Goal: Transaction & Acquisition: Purchase product/service

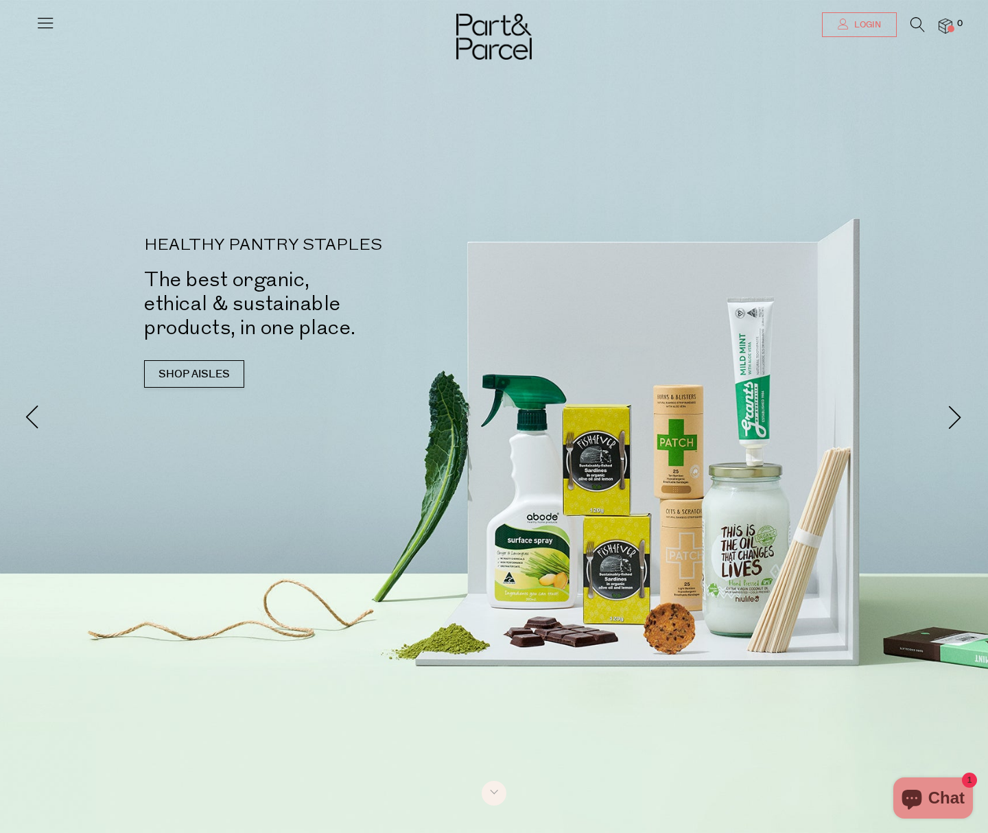
click at [836, 30] on link "Login" at bounding box center [859, 24] width 75 height 25
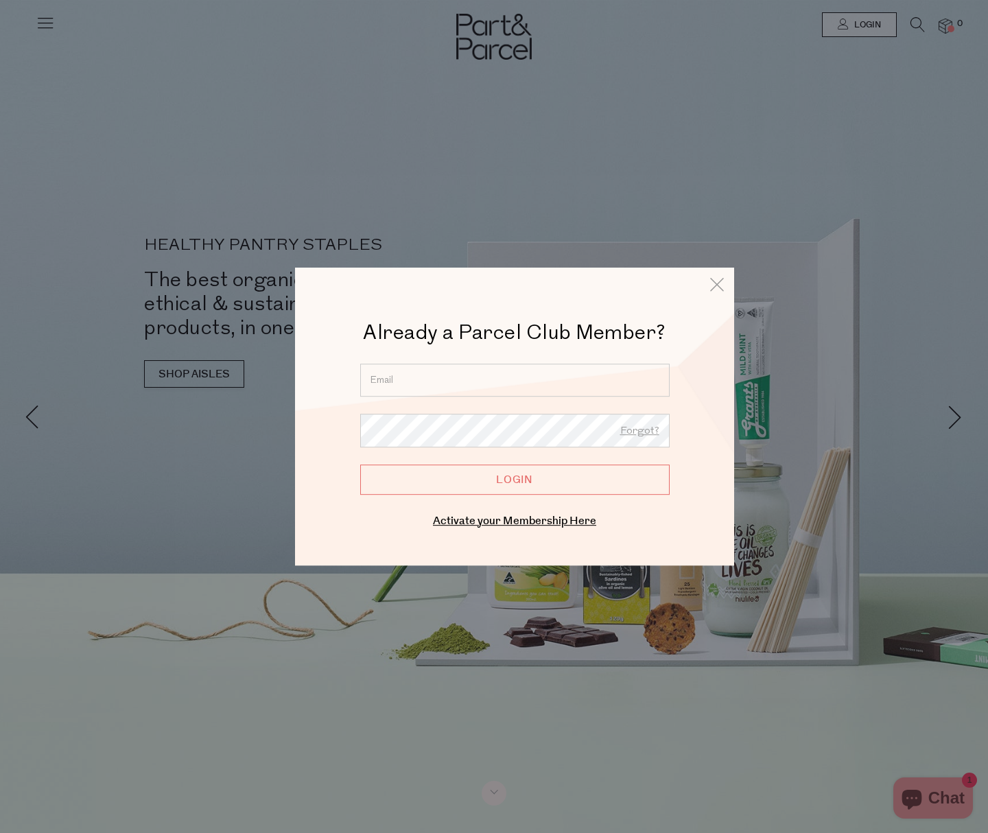
click at [604, 387] on input "email" at bounding box center [514, 380] width 309 height 33
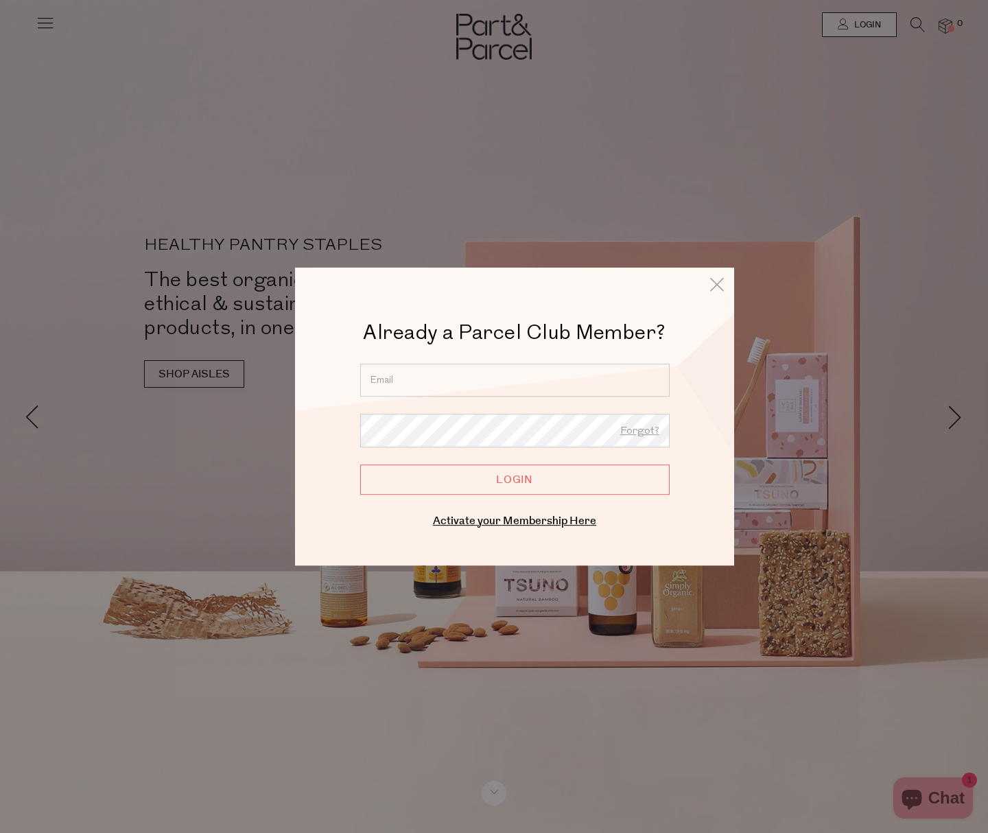
type input "kameikag@gmail.com"
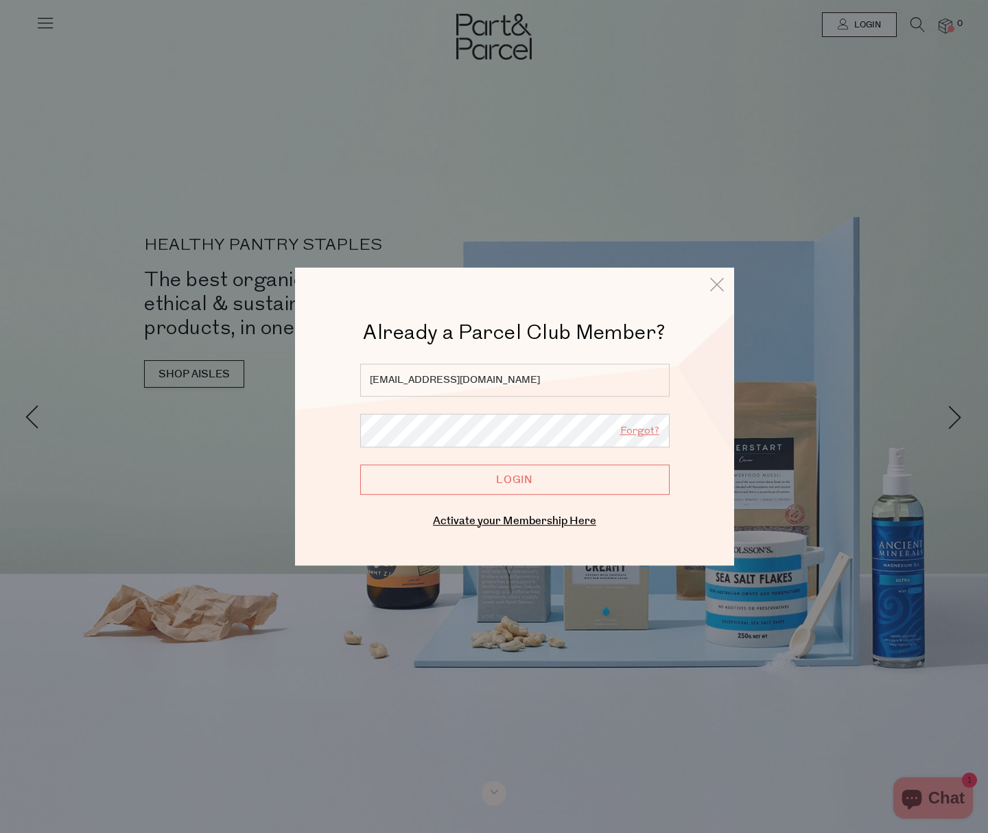
click at [360, 464] on input "Login" at bounding box center [514, 479] width 309 height 30
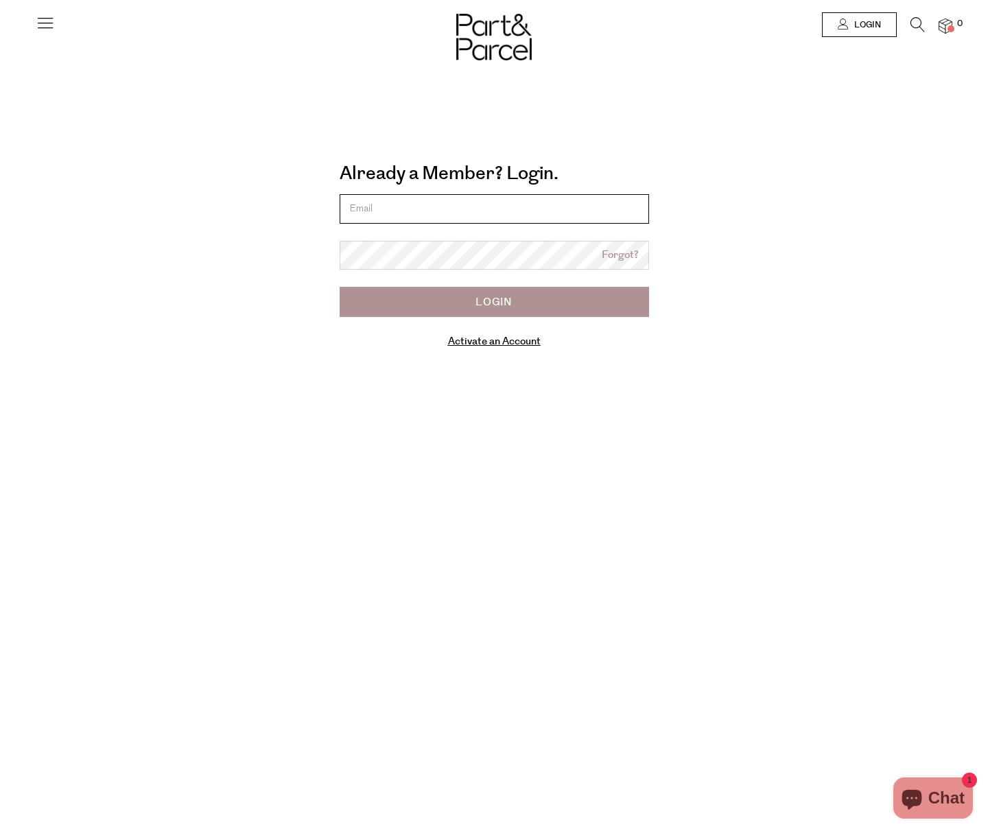
click at [536, 217] on input "email" at bounding box center [494, 208] width 309 height 29
type input "kameikag@gmail.com"
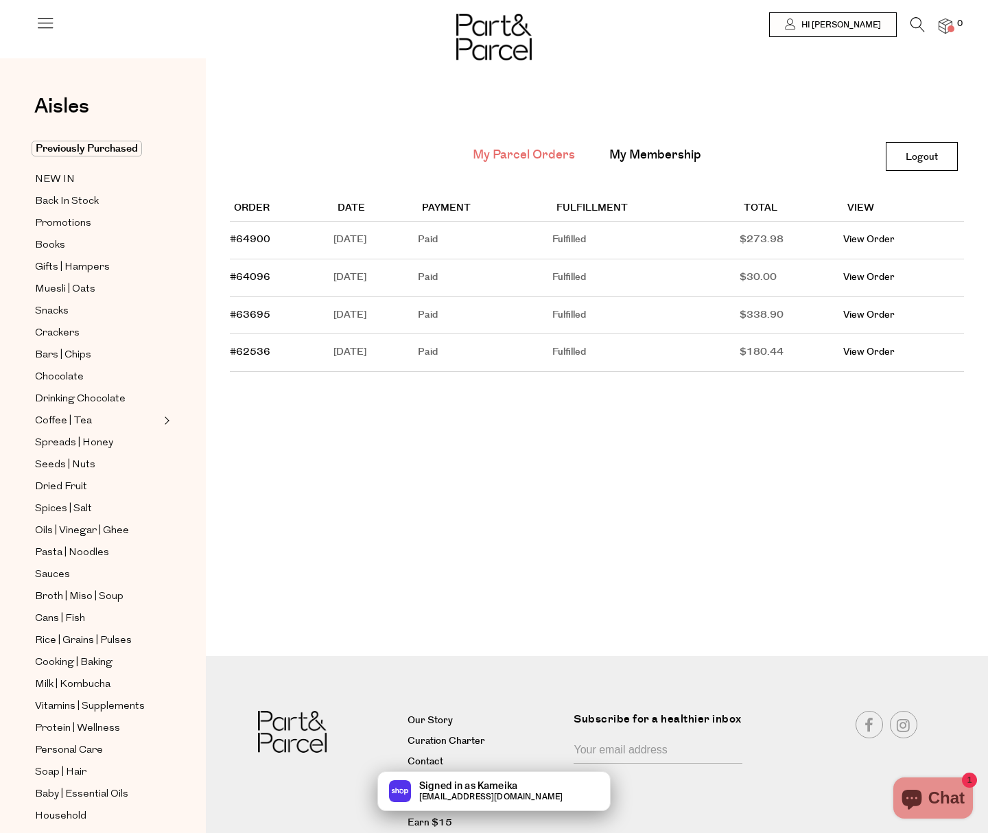
scroll to position [1, 0]
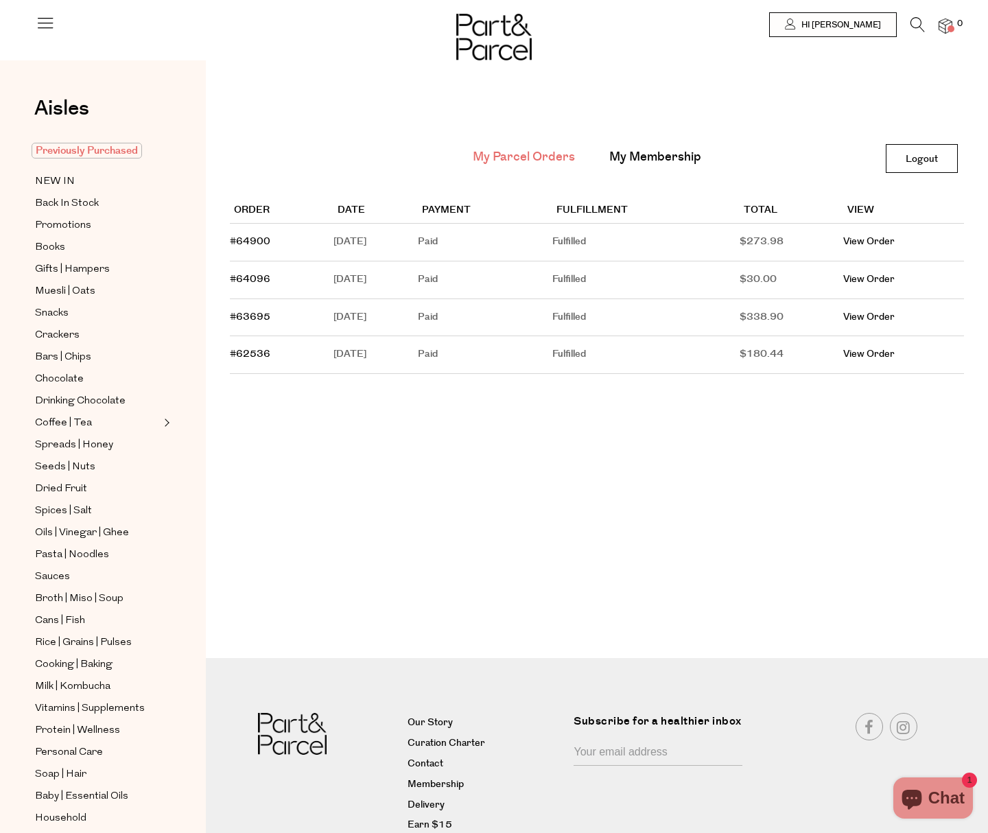
click at [67, 154] on span "Previously Purchased" at bounding box center [87, 151] width 110 height 16
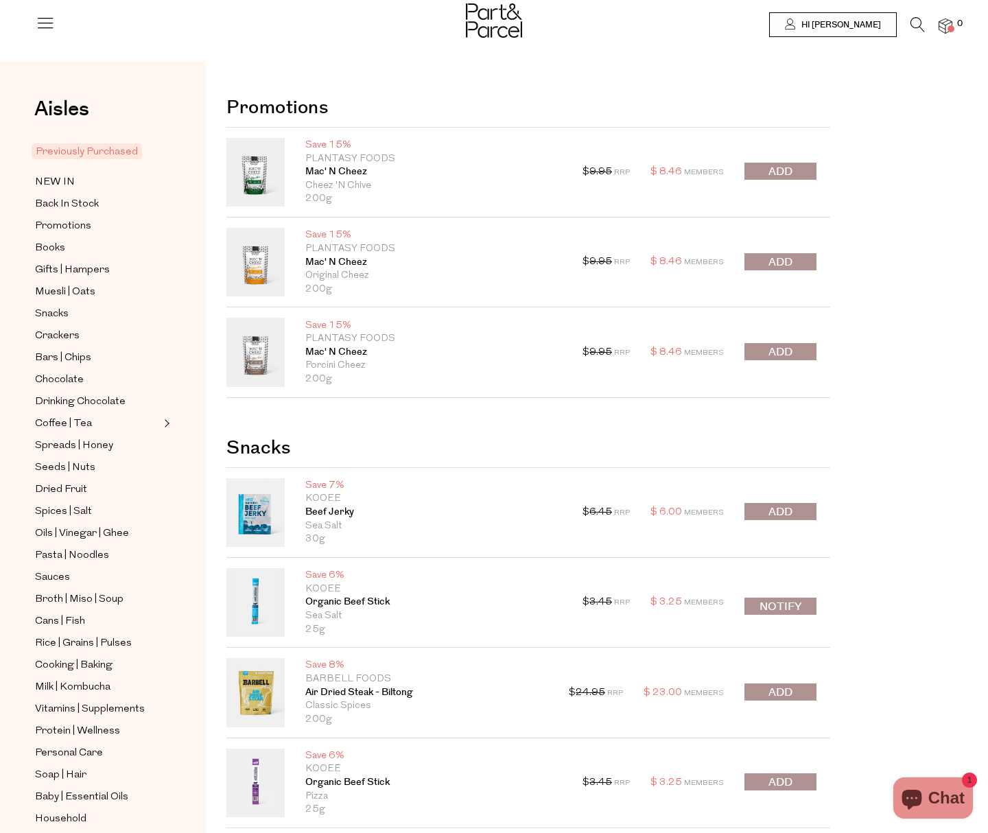
scroll to position [3, 0]
click at [793, 172] on button "submit" at bounding box center [780, 170] width 72 height 17
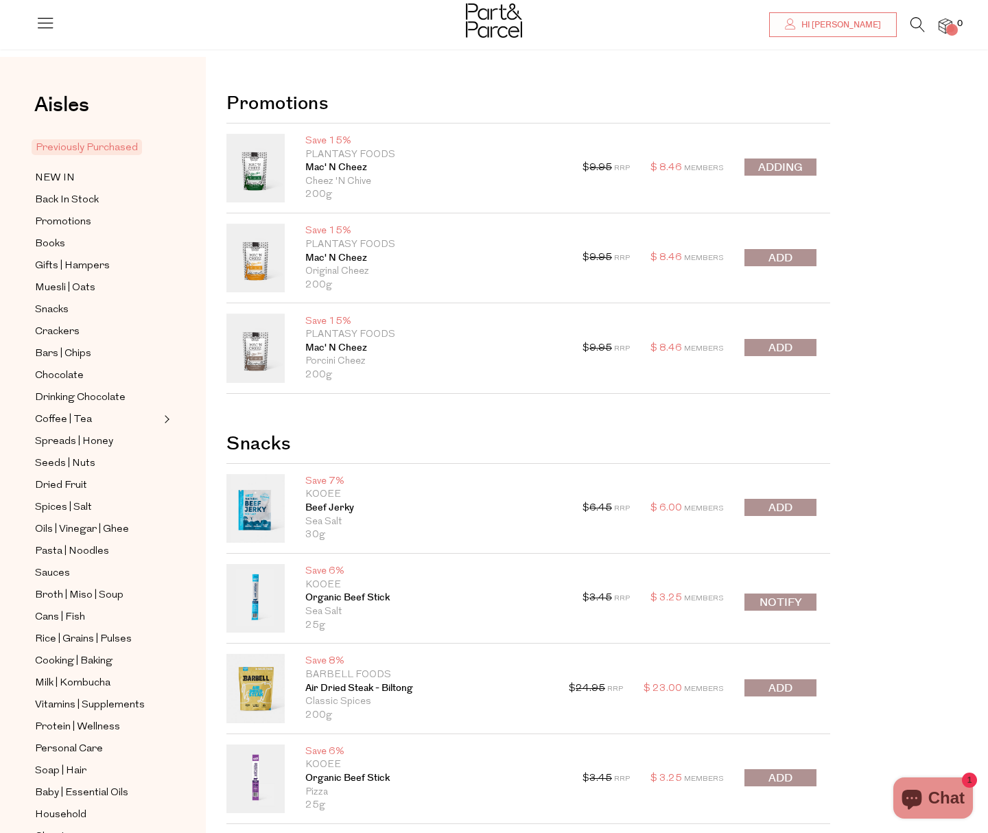
scroll to position [5, 0]
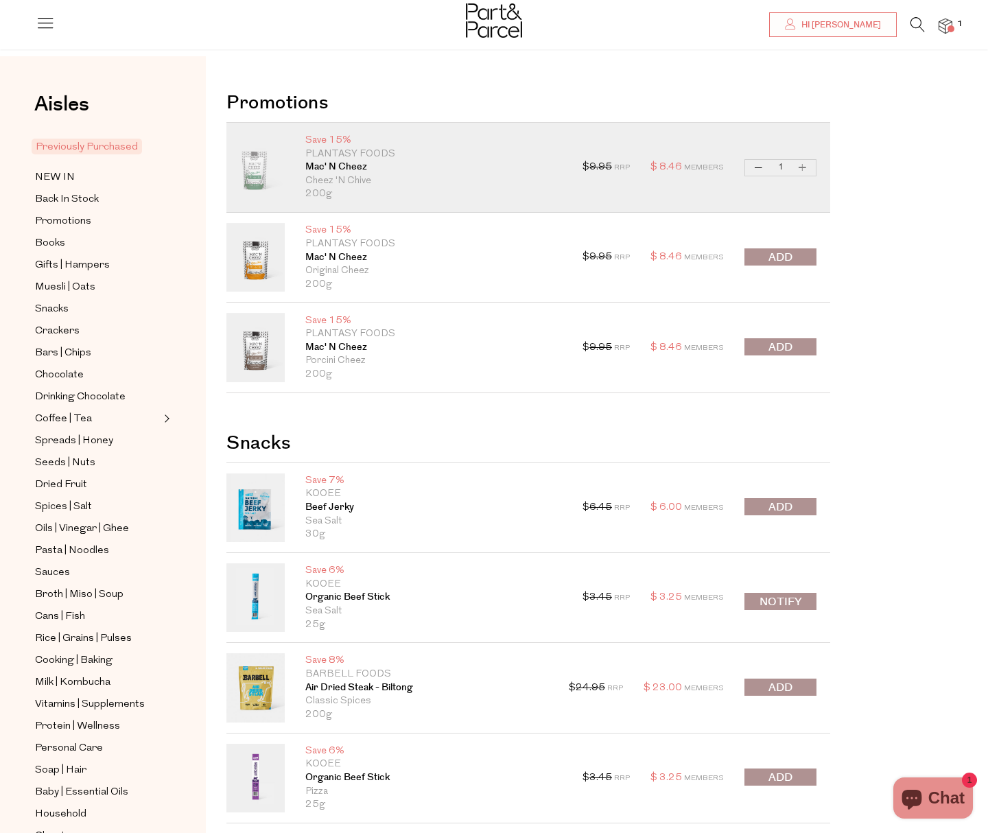
click at [801, 168] on button "Increase Mac' N Cheez" at bounding box center [802, 168] width 16 height 16
type input "2"
click at [783, 255] on span "submit" at bounding box center [780, 257] width 24 height 16
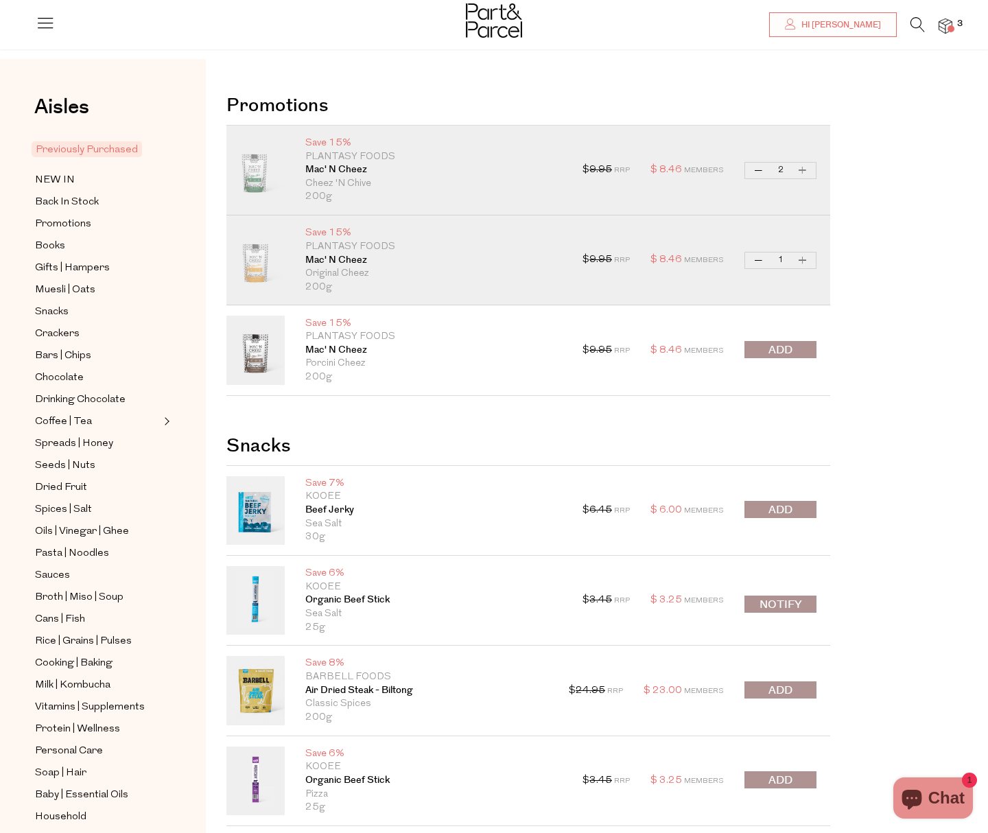
scroll to position [2, 0]
click at [803, 259] on button "Increase Mac' N Cheez" at bounding box center [802, 261] width 16 height 16
type input "2"
click at [779, 344] on span "submit" at bounding box center [780, 351] width 24 height 16
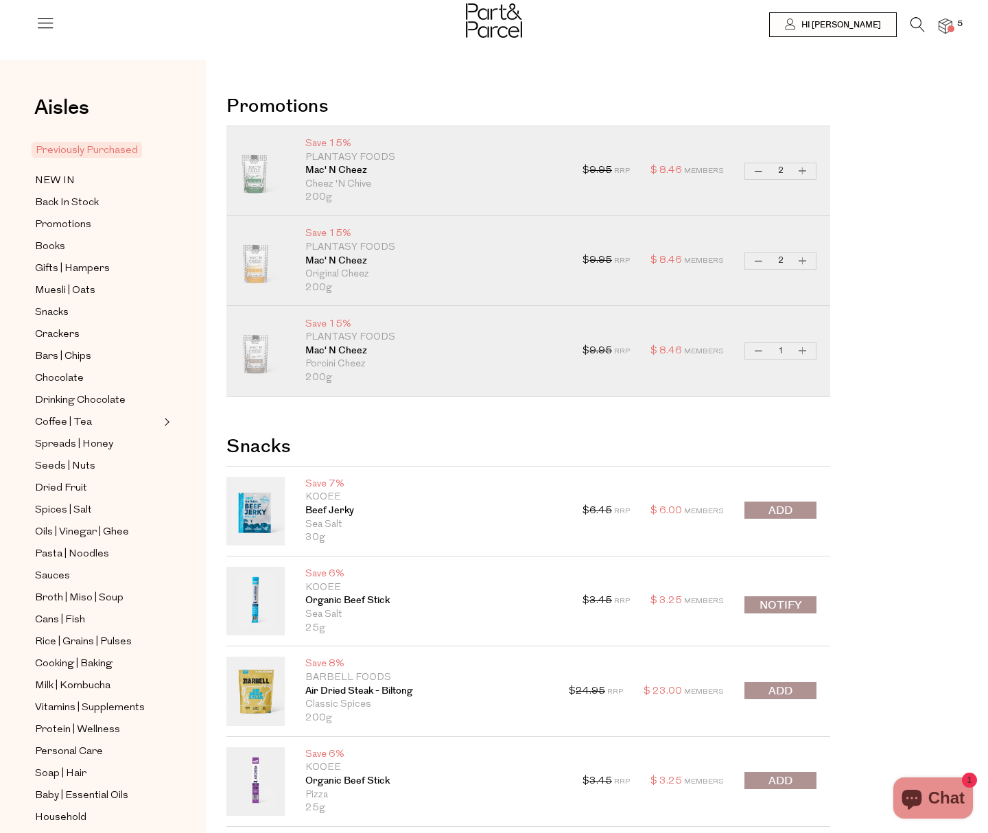
click at [802, 349] on button "Increase Mac' N Cheez" at bounding box center [802, 351] width 16 height 16
type input "2"
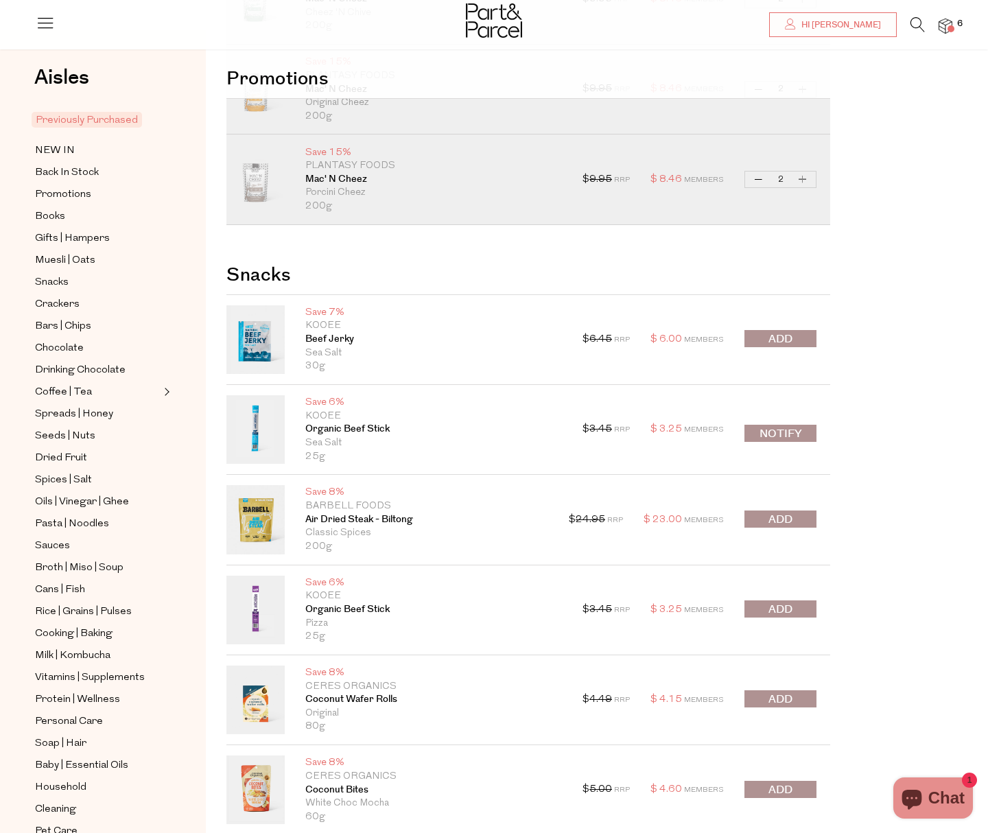
scroll to position [176, 0]
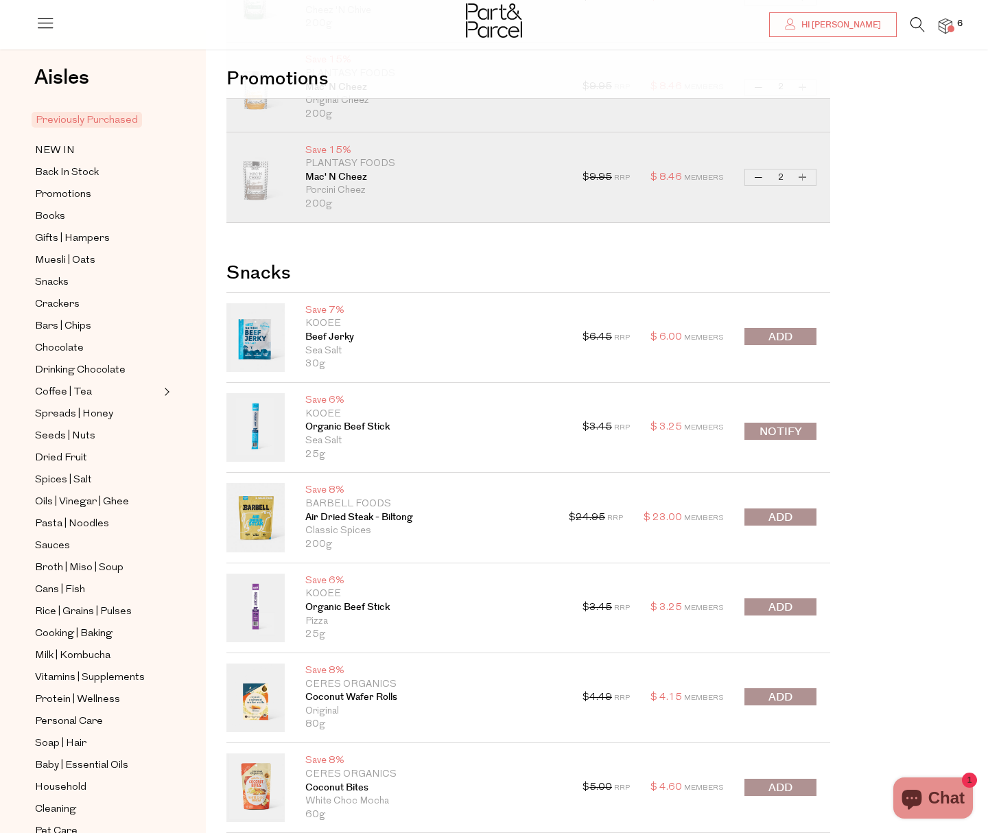
click at [804, 340] on button "submit" at bounding box center [780, 336] width 72 height 17
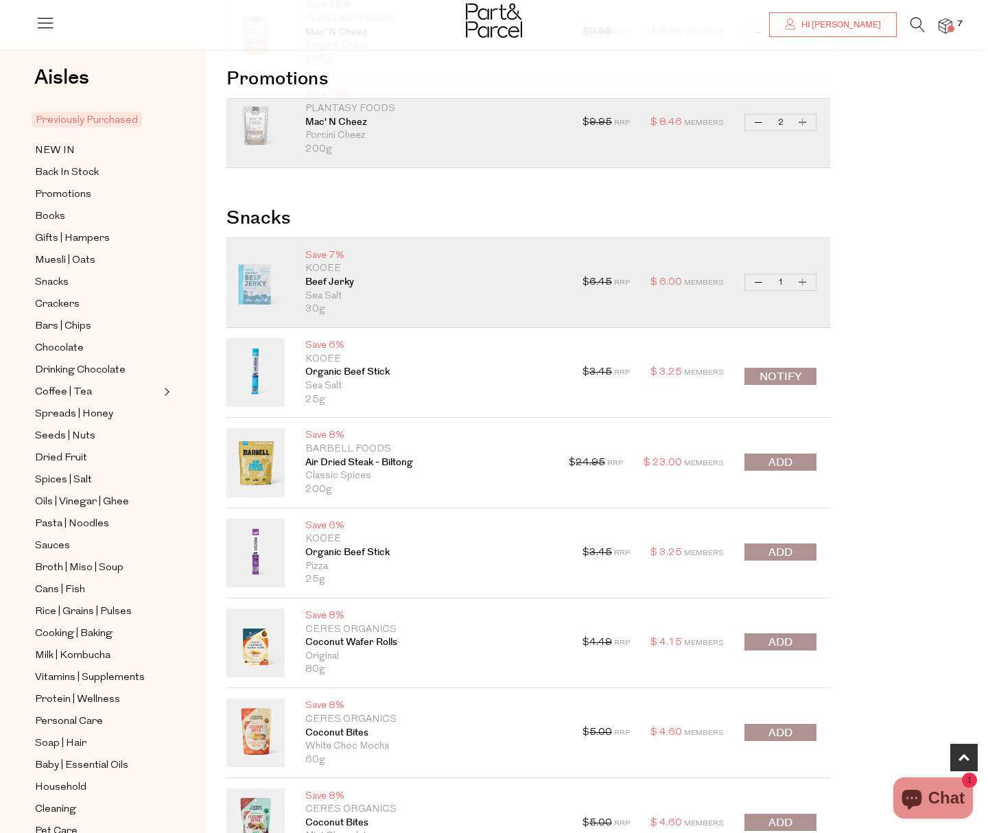
scroll to position [246, 0]
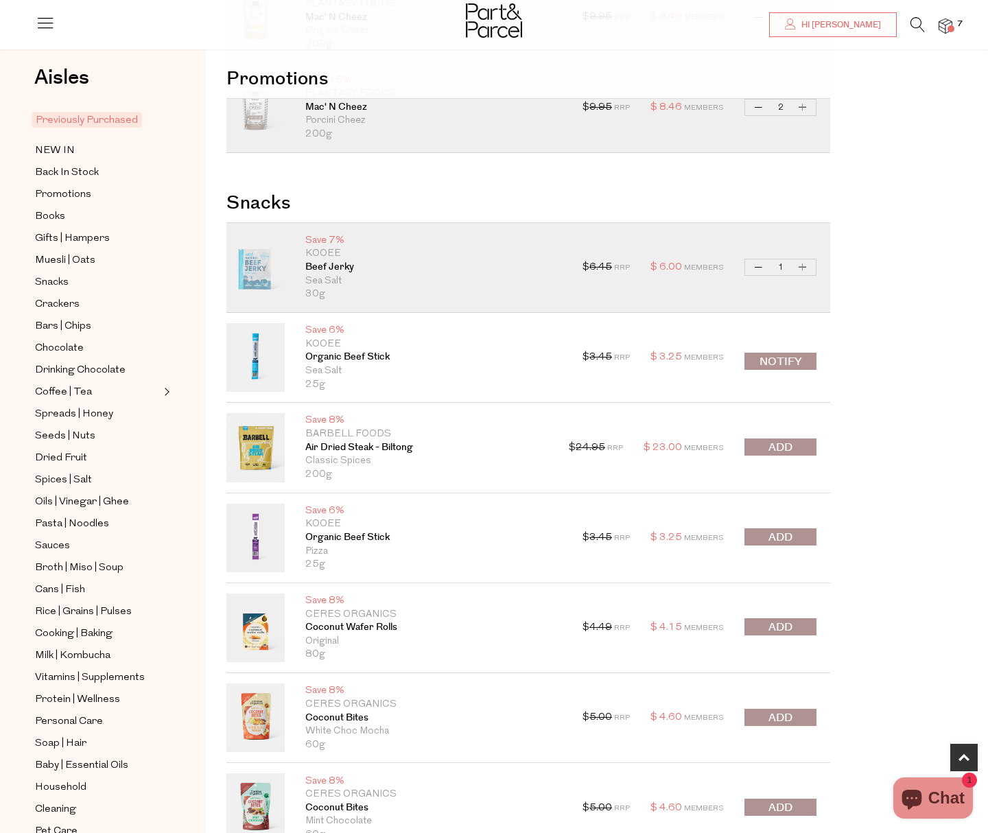
click at [804, 268] on button "Increase Beef Jerky" at bounding box center [802, 267] width 16 height 16
type input "2"
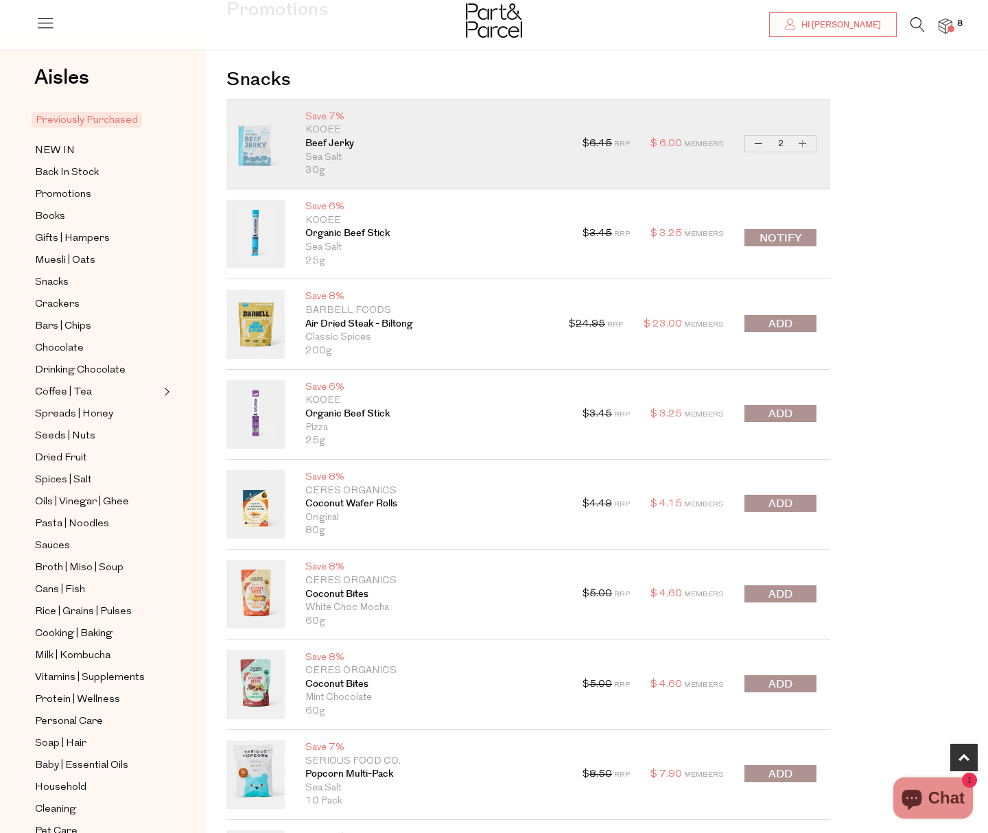
scroll to position [371, 0]
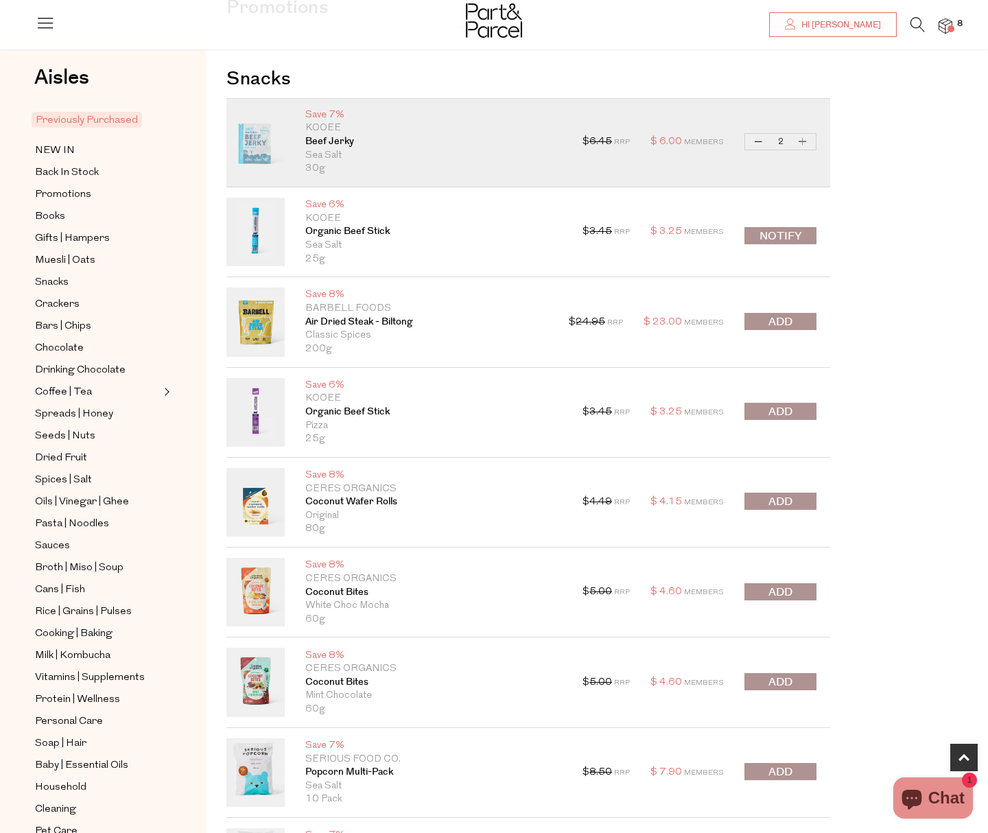
click at [764, 407] on button "submit" at bounding box center [780, 411] width 72 height 17
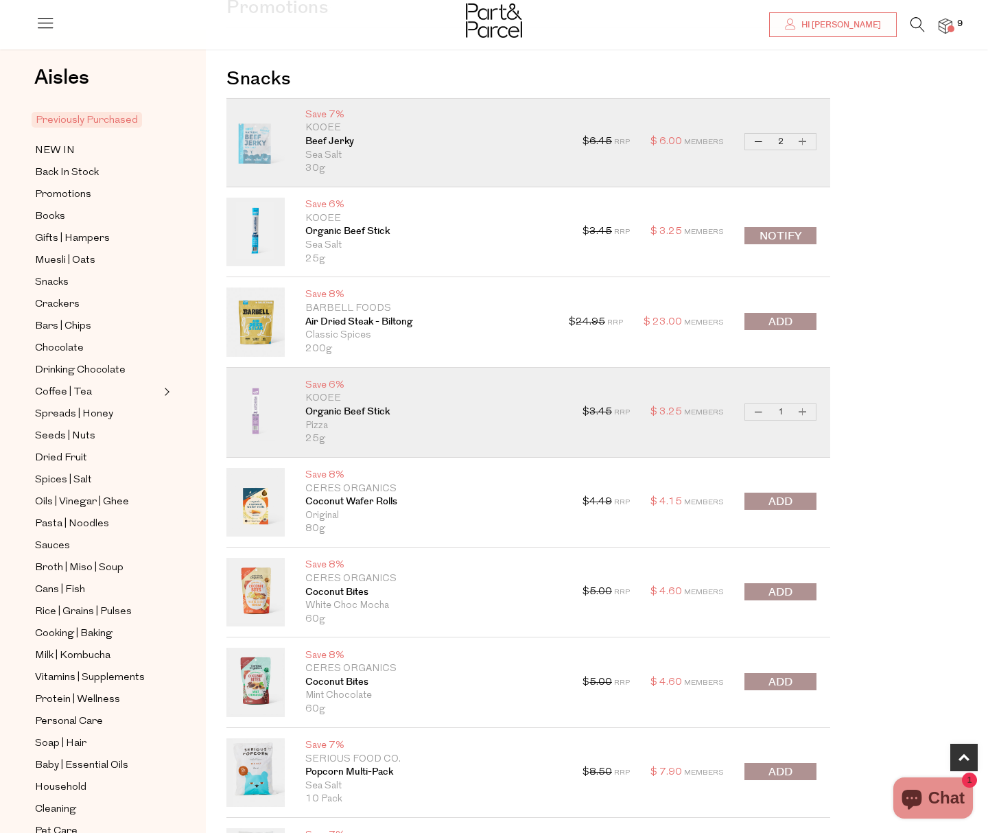
click at [804, 416] on button "Increase Organic Beef Stick" at bounding box center [802, 412] width 16 height 16
type input "2"
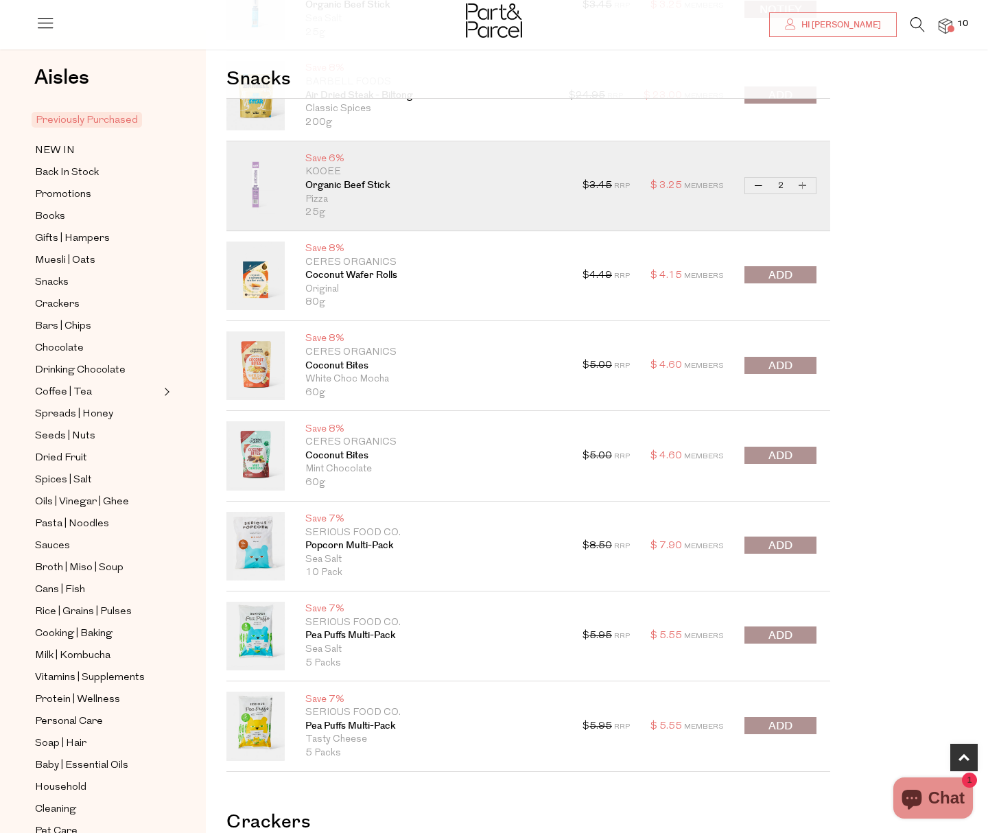
scroll to position [603, 0]
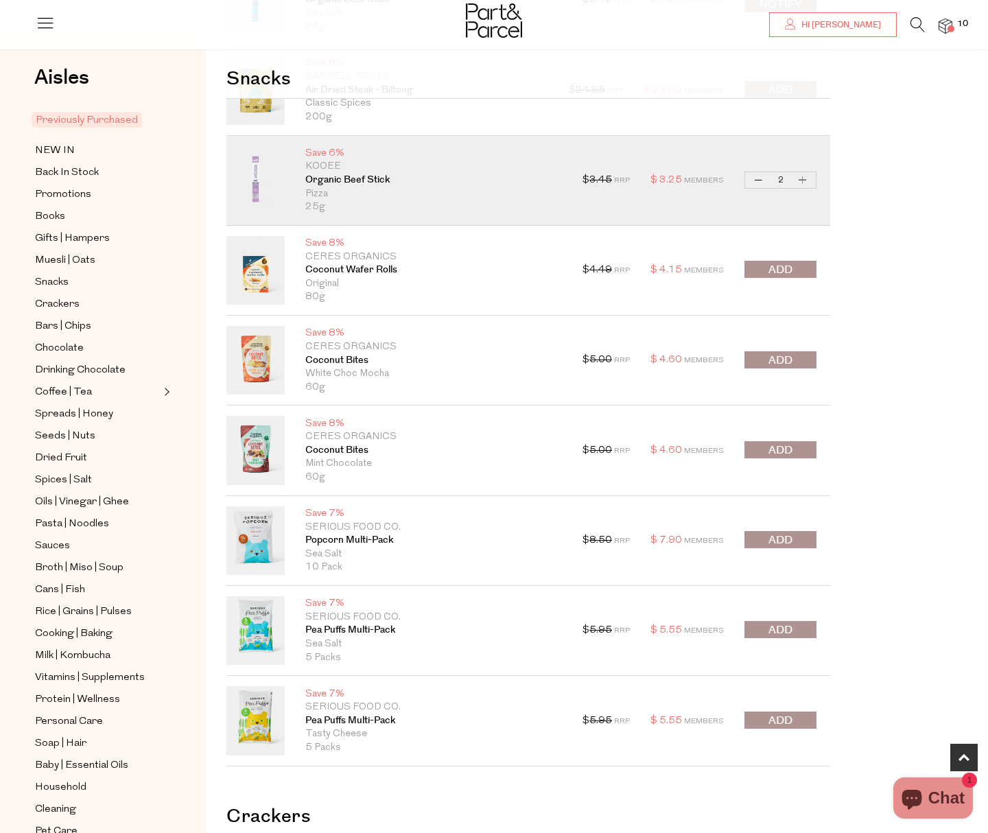
click at [791, 359] on span "submit" at bounding box center [780, 361] width 24 height 16
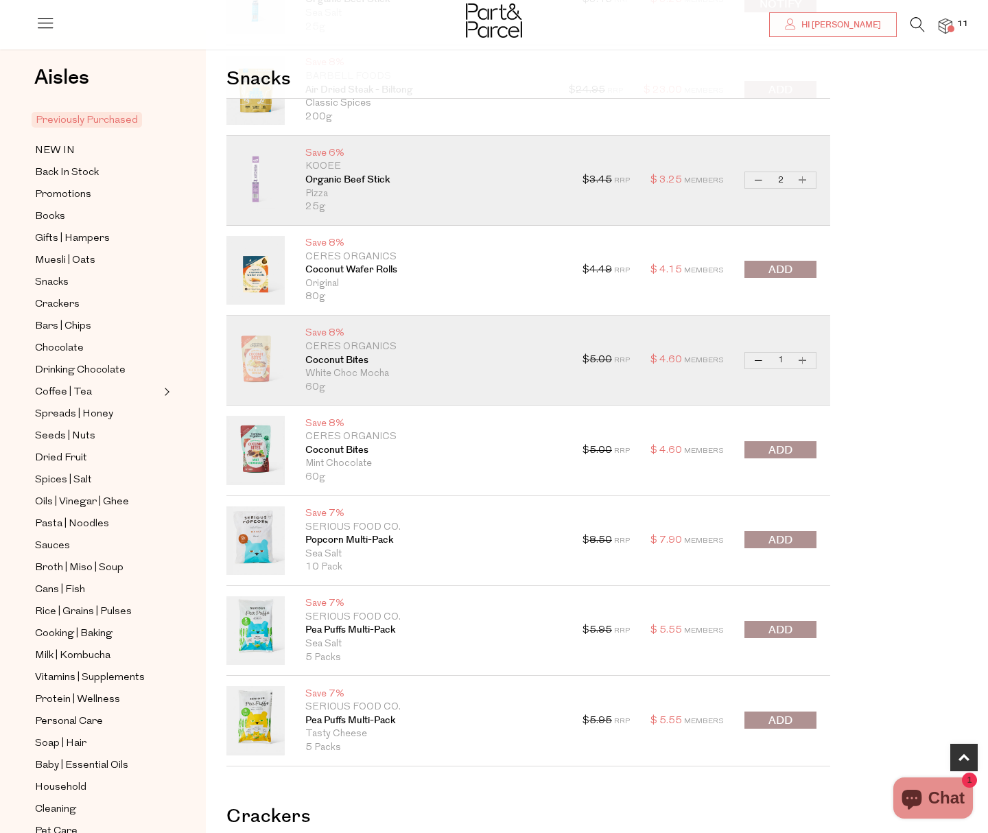
click at [795, 451] on button "submit" at bounding box center [780, 449] width 72 height 17
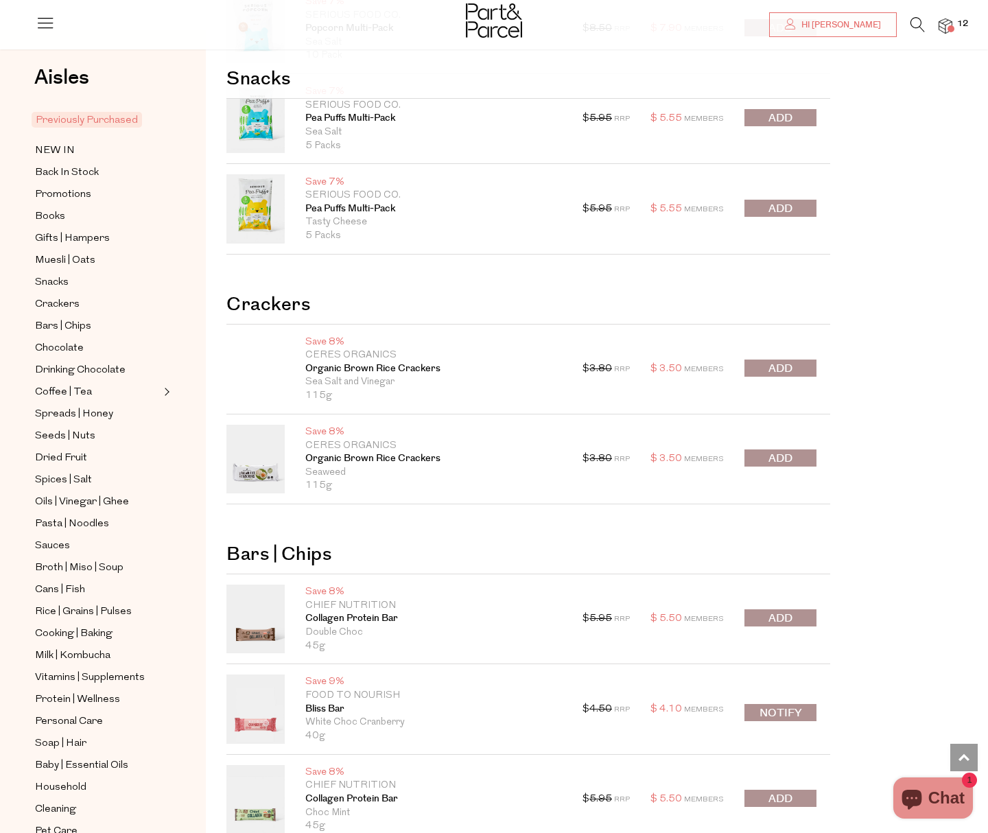
scroll to position [1120, 0]
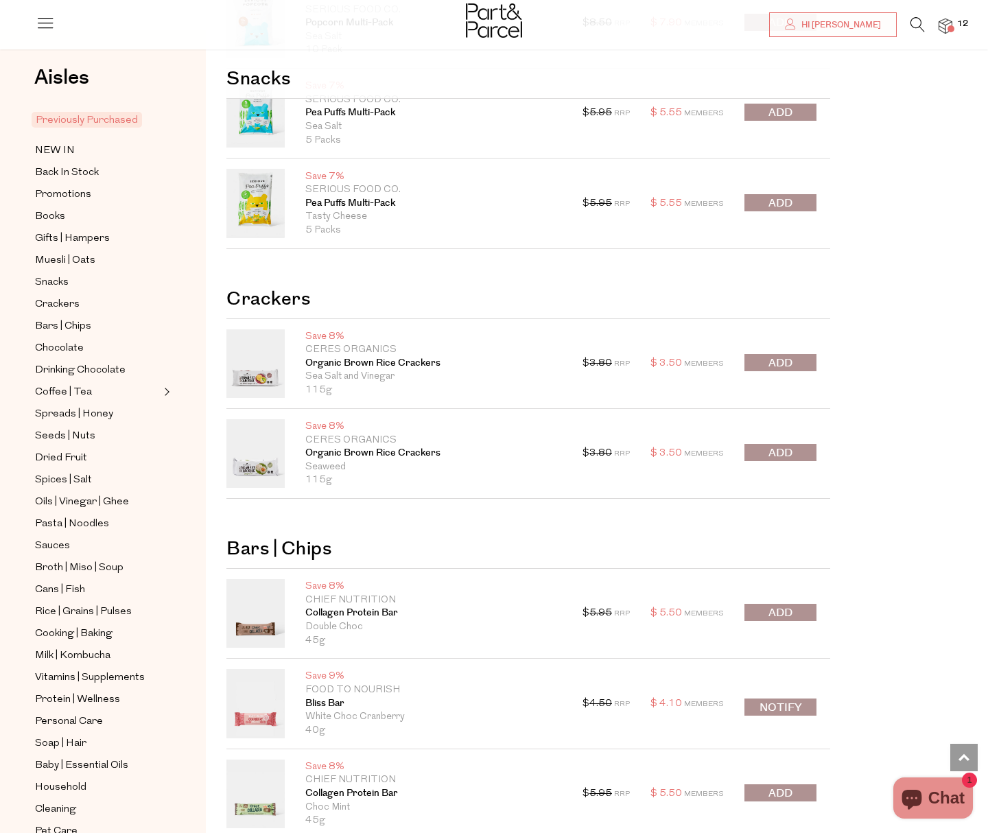
click at [798, 363] on button "submit" at bounding box center [780, 362] width 72 height 17
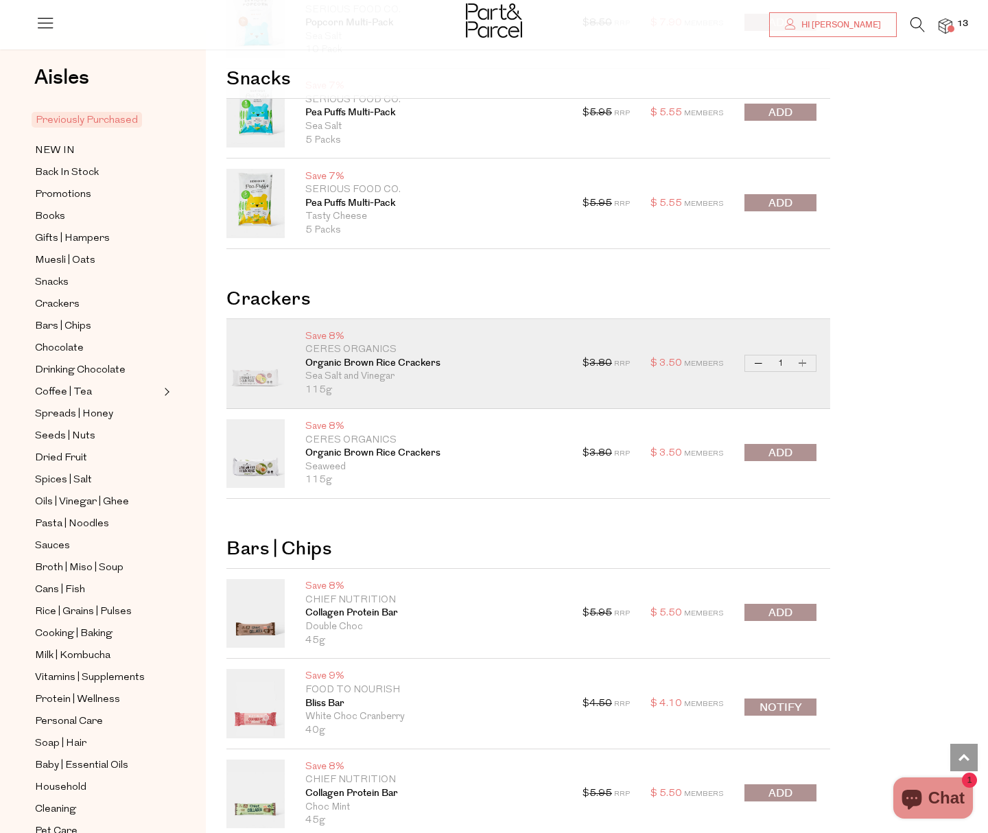
click at [776, 447] on span "submit" at bounding box center [780, 453] width 24 height 16
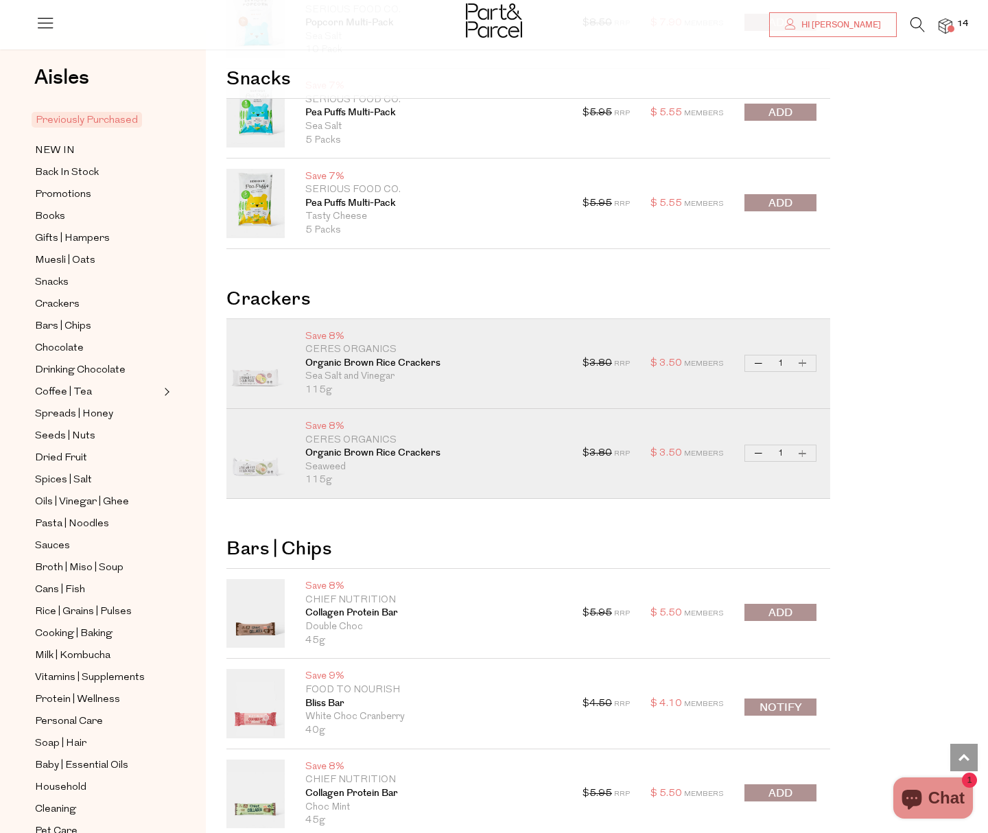
click at [804, 454] on button "Increase Organic Brown Rice Crackers" at bounding box center [802, 453] width 16 height 16
type input "2"
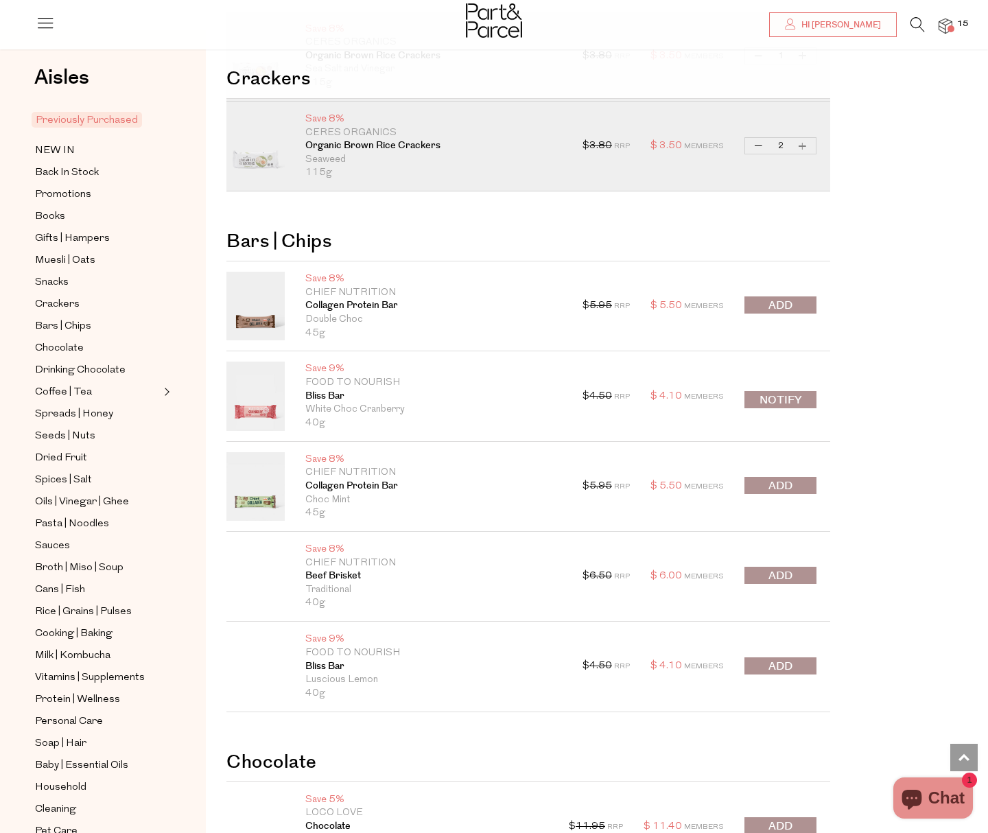
scroll to position [1468, 0]
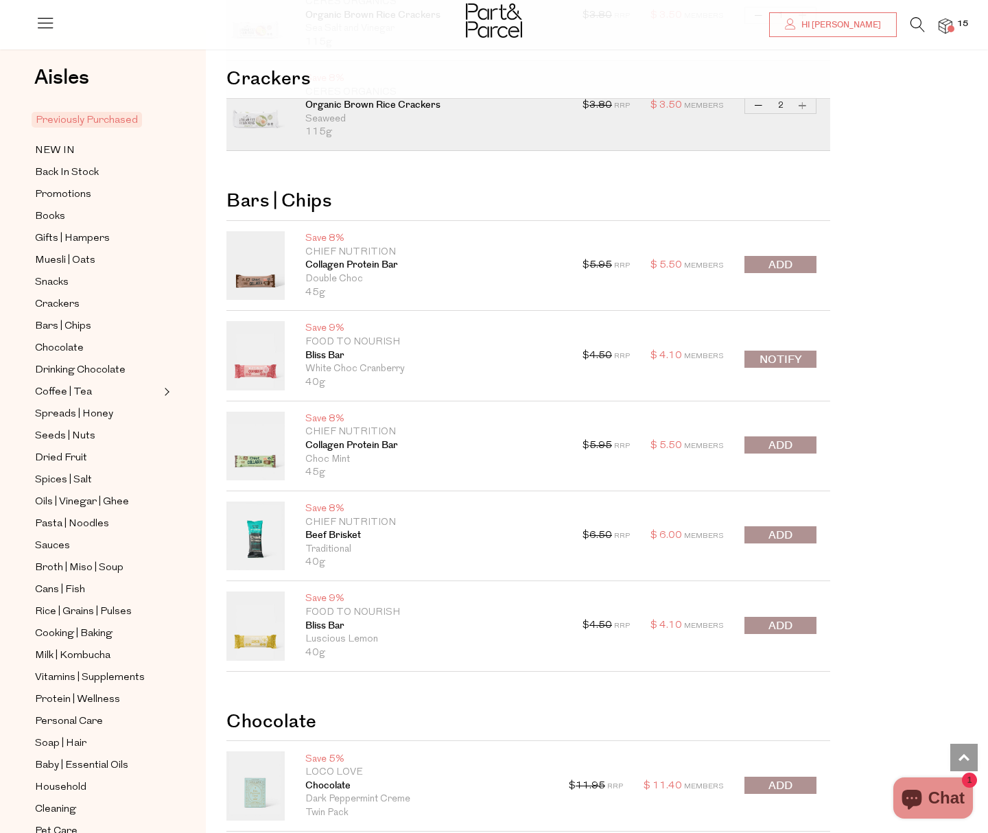
click at [800, 263] on button "submit" at bounding box center [780, 264] width 72 height 17
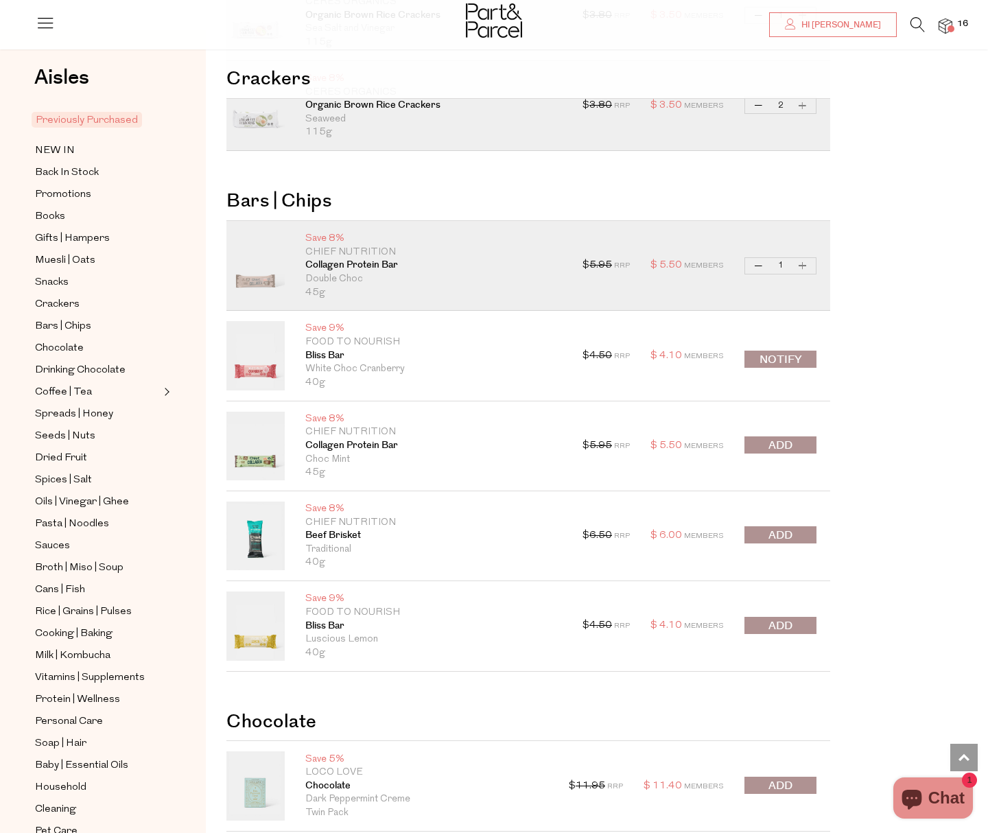
click at [798, 267] on button "Increase Collagen Protein Bar" at bounding box center [802, 266] width 16 height 16
type input "2"
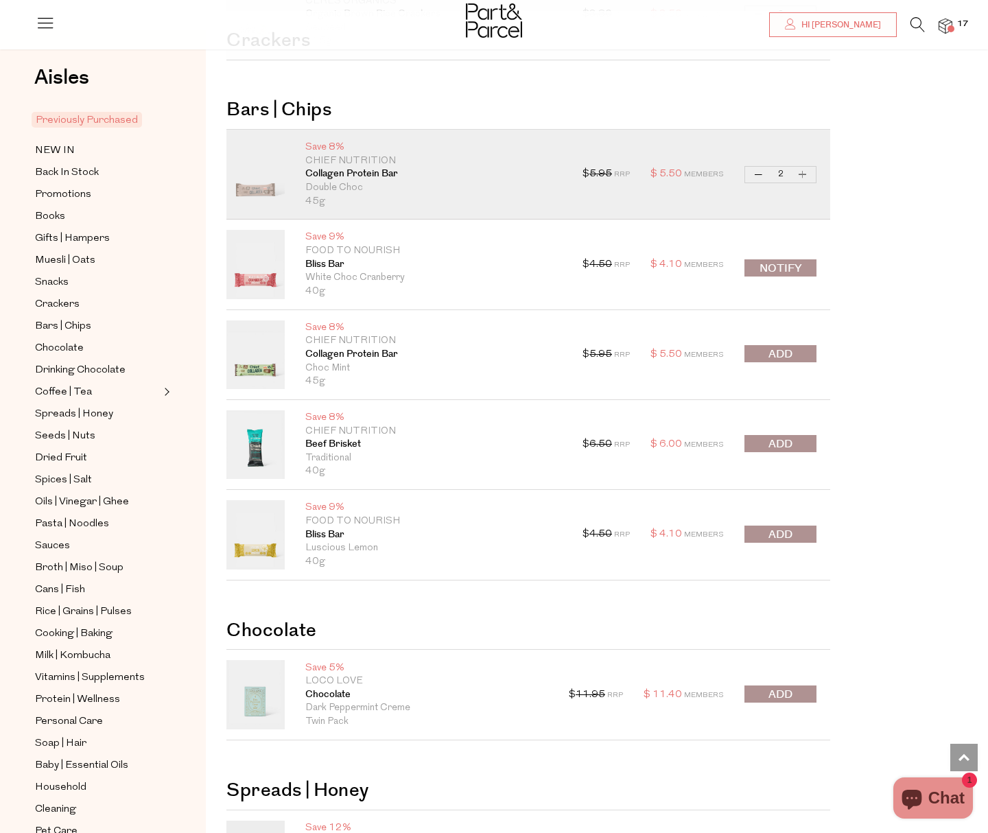
scroll to position [1596, 0]
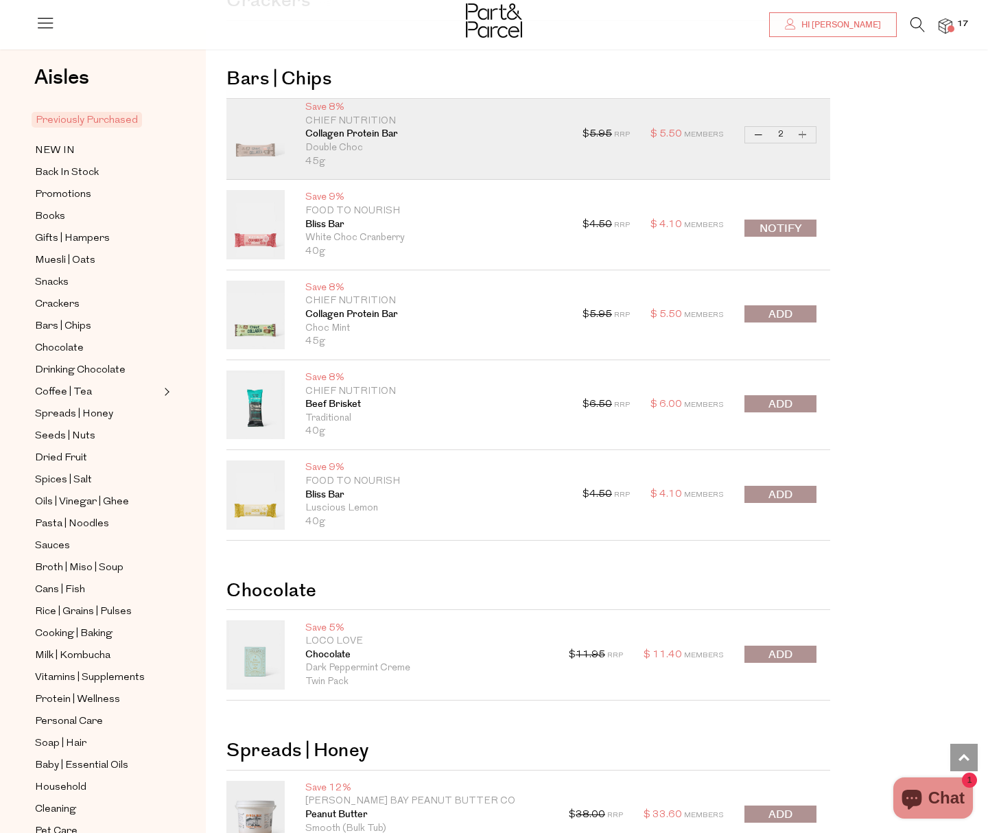
click at [778, 321] on div "$ 5.95 RRP $ 5.50 Members Decrease Collagen Protein Bar 1 Increase Collagen Pro…" at bounding box center [699, 315] width 234 height 69
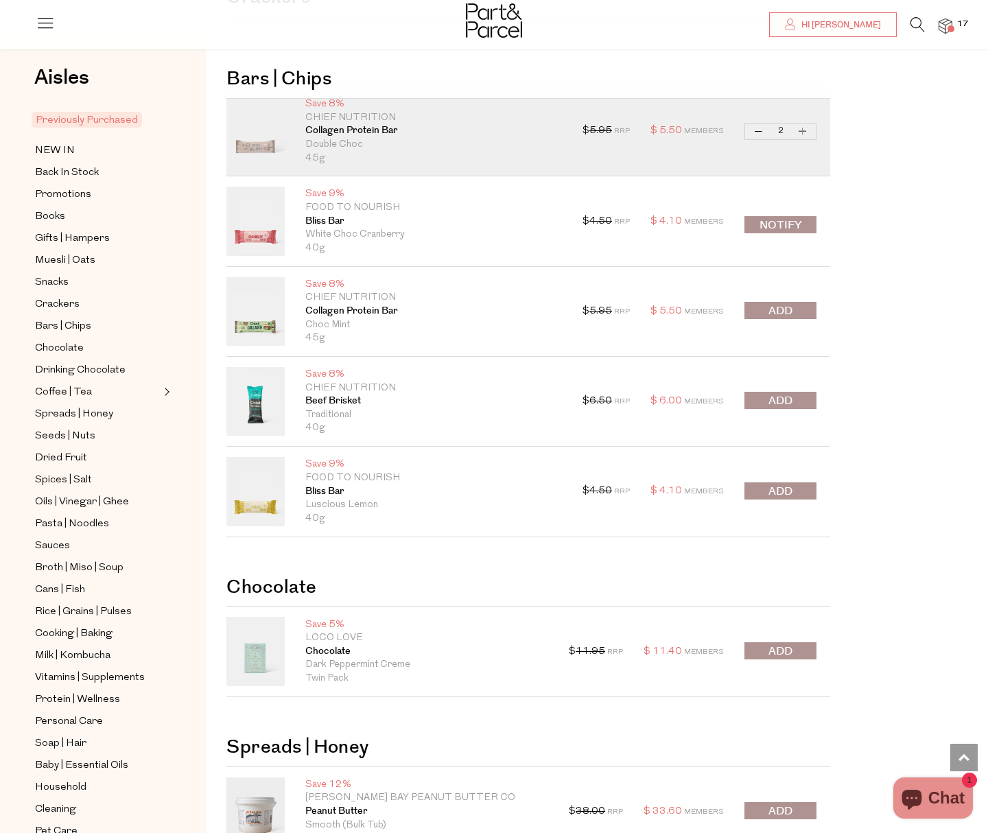
click at [782, 307] on span "submit" at bounding box center [780, 311] width 24 height 16
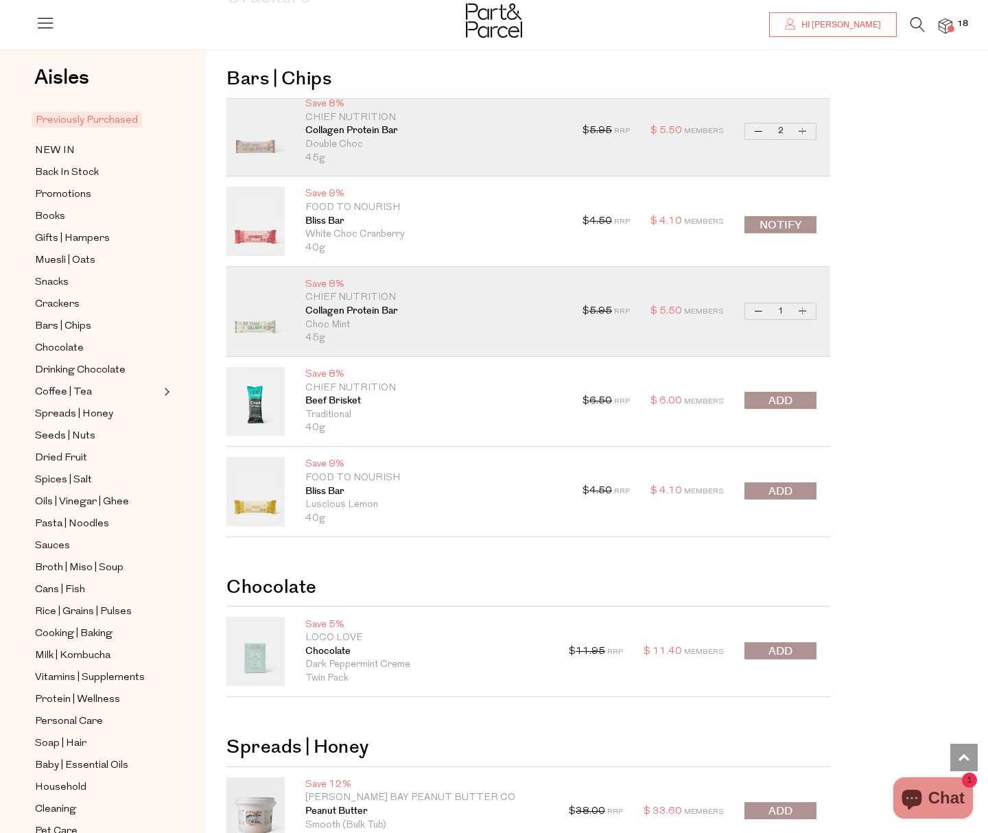
click at [805, 313] on button "Increase Collagen Protein Bar" at bounding box center [802, 311] width 16 height 16
type input "2"
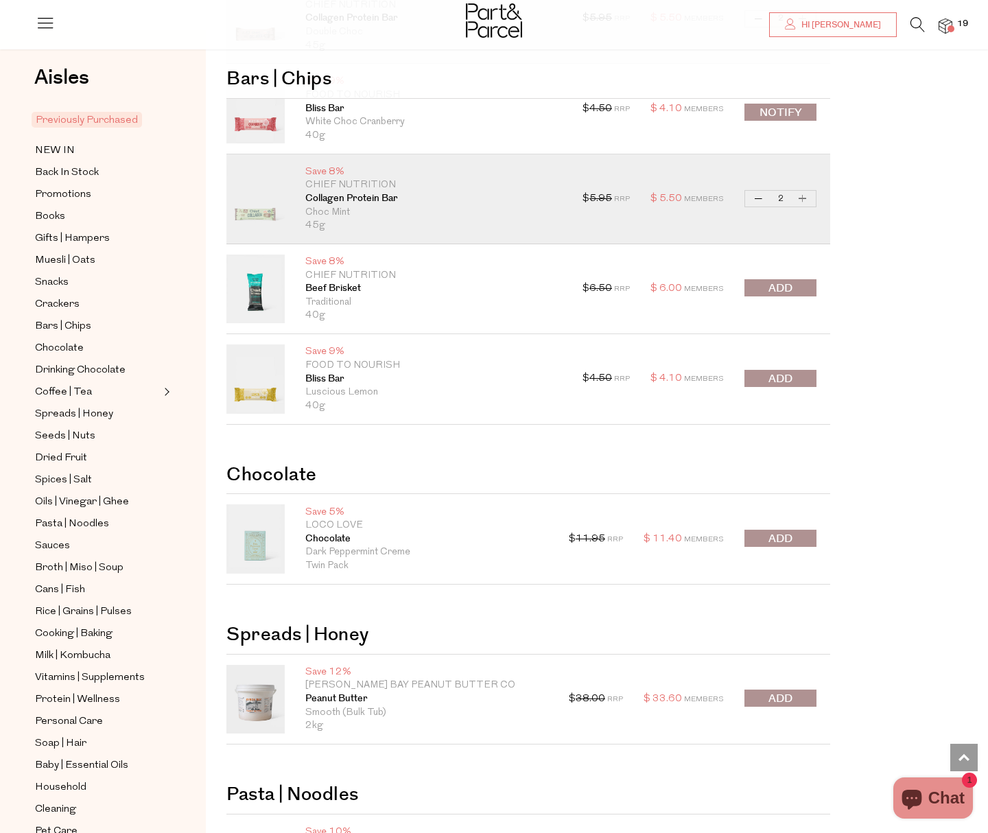
scroll to position [1726, 0]
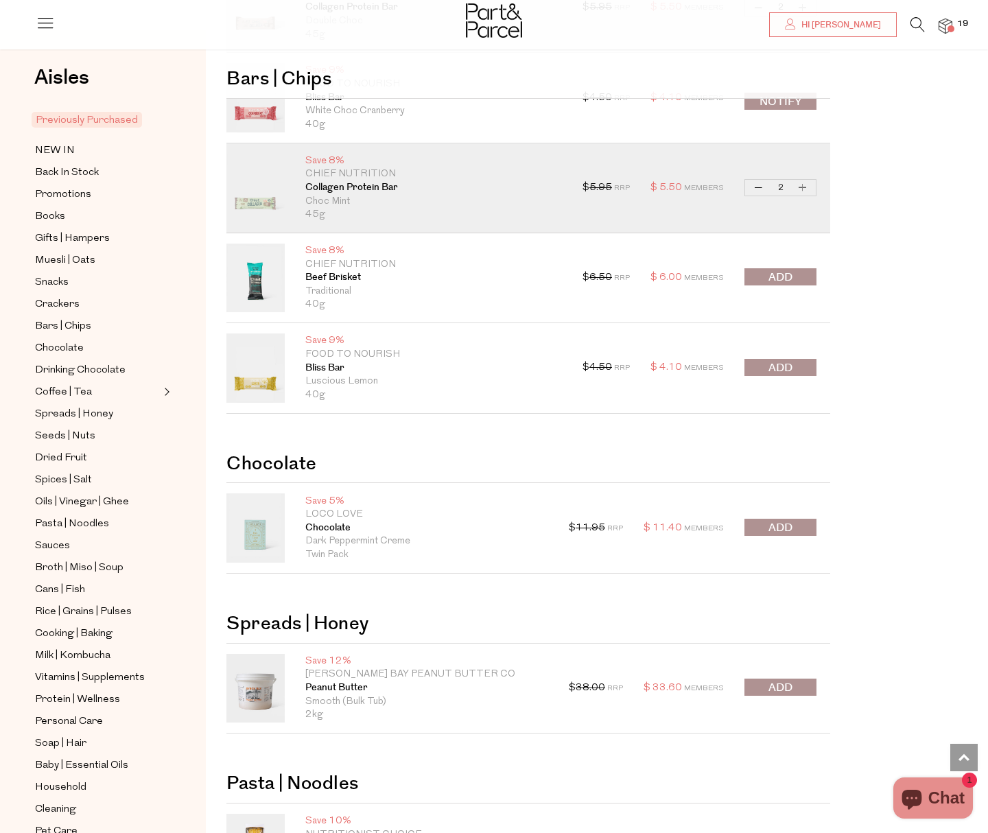
click at [775, 368] on span "submit" at bounding box center [780, 368] width 24 height 16
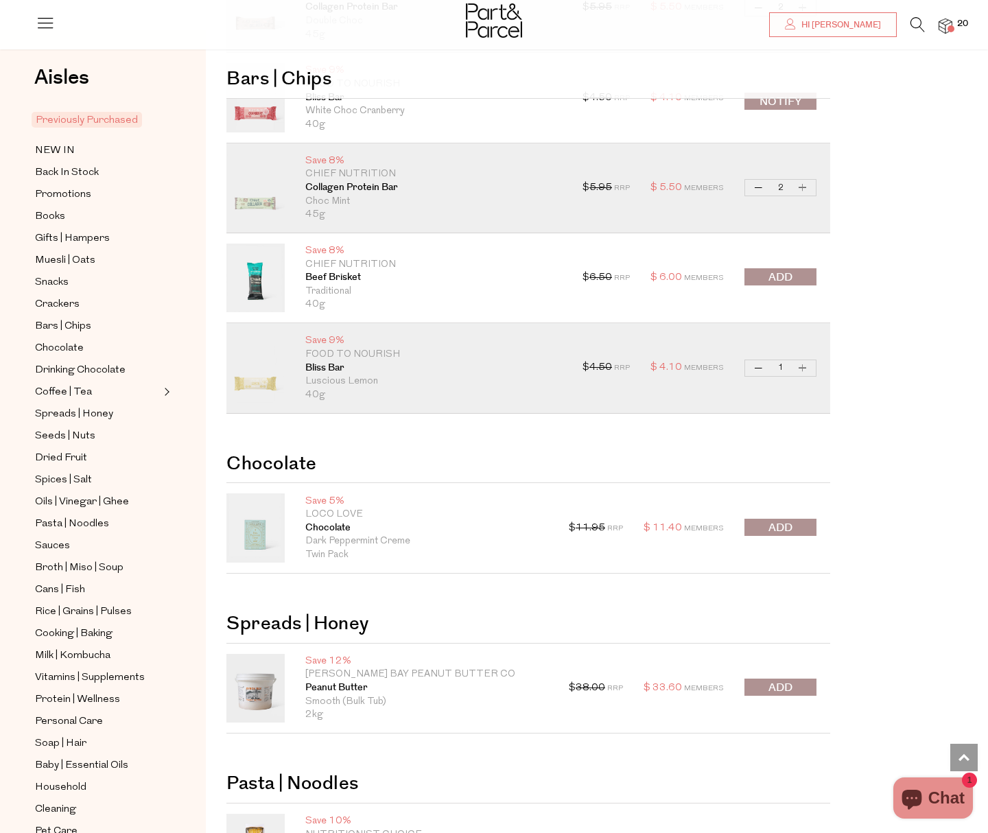
click at [809, 368] on button "Increase Bliss Bar" at bounding box center [802, 368] width 16 height 16
type input "2"
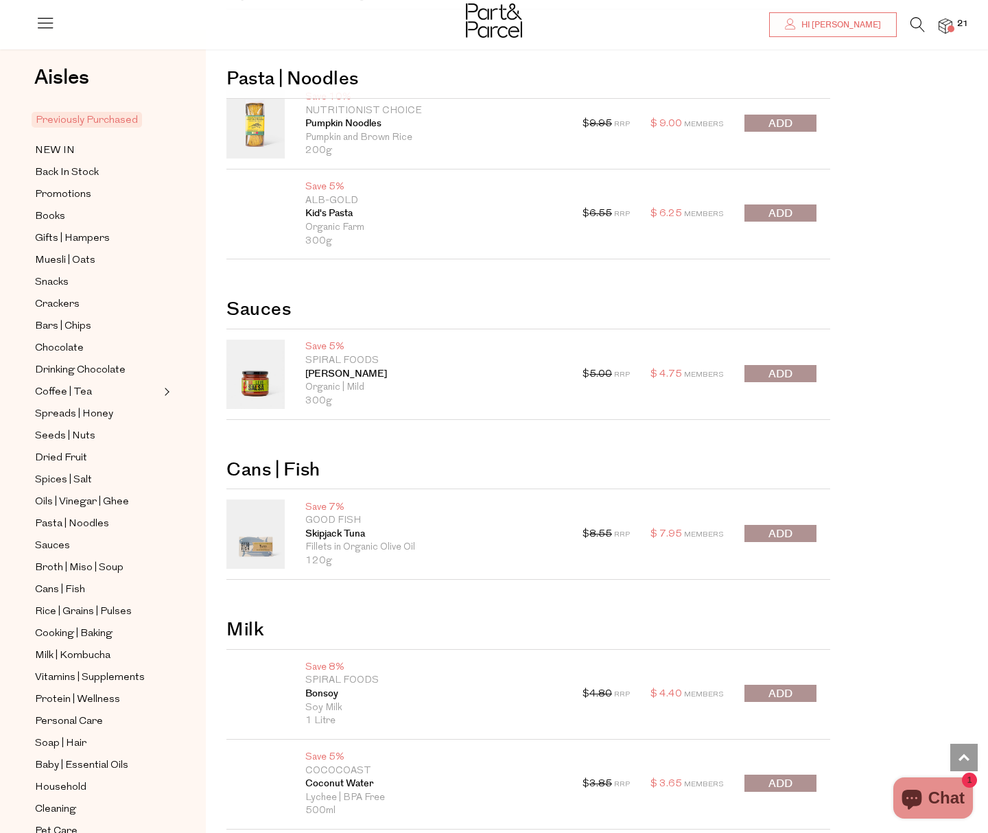
scroll to position [2454, 0]
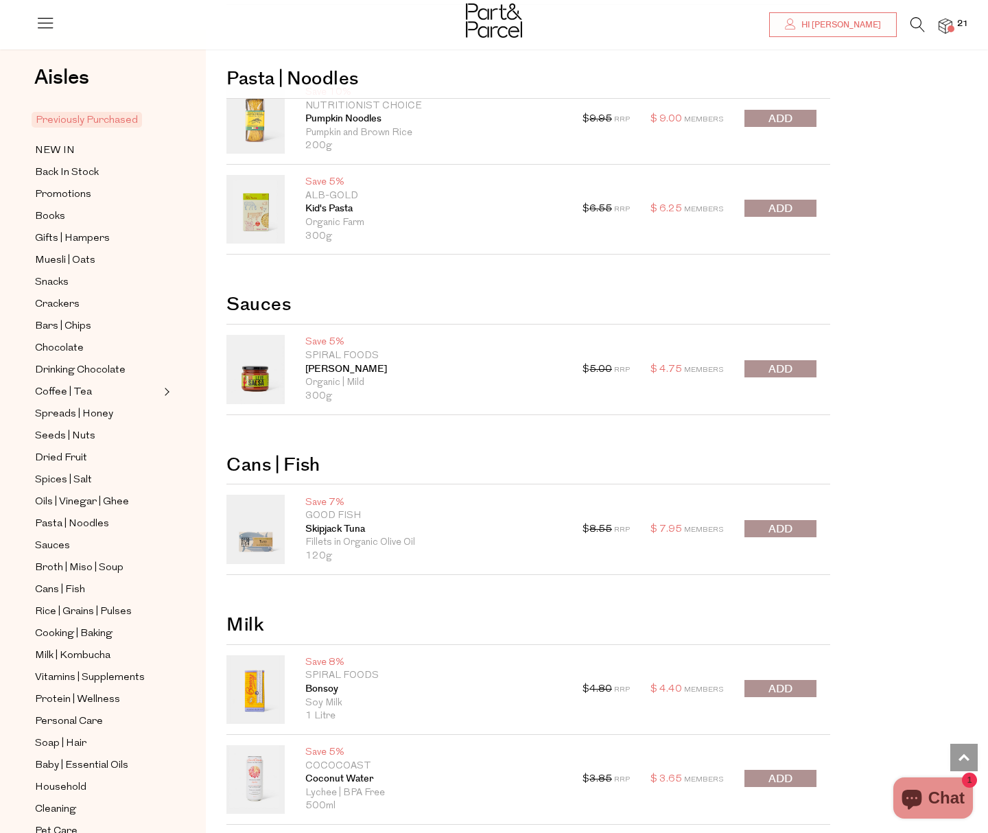
click at [763, 366] on button "submit" at bounding box center [780, 368] width 72 height 17
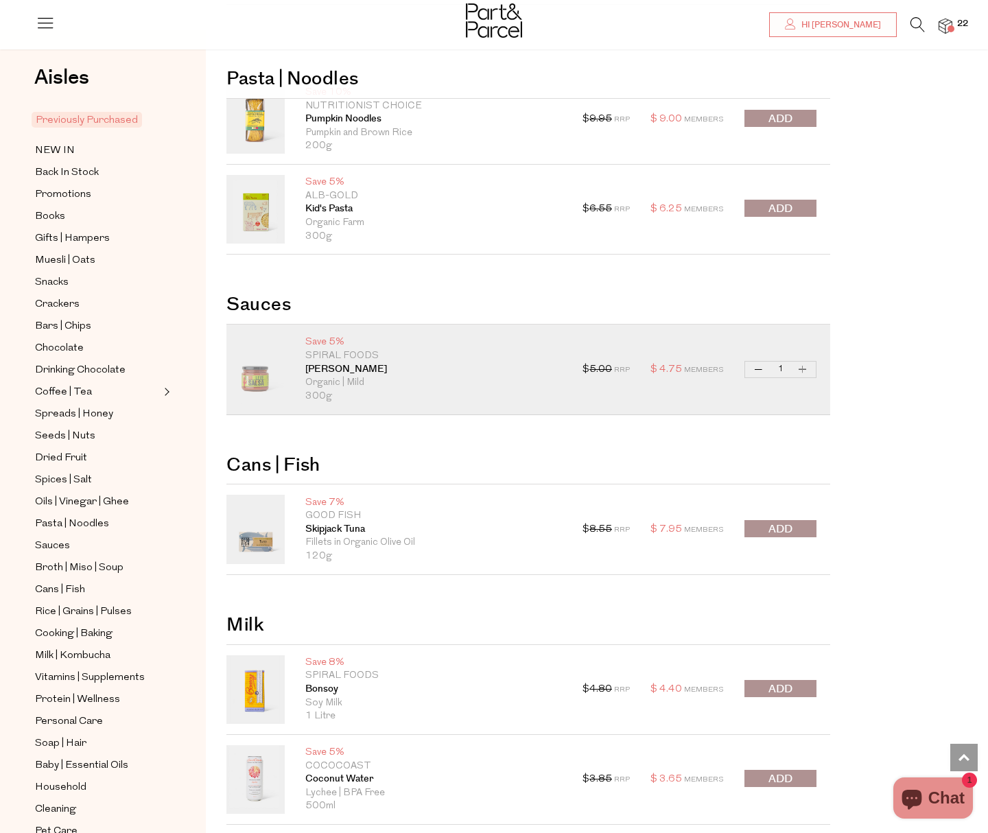
click at [808, 374] on button "Increase Leve Salsa" at bounding box center [802, 370] width 16 height 16
type input "2"
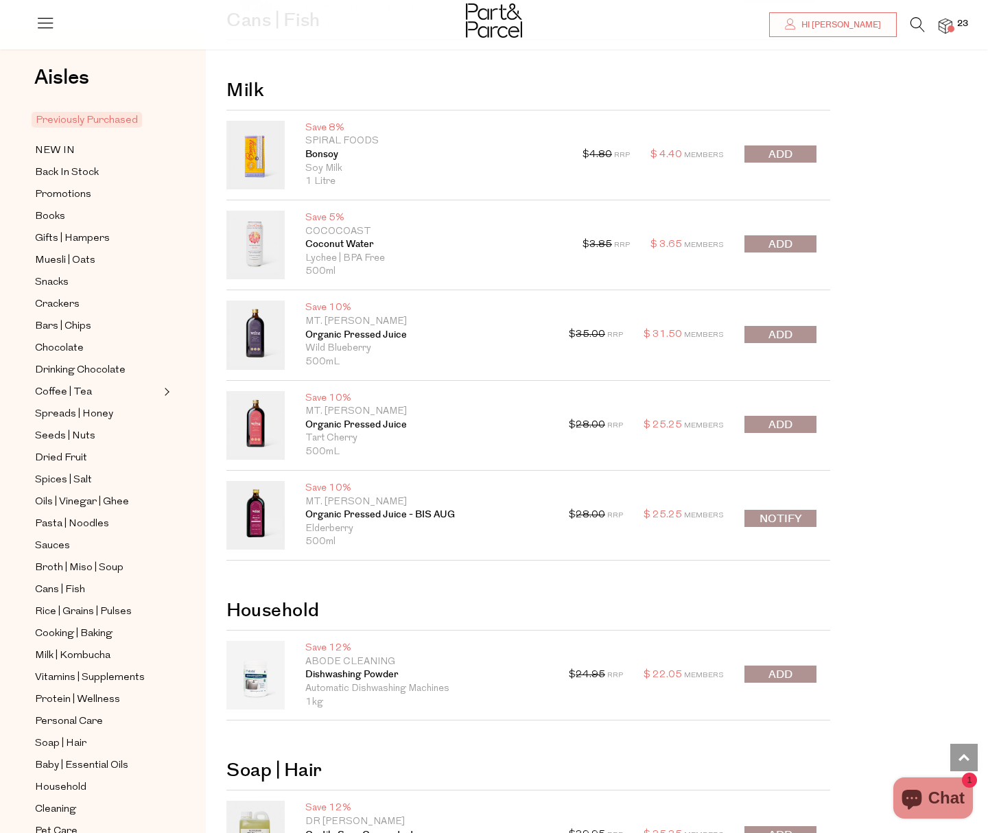
scroll to position [3063, 0]
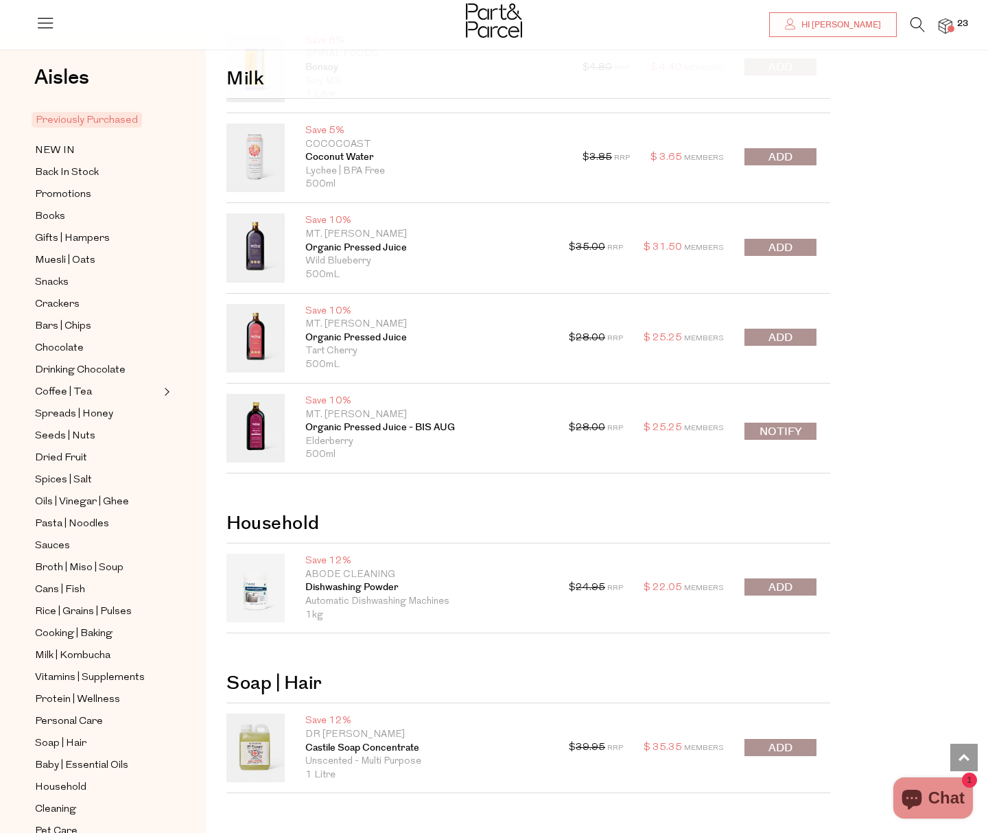
click at [776, 339] on span "submit" at bounding box center [780, 338] width 24 height 16
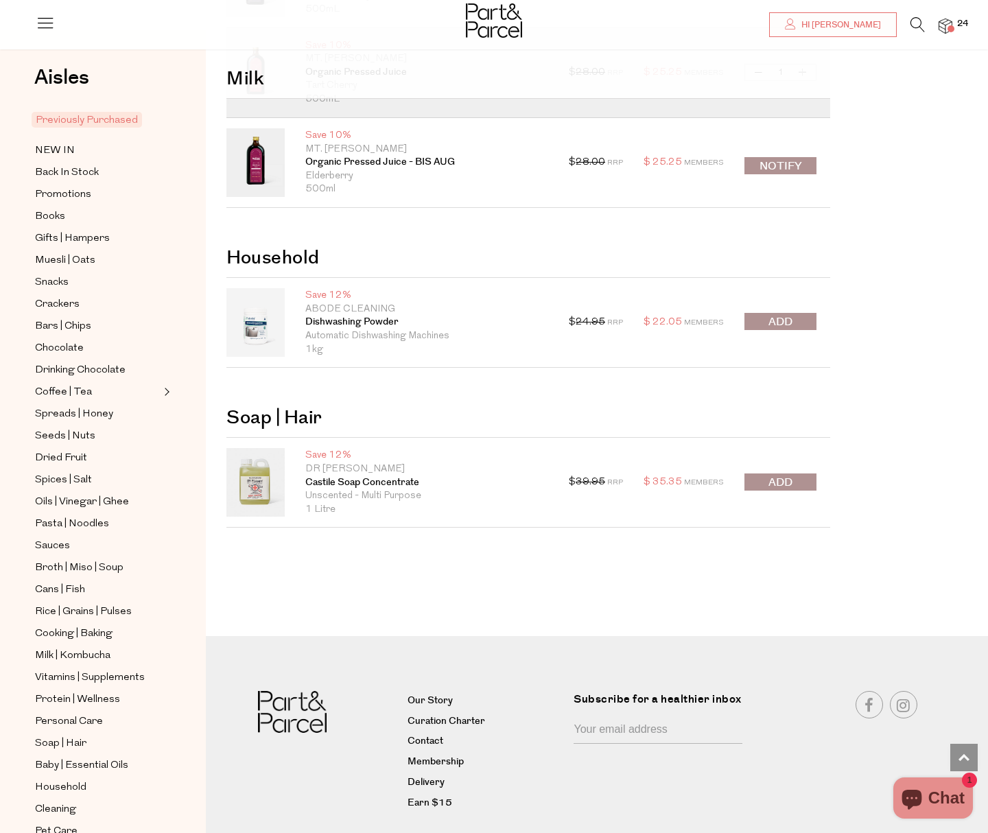
scroll to position [3356, 0]
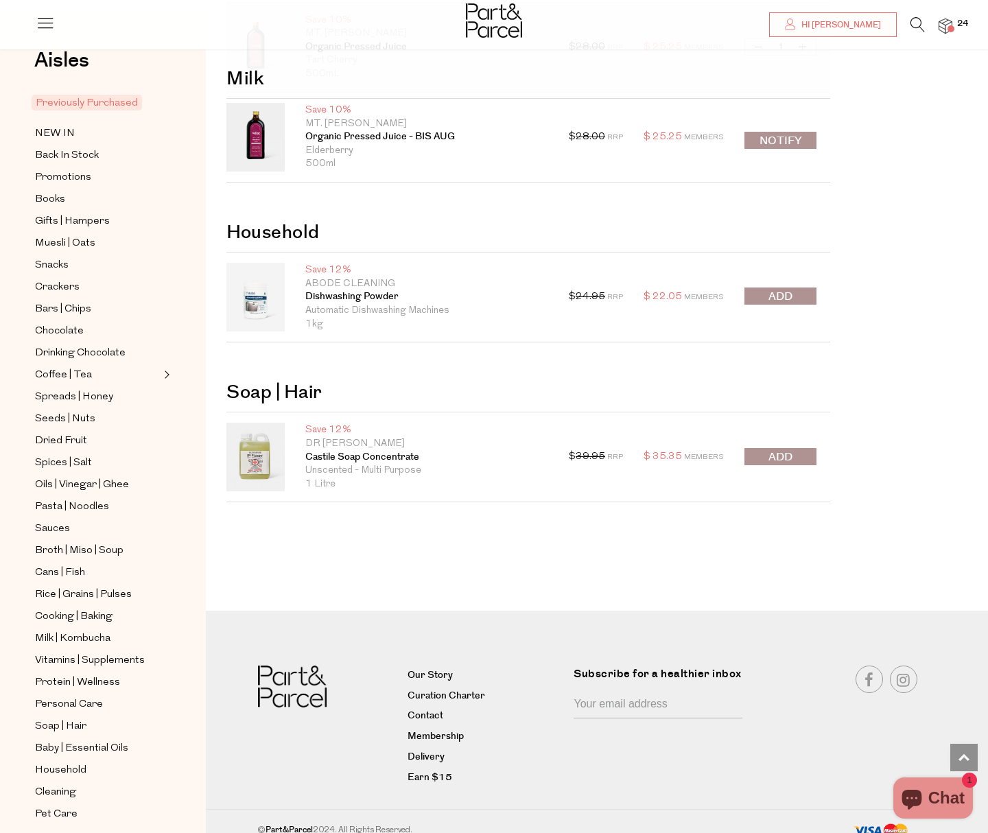
click at [805, 311] on div "$ 24.95 RRP $ 22.05 Members Decrease Dishwashing Powder 1 Increase Dishwashing …" at bounding box center [693, 297] width 248 height 69
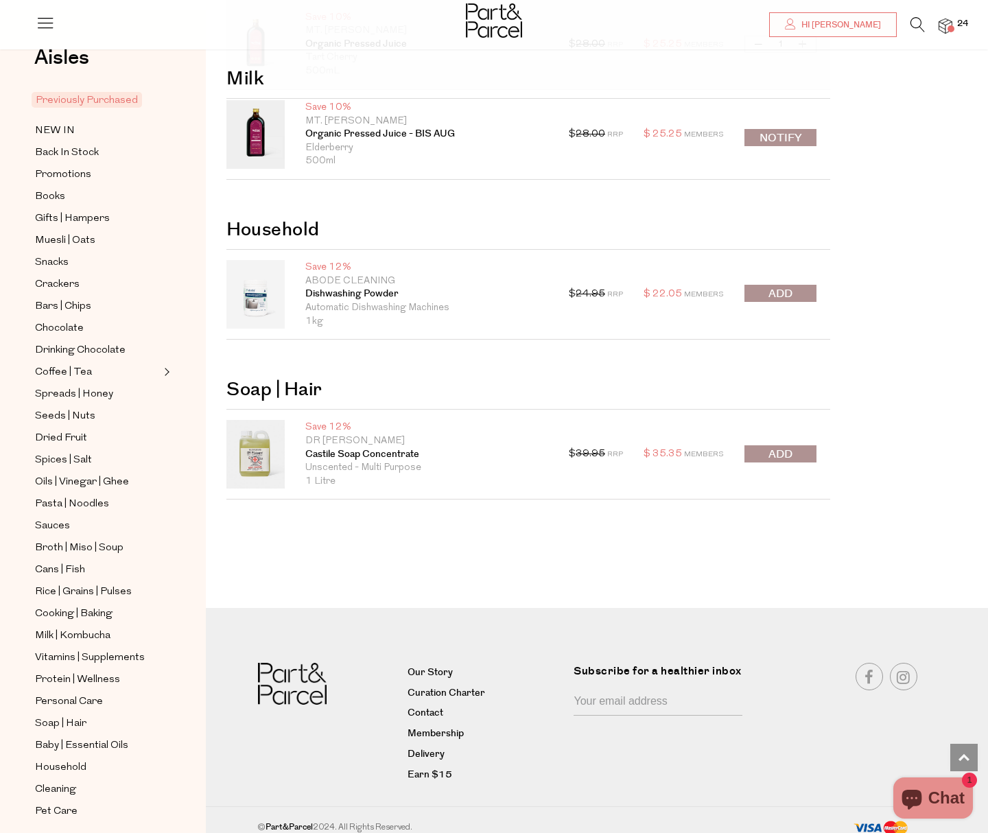
click at [795, 291] on button "submit" at bounding box center [780, 293] width 72 height 17
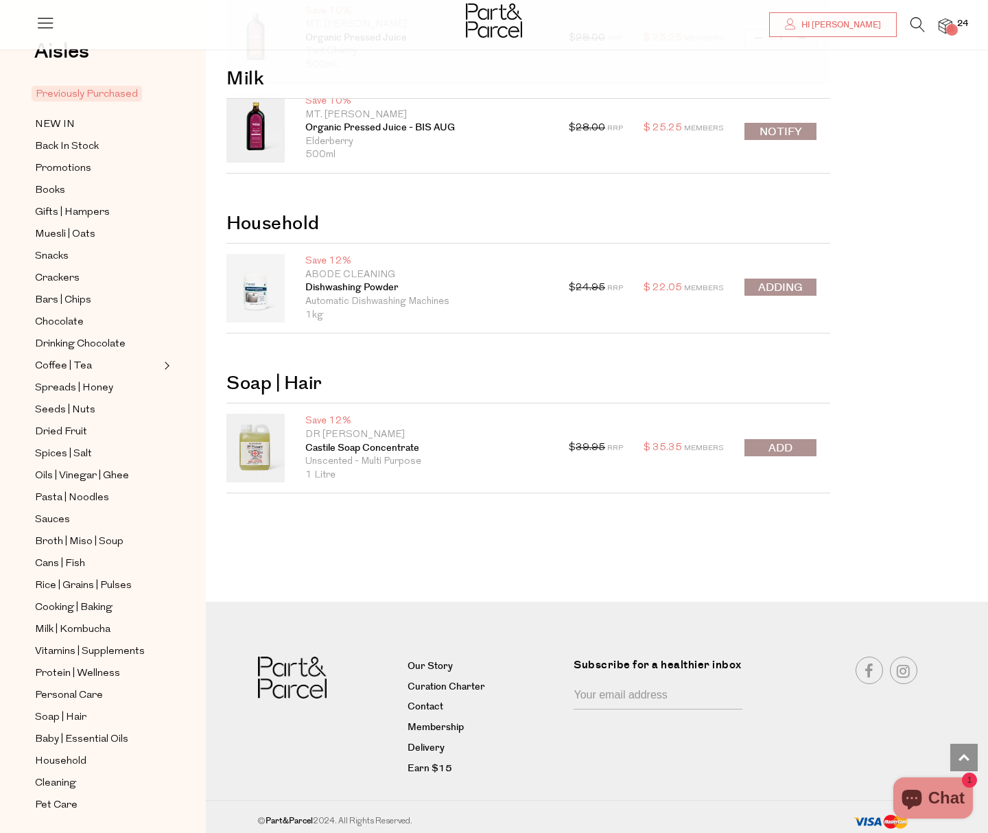
scroll to position [3374, 0]
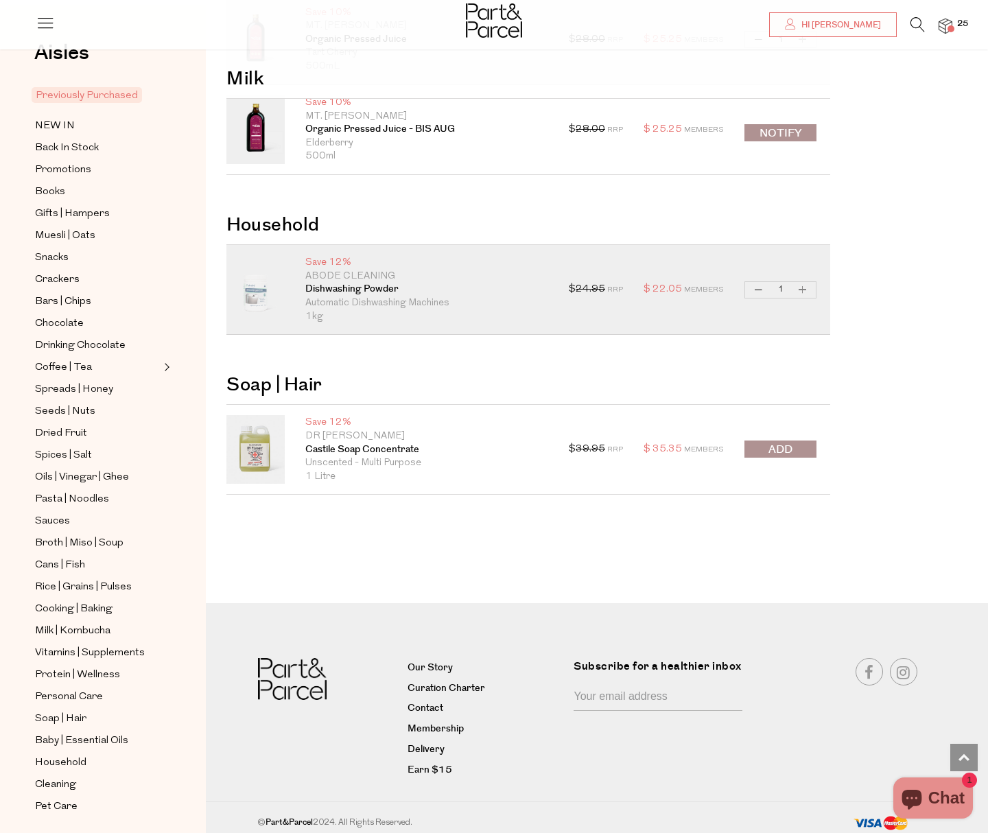
click at [800, 290] on button "Increase Dishwashing Powder" at bounding box center [802, 290] width 16 height 16
type input "2"
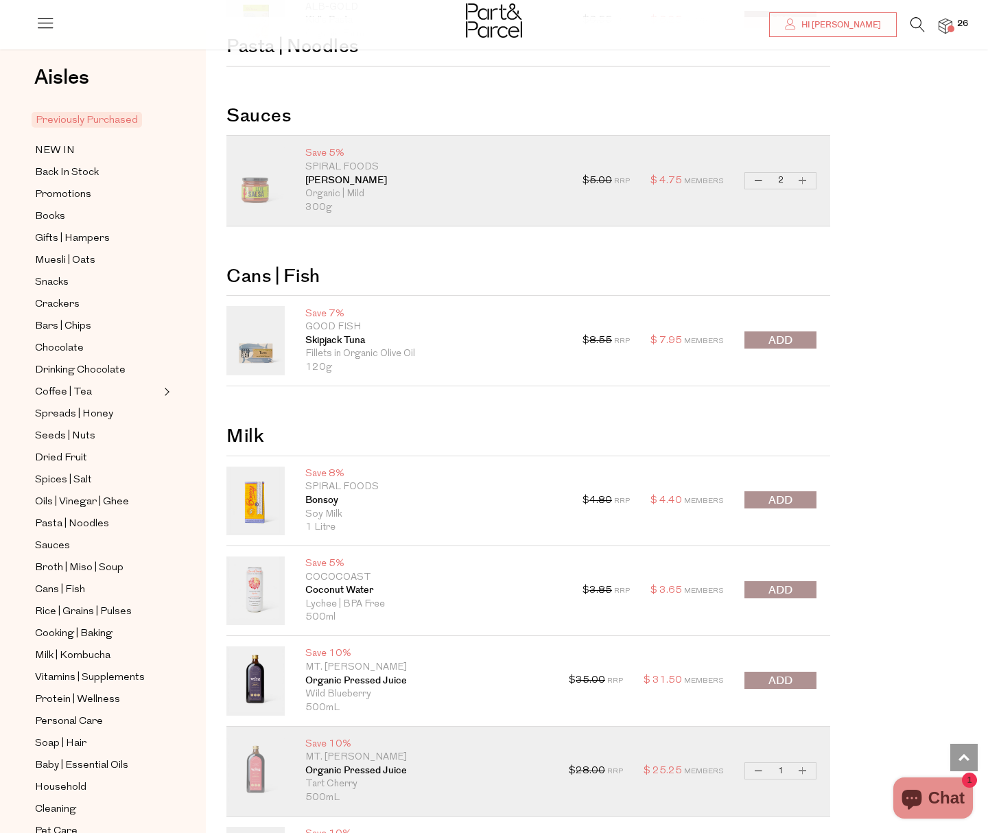
scroll to position [2642, 0]
click at [53, 151] on span "NEW IN" at bounding box center [55, 151] width 40 height 16
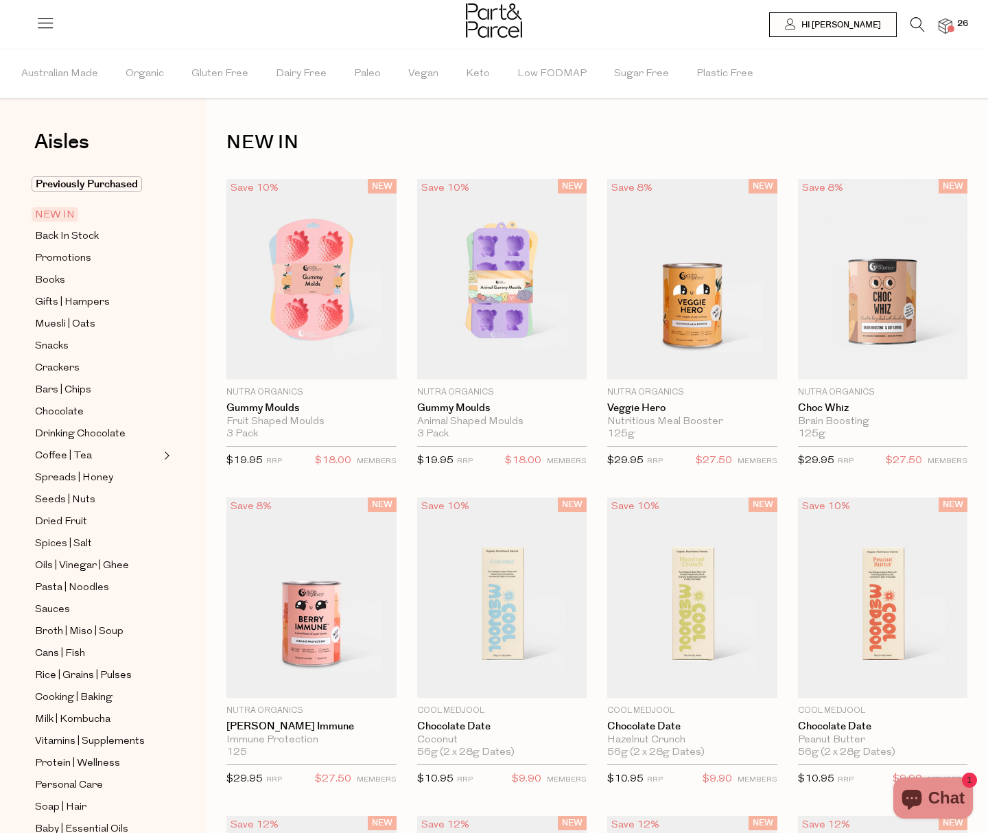
click at [911, 25] on icon at bounding box center [917, 24] width 14 height 15
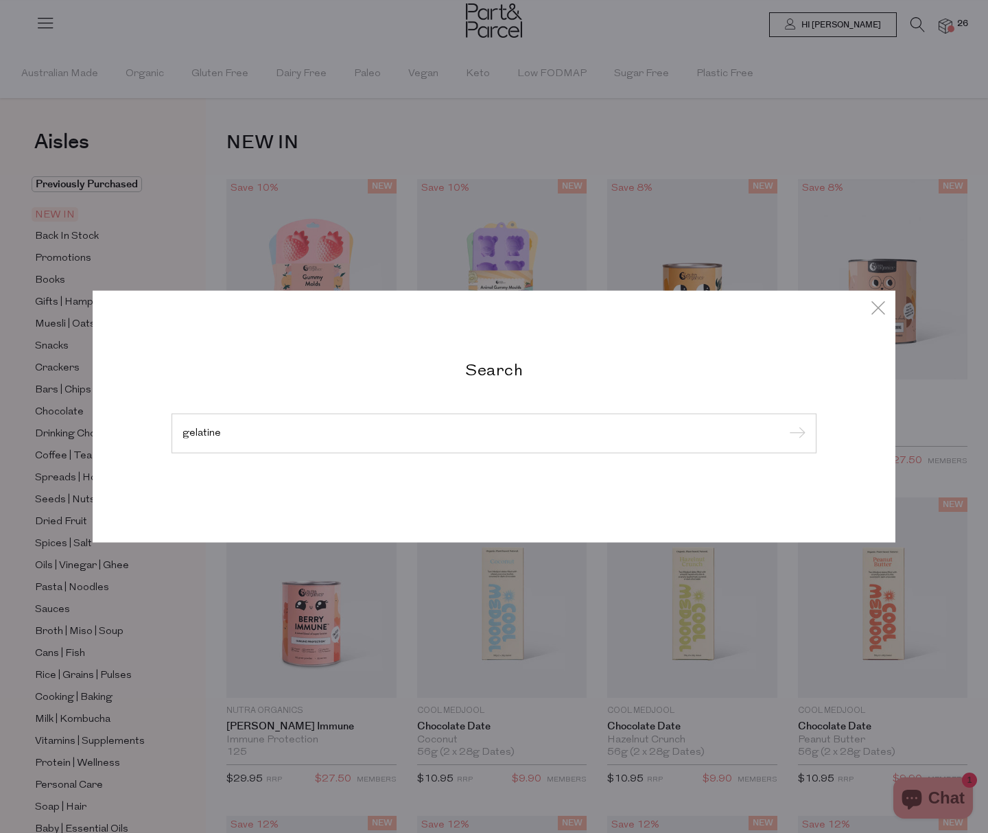
type input "gelatine"
click at [785, 424] on input "submit" at bounding box center [795, 434] width 21 height 21
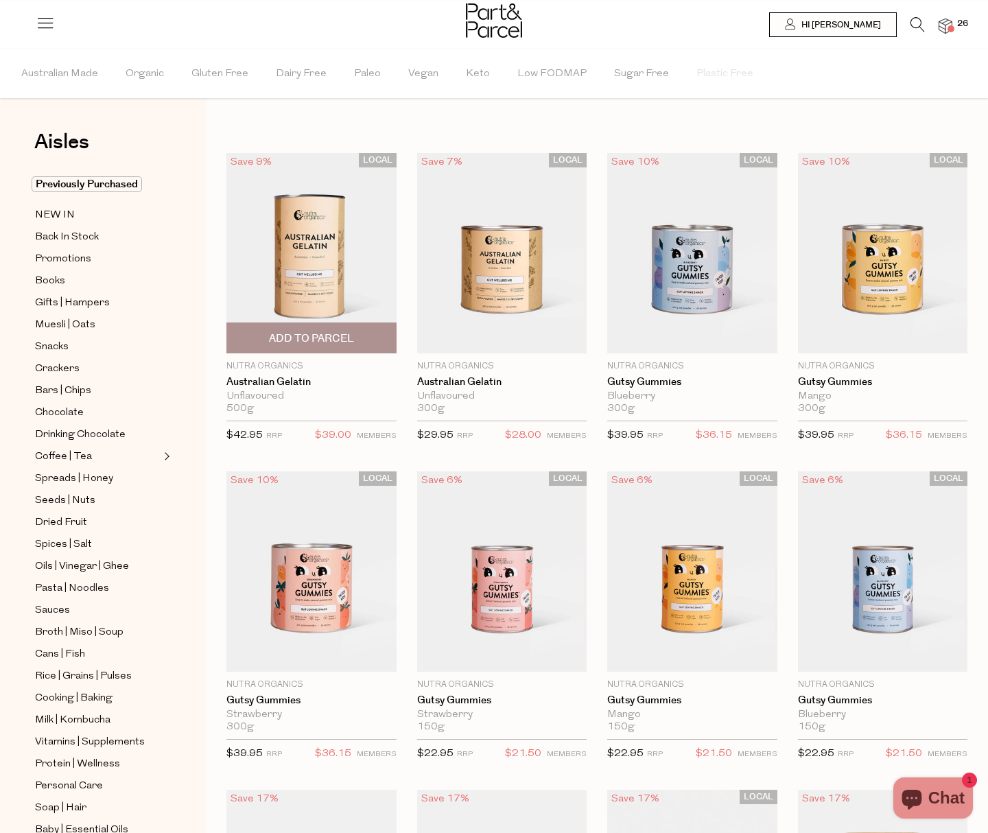
click at [311, 269] on img at bounding box center [311, 253] width 170 height 200
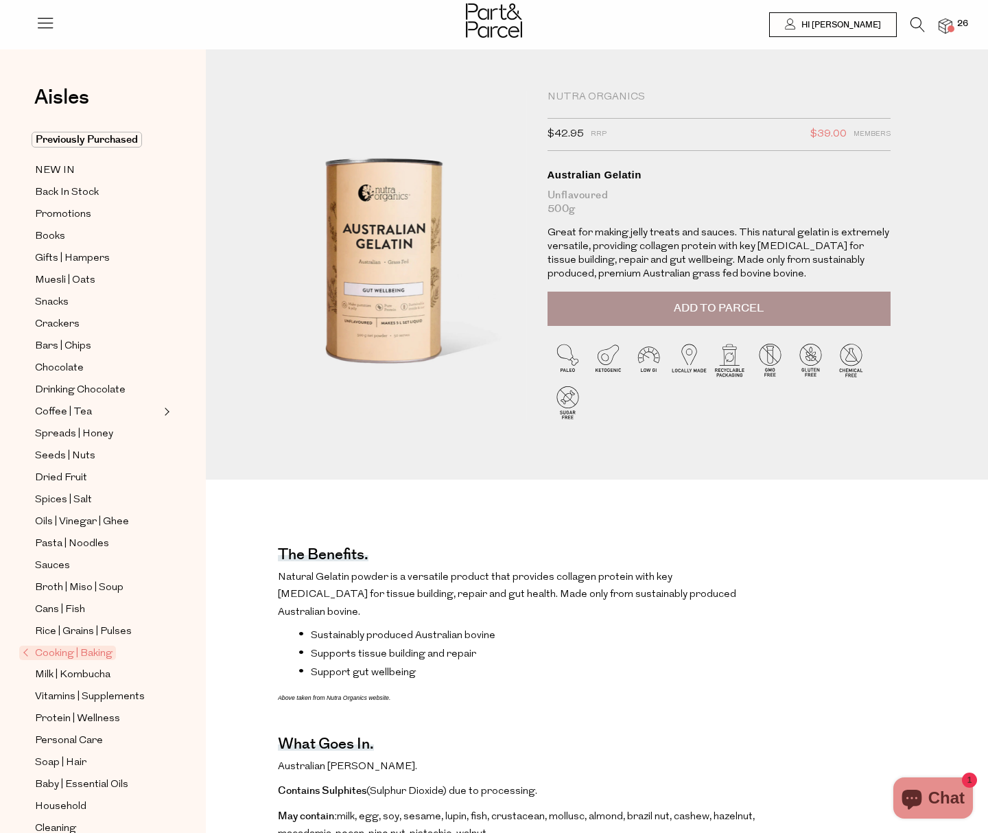
click at [624, 304] on button "Add to Parcel" at bounding box center [718, 309] width 343 height 34
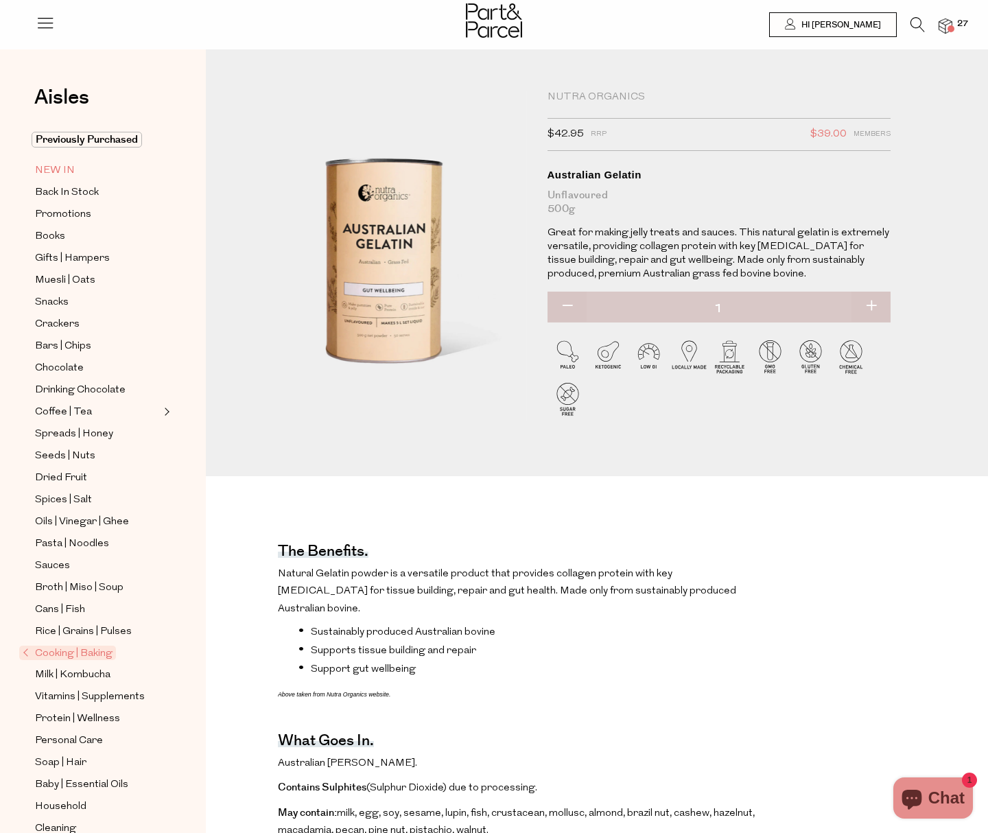
click at [53, 174] on span "NEW IN" at bounding box center [55, 171] width 40 height 16
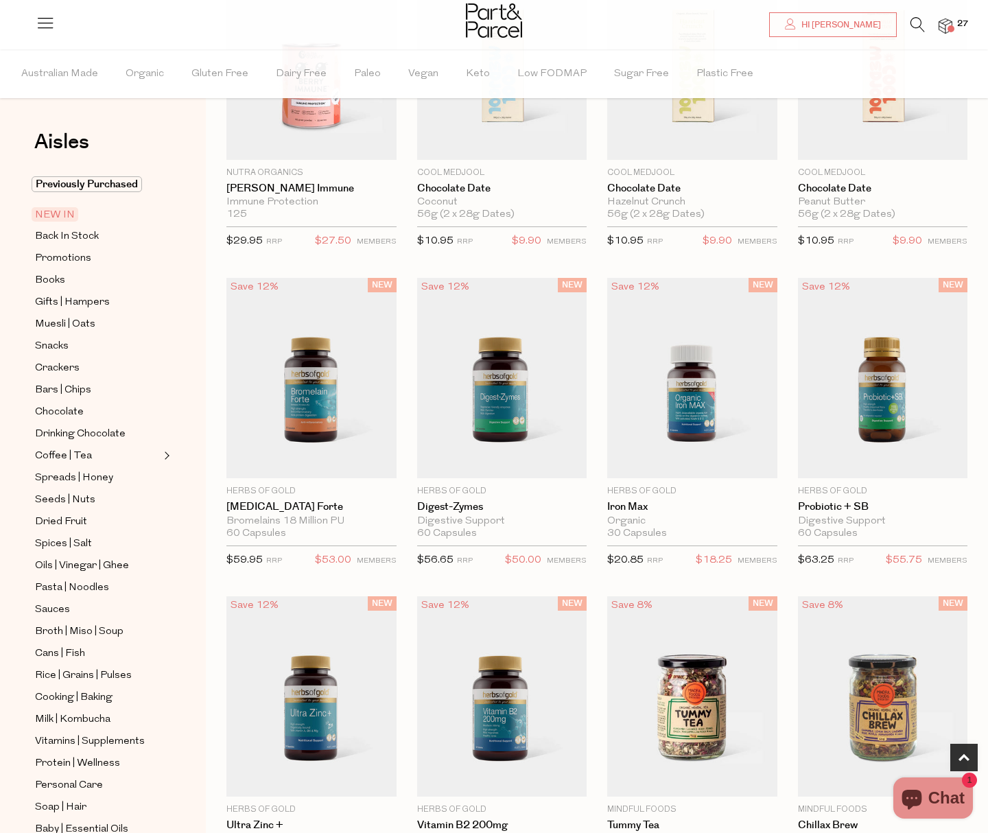
scroll to position [538, 0]
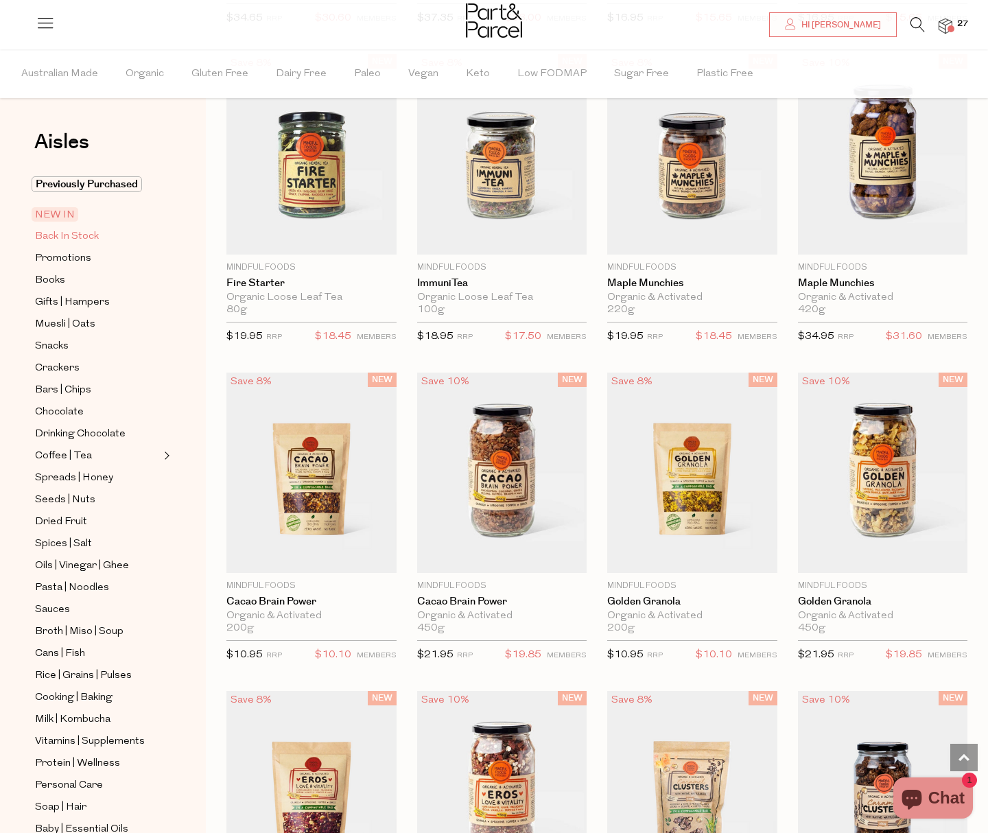
click at [85, 231] on span "Back In Stock" at bounding box center [67, 236] width 64 height 16
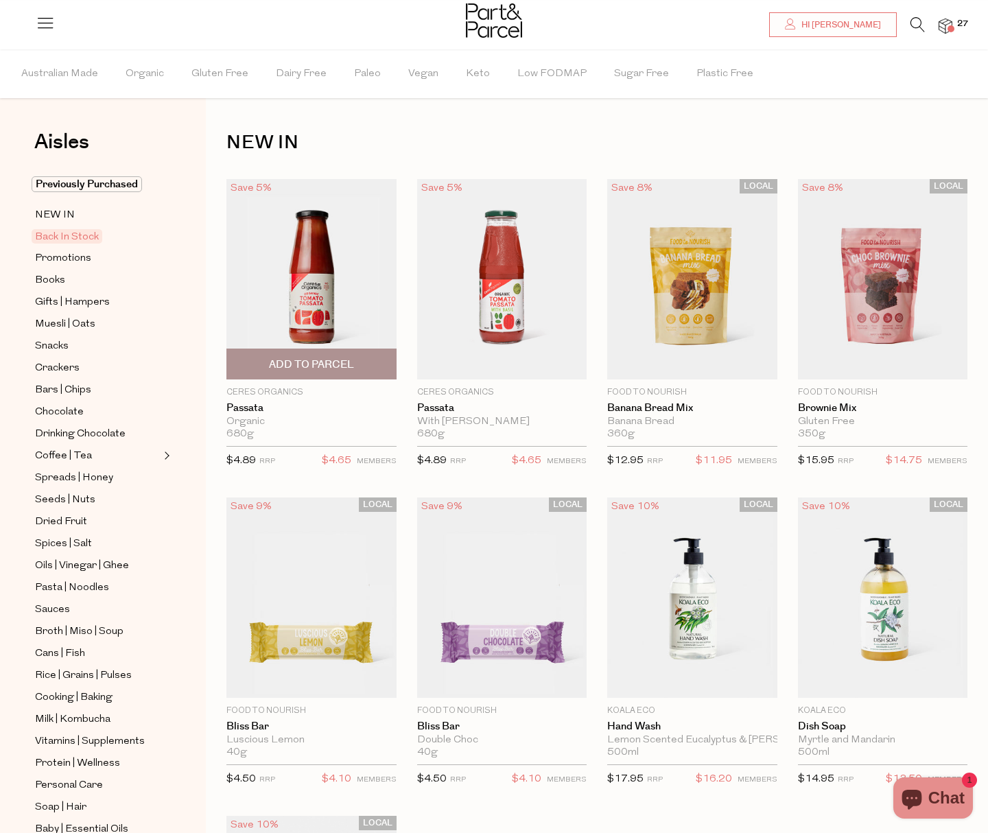
type input "2"
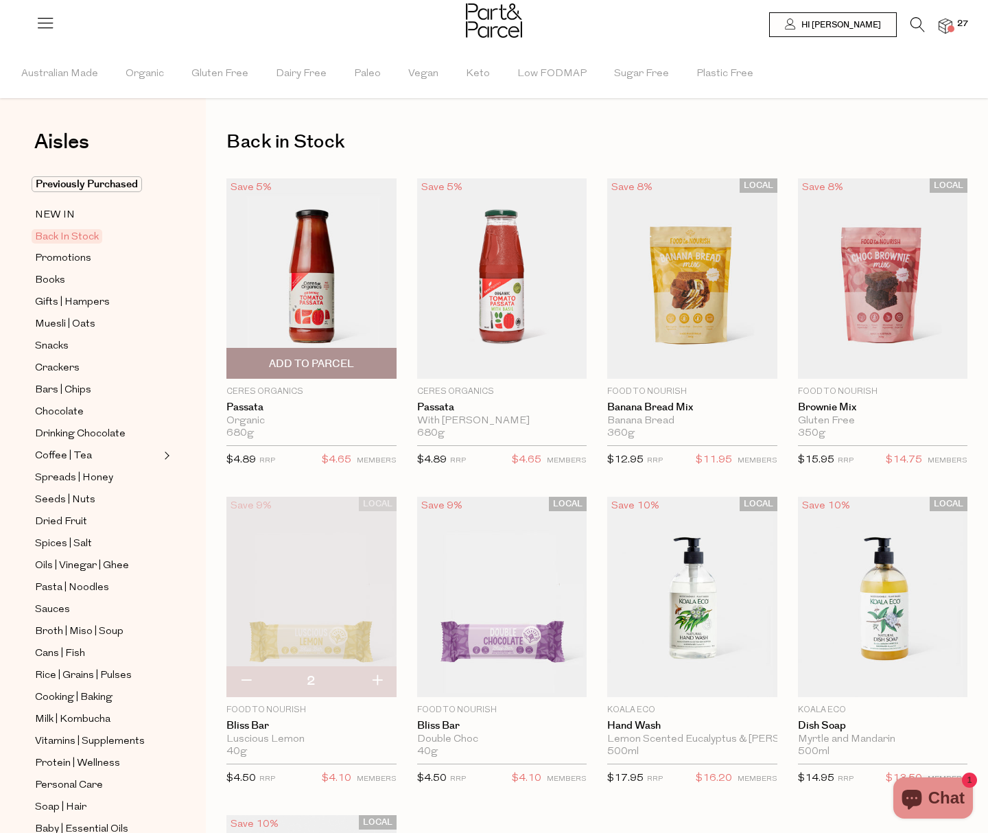
scroll to position [1, 0]
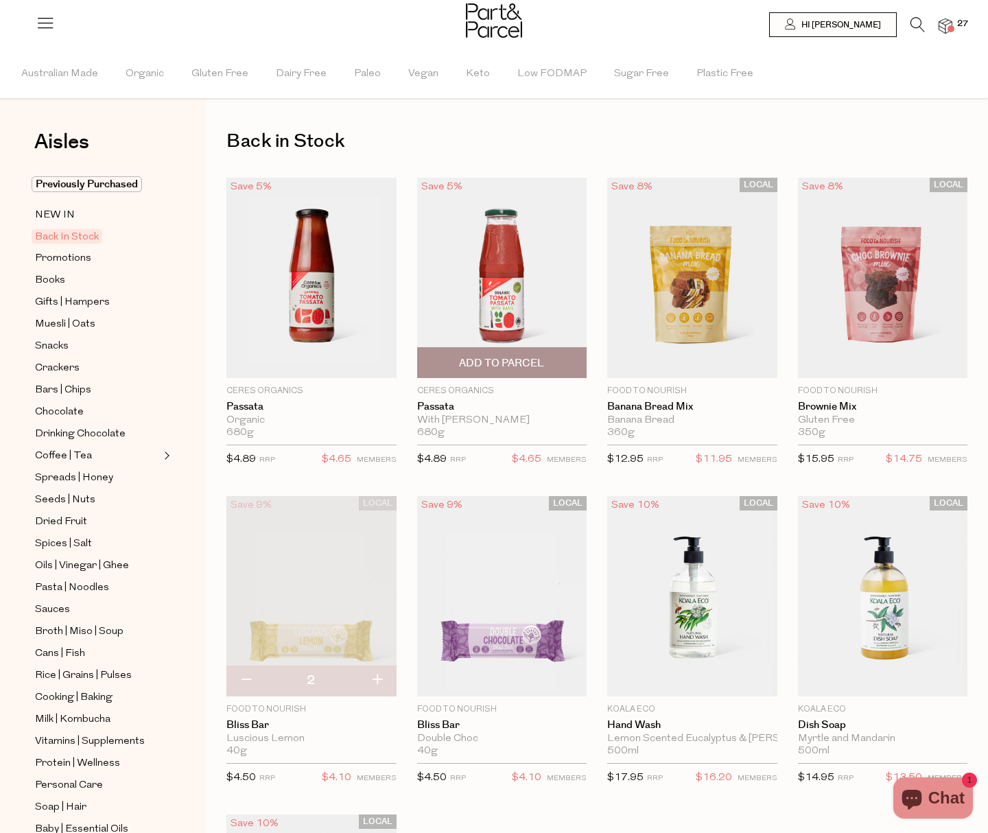
click at [495, 366] on span "Add To Parcel" at bounding box center [501, 363] width 85 height 14
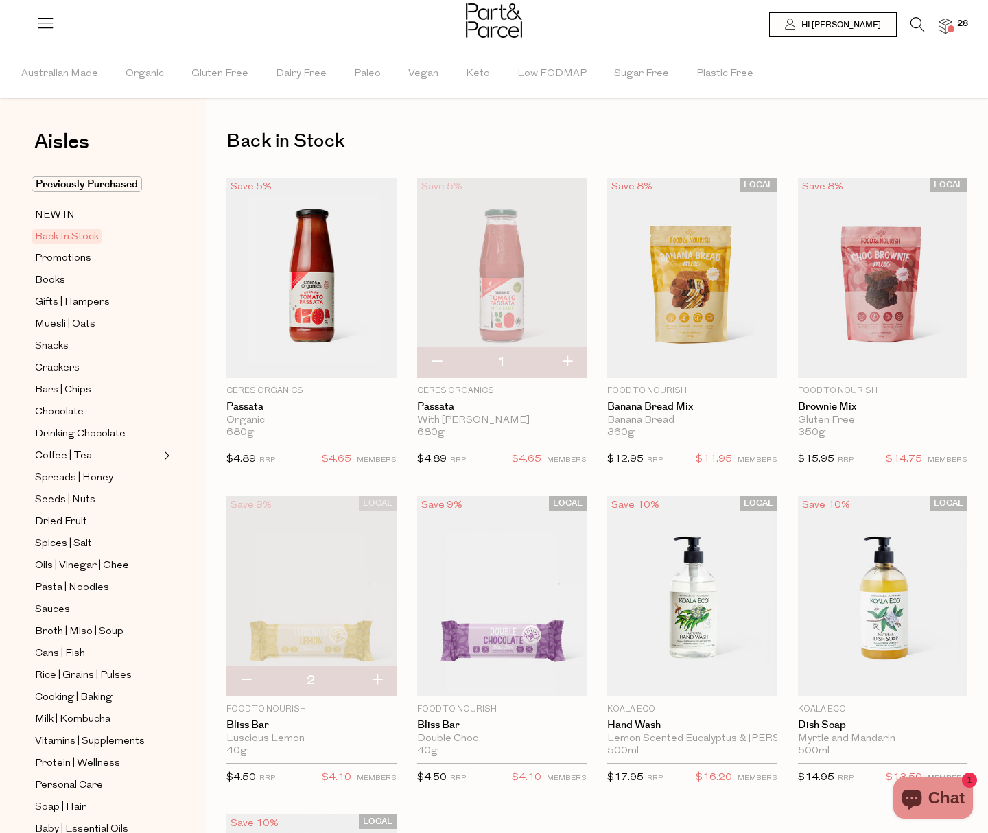
click at [567, 364] on button "button" at bounding box center [566, 362] width 39 height 30
type input "2"
click at [83, 261] on span "Promotions" at bounding box center [63, 258] width 56 height 16
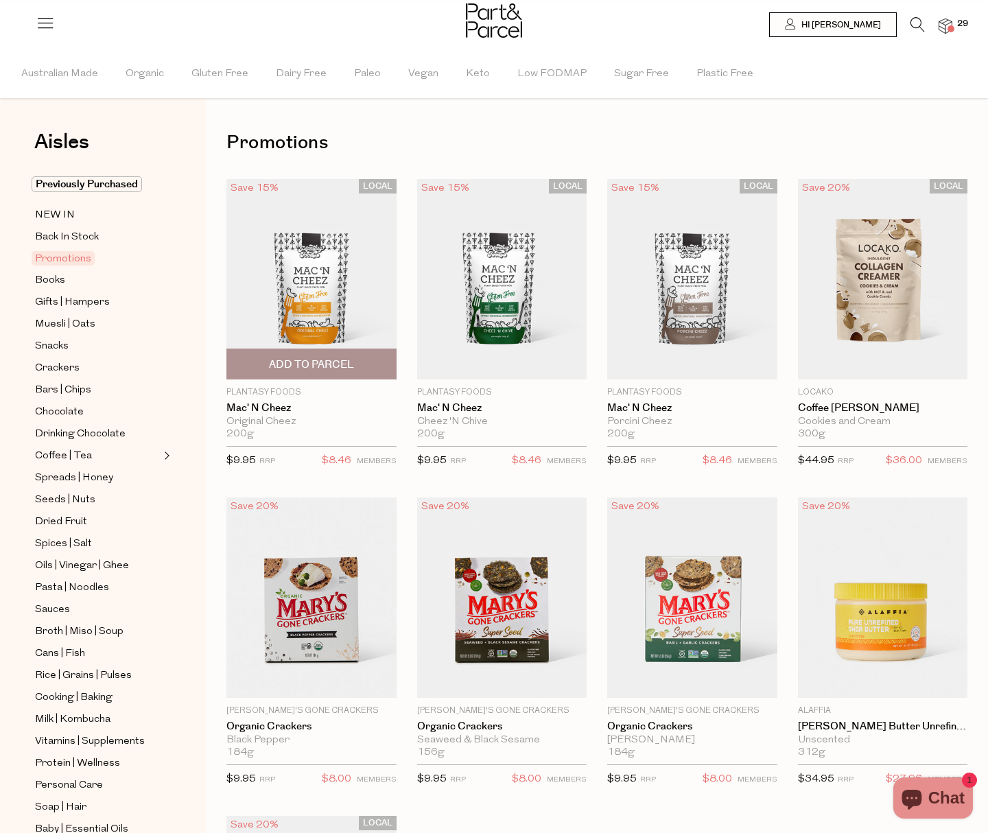
type input "2"
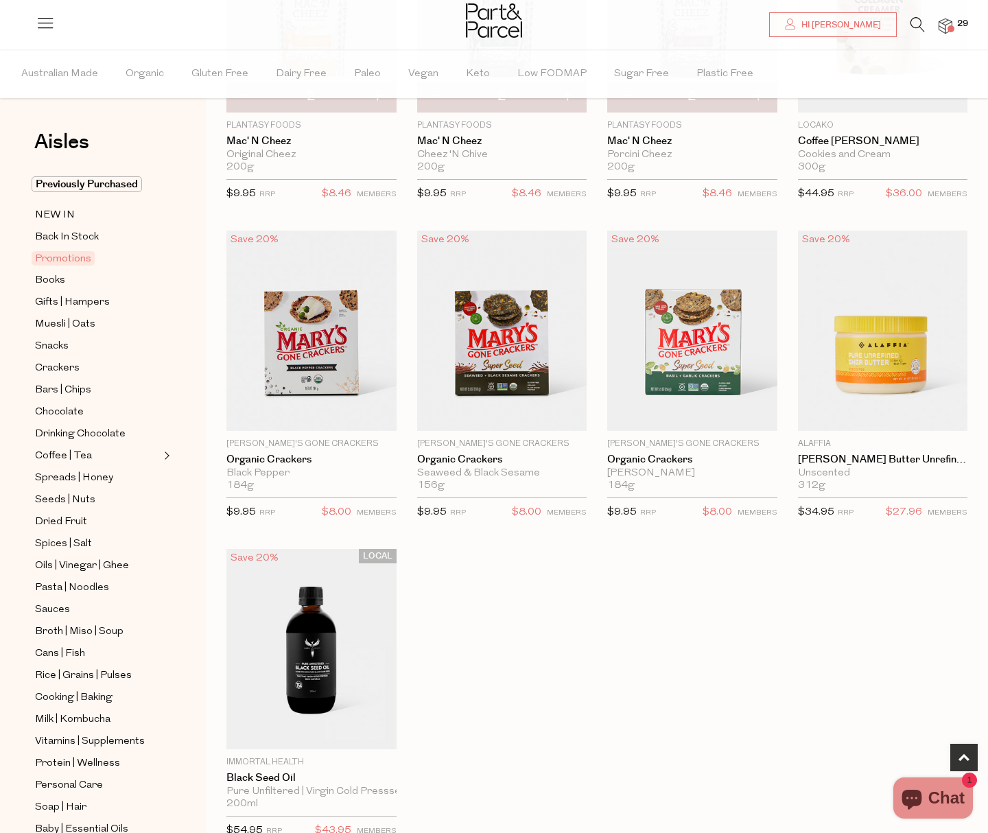
scroll to position [386, 0]
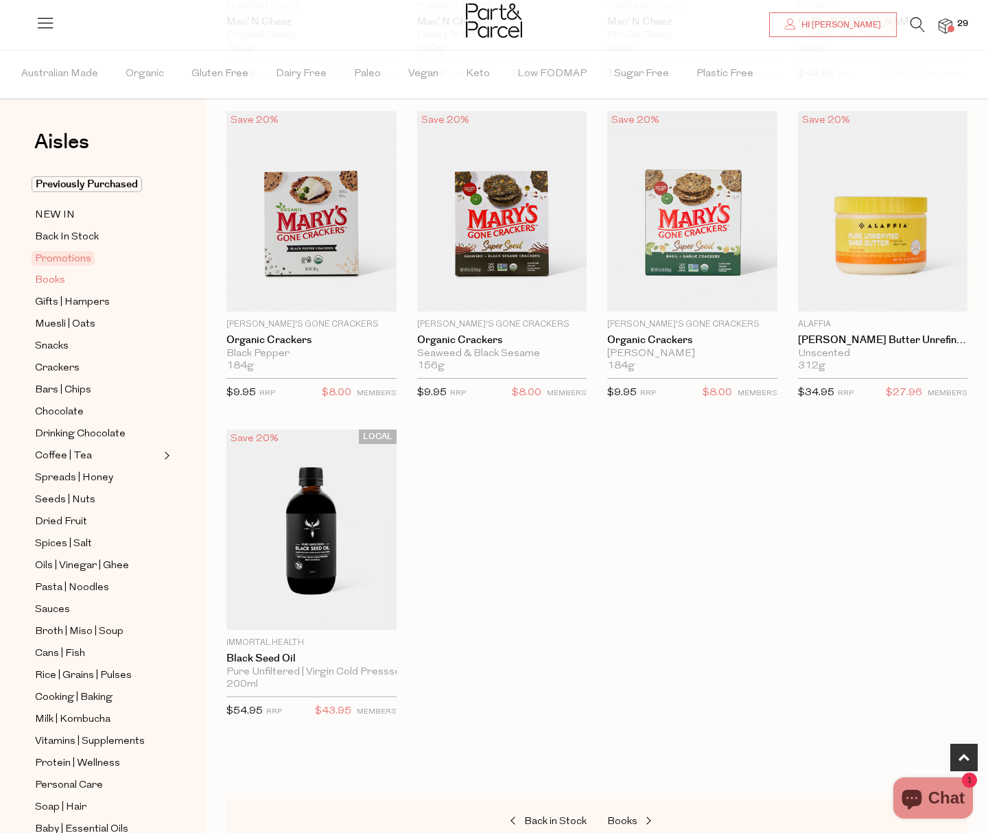
click at [50, 283] on span "Books" at bounding box center [50, 280] width 30 height 16
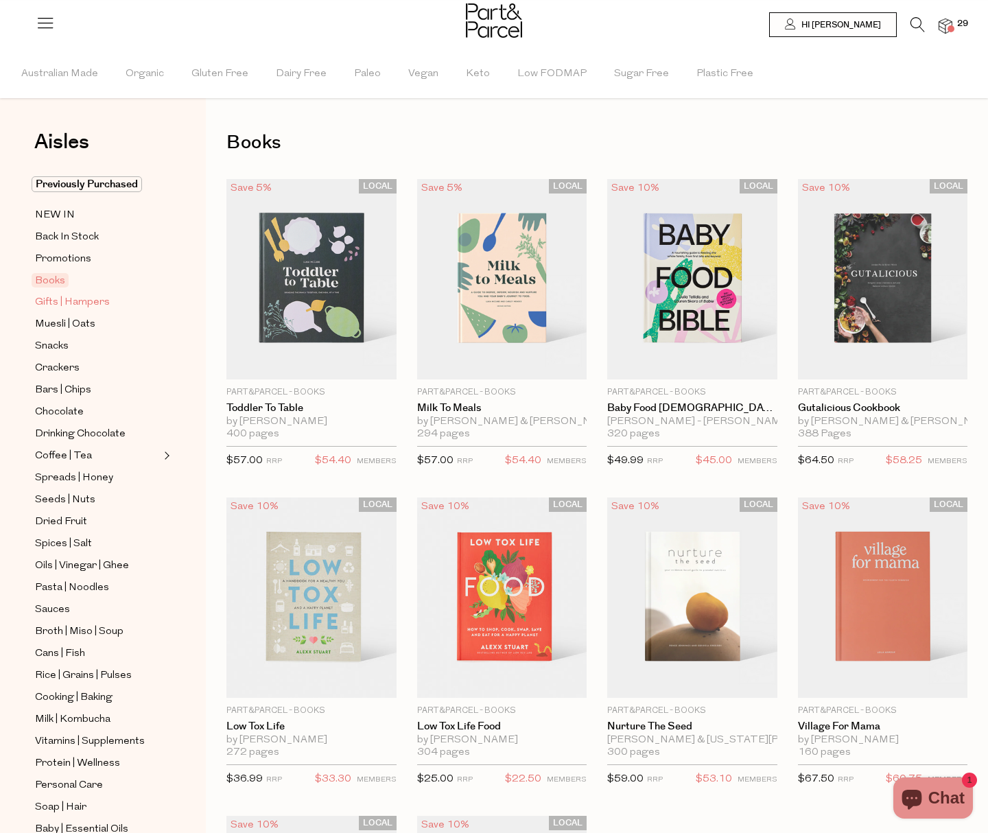
click at [73, 300] on span "Gifts | Hampers" at bounding box center [72, 302] width 75 height 16
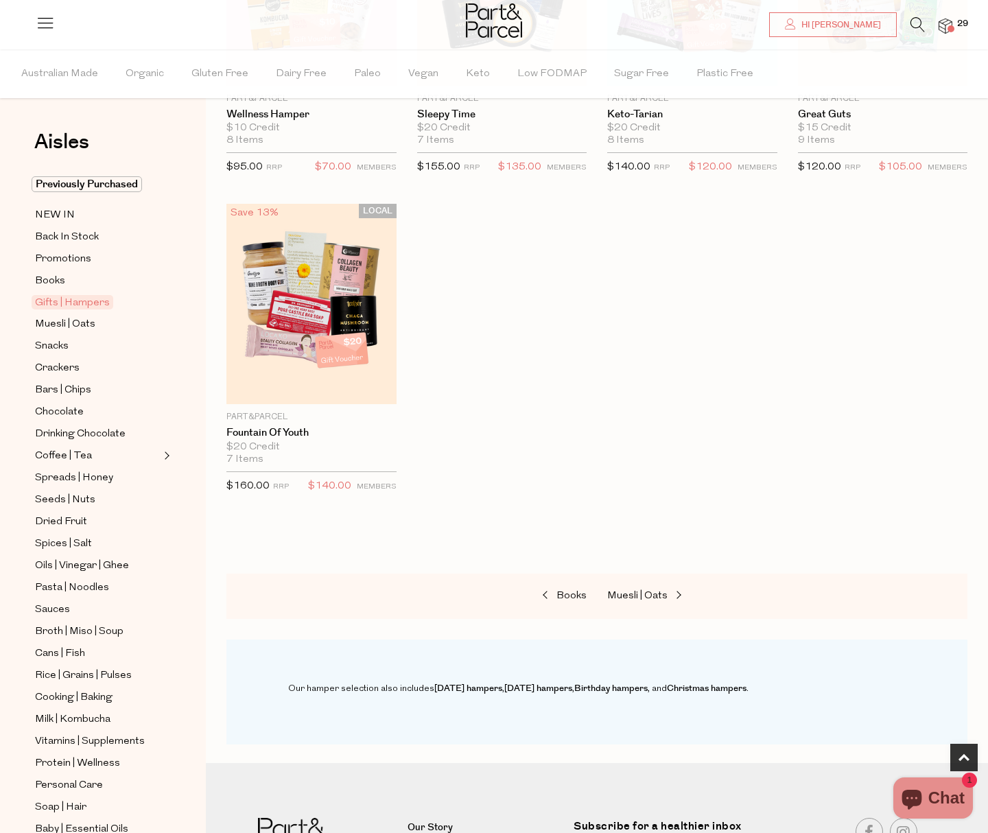
scroll to position [3, 0]
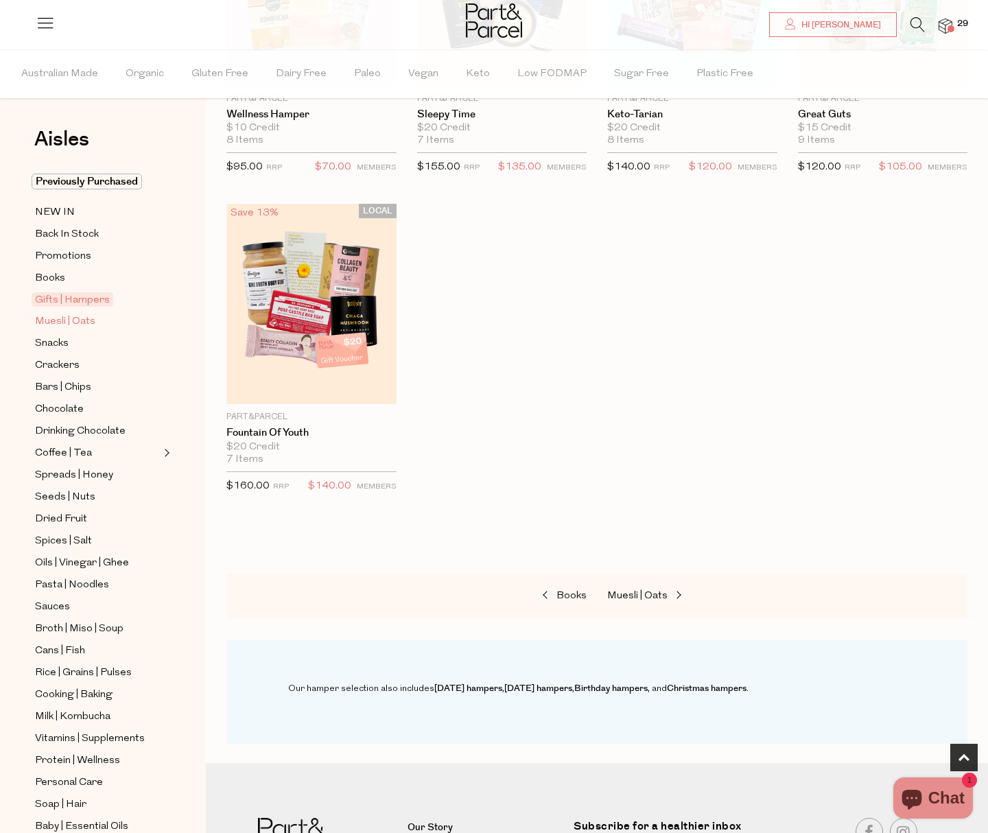
click at [71, 317] on span "Muesli | Oats" at bounding box center [65, 321] width 60 height 16
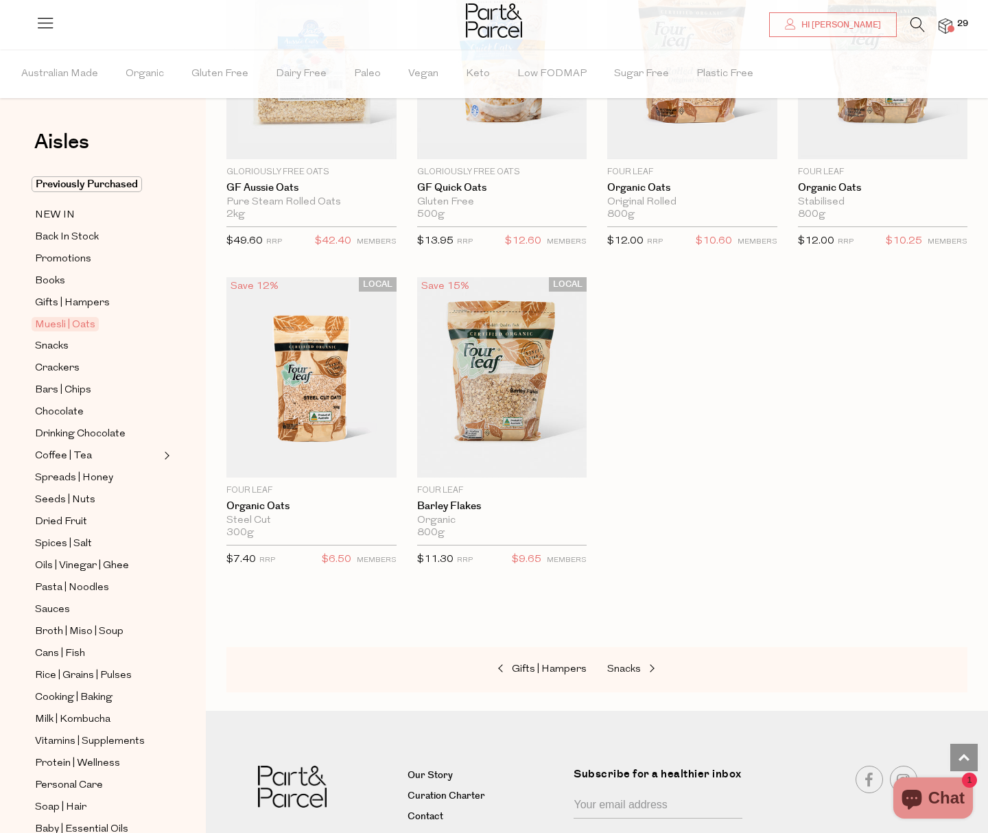
scroll to position [3723, 0]
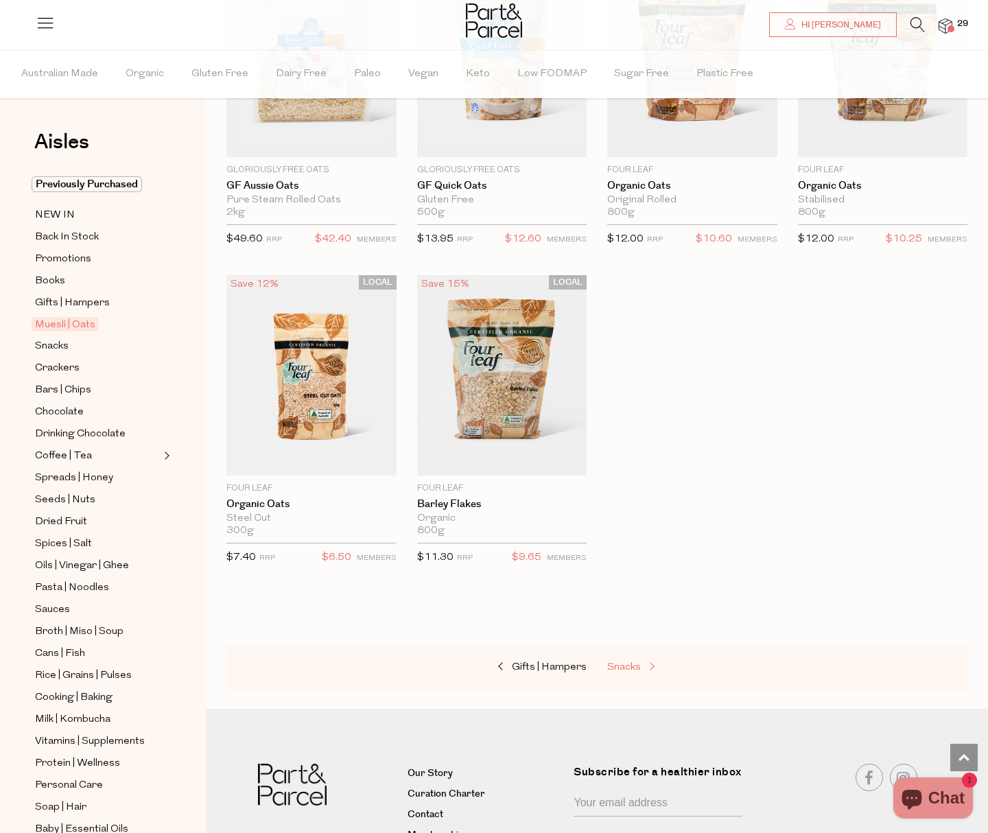
click at [635, 663] on span "Snacks" at bounding box center [624, 667] width 34 height 10
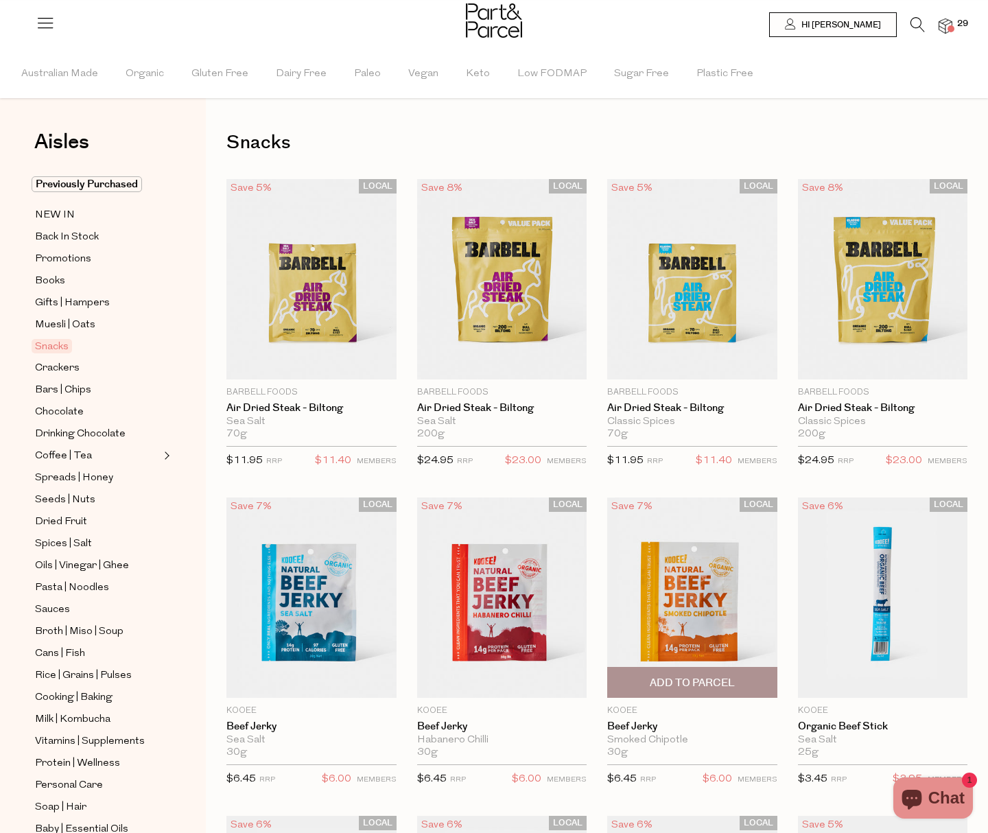
type input "2"
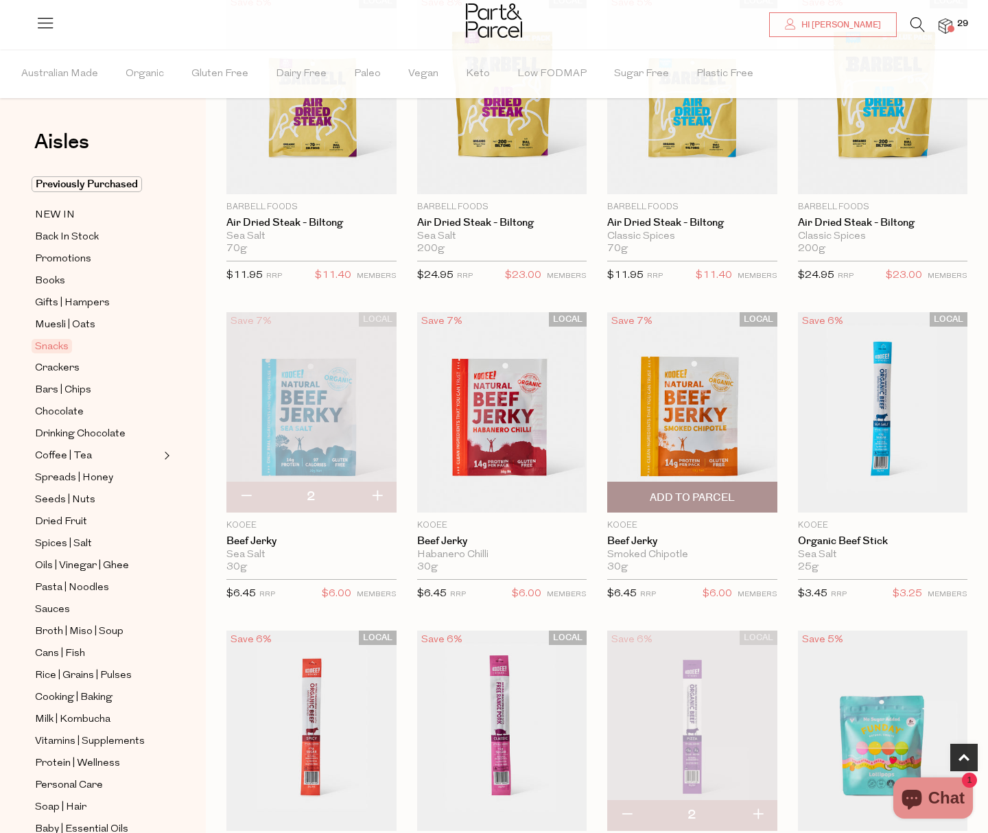
scroll to position [215, 0]
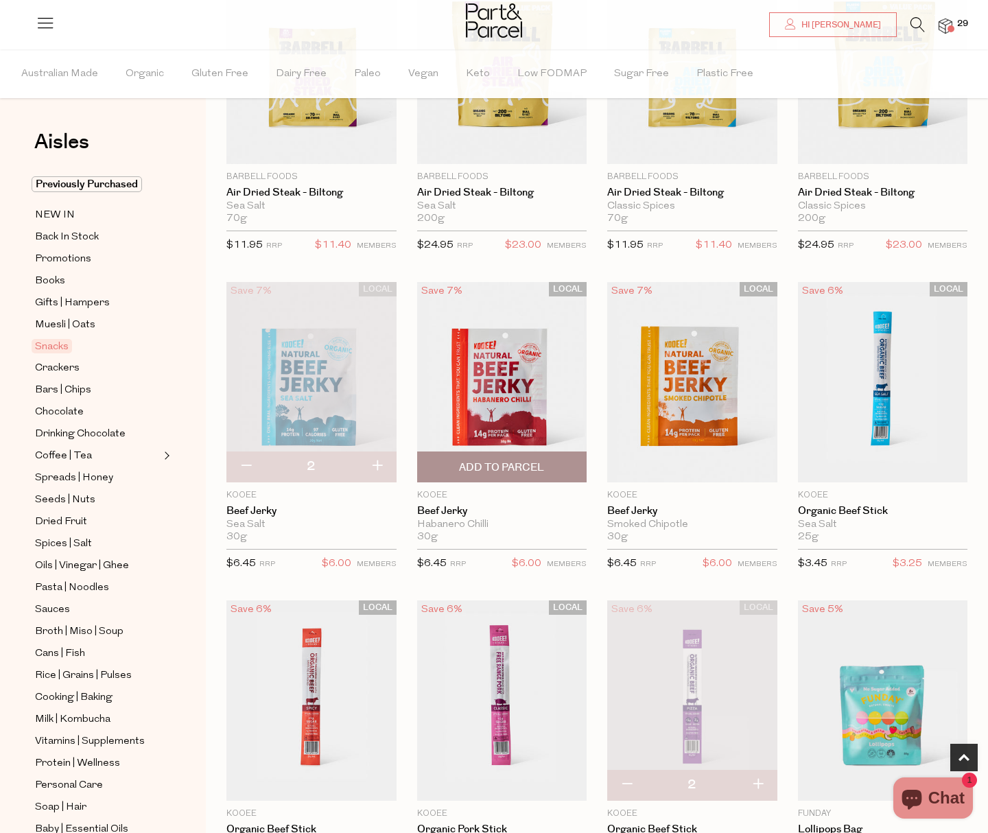
click at [519, 462] on span "Add To Parcel" at bounding box center [501, 467] width 85 height 14
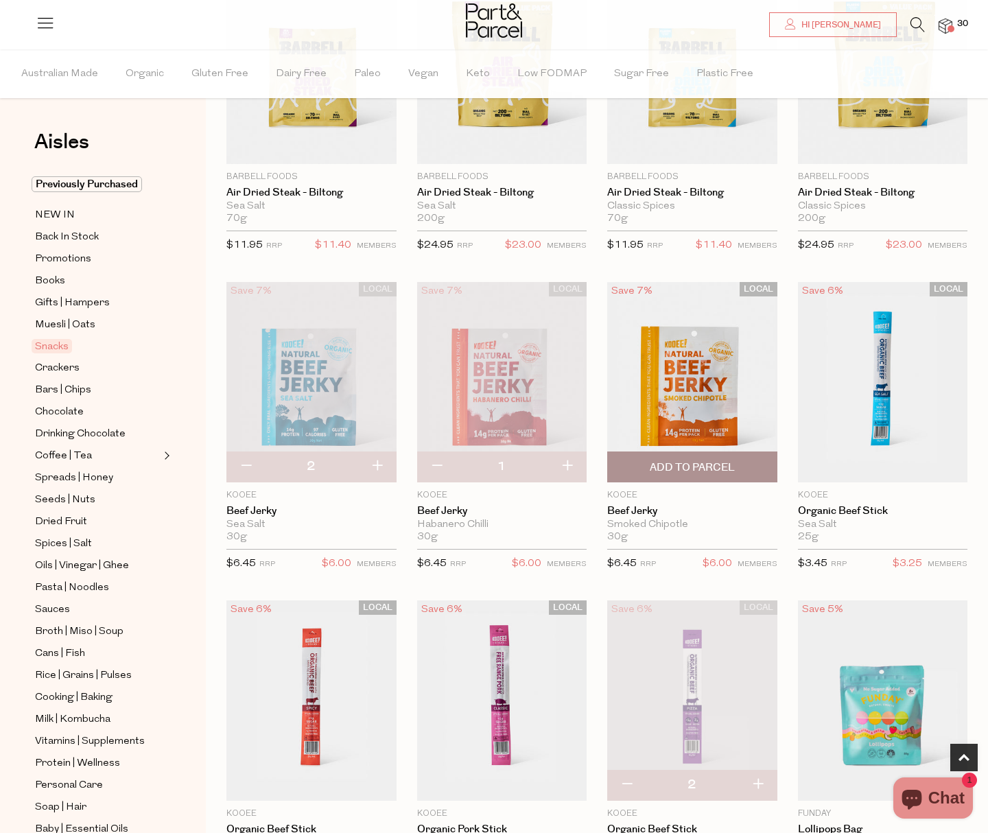
click at [729, 468] on span "Add To Parcel" at bounding box center [692, 467] width 85 height 14
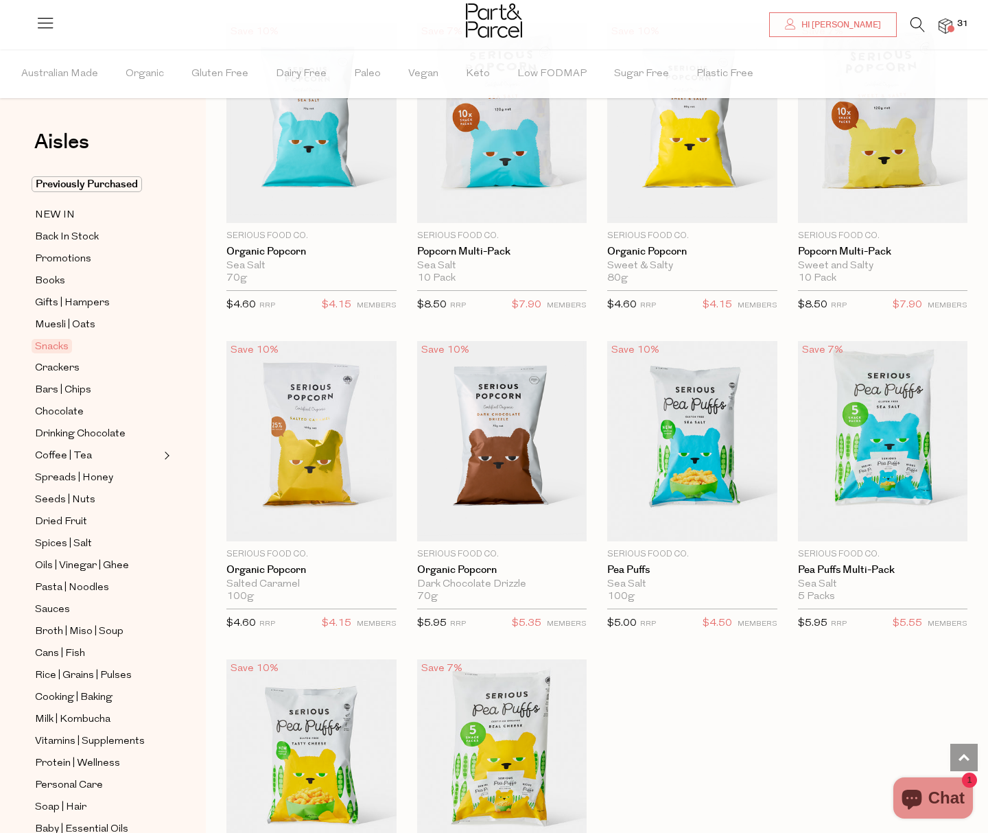
scroll to position [3359, 0]
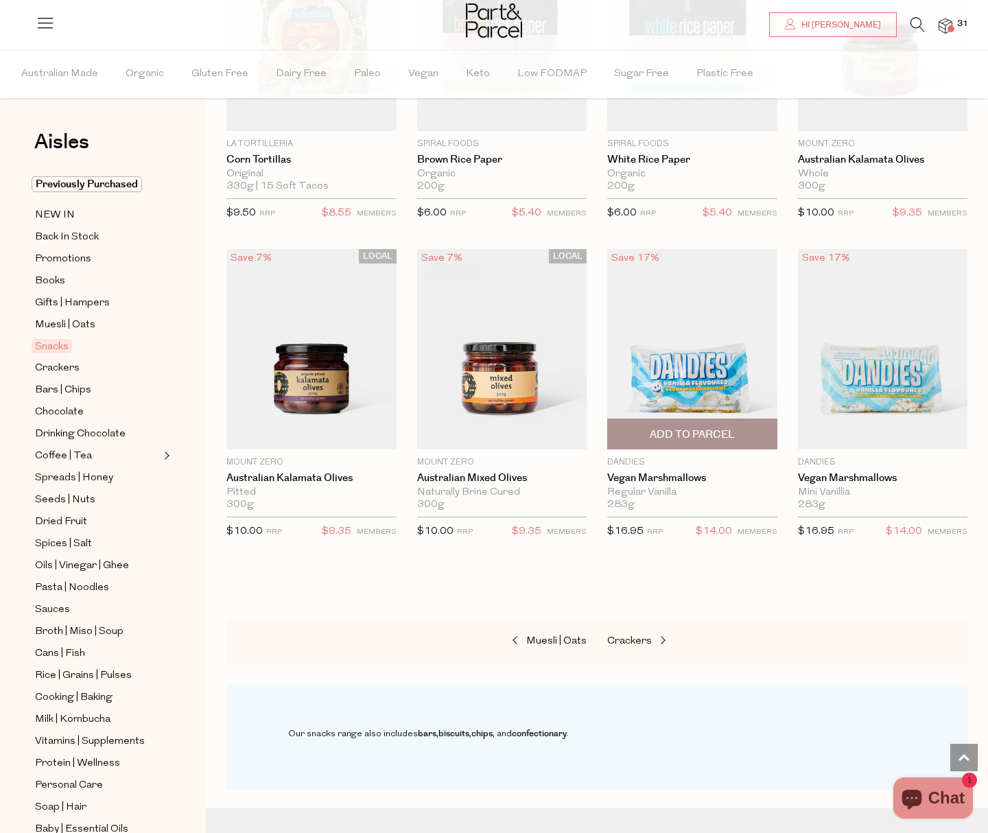
scroll to position [5023, 0]
click at [630, 635] on span "Crackers" at bounding box center [629, 640] width 45 height 10
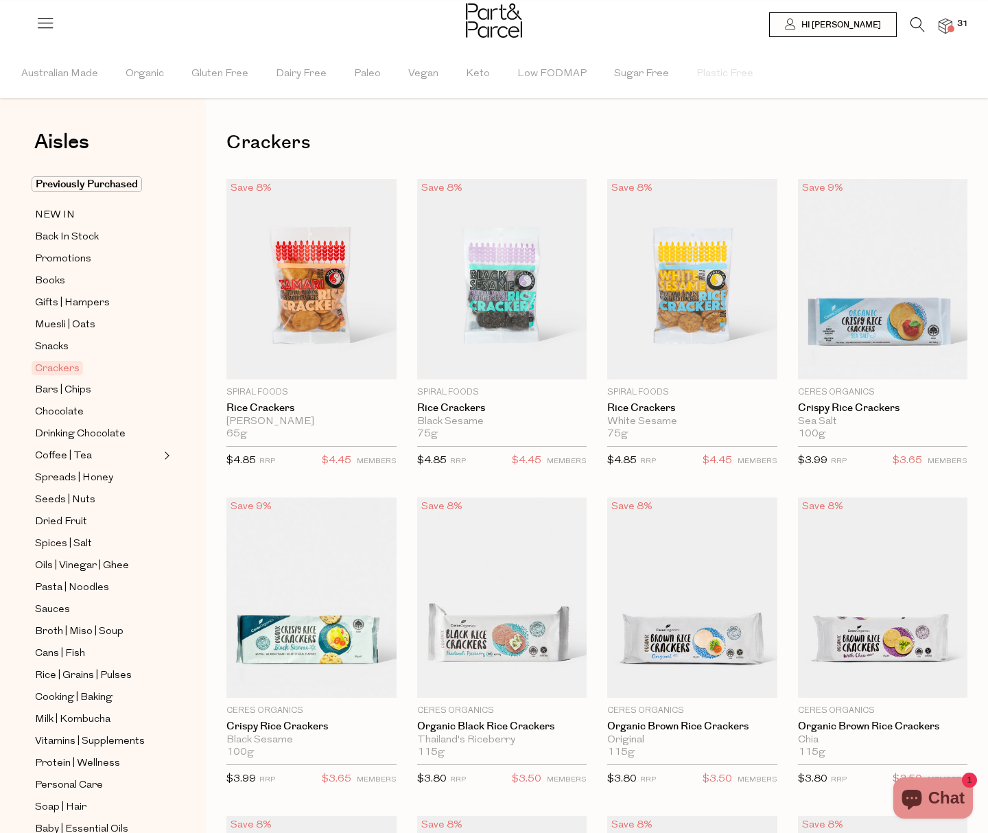
type input "2"
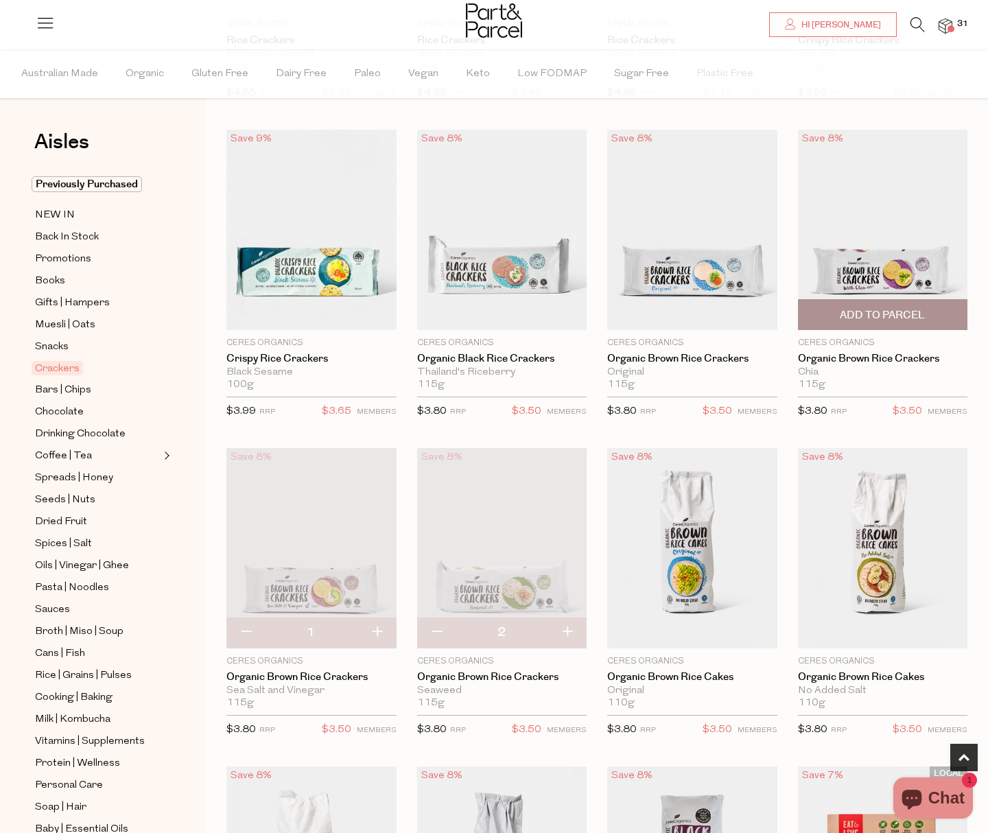
scroll to position [376, 0]
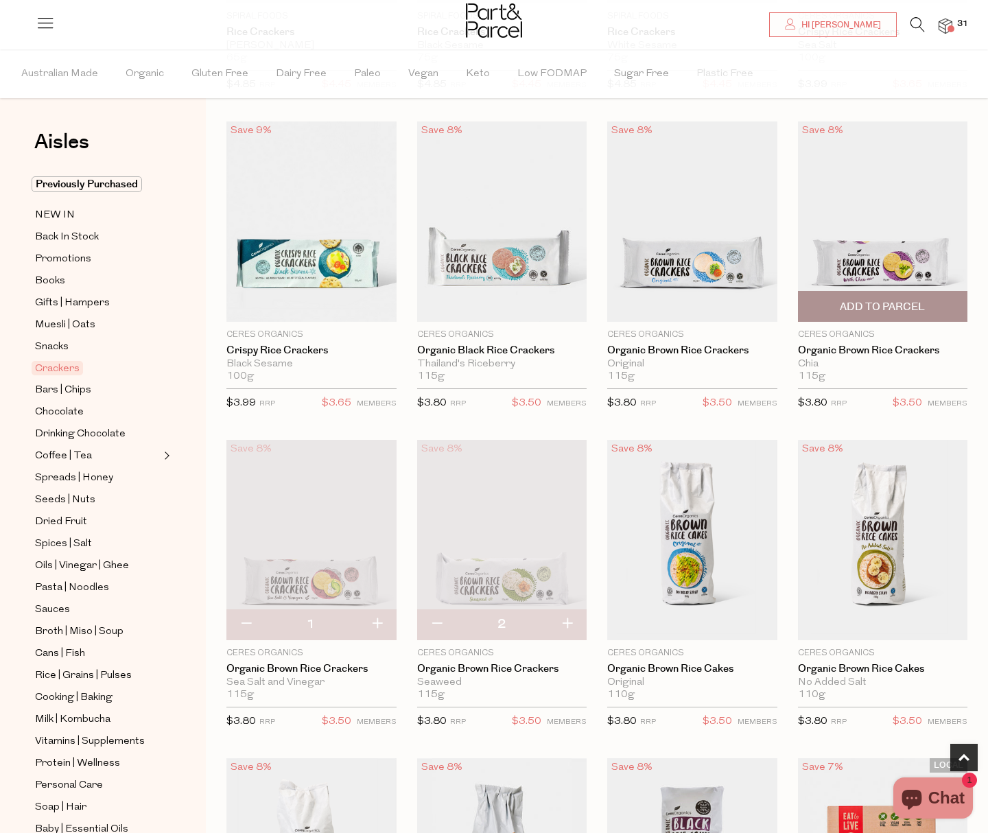
click at [872, 309] on span "Add To Parcel" at bounding box center [882, 307] width 85 height 14
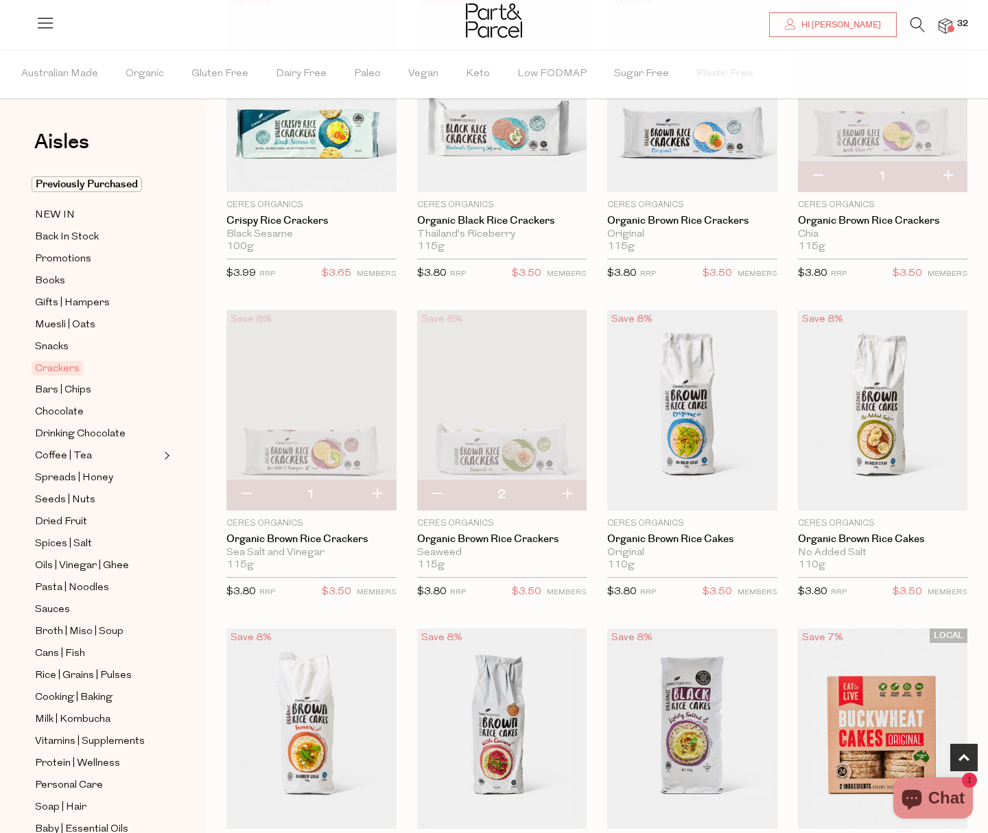
scroll to position [504, 0]
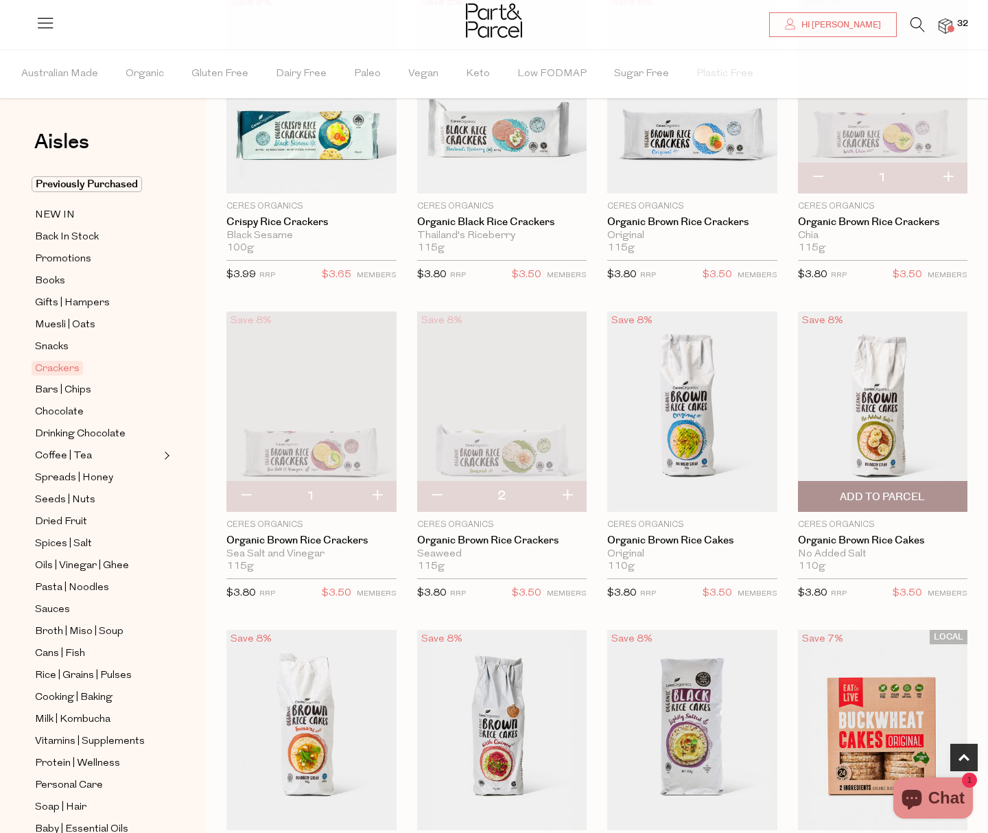
click at [870, 485] on span "Add To Parcel" at bounding box center [883, 496] width 162 height 29
click at [954, 494] on button "button" at bounding box center [947, 496] width 39 height 30
type input "2"
click at [951, 179] on button "button" at bounding box center [947, 178] width 39 height 30
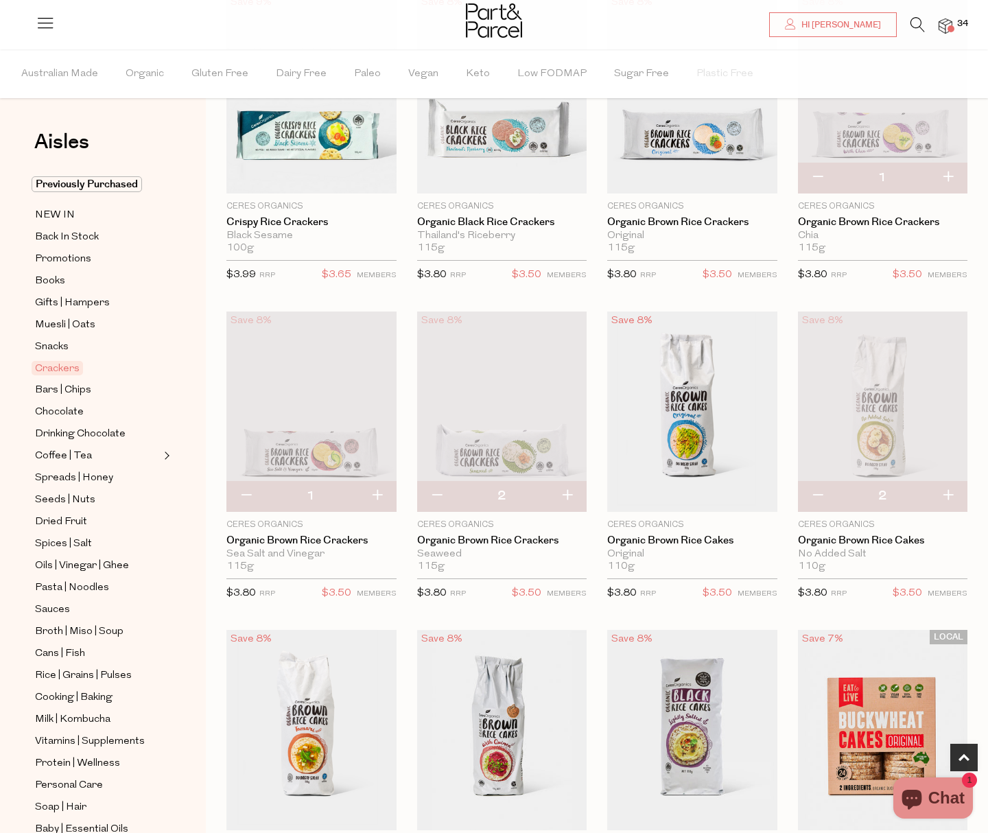
type input "2"
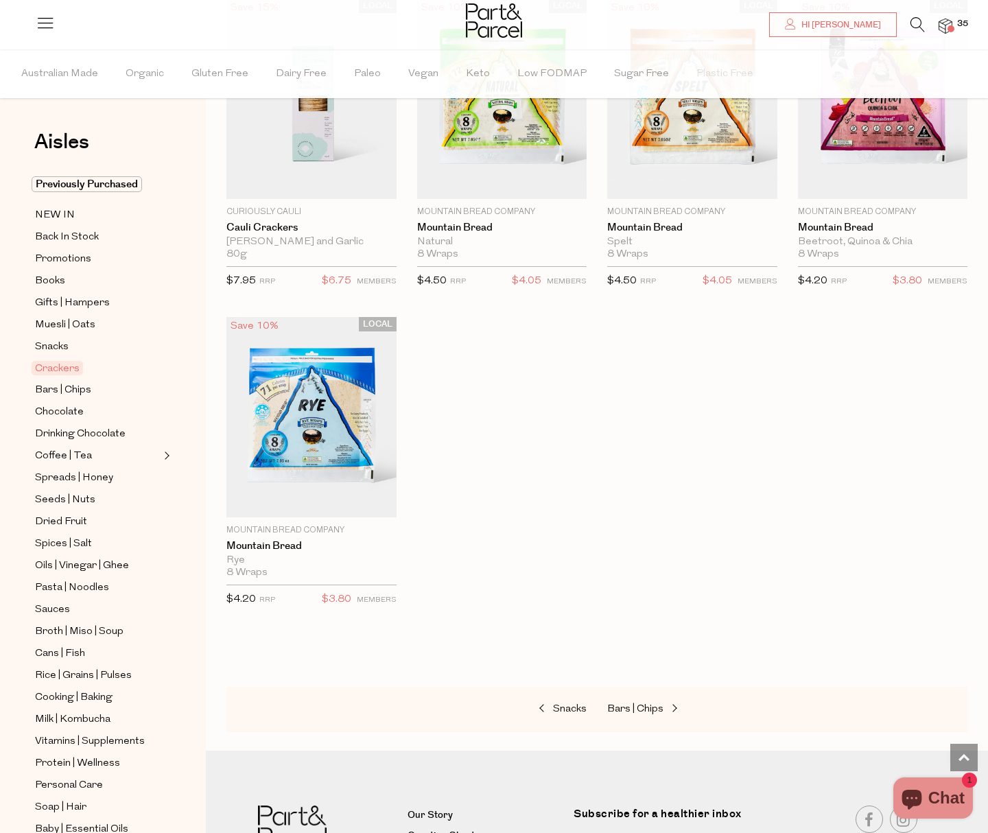
scroll to position [2728, 0]
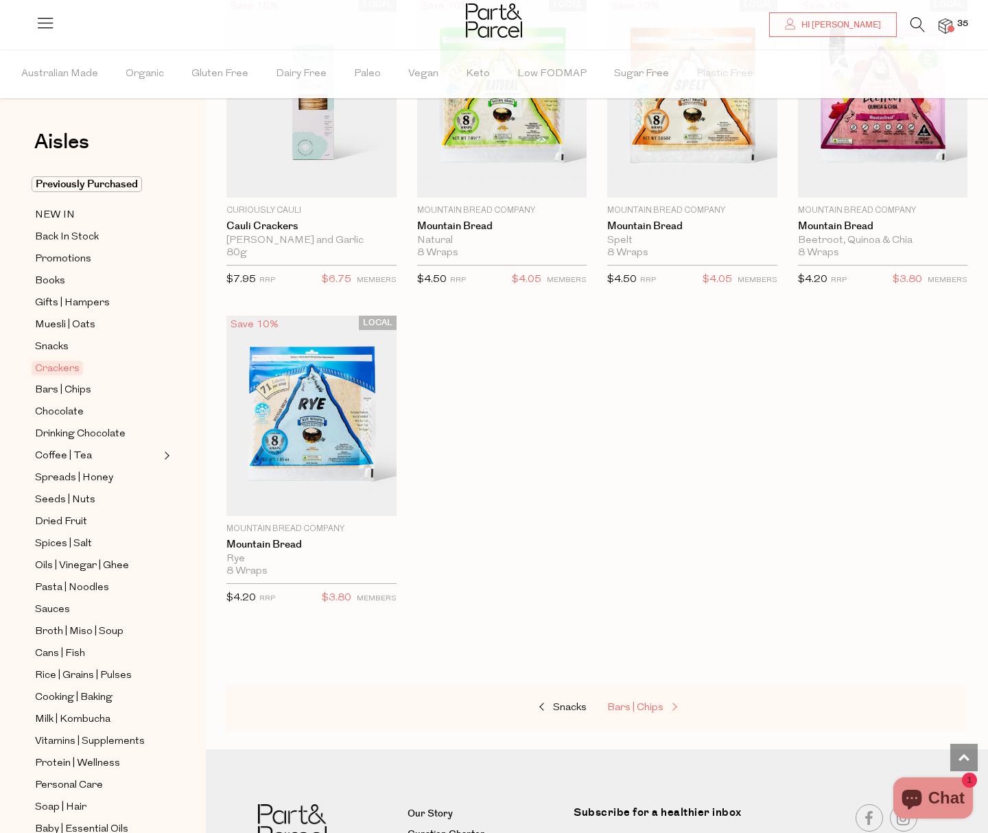
click at [651, 702] on span "Bars | Chips" at bounding box center [635, 707] width 56 height 10
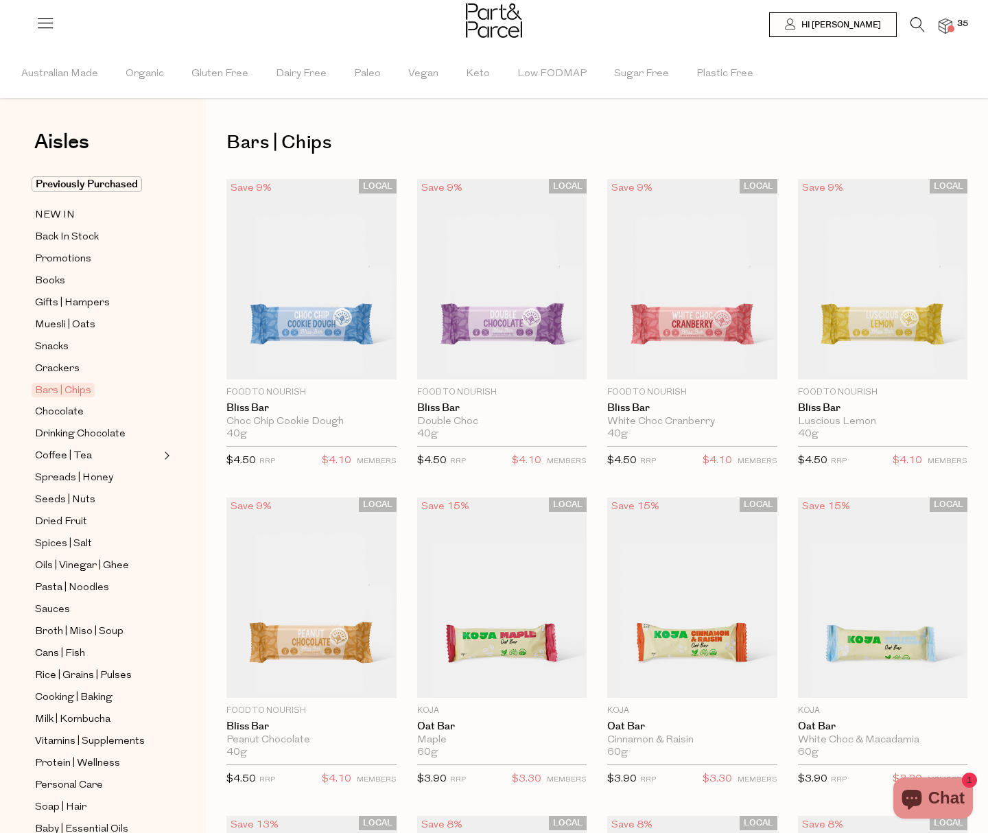
type input "2"
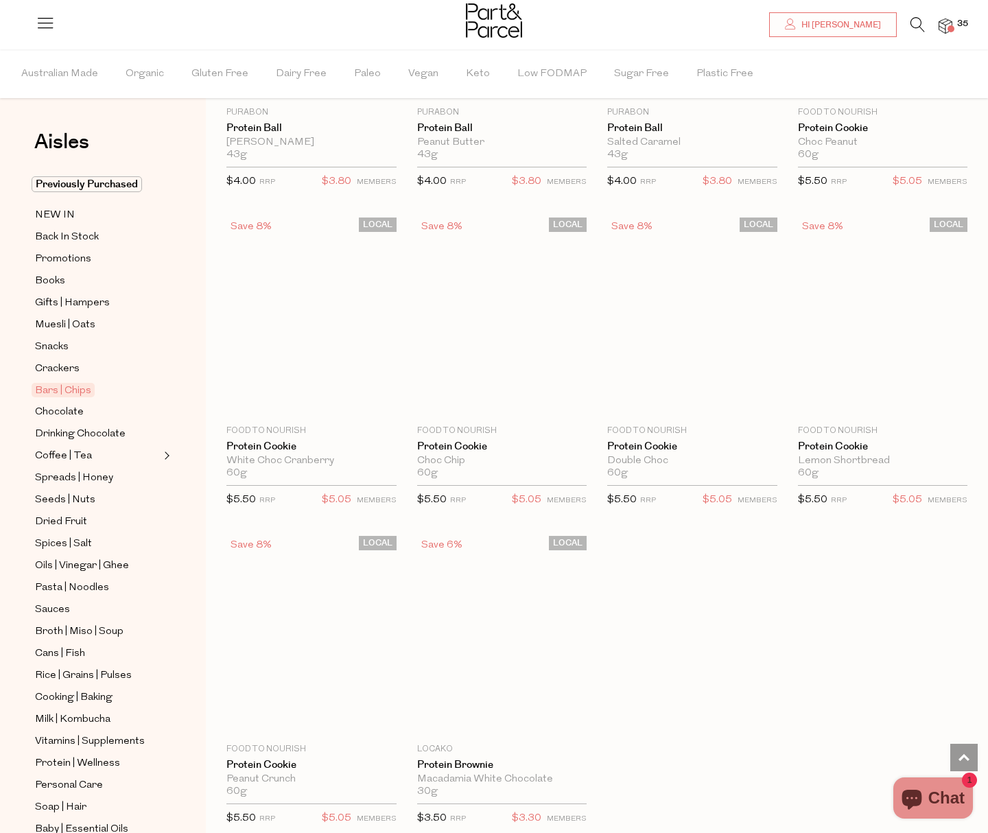
scroll to position [3455, 0]
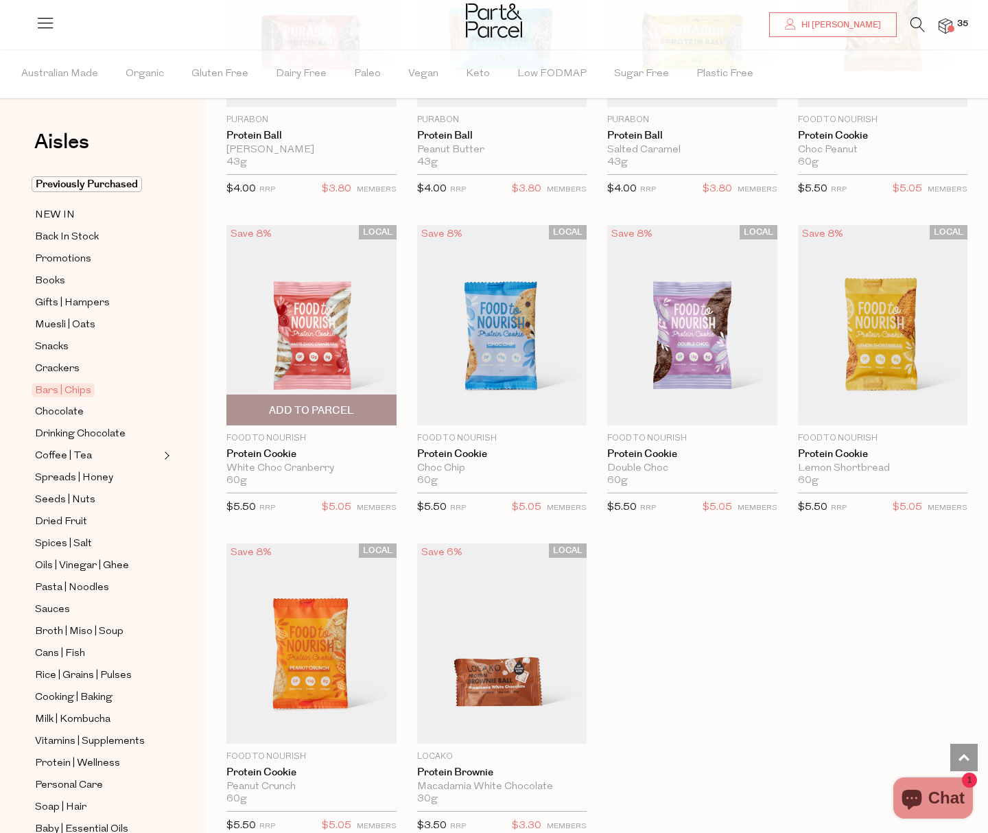
click at [335, 410] on span "Add To Parcel" at bounding box center [311, 410] width 85 height 14
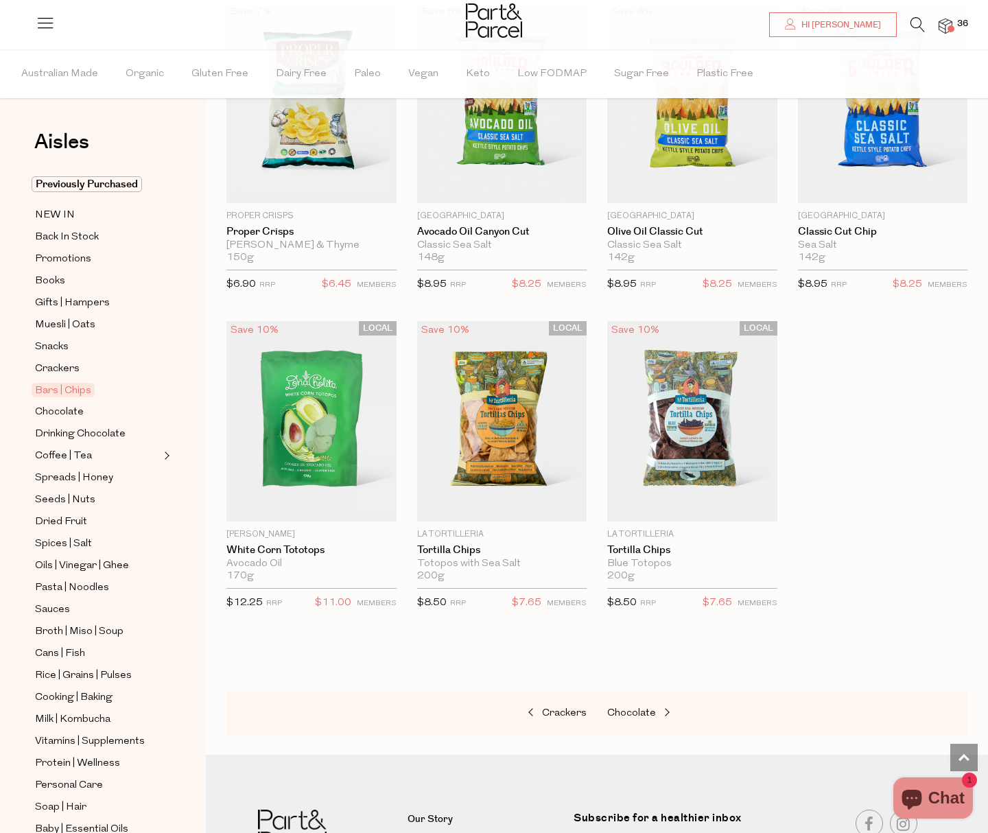
scroll to position [5285, 0]
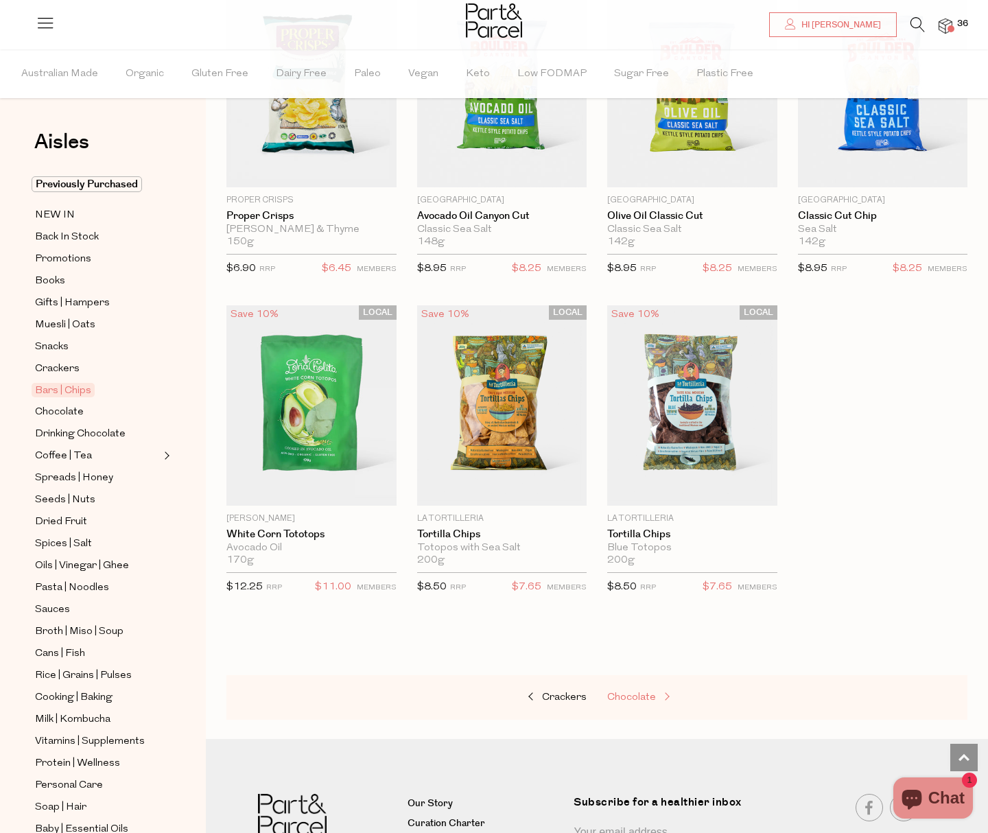
click at [659, 692] on span at bounding box center [665, 697] width 19 height 10
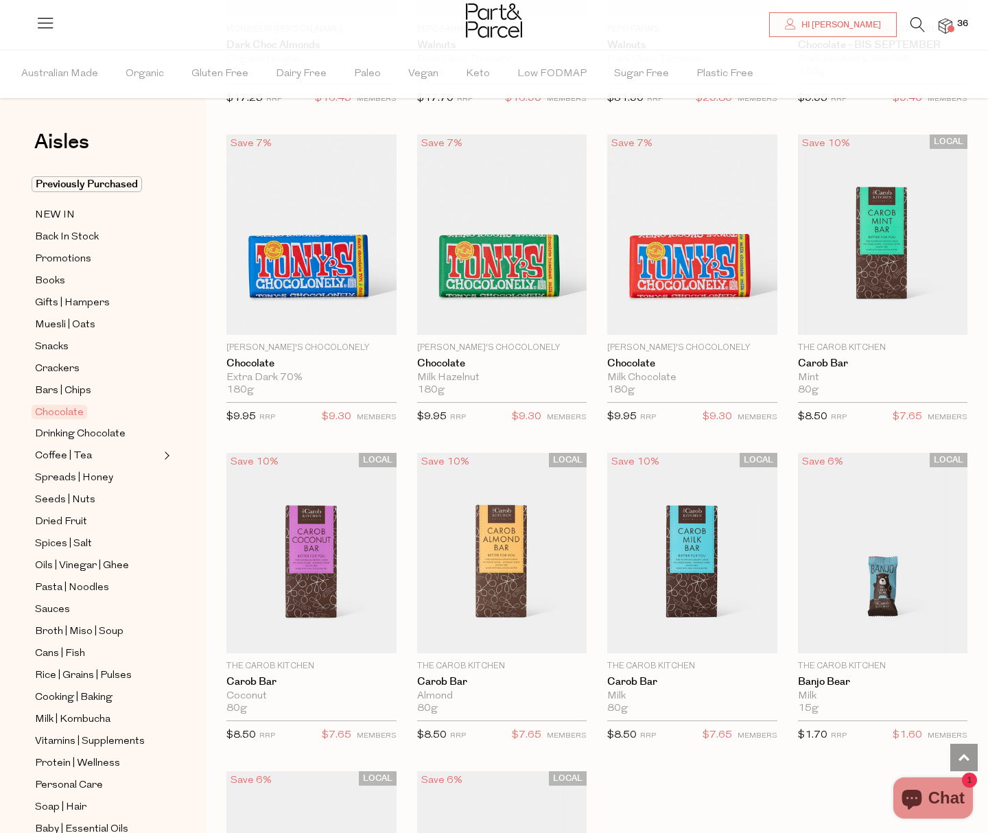
scroll to position [3298, 0]
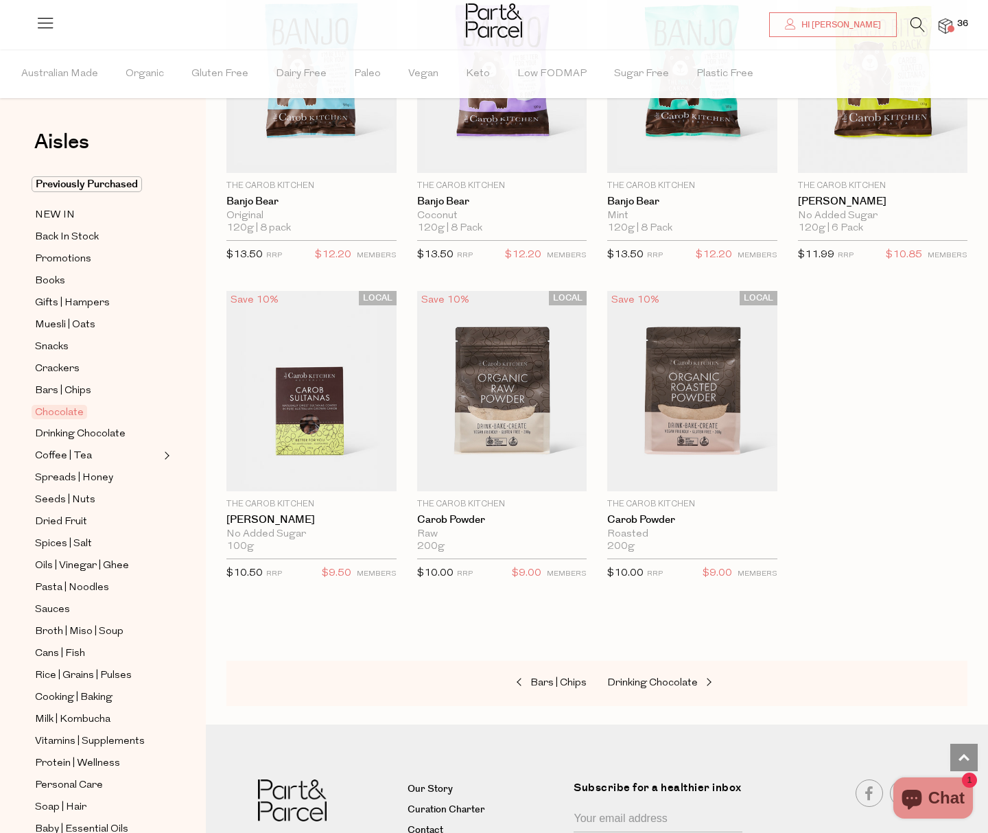
scroll to position [4343, 0]
click at [667, 683] on span "Drinking Chocolate" at bounding box center [652, 683] width 91 height 10
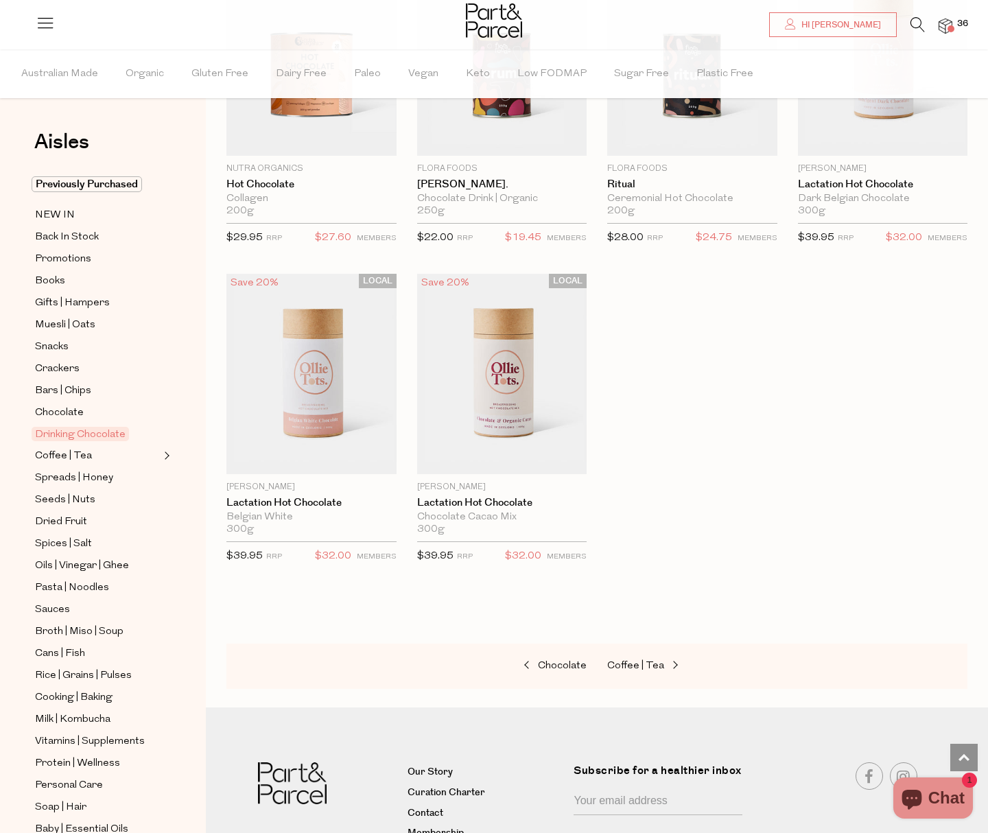
scroll to position [1183, 0]
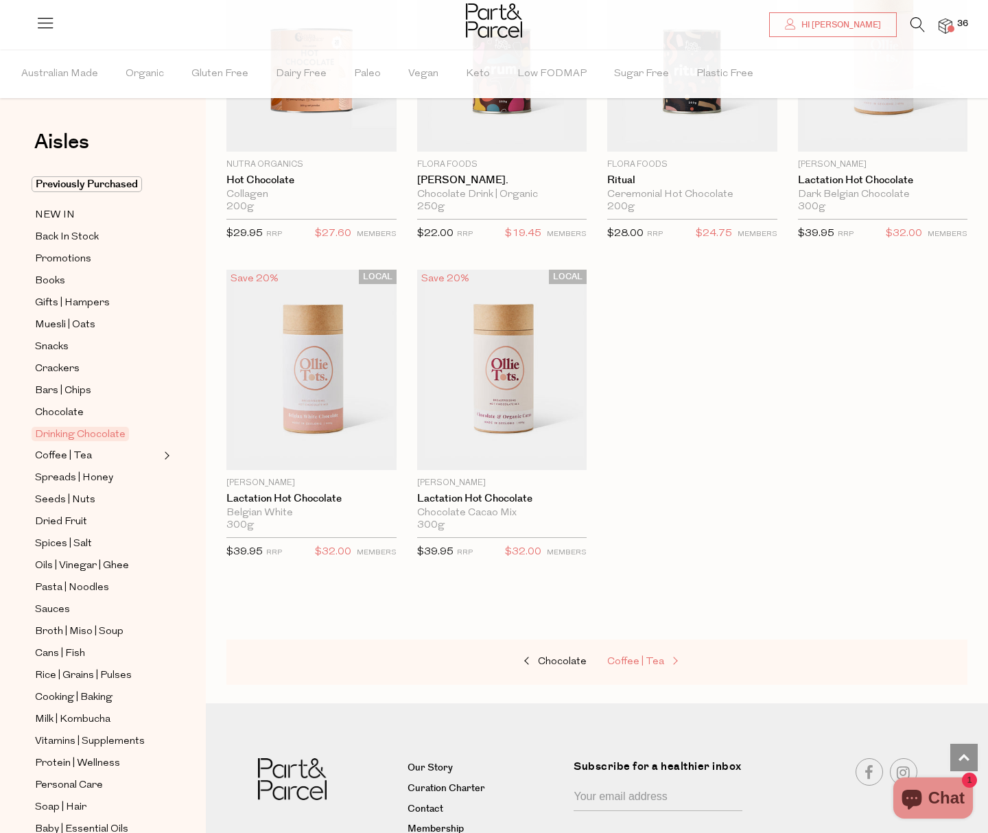
click at [625, 661] on span "Coffee | Tea" at bounding box center [635, 661] width 57 height 10
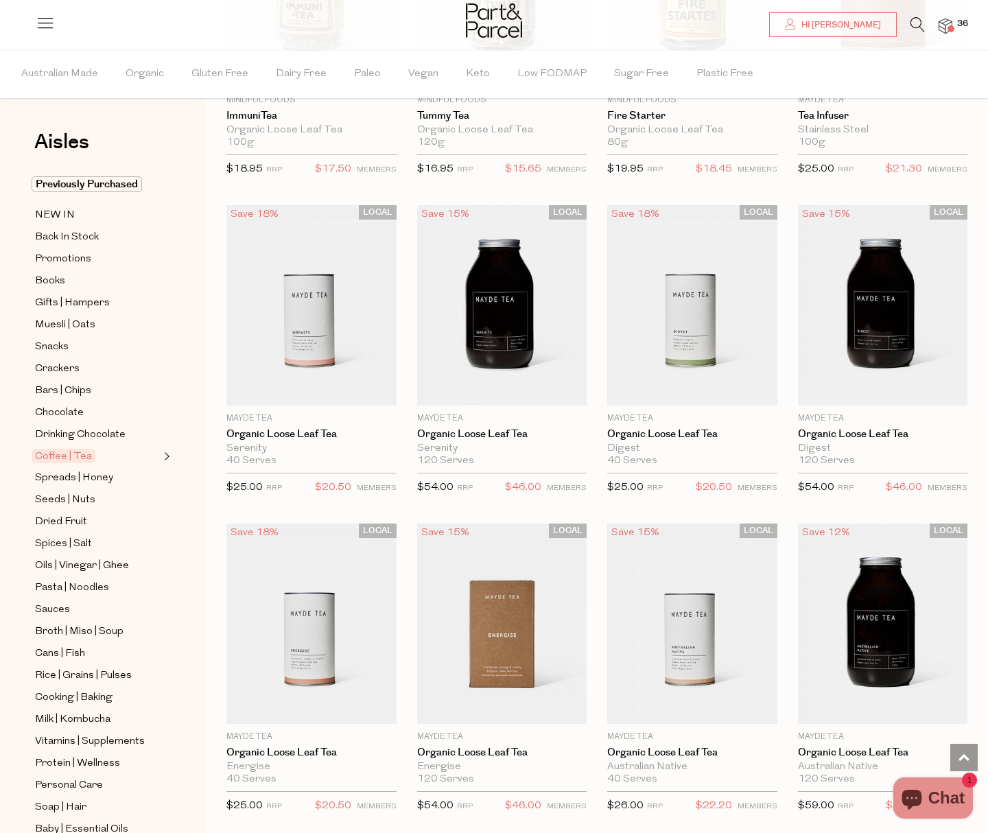
scroll to position [2909, 0]
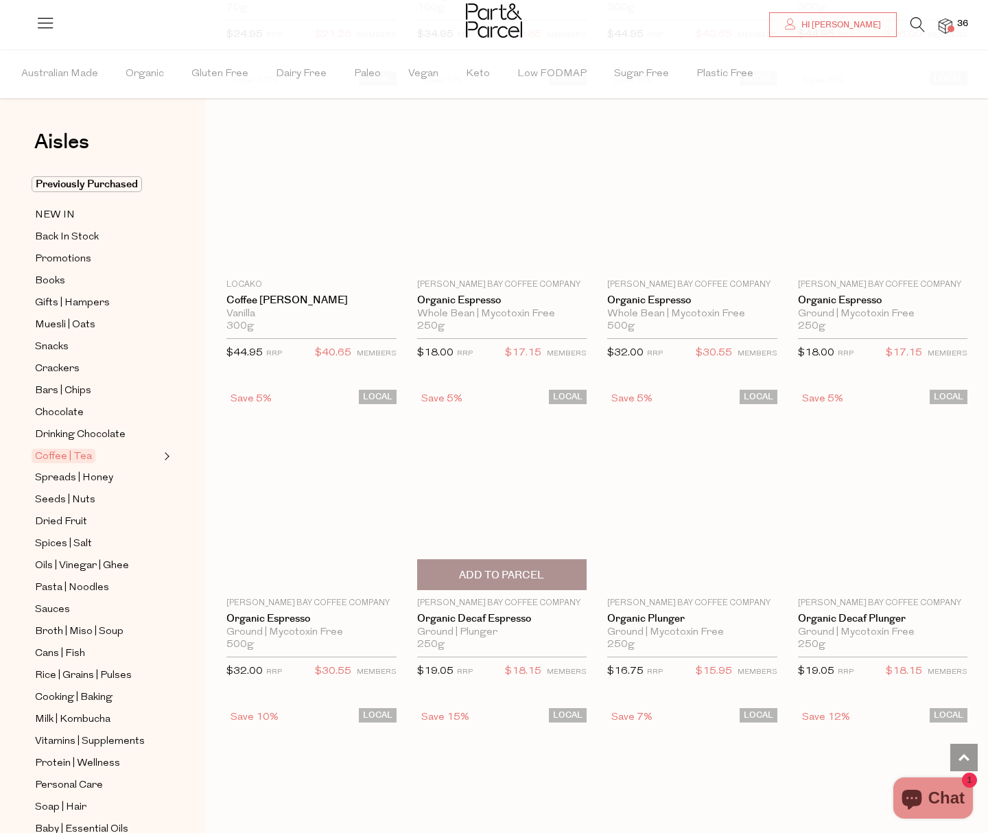
scroll to position [5839, 0]
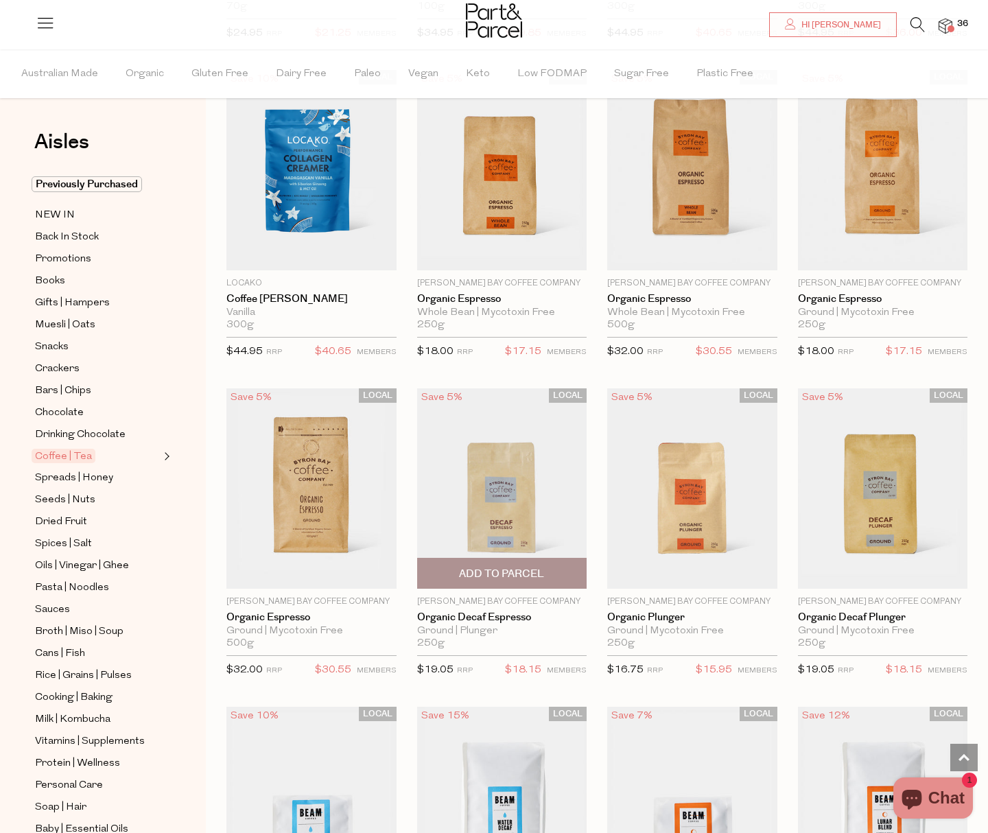
click at [490, 567] on span "Add To Parcel" at bounding box center [501, 574] width 85 height 14
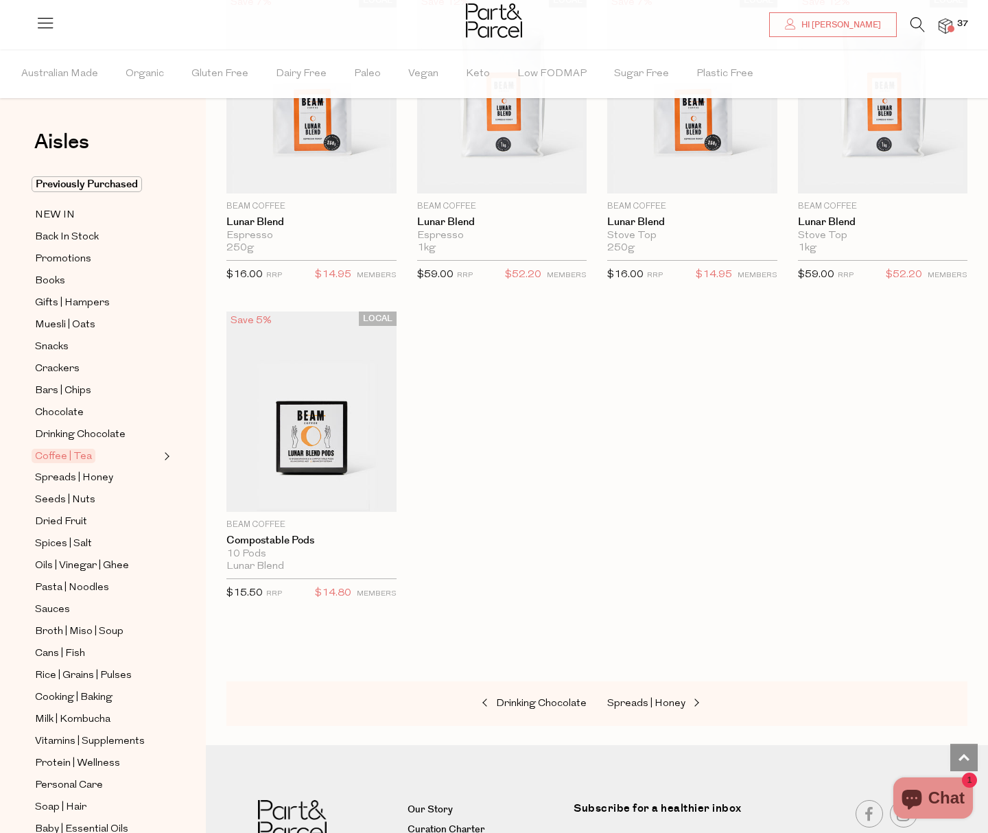
scroll to position [6909, 0]
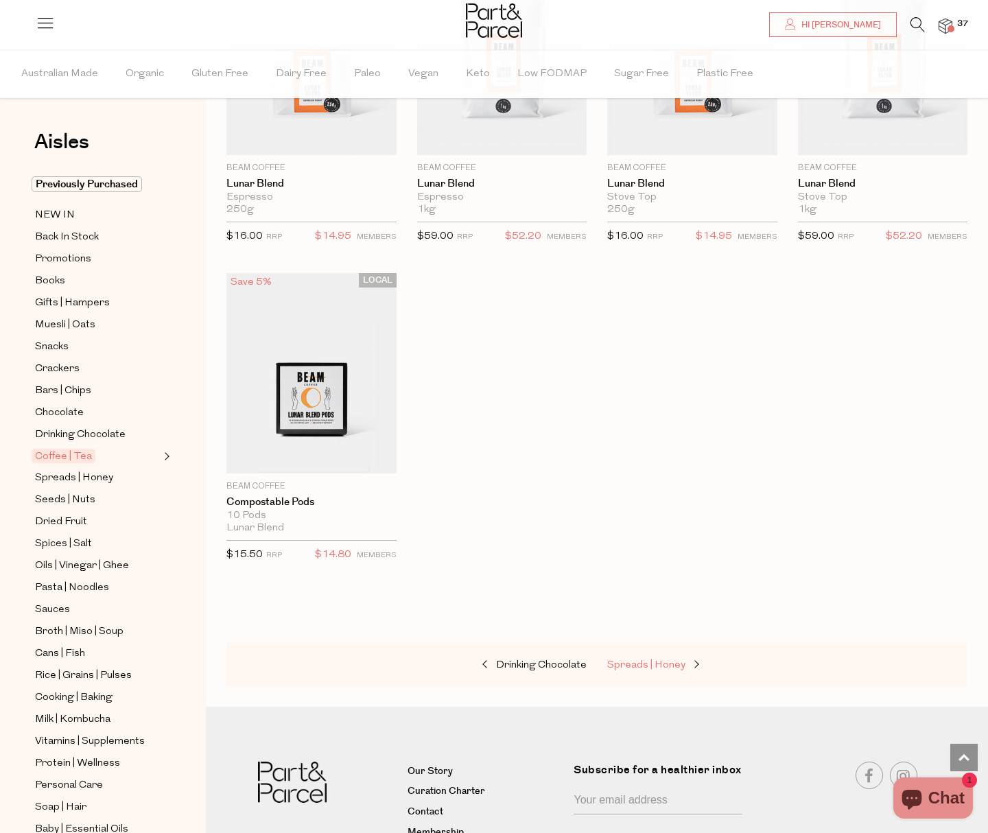
click at [661, 660] on span "Spreads | Honey" at bounding box center [646, 665] width 78 height 10
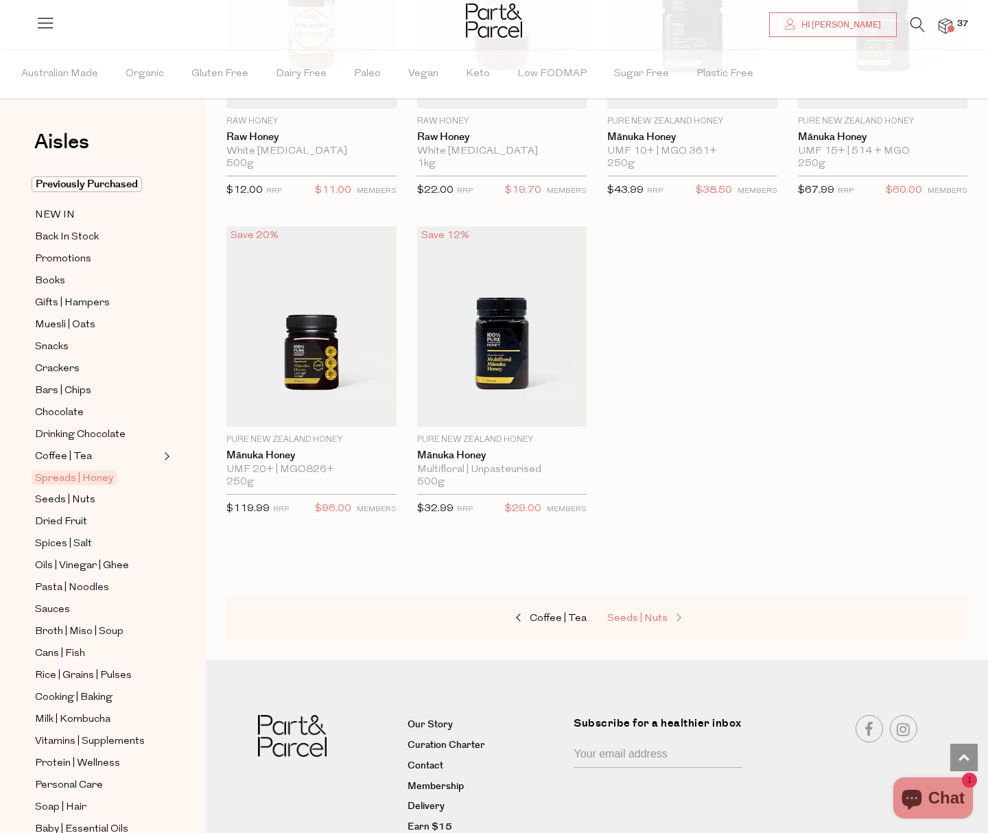
scroll to position [3773, 0]
click at [639, 616] on span "Seeds | Nuts" at bounding box center [637, 618] width 60 height 10
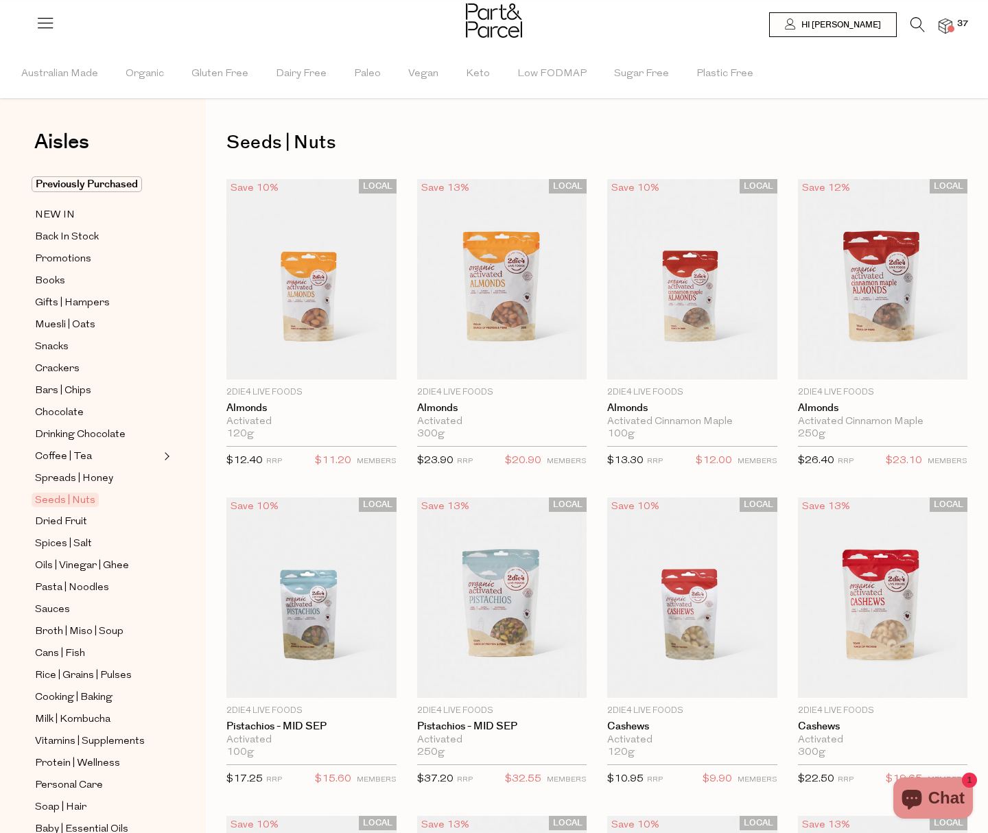
click at [915, 25] on icon at bounding box center [917, 24] width 14 height 15
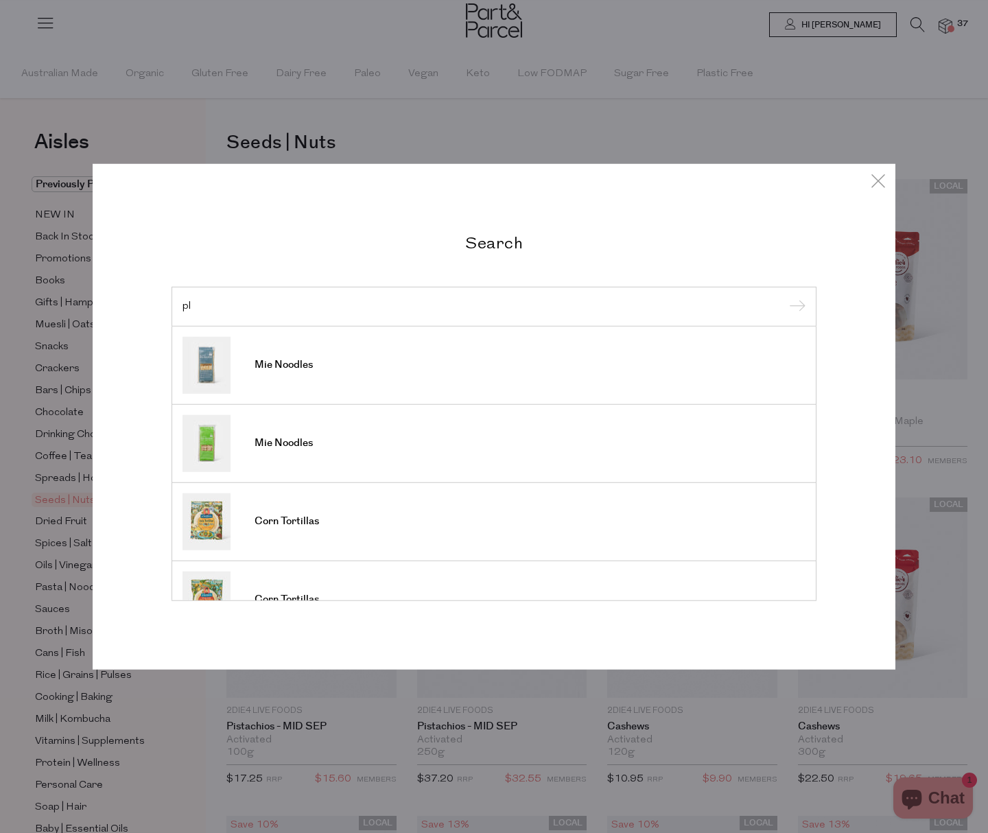
type input "p"
type input "maple syrup"
click at [358, 369] on link "Maple Syrup" at bounding box center [493, 364] width 623 height 57
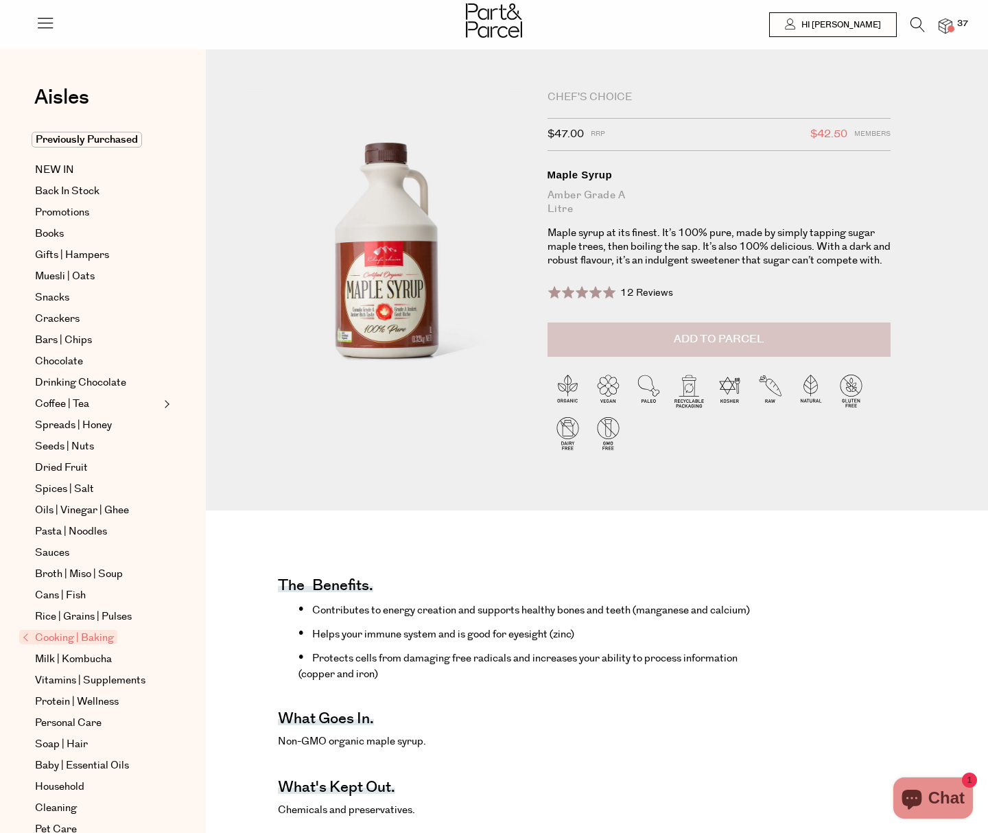
scroll to position [1, 0]
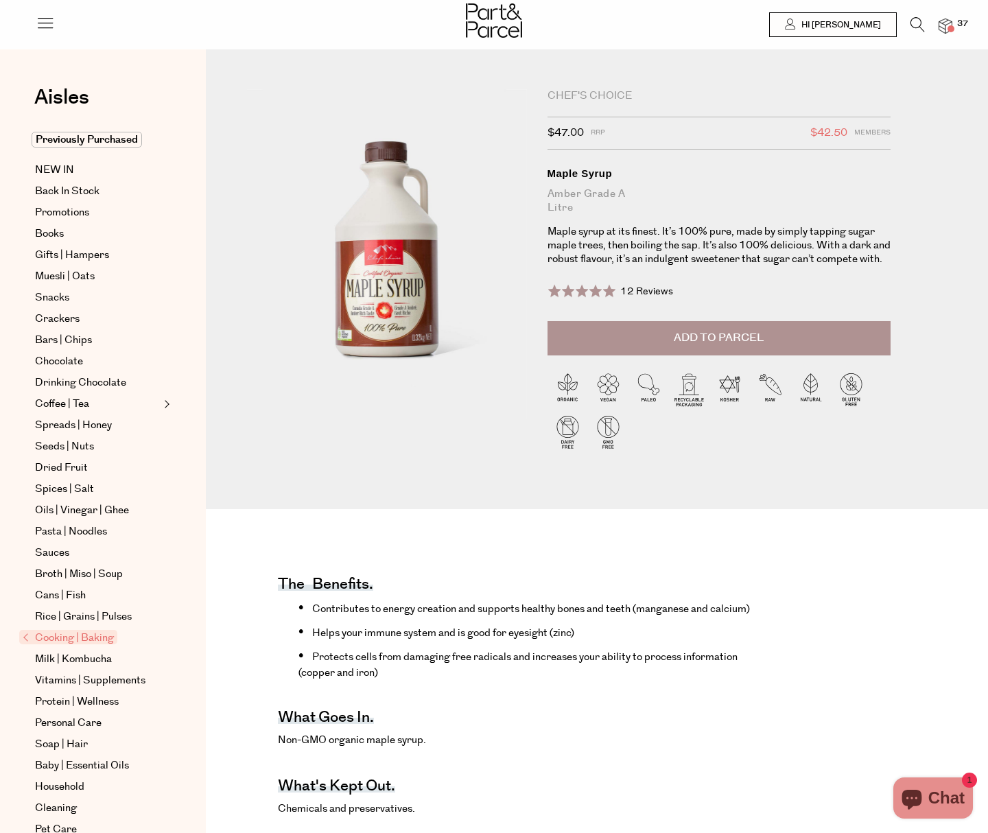
click at [694, 345] on span "Add to Parcel" at bounding box center [719, 338] width 90 height 16
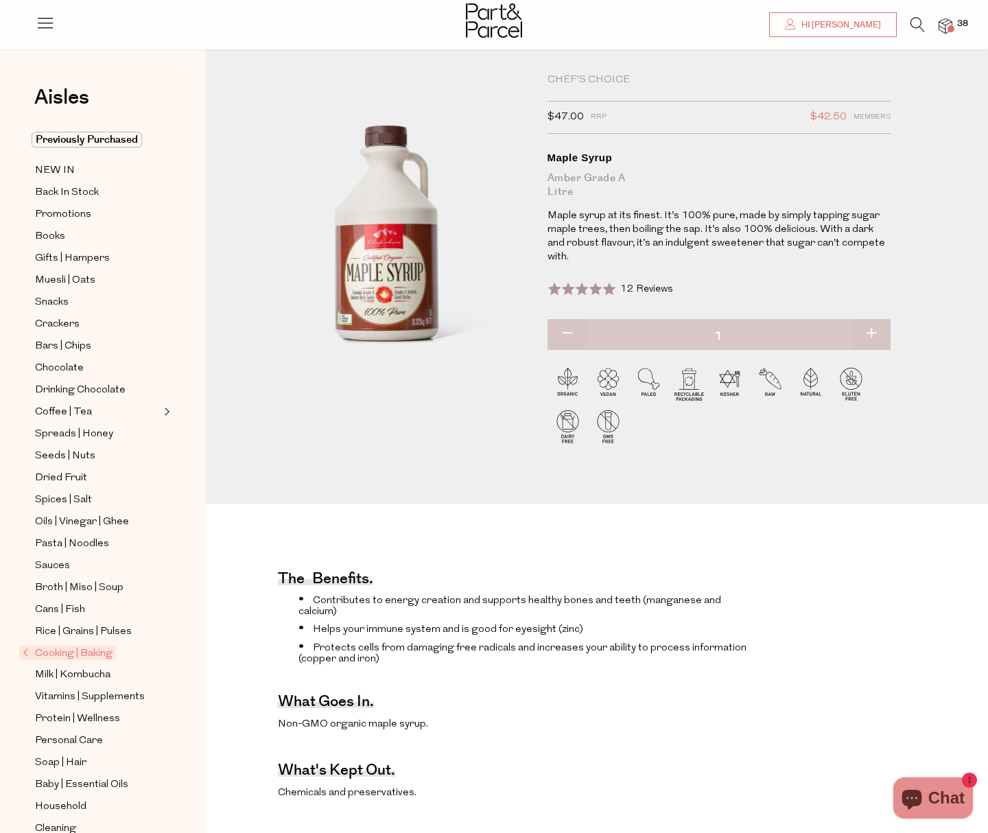
scroll to position [0, 0]
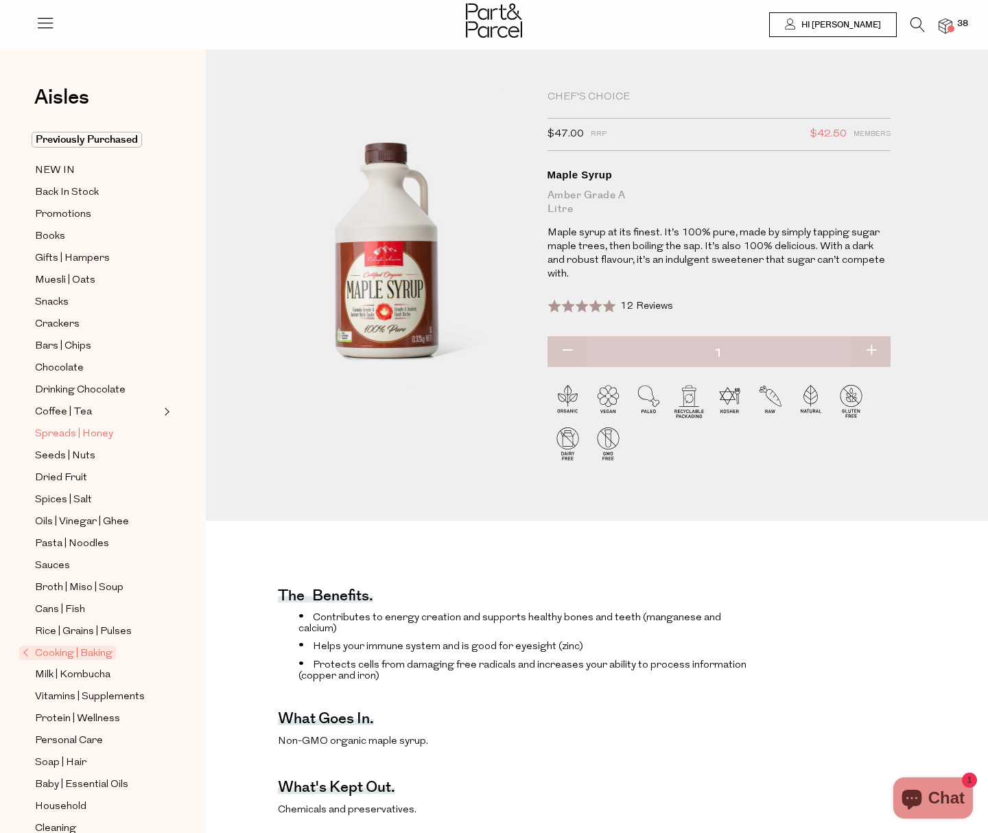
click at [75, 432] on span "Spreads | Honey" at bounding box center [74, 434] width 78 height 16
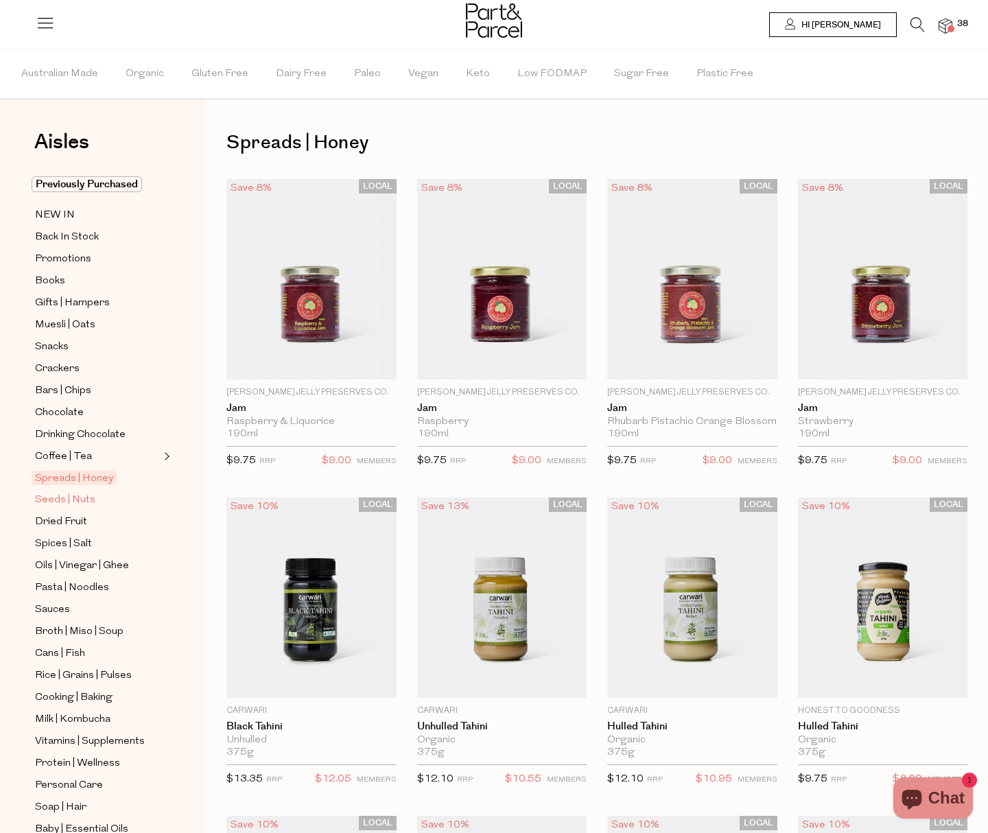
click at [67, 500] on span "Seeds | Nuts" at bounding box center [65, 500] width 60 height 16
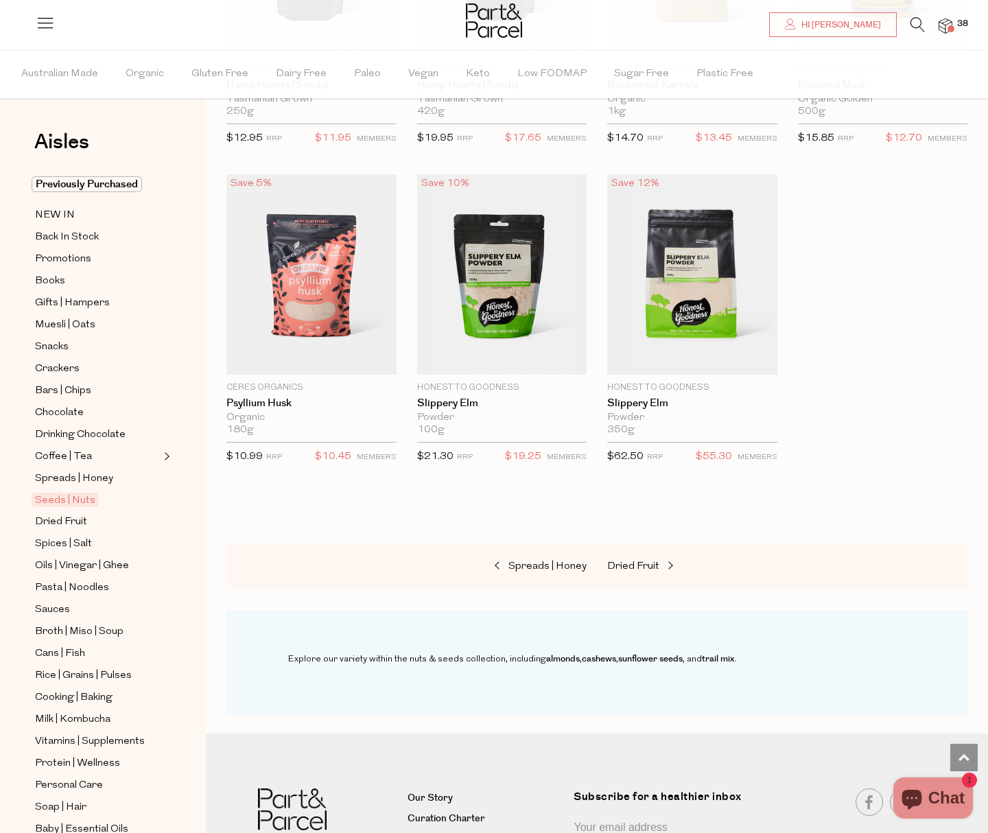
scroll to position [3608, 0]
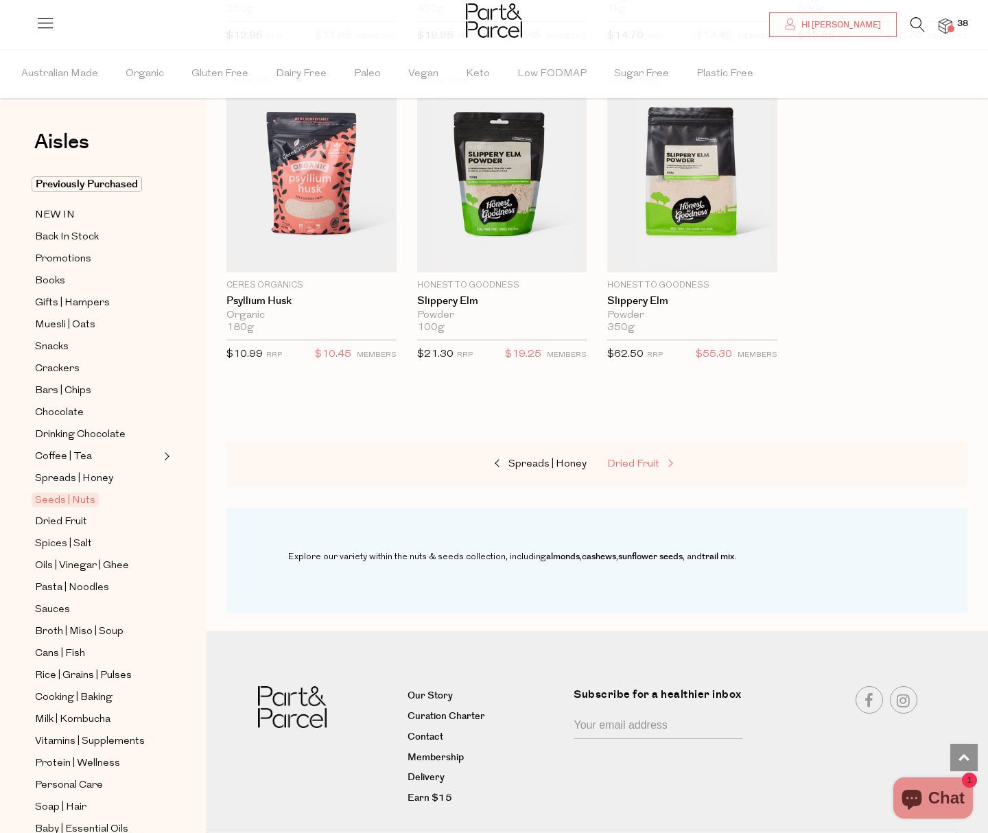
click at [616, 464] on span "Dried Fruit" at bounding box center [633, 464] width 52 height 10
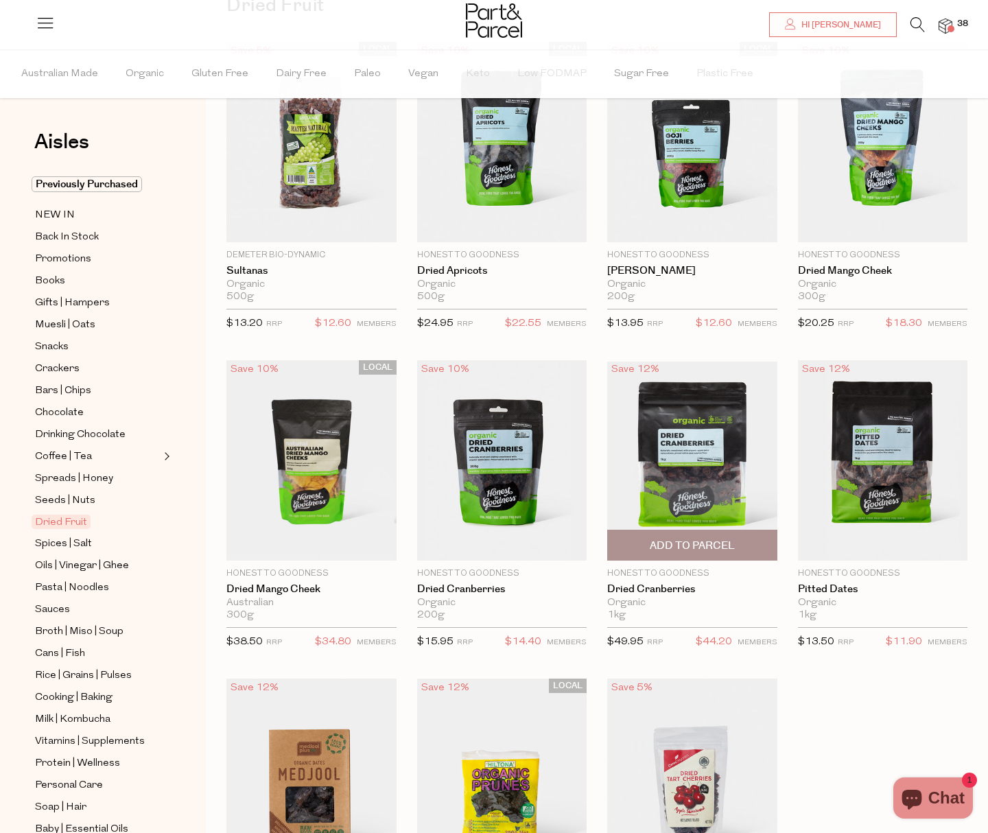
scroll to position [140, 0]
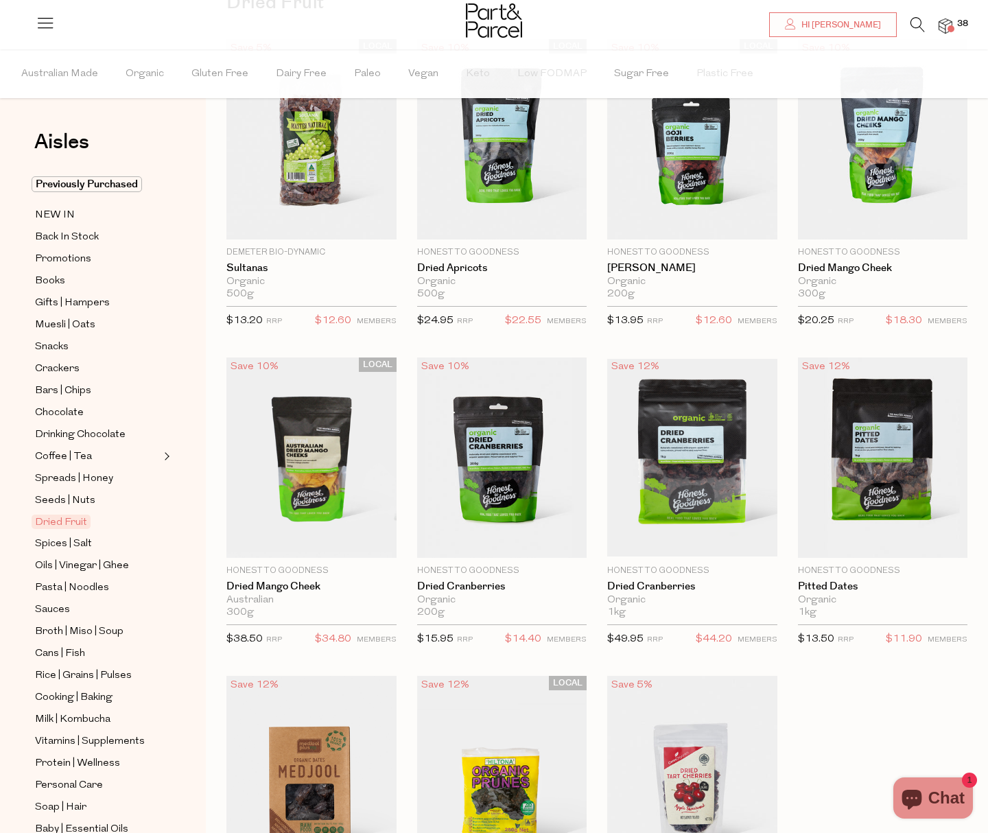
click at [832, 699] on div "LOCAL Save 5% 1 Add To Parcel Demeter Bio-Dynamic Sultanas Organic 500g Only 90…" at bounding box center [586, 516] width 761 height 955
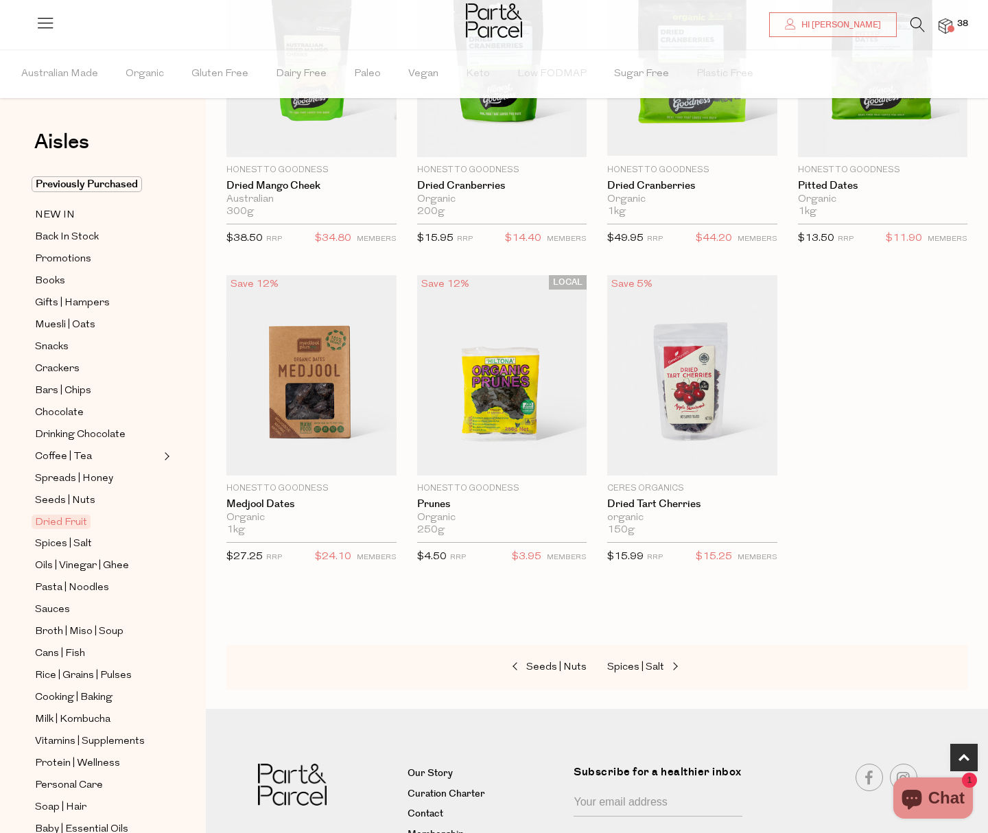
scroll to position [544, 0]
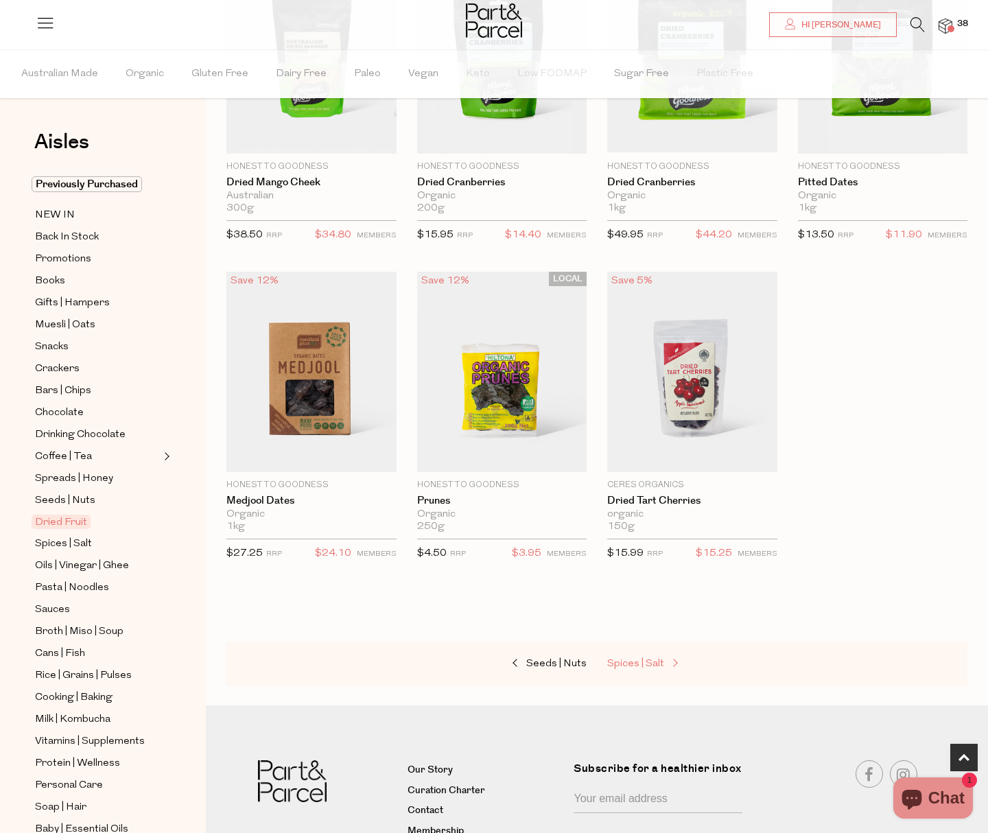
click at [664, 656] on link "Spices | Salt" at bounding box center [675, 664] width 137 height 18
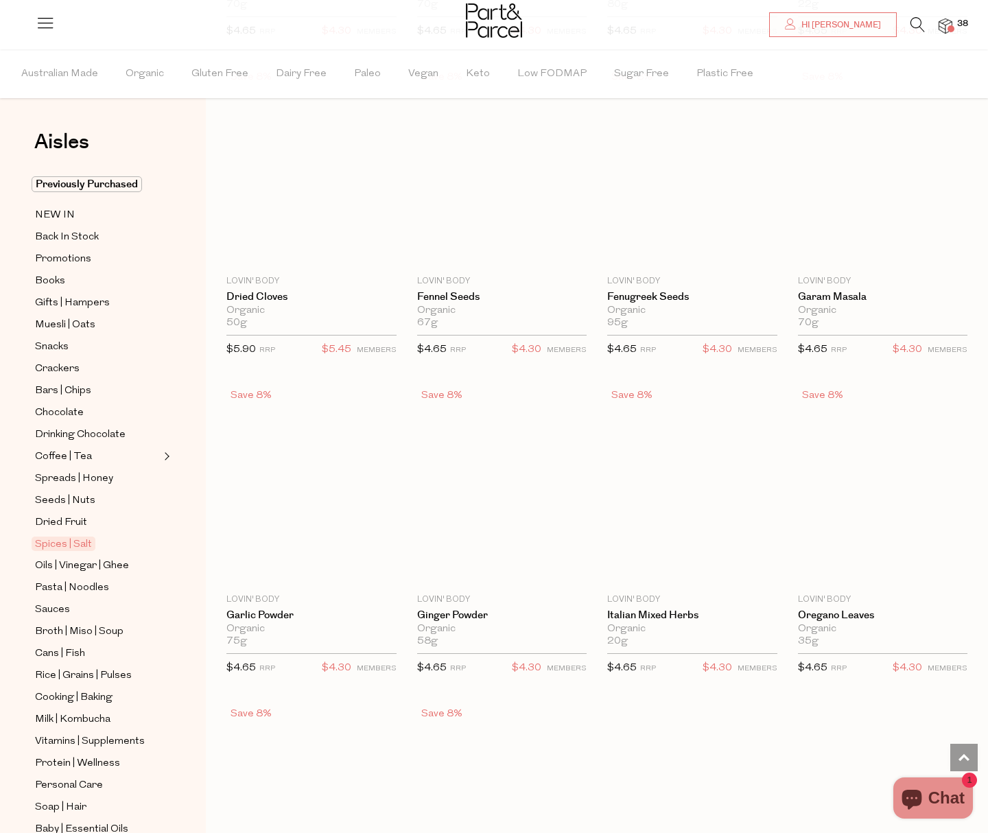
scroll to position [3327, 0]
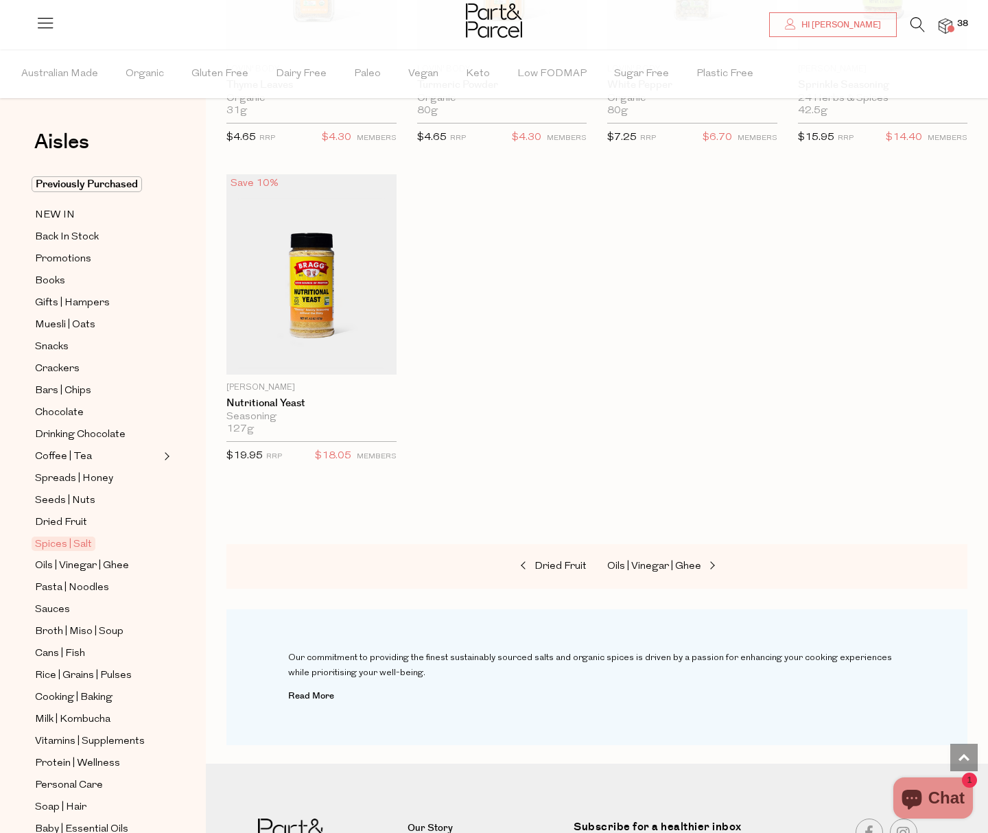
scroll to position [4479, 0]
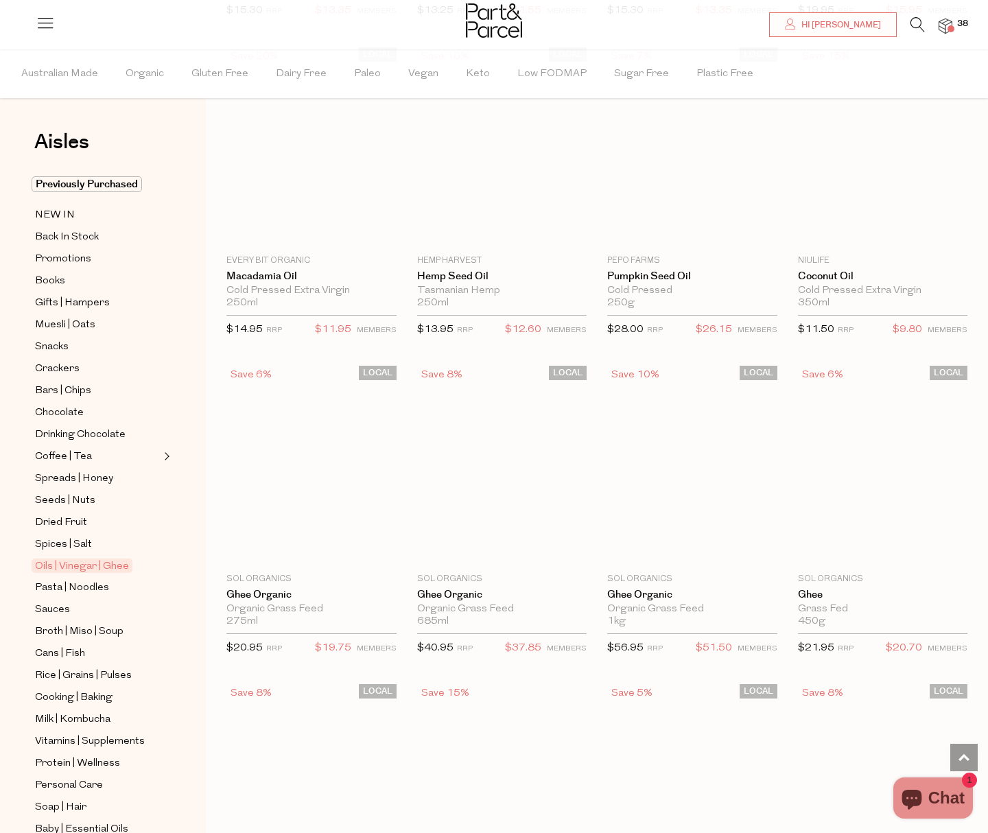
scroll to position [1081, 0]
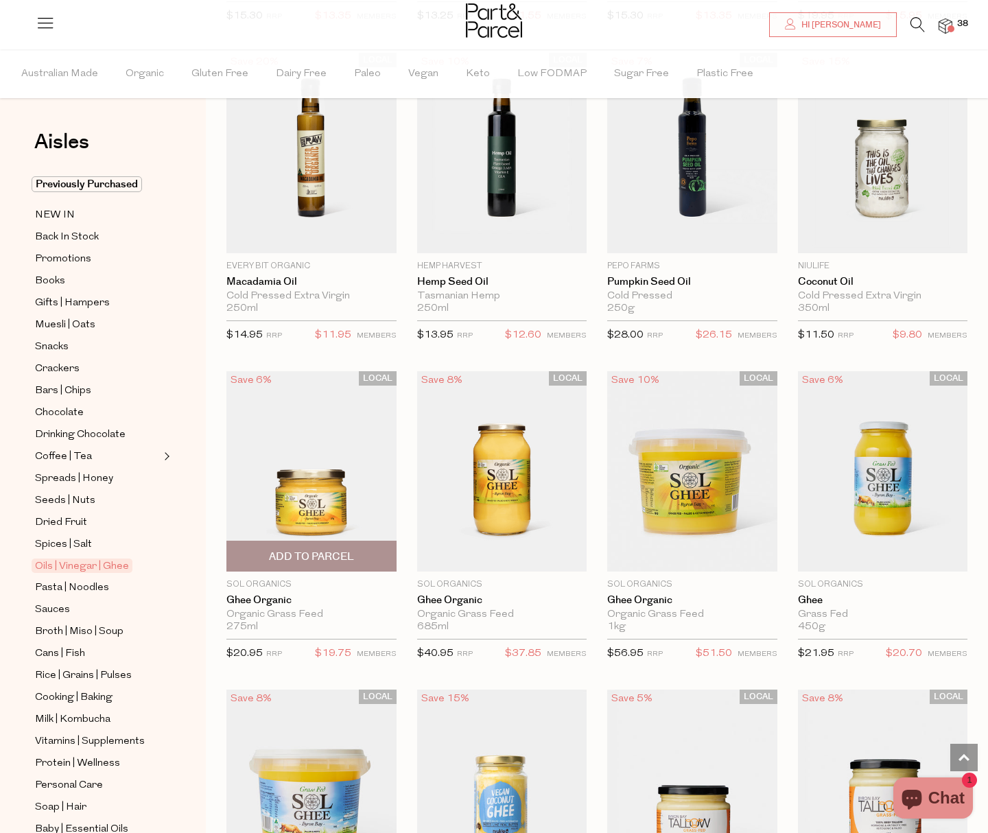
click at [320, 549] on span "Add To Parcel" at bounding box center [311, 556] width 85 height 14
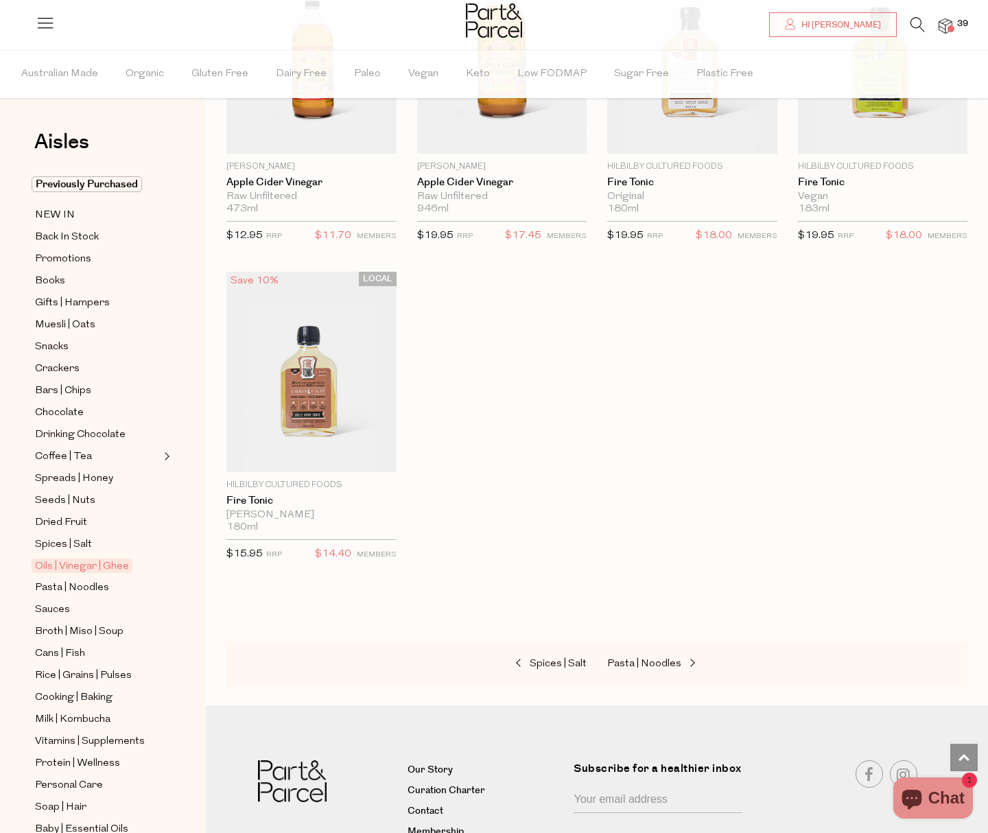
scroll to position [3472, 0]
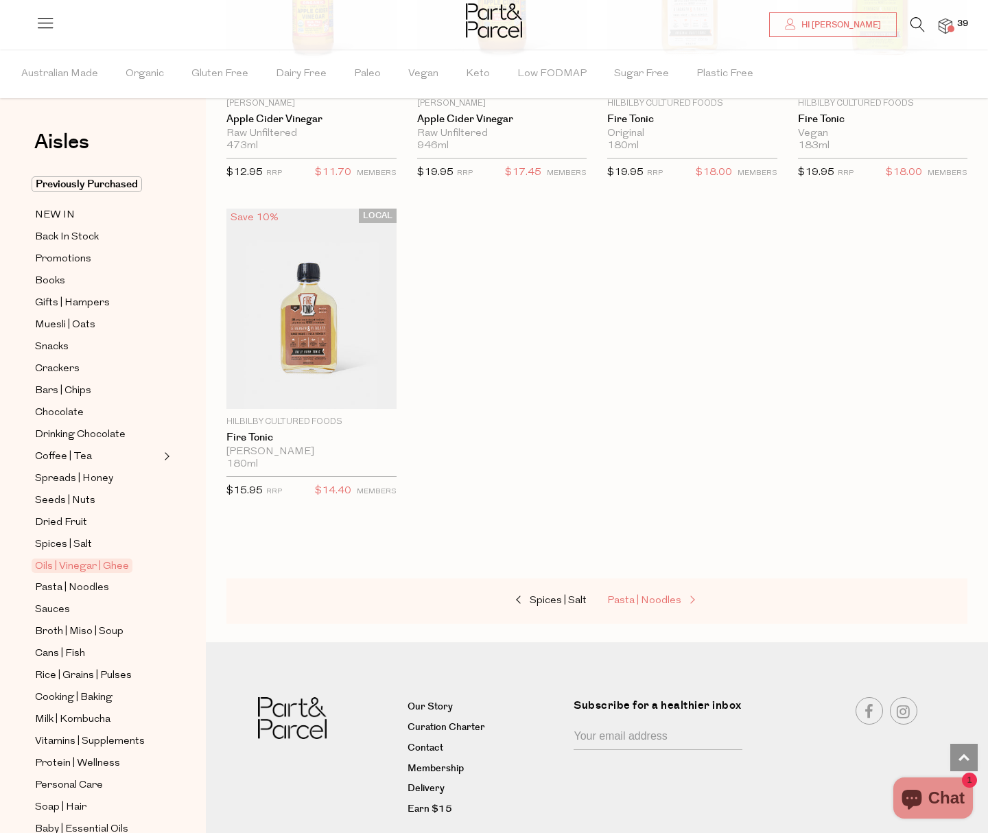
click at [667, 601] on span "Pasta | Noodles" at bounding box center [644, 600] width 74 height 10
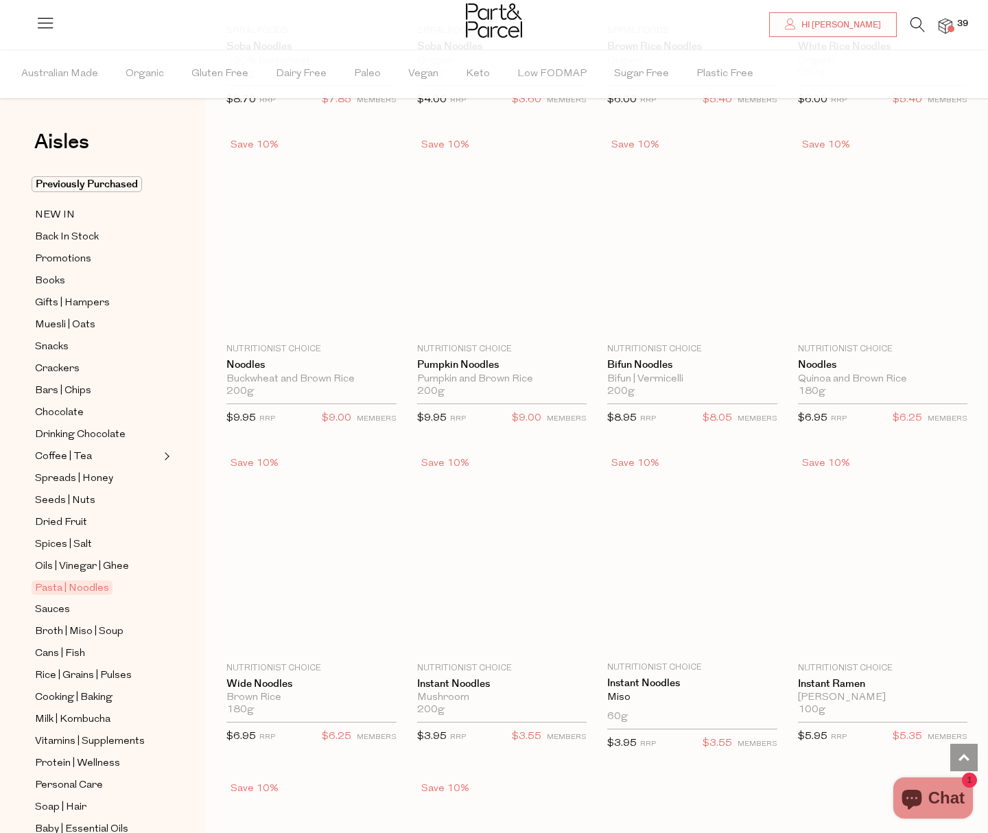
scroll to position [3260, 0]
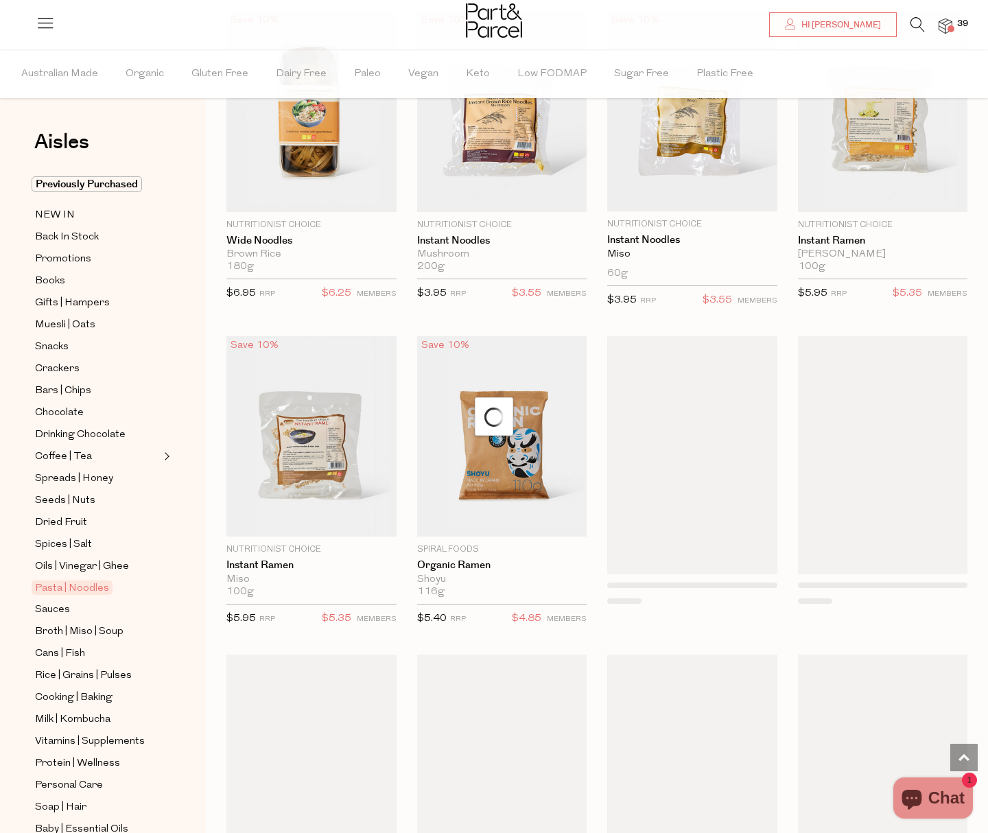
scroll to position [3817, 0]
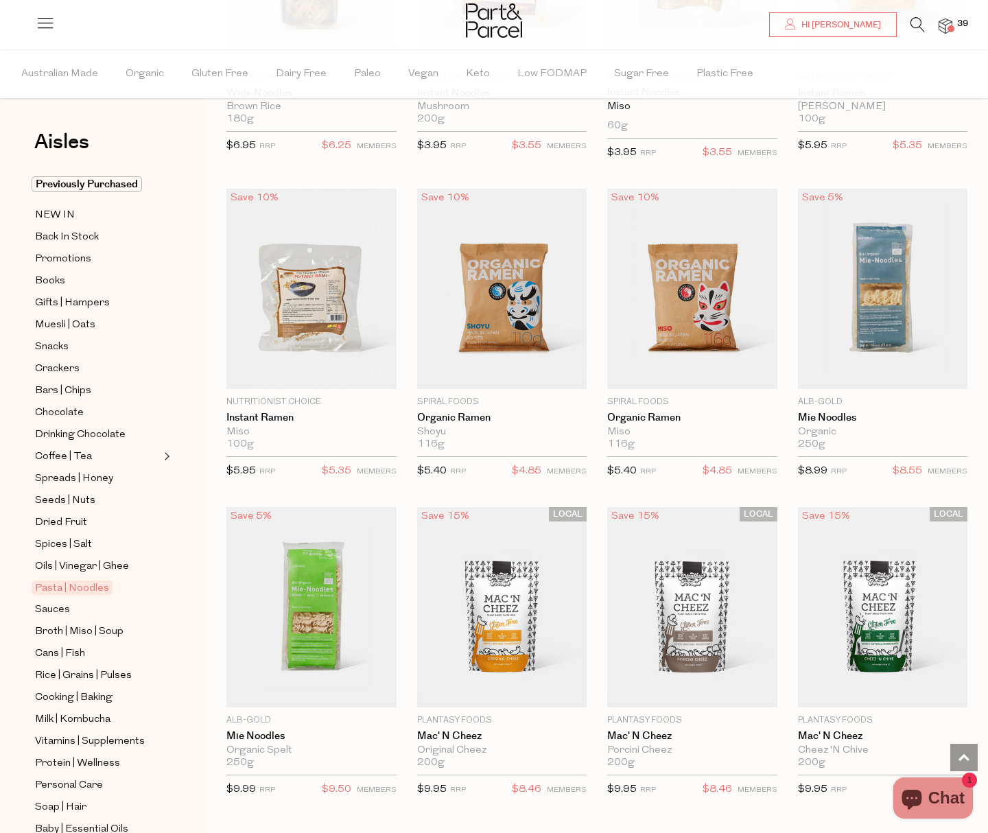
type input "2"
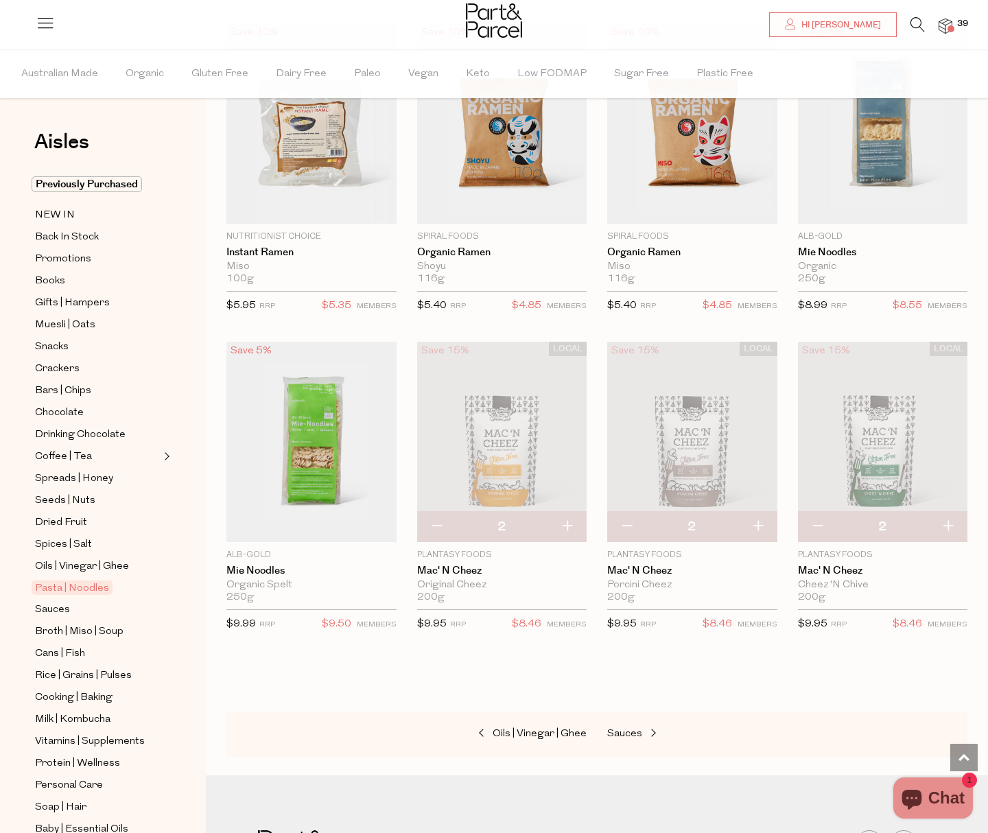
scroll to position [4155, 0]
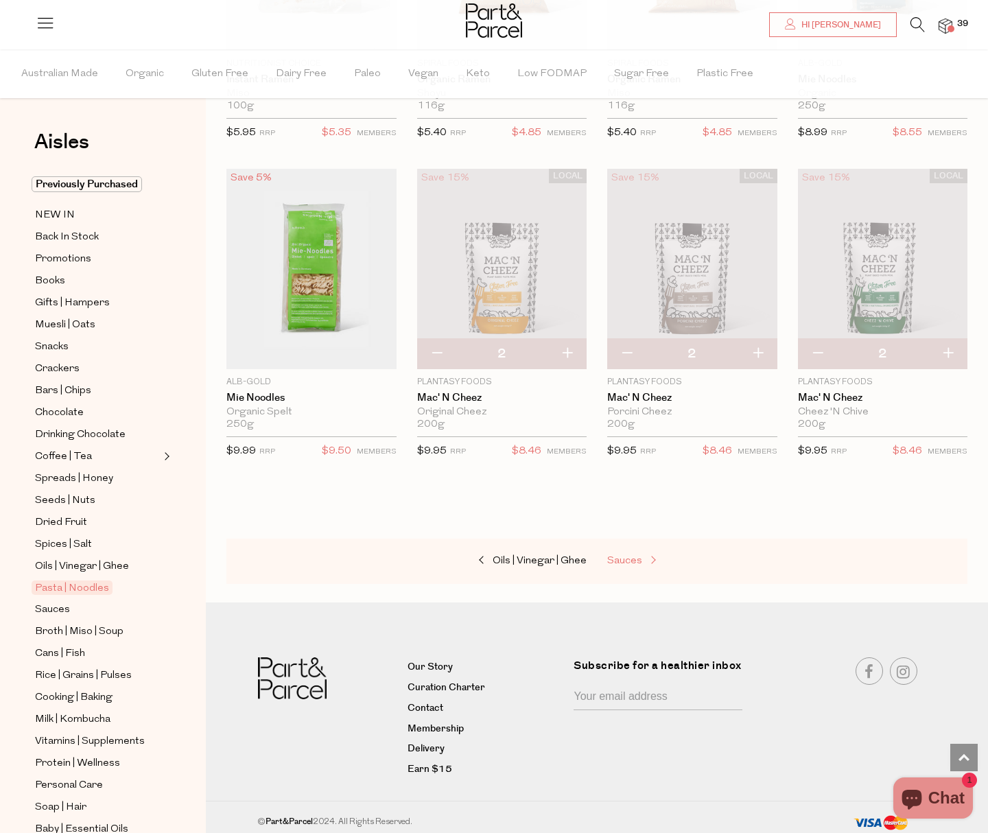
click at [619, 556] on span "Sauces" at bounding box center [624, 561] width 35 height 10
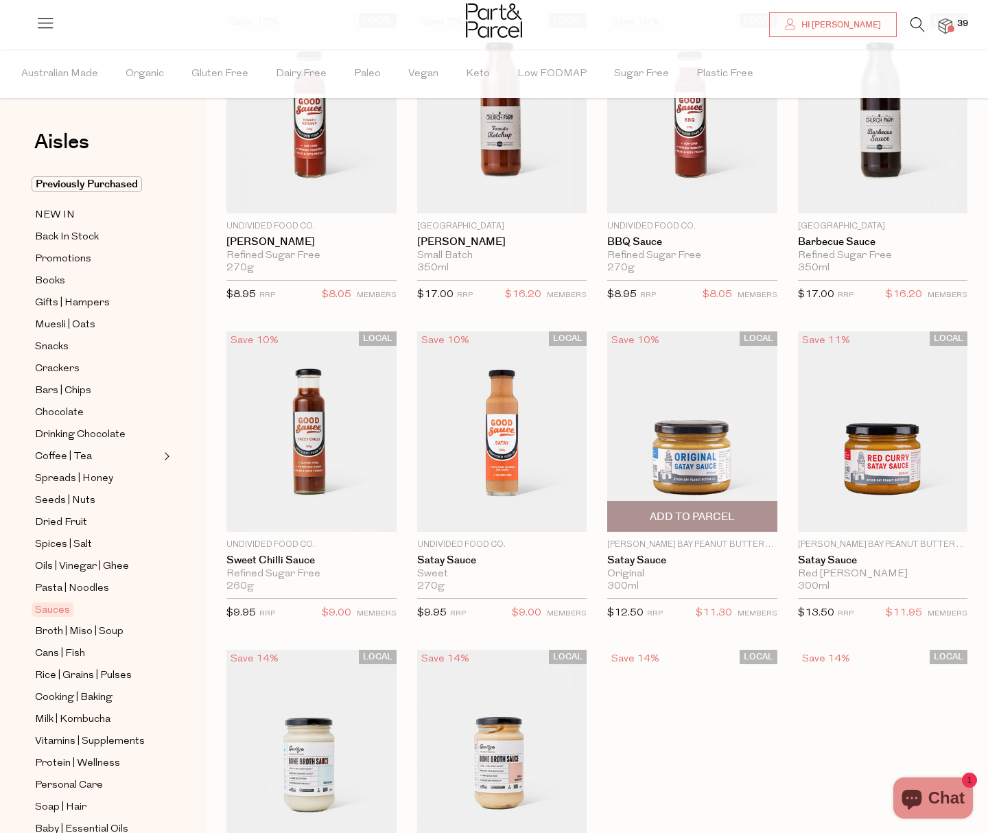
scroll to position [3, 0]
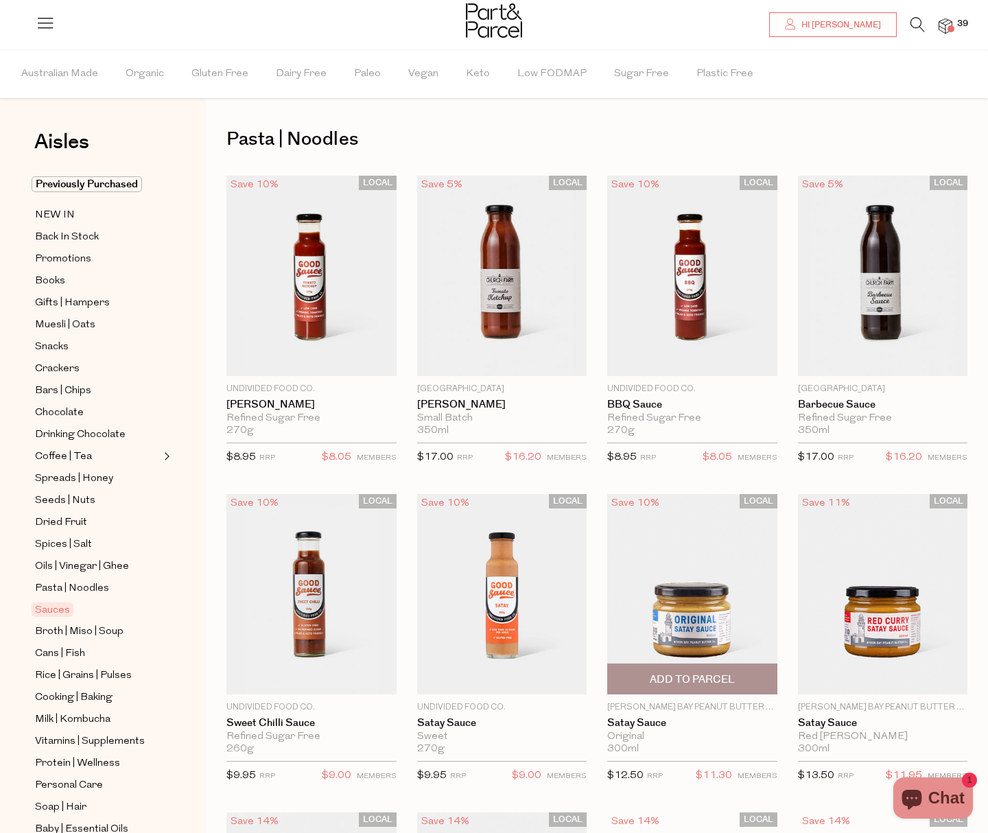
type input "2"
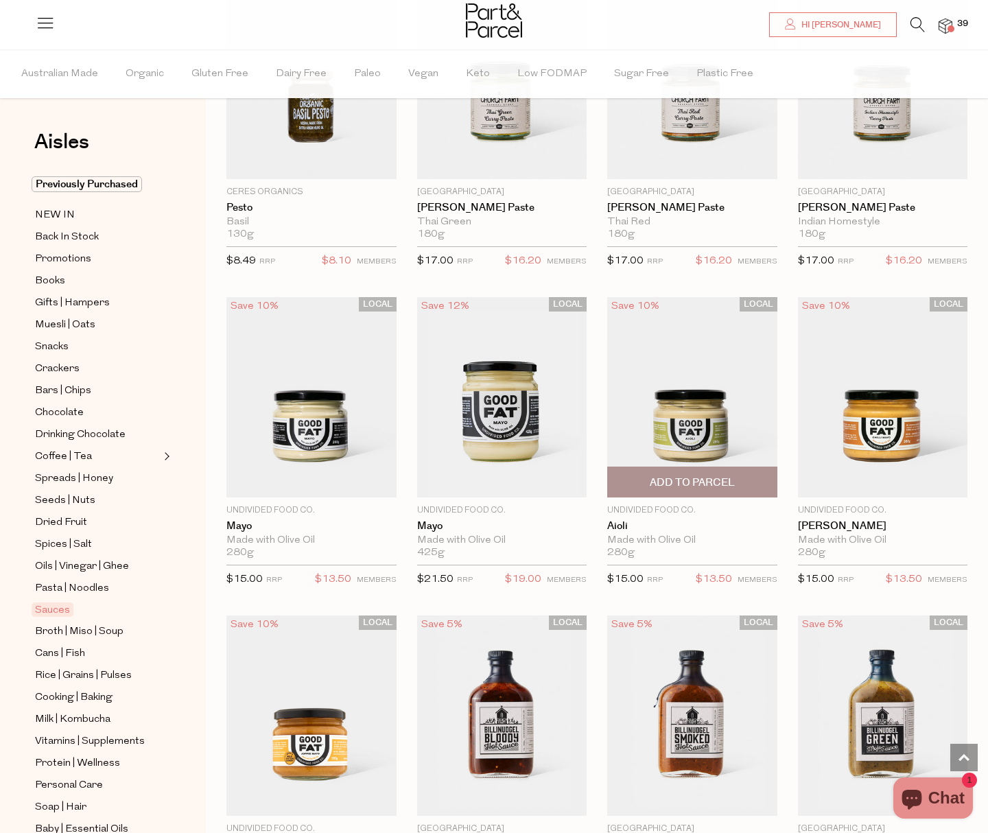
scroll to position [1131, 0]
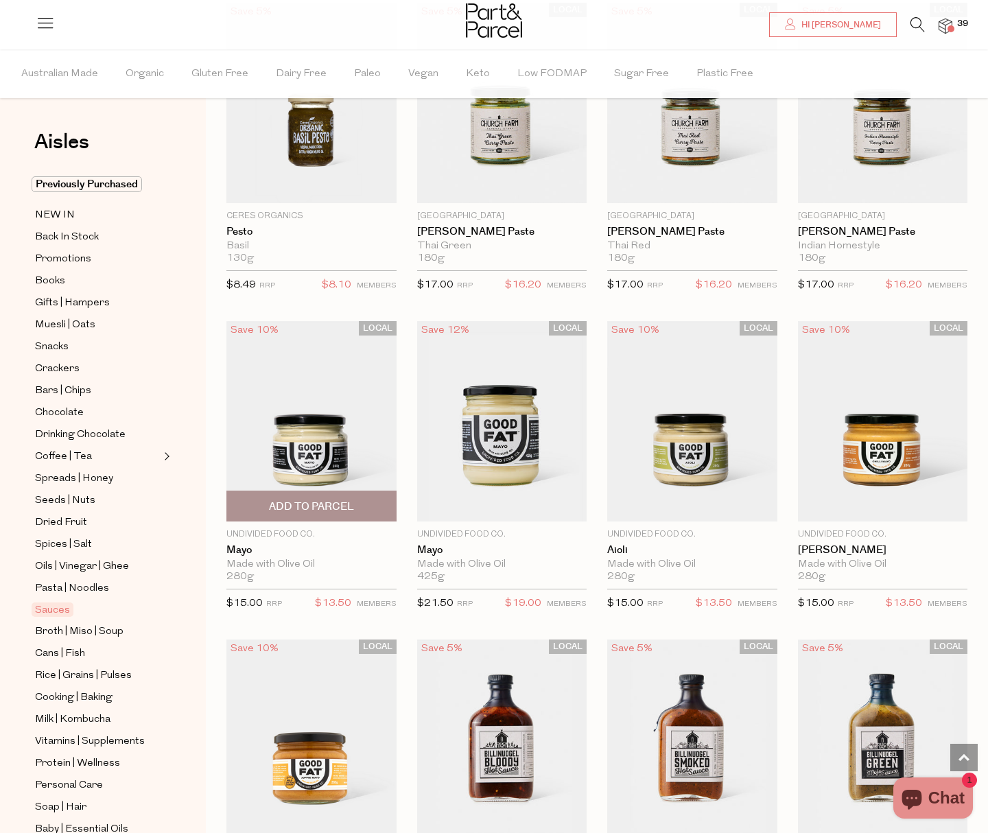
click at [366, 427] on img at bounding box center [311, 421] width 170 height 200
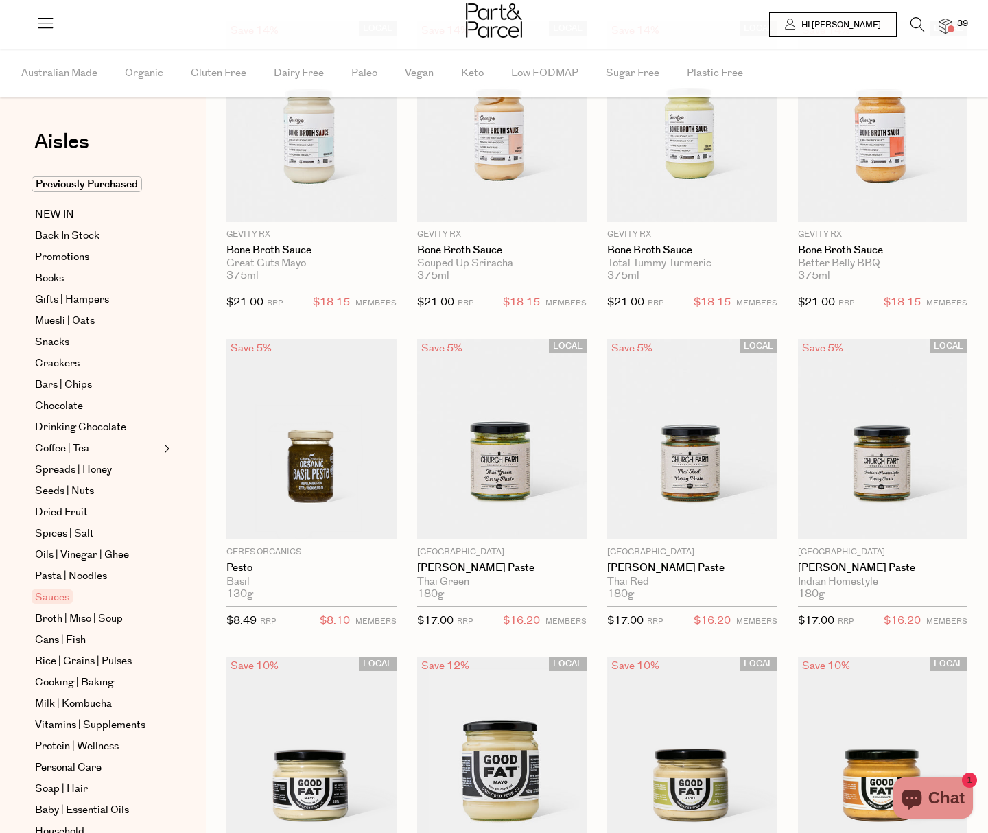
type input "2"
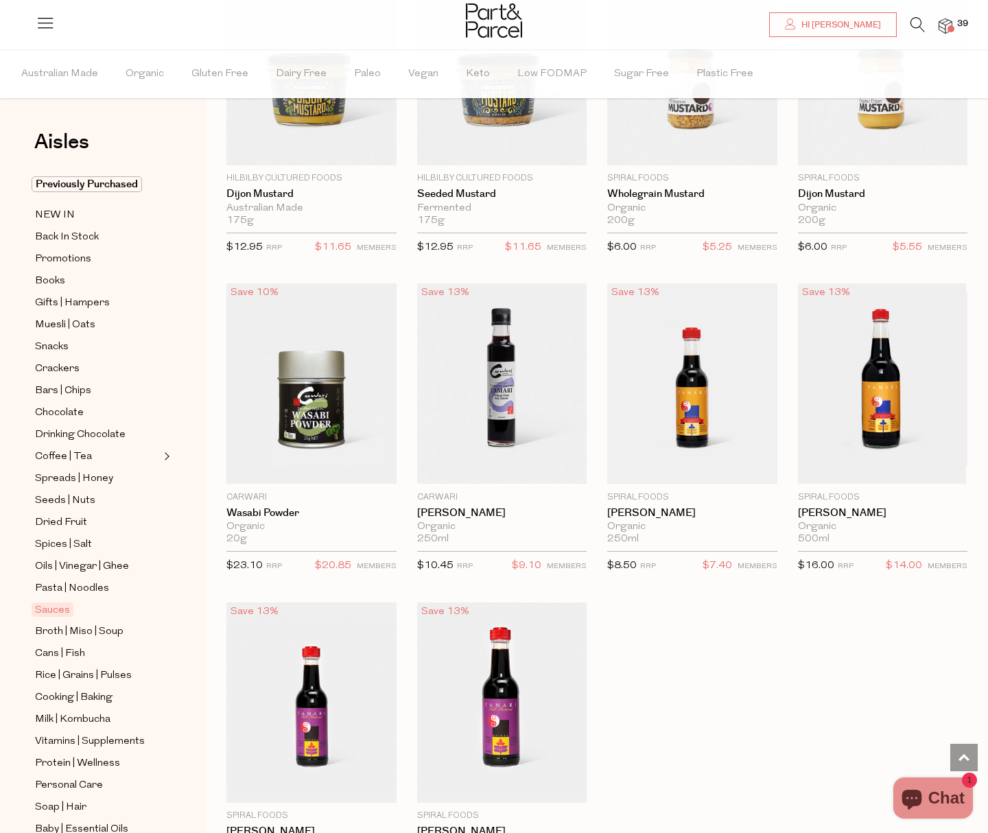
scroll to position [3428, 0]
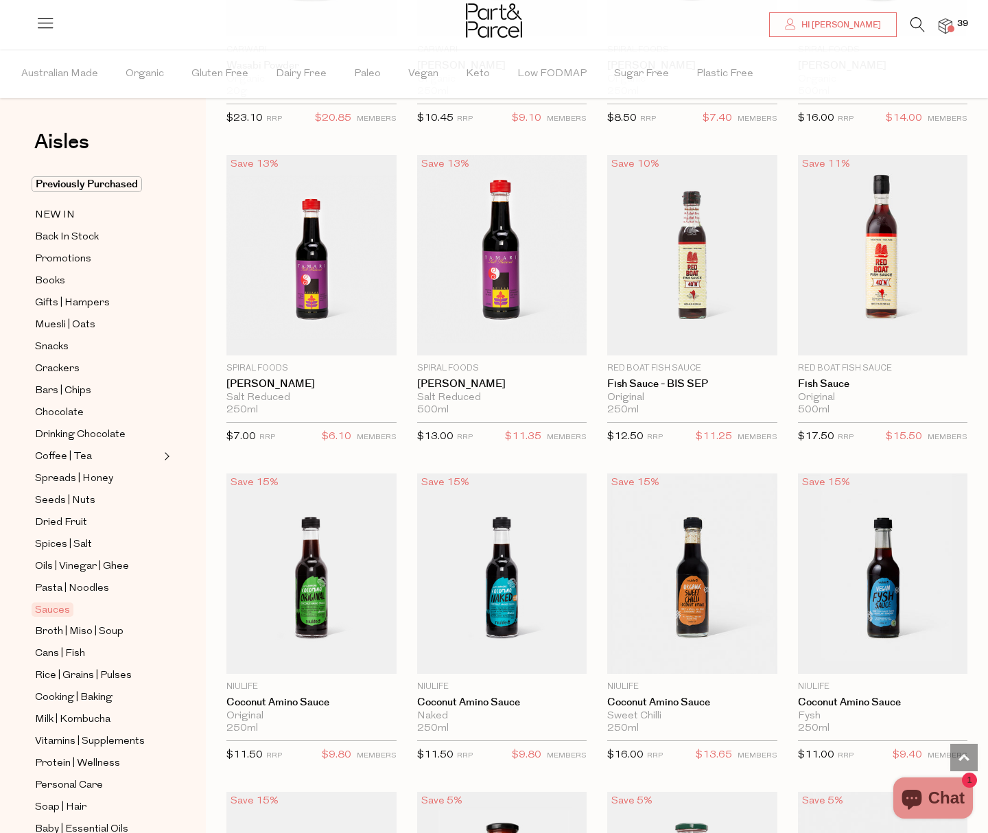
scroll to position [3846, 0]
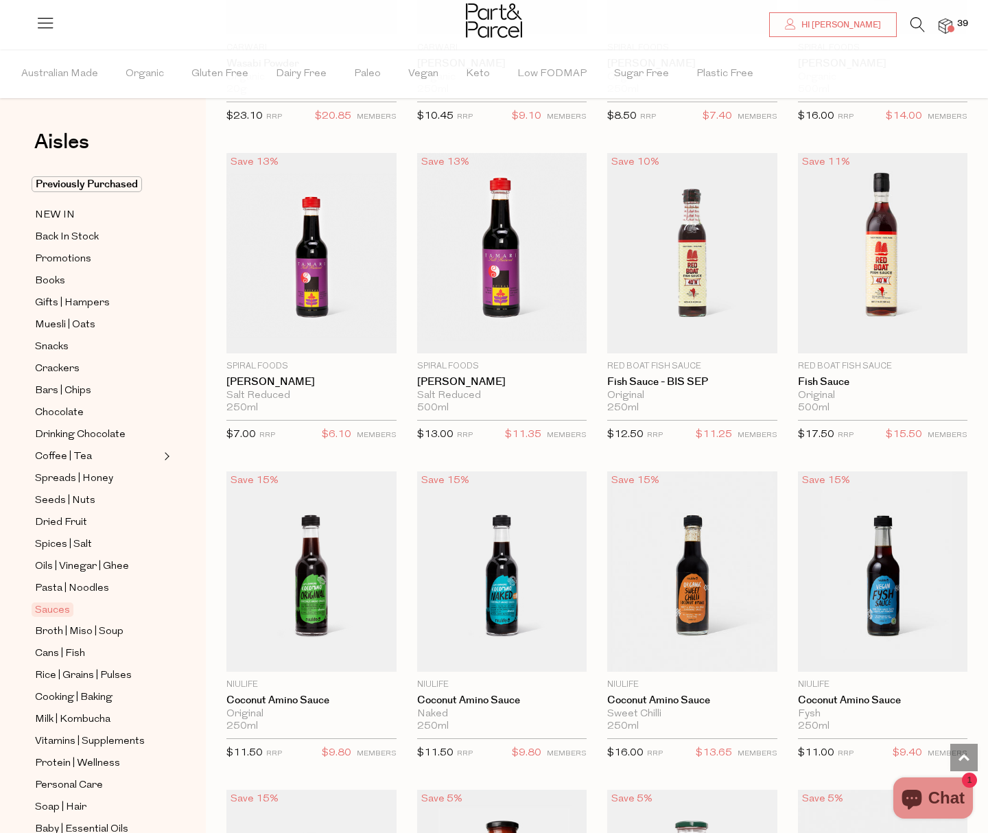
type input "2"
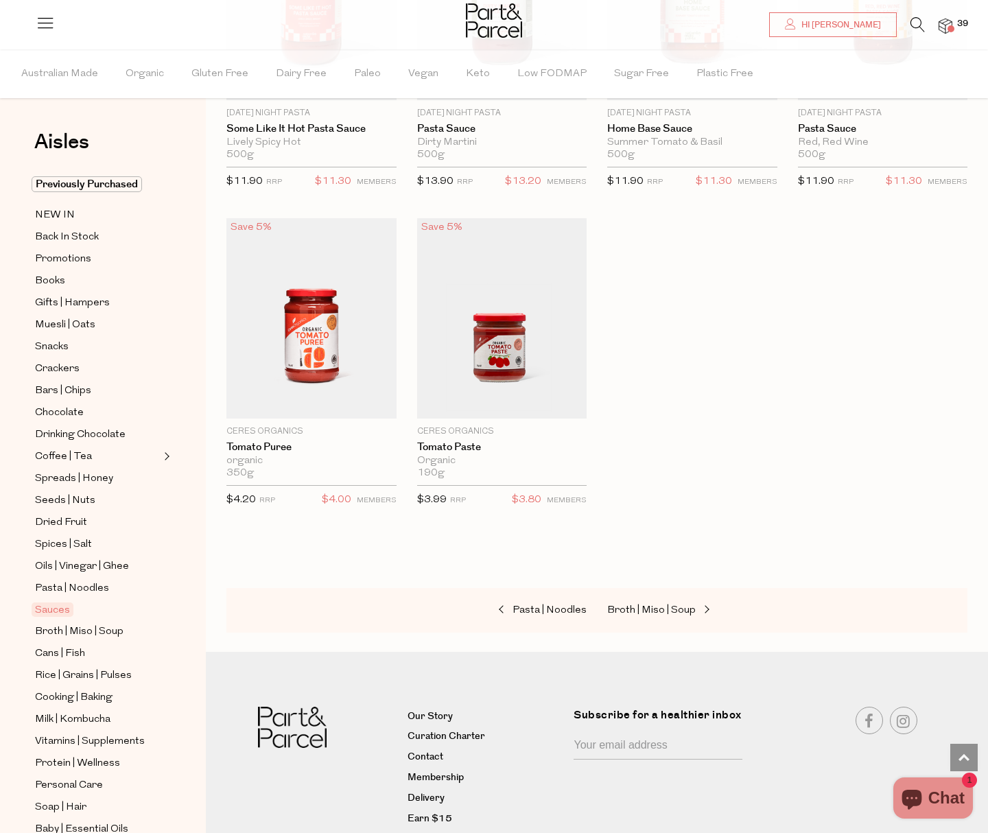
scroll to position [5066, 0]
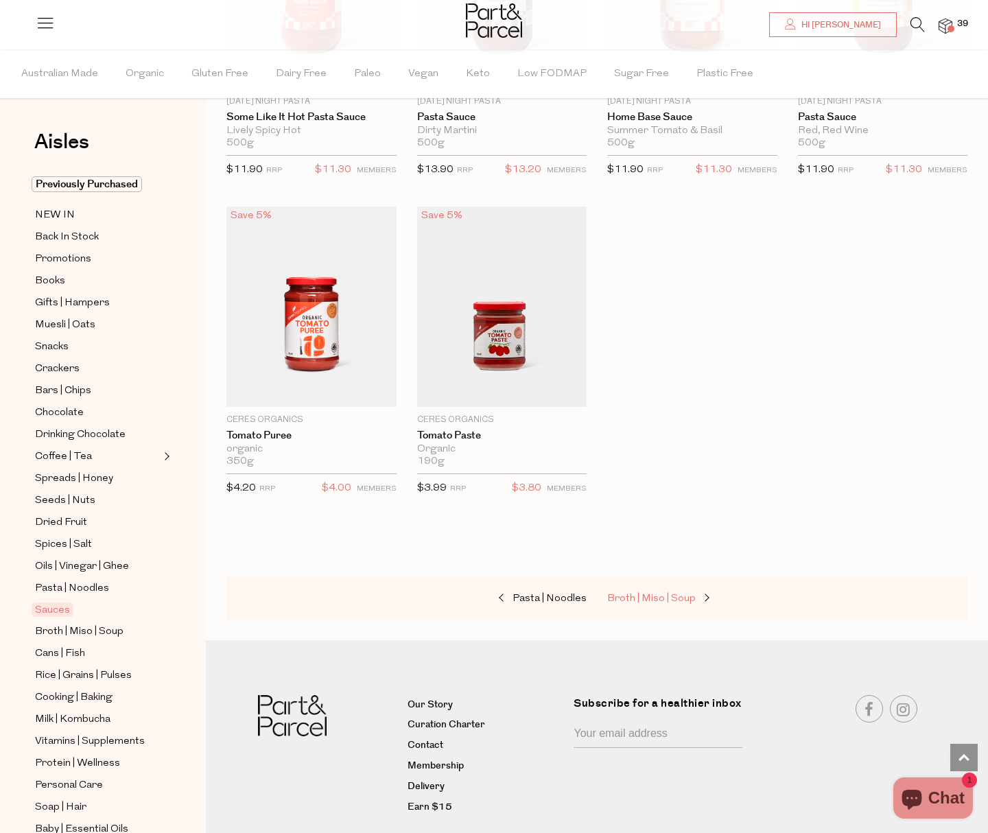
click at [667, 593] on span "Broth | Miso | Soup" at bounding box center [651, 598] width 88 height 10
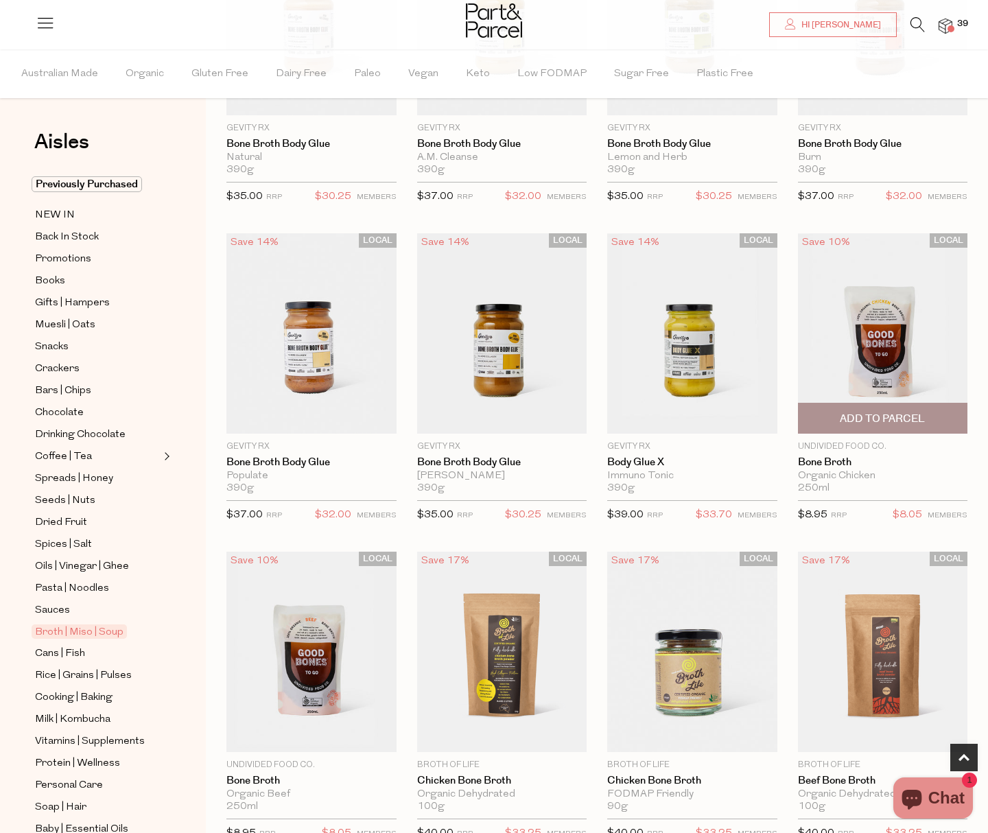
scroll to position [277, 0]
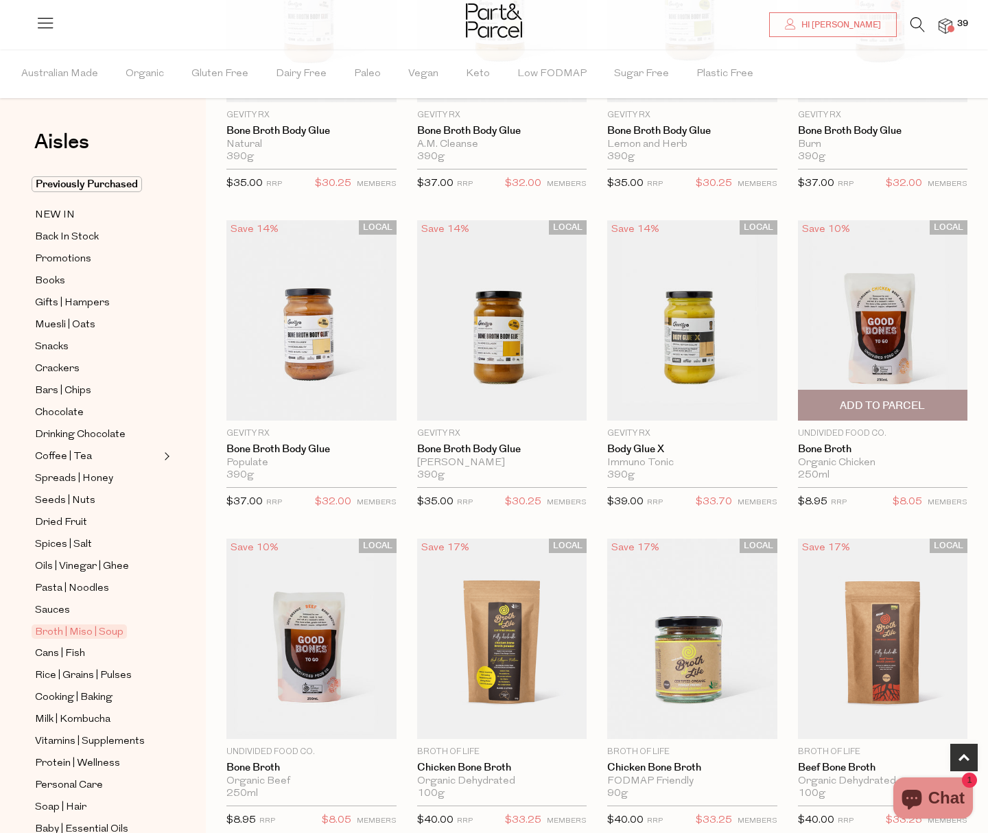
click at [892, 407] on span "Add To Parcel" at bounding box center [882, 406] width 85 height 14
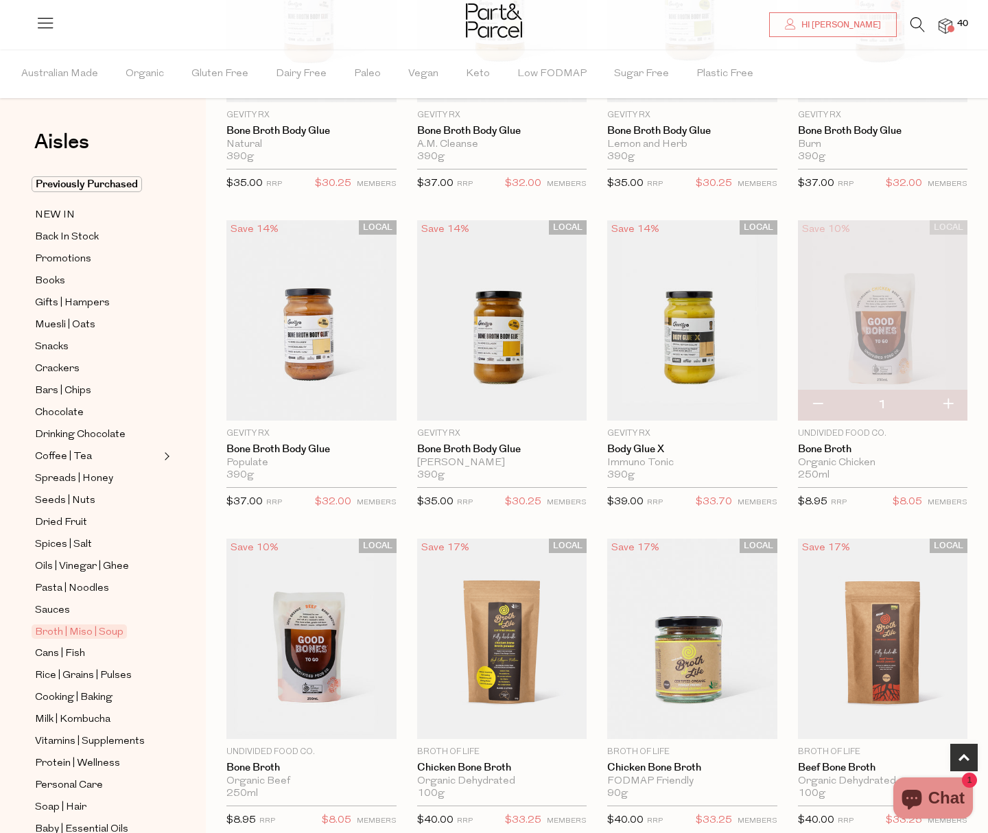
click at [952, 407] on button "button" at bounding box center [947, 405] width 39 height 30
type input "2"
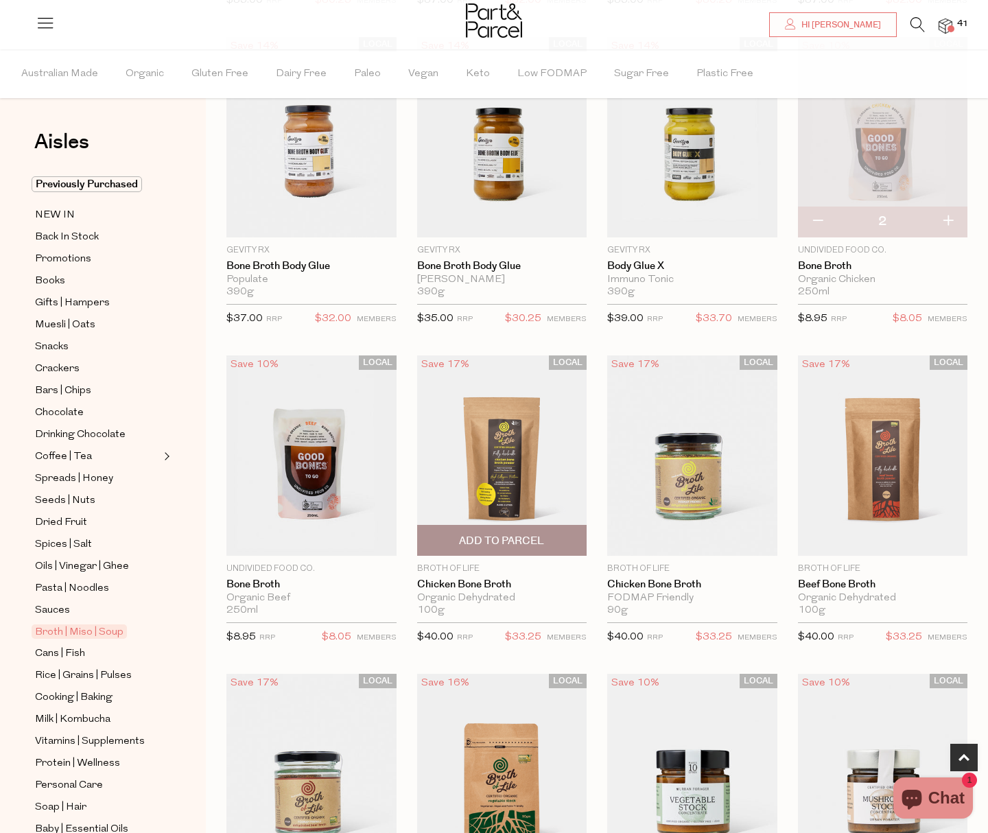
scroll to position [466, 0]
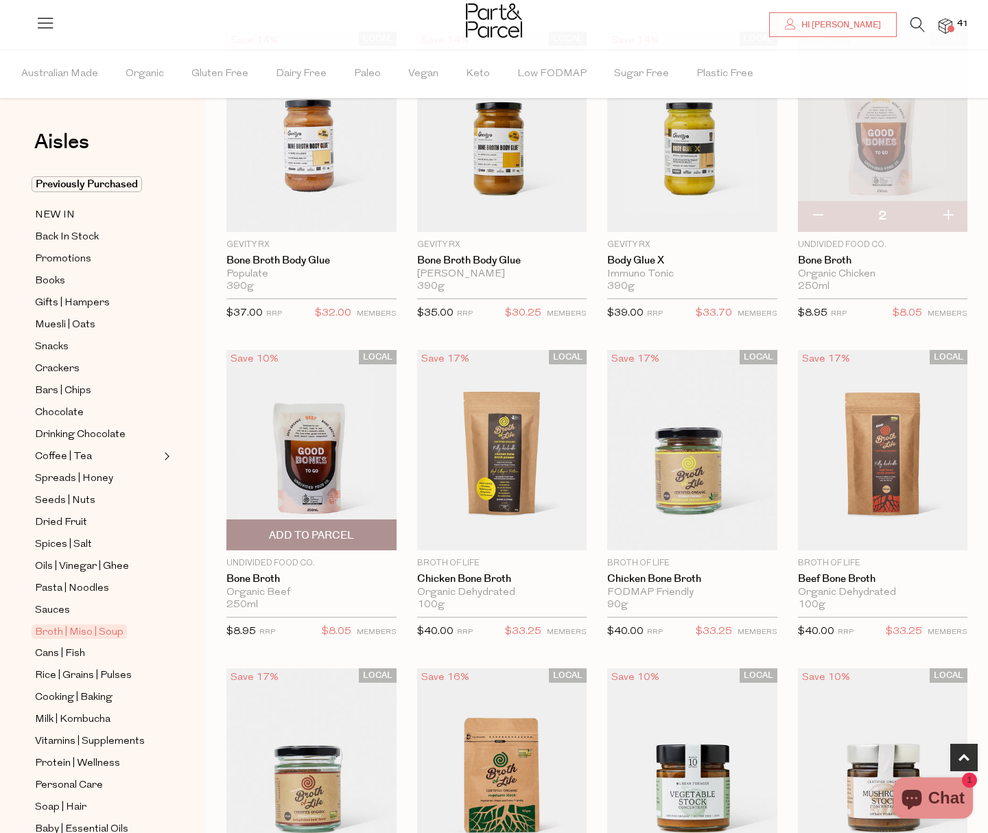
click at [299, 543] on span "Add To Parcel" at bounding box center [311, 534] width 162 height 29
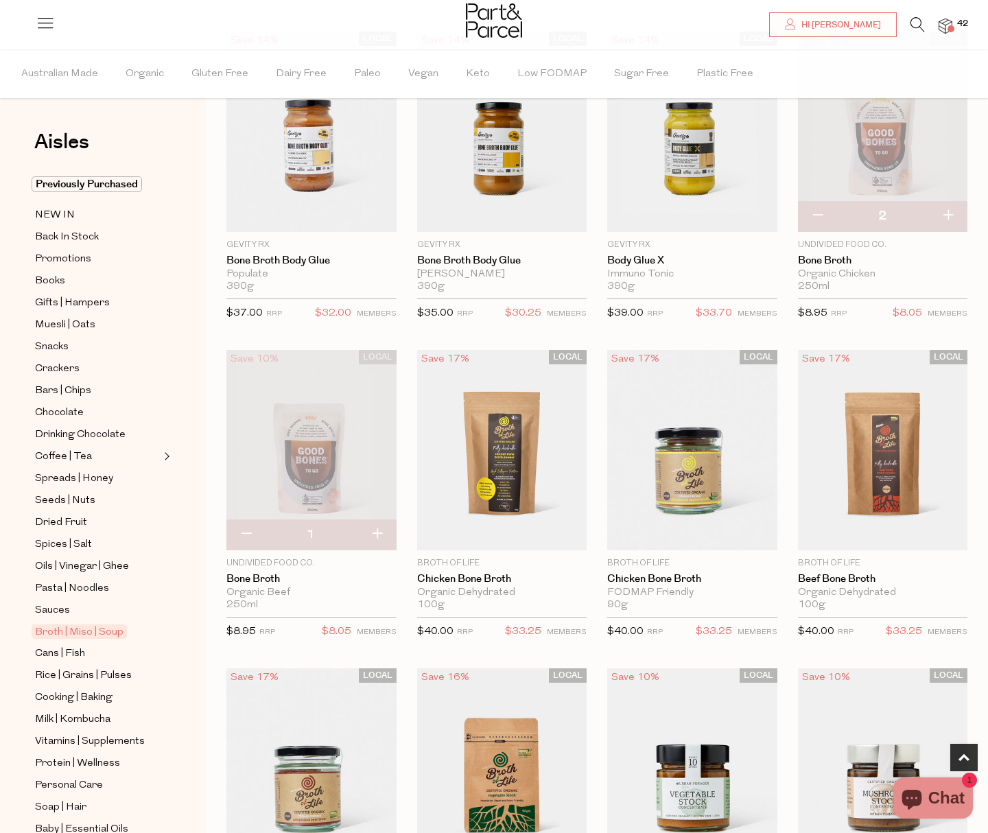
click at [381, 535] on button "button" at bounding box center [376, 534] width 39 height 30
type input "2"
click at [375, 535] on button "button" at bounding box center [376, 534] width 39 height 30
type input "3"
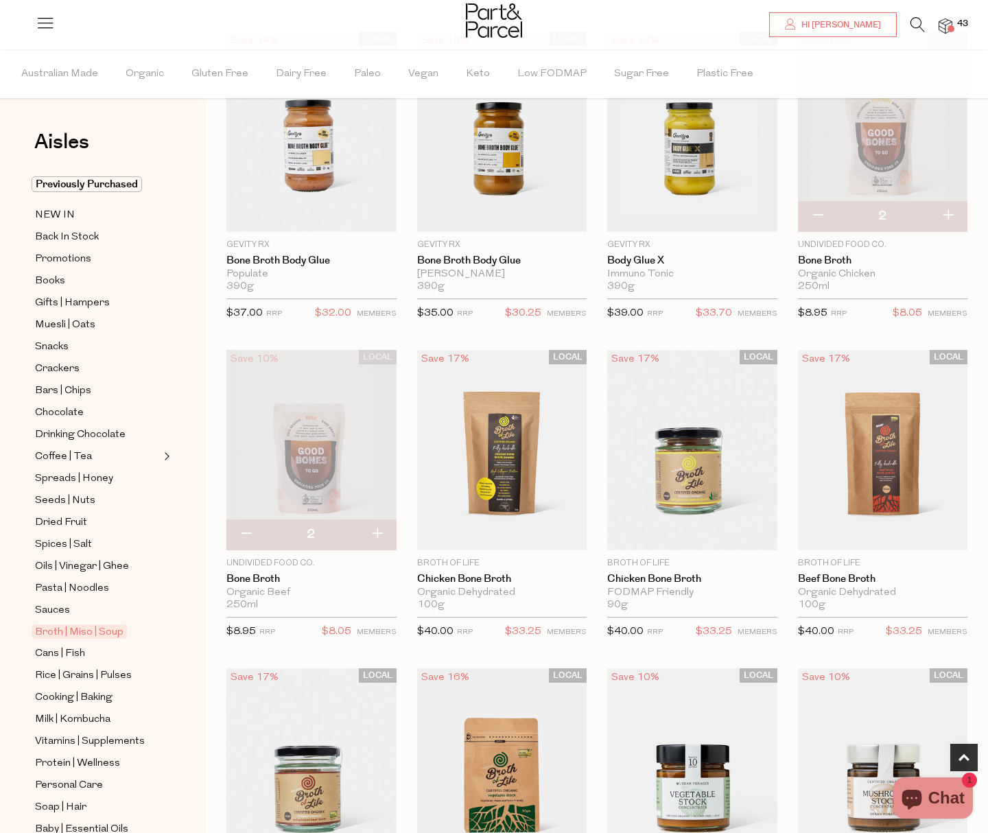
type input "3"
click at [949, 215] on button "button" at bounding box center [947, 216] width 39 height 30
type input "3"
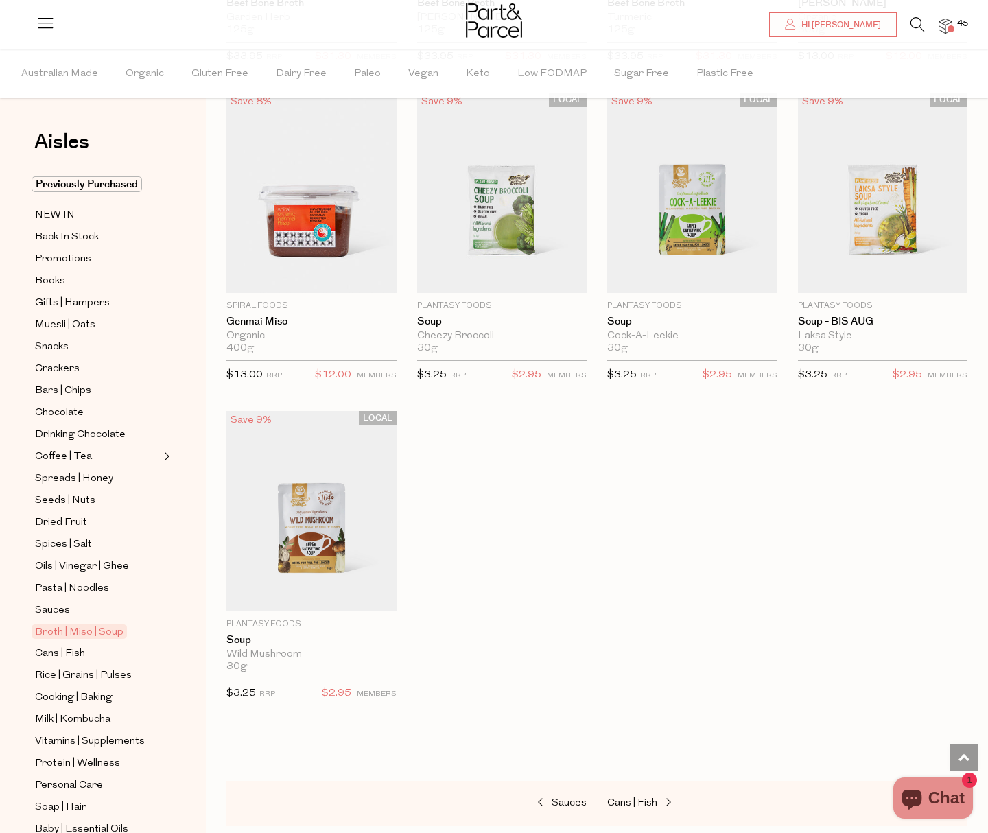
scroll to position [2316, 0]
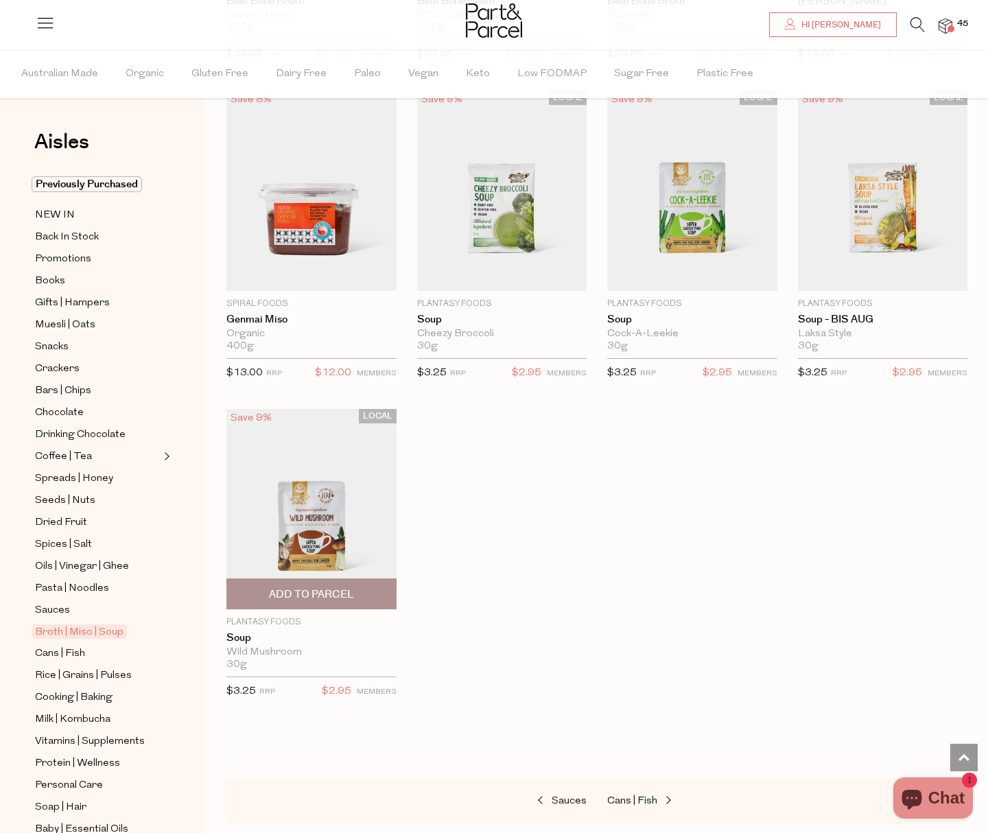
click at [342, 595] on span "Add To Parcel" at bounding box center [311, 594] width 85 height 14
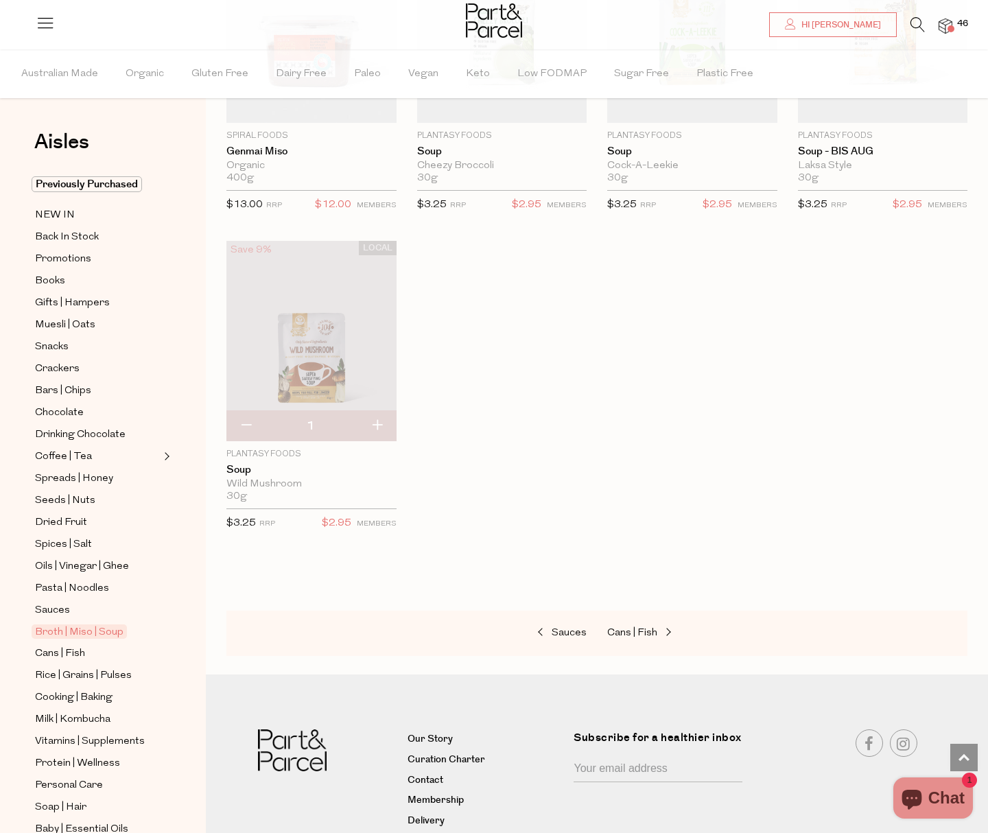
scroll to position [2485, 0]
click at [650, 629] on span "Cans | Fish" at bounding box center [632, 632] width 50 height 10
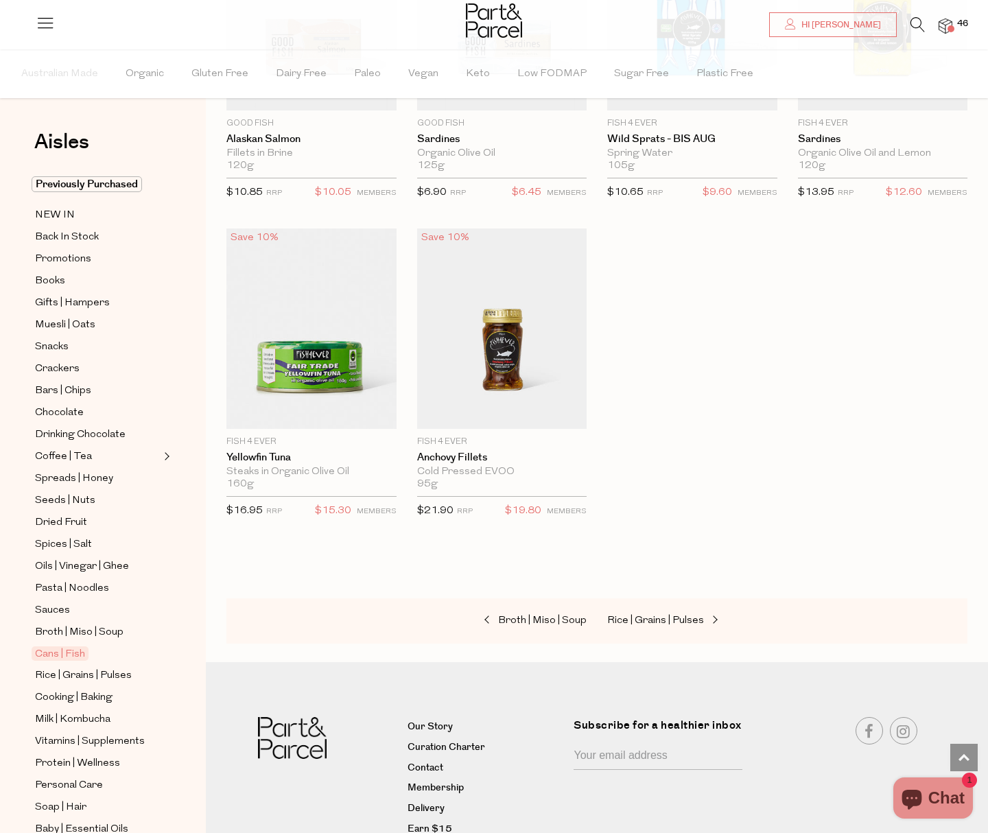
scroll to position [1869, 0]
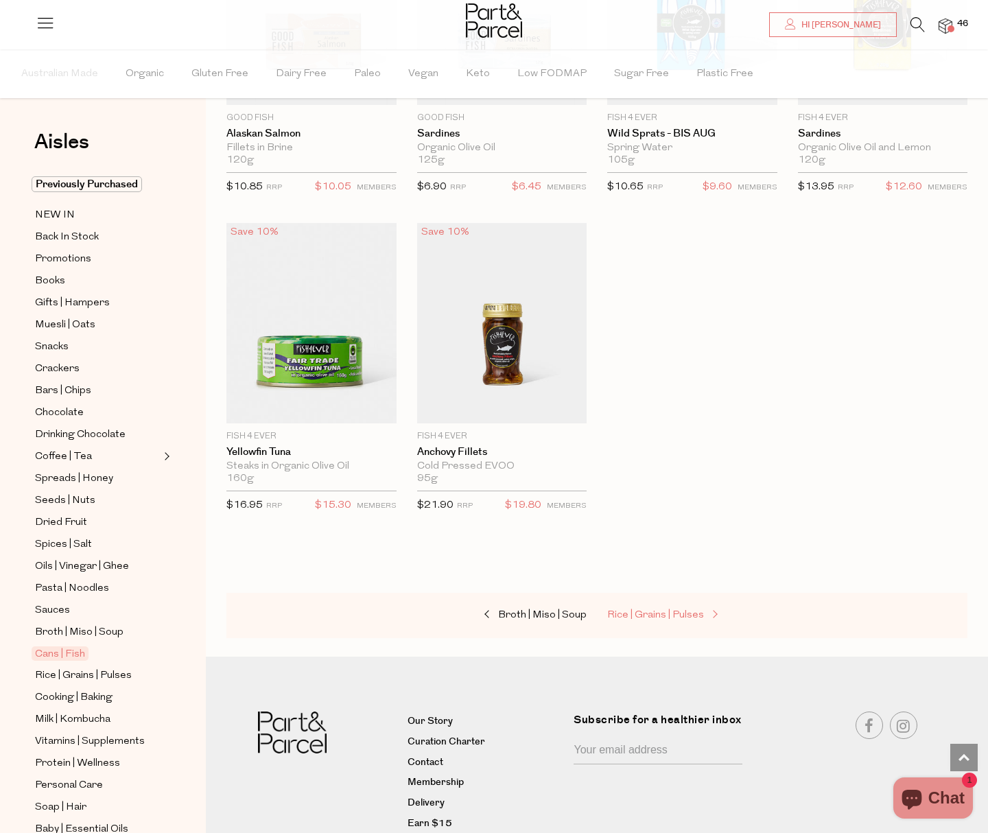
click at [637, 606] on link "Rice | Grains | Pulses" at bounding box center [675, 615] width 137 height 18
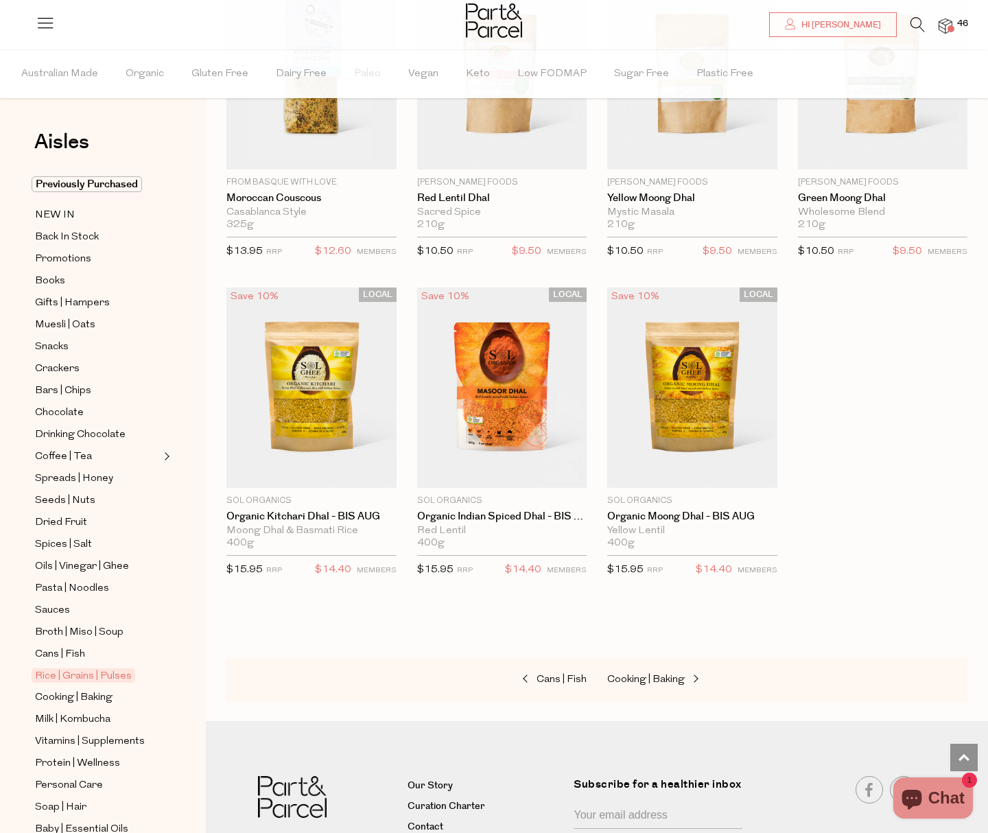
scroll to position [2799, 0]
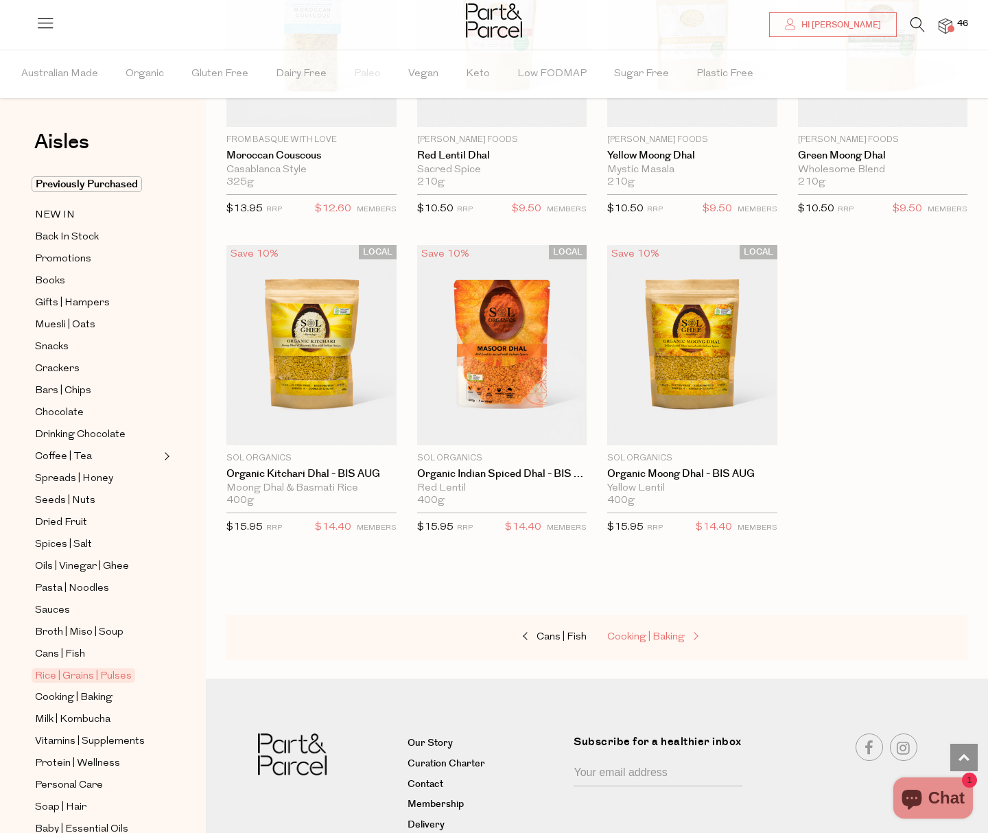
click at [675, 632] on span "Cooking | Baking" at bounding box center [646, 637] width 78 height 10
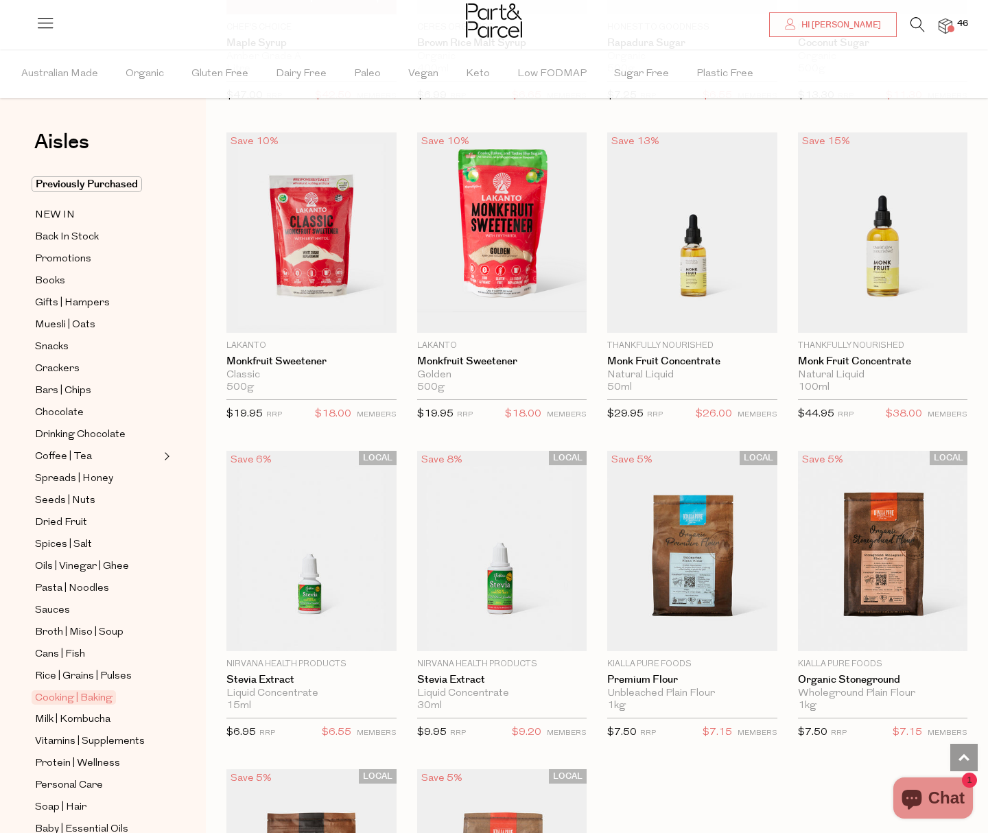
scroll to position [3250, 0]
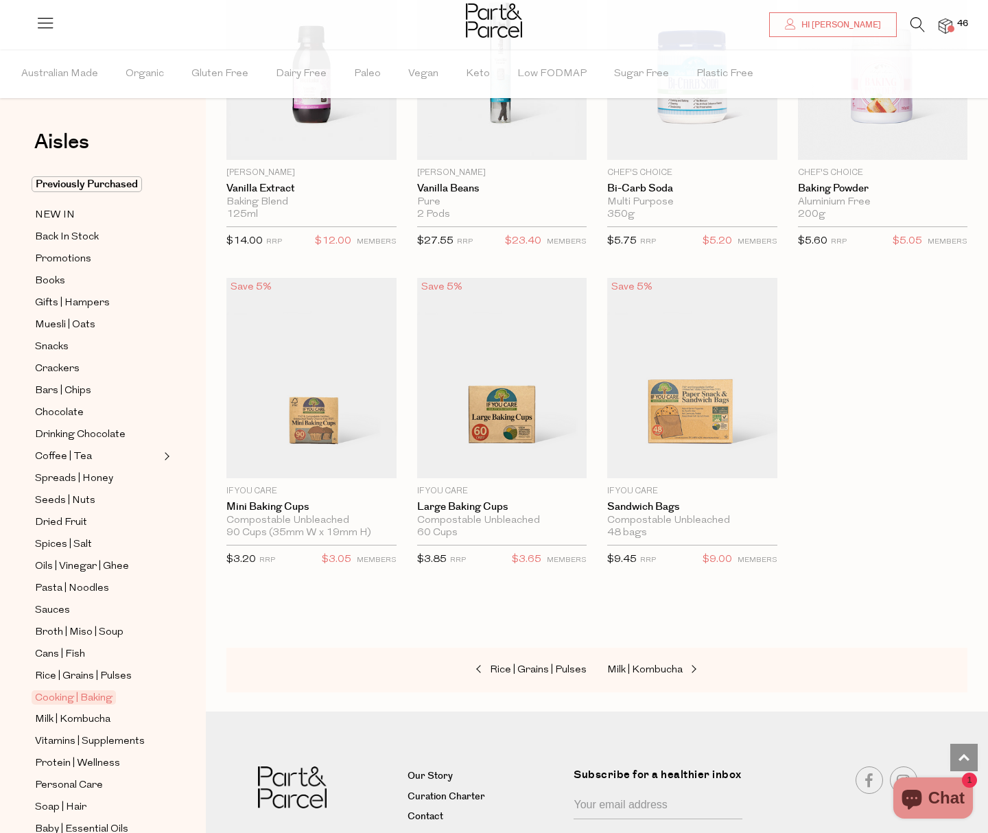
scroll to position [6317, 0]
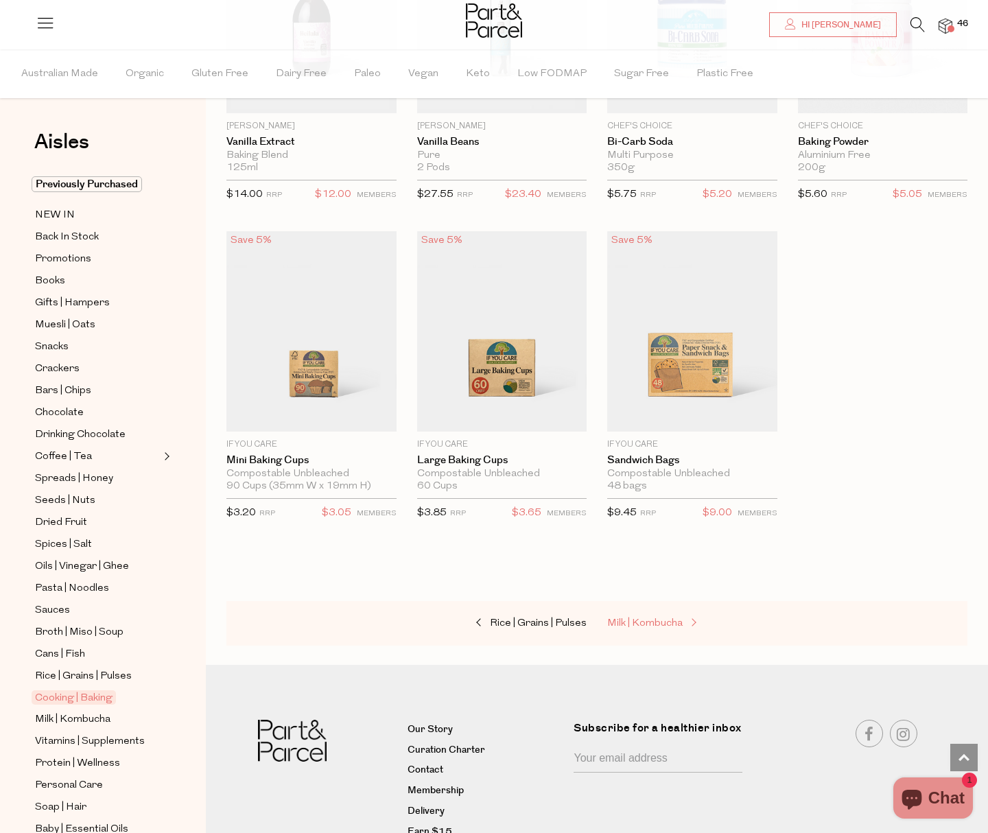
click at [654, 618] on span "Milk | Kombucha" at bounding box center [644, 623] width 75 height 10
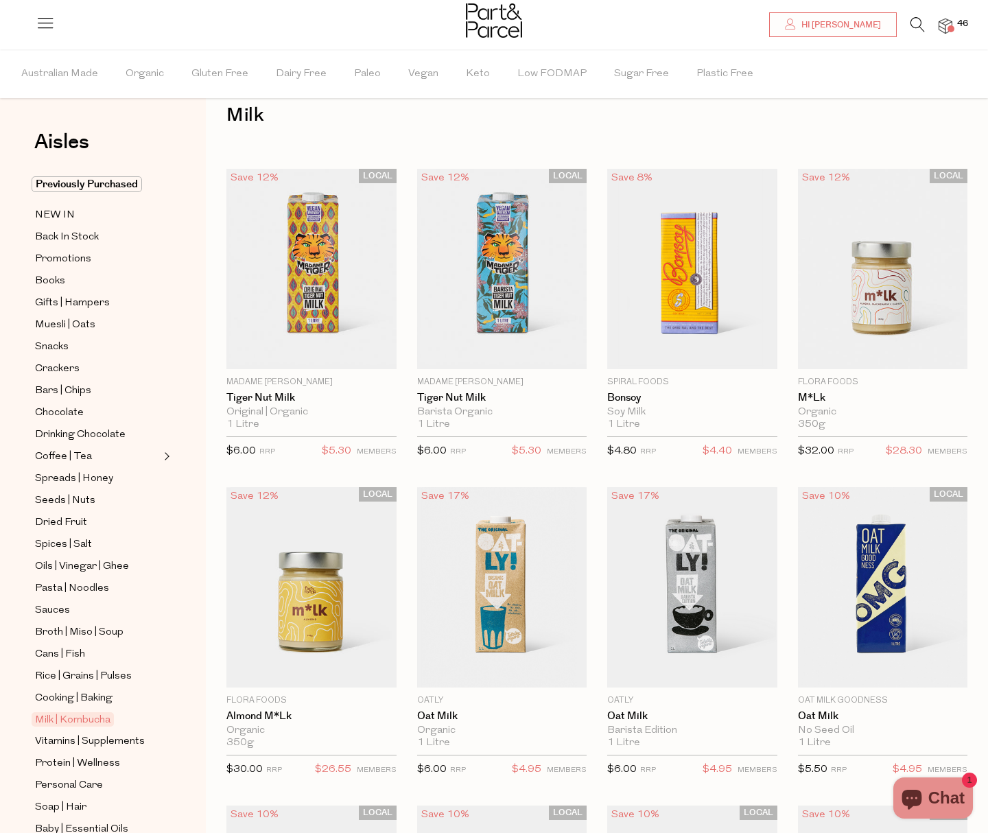
scroll to position [29, 0]
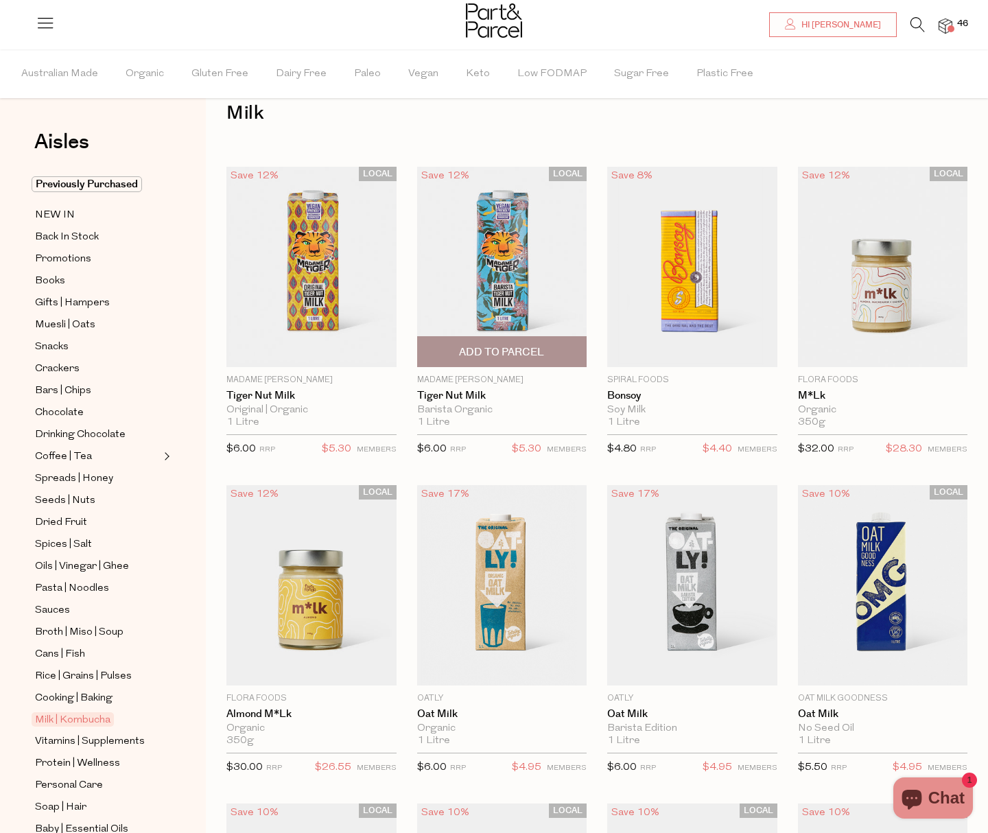
click at [525, 351] on span "Add To Parcel" at bounding box center [501, 352] width 85 height 14
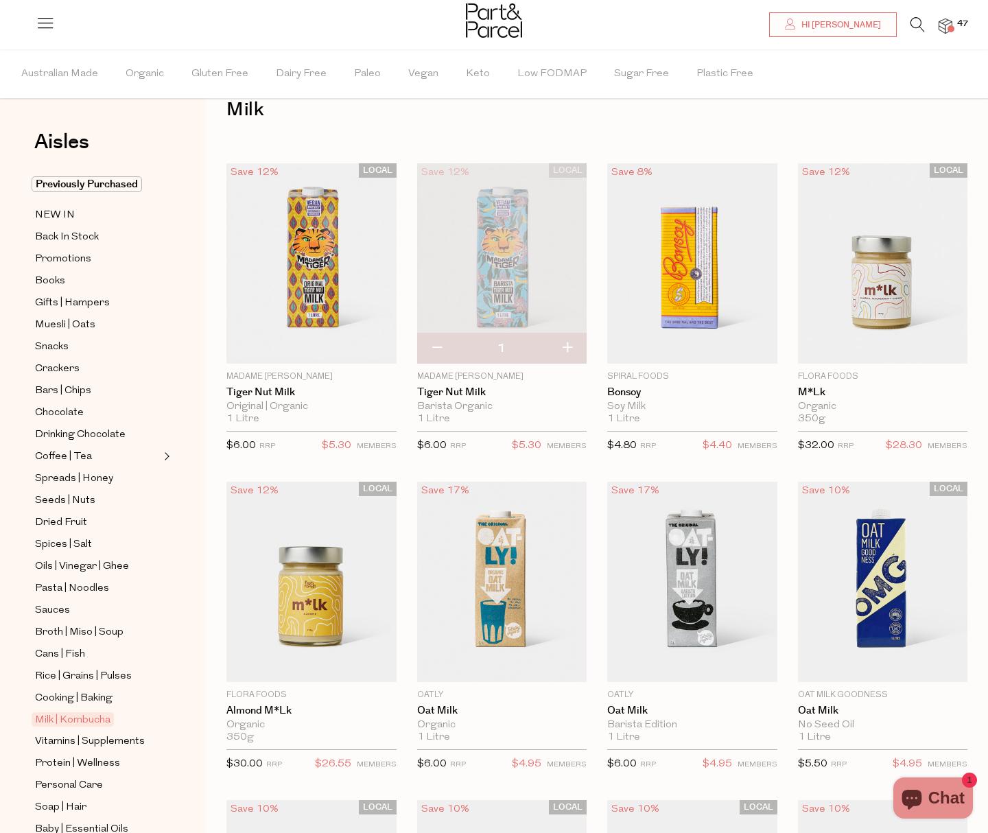
scroll to position [34, 0]
click at [510, 252] on img at bounding box center [502, 263] width 170 height 200
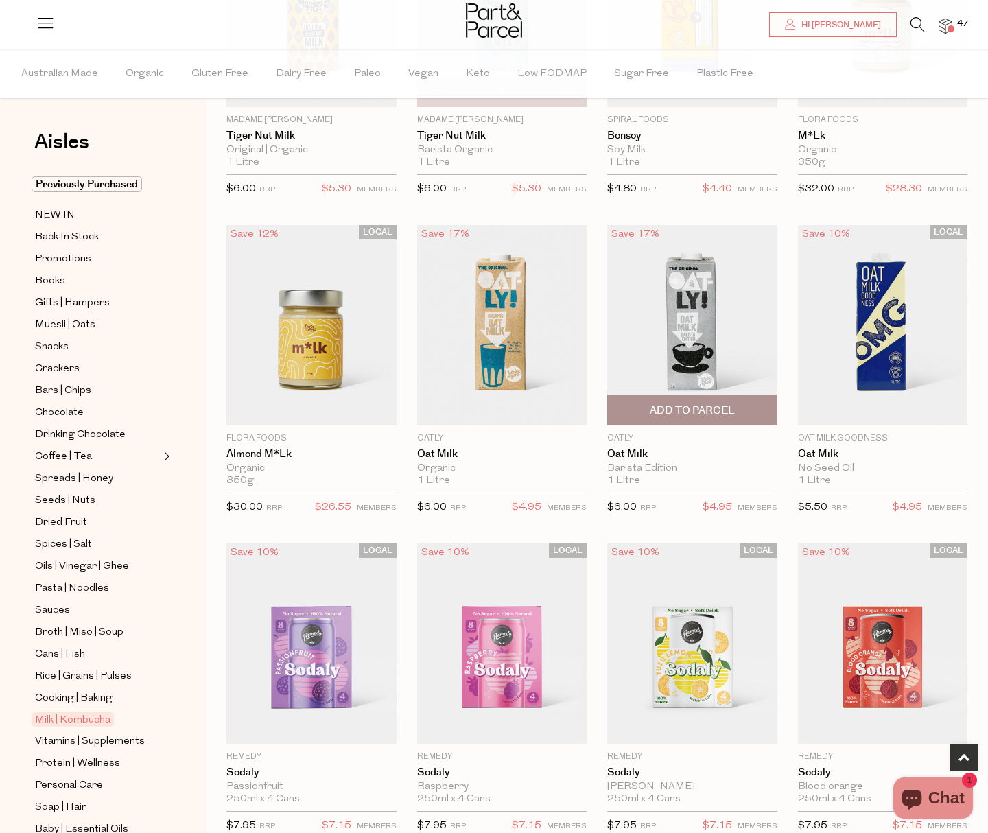
scroll to position [296, 0]
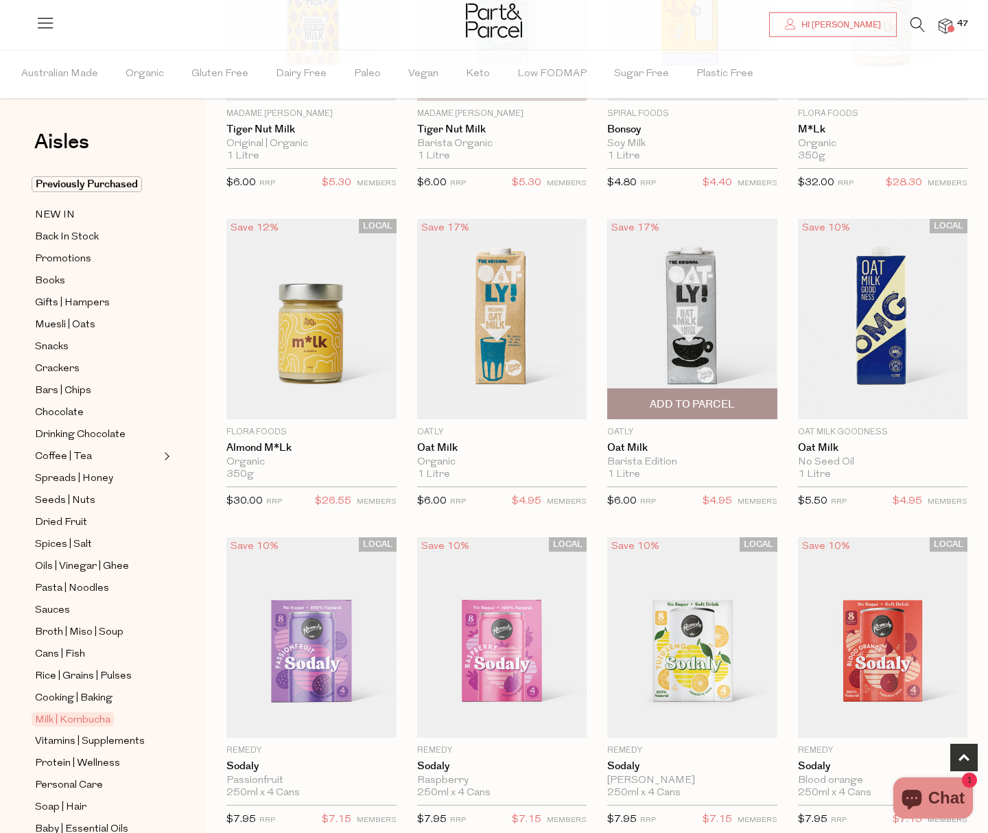
click at [691, 407] on span "Add To Parcel" at bounding box center [692, 404] width 85 height 14
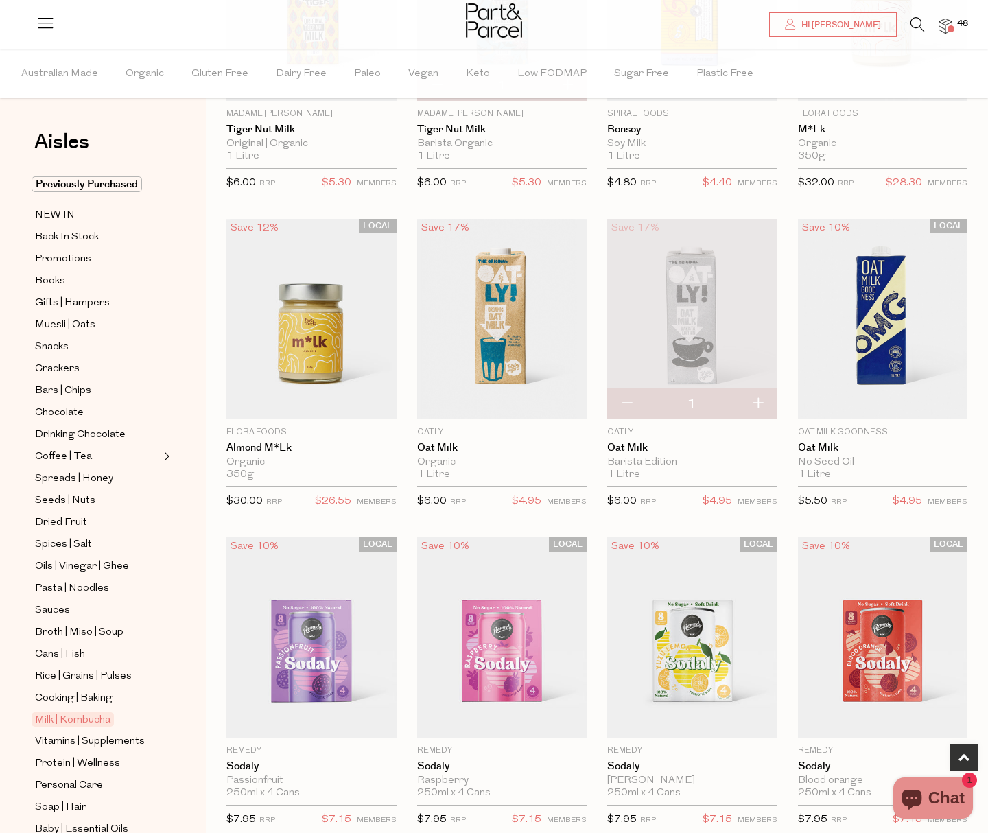
click at [755, 402] on button "button" at bounding box center [757, 404] width 39 height 30
type input "2"
click at [758, 403] on button "button" at bounding box center [757, 403] width 39 height 30
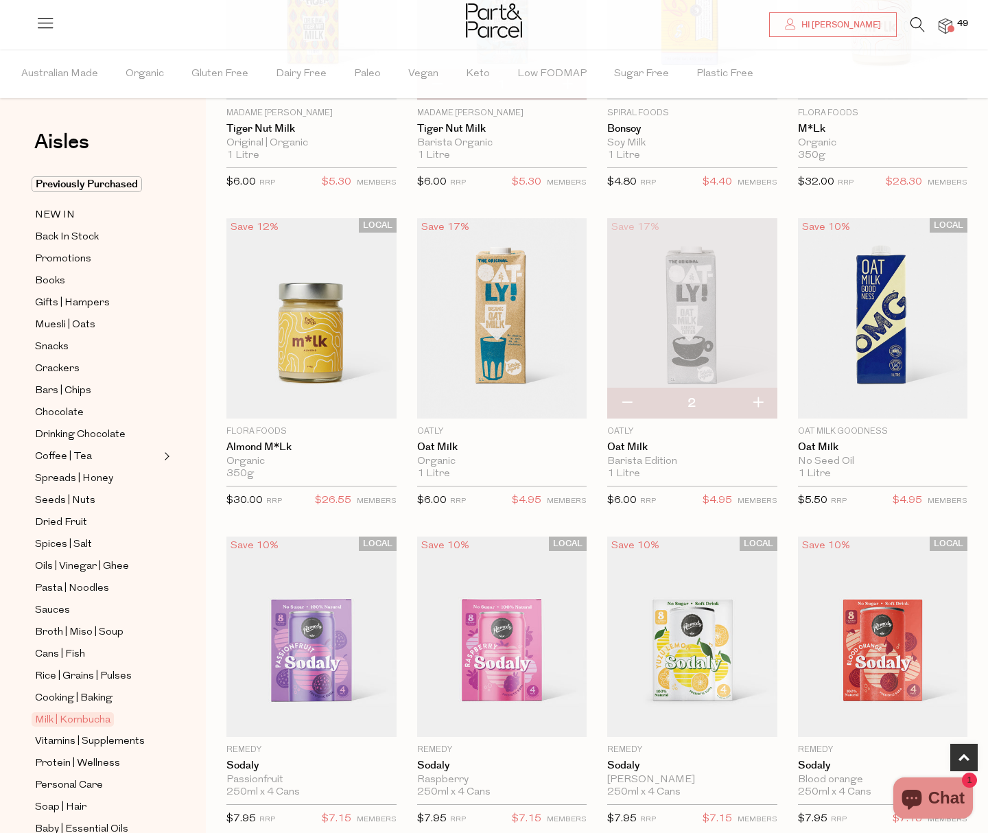
type input "3"
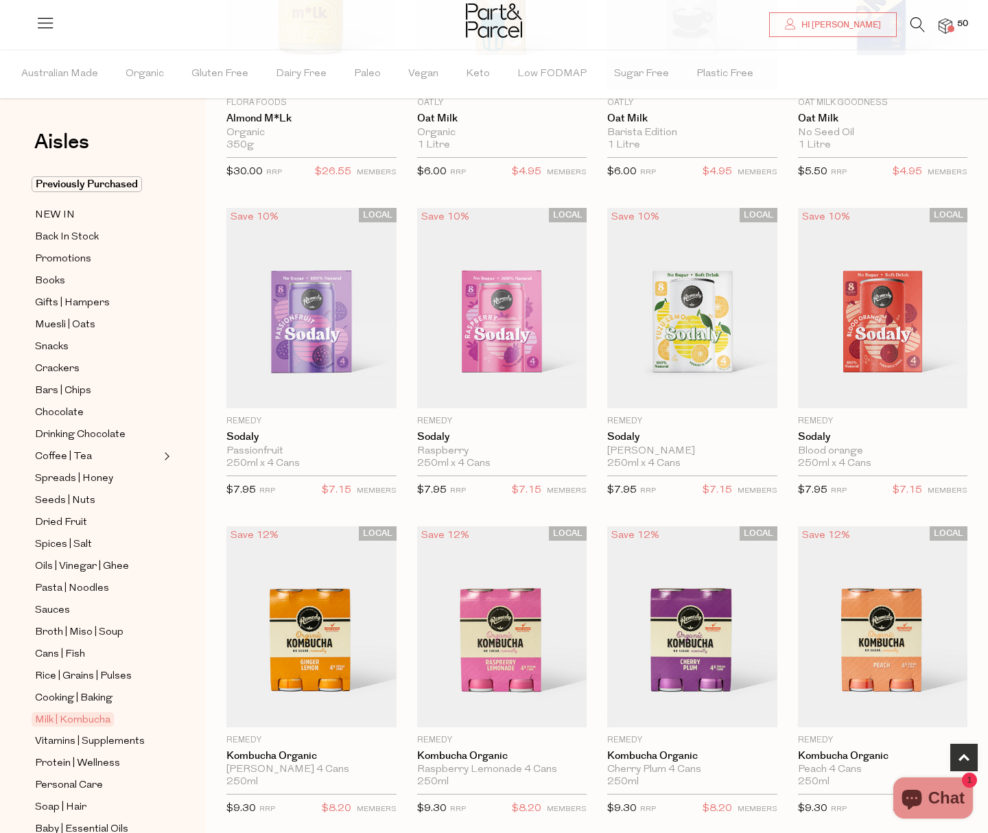
scroll to position [626, 0]
click at [335, 399] on span "Add To Parcel" at bounding box center [311, 391] width 162 height 29
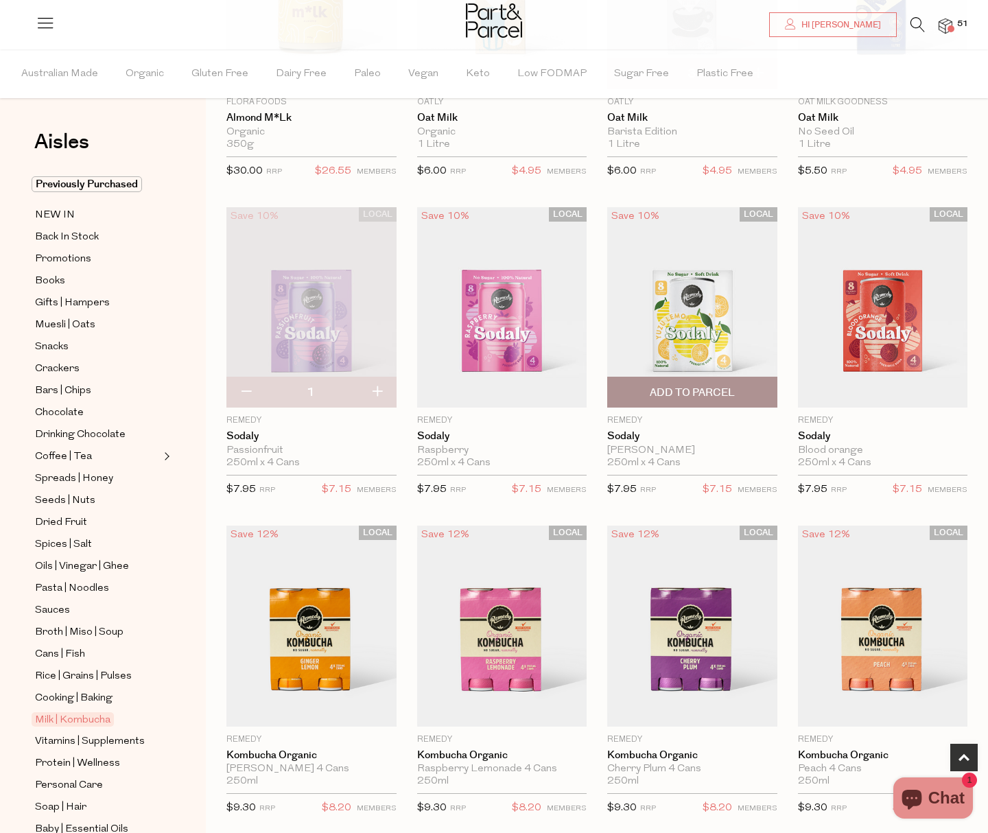
click at [727, 396] on span "Add To Parcel" at bounding box center [692, 393] width 85 height 14
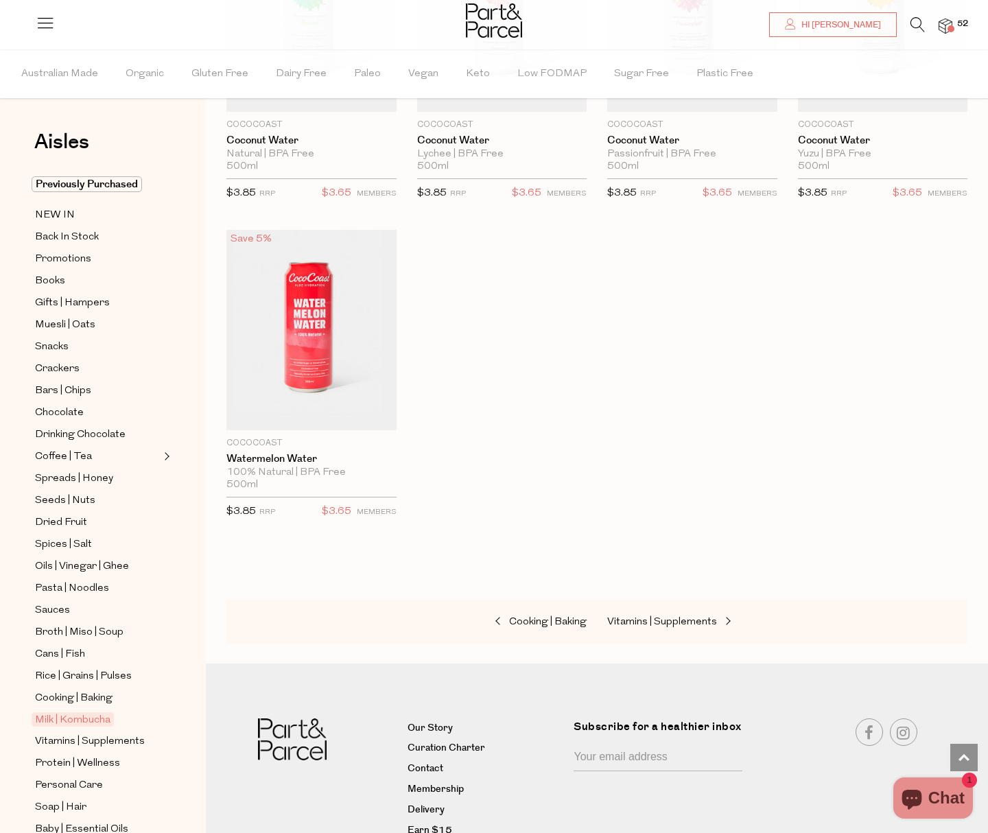
scroll to position [2517, 0]
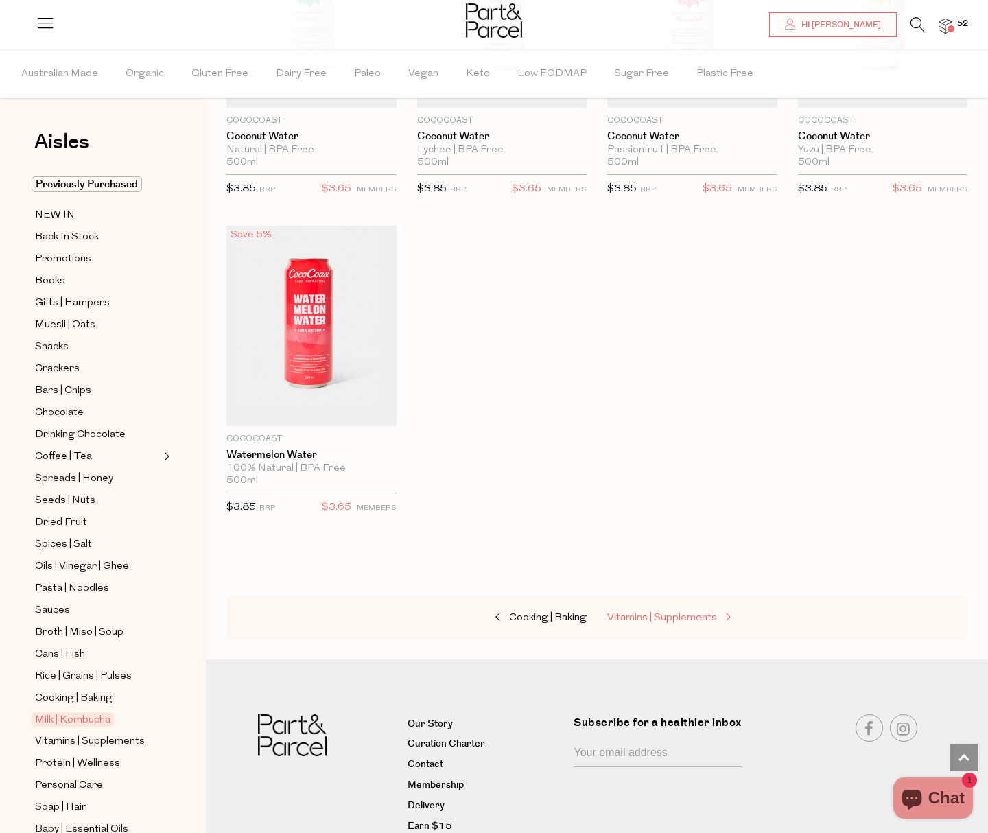
click at [664, 609] on link "Vitamins | Supplements" at bounding box center [675, 618] width 137 height 18
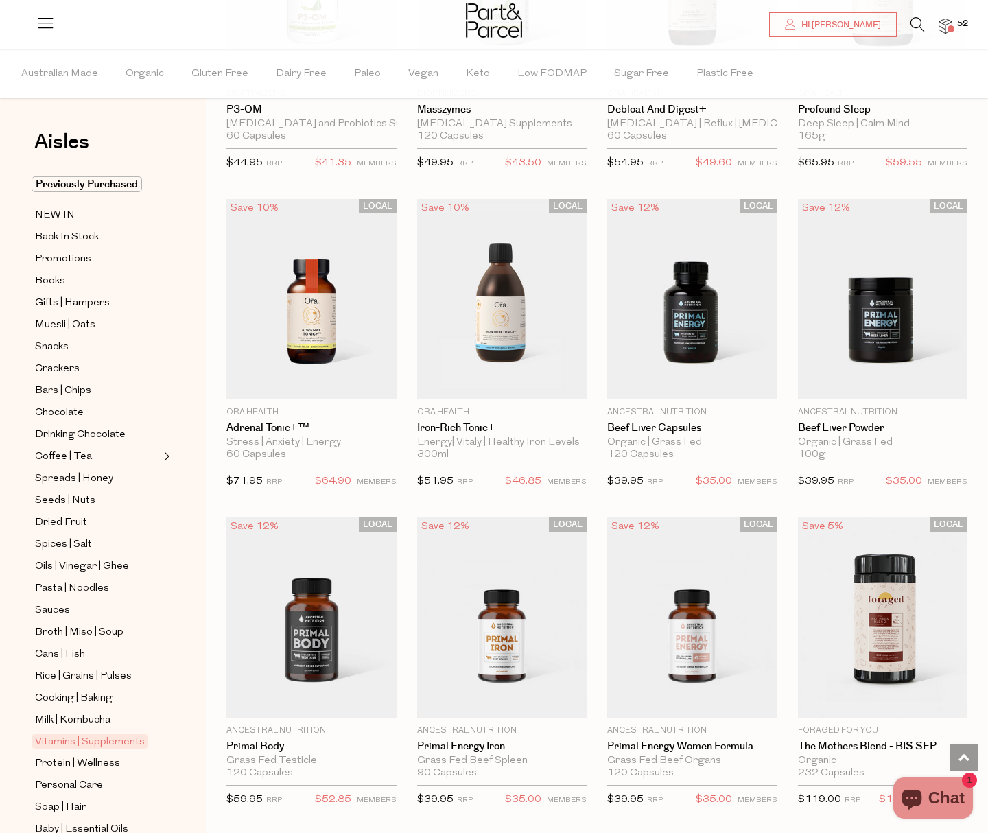
scroll to position [2207, 0]
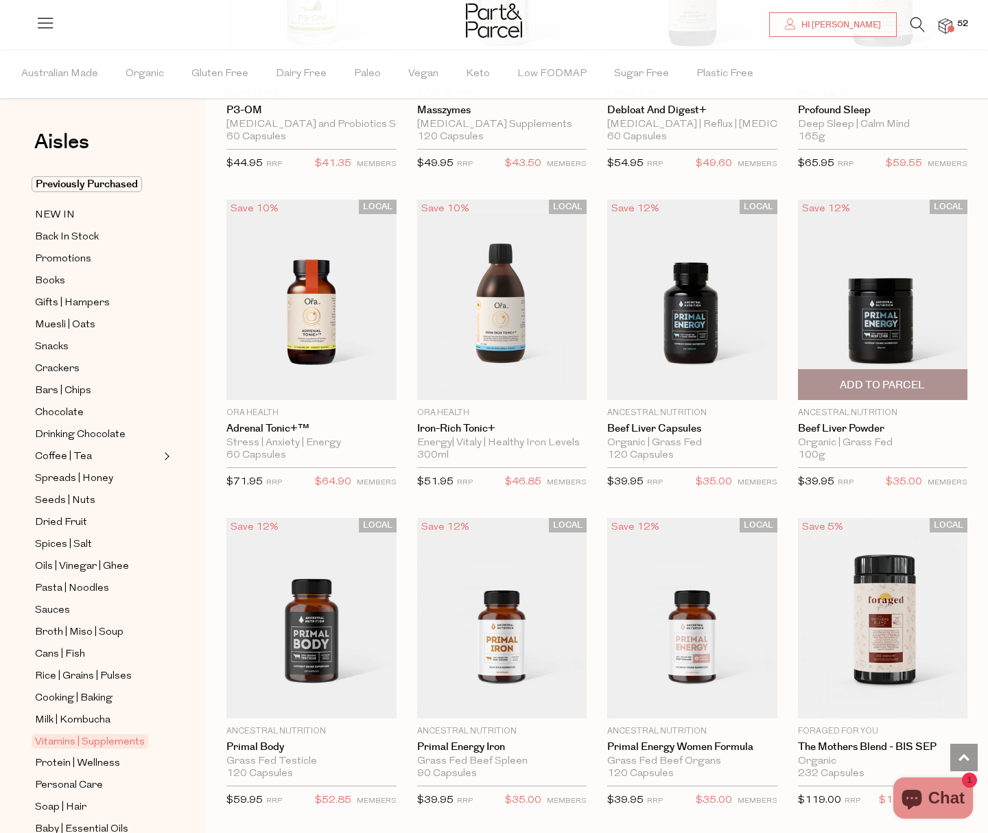
click at [866, 346] on img at bounding box center [883, 300] width 170 height 200
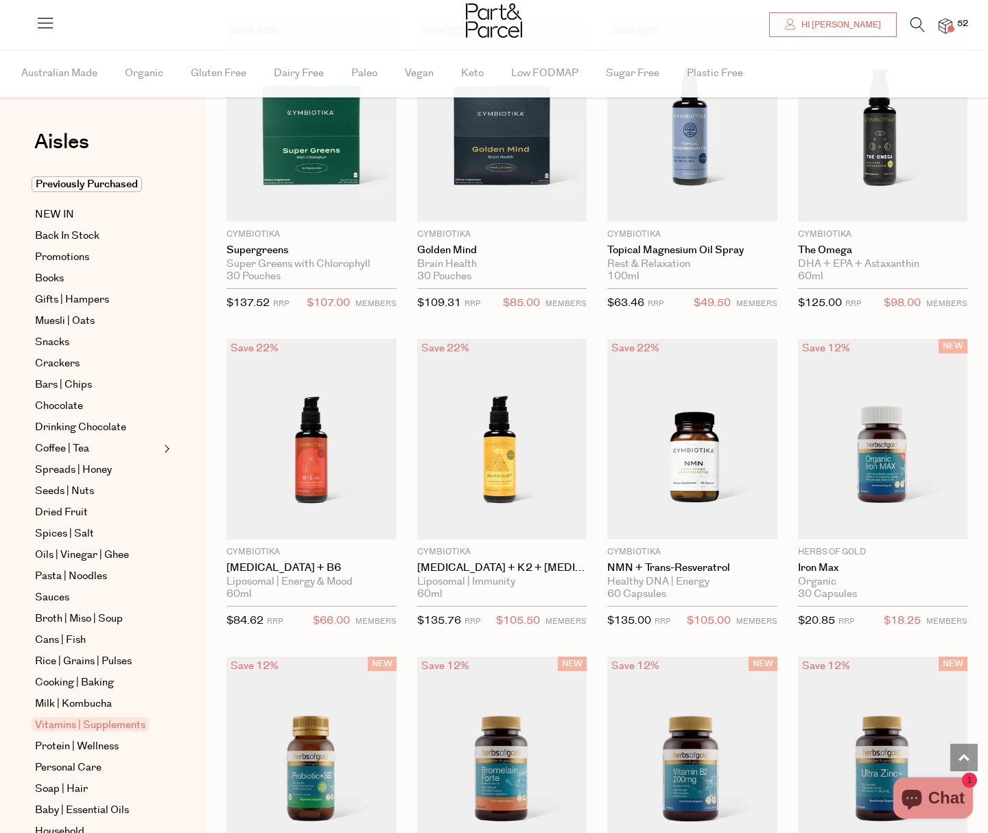
scroll to position [2218, 0]
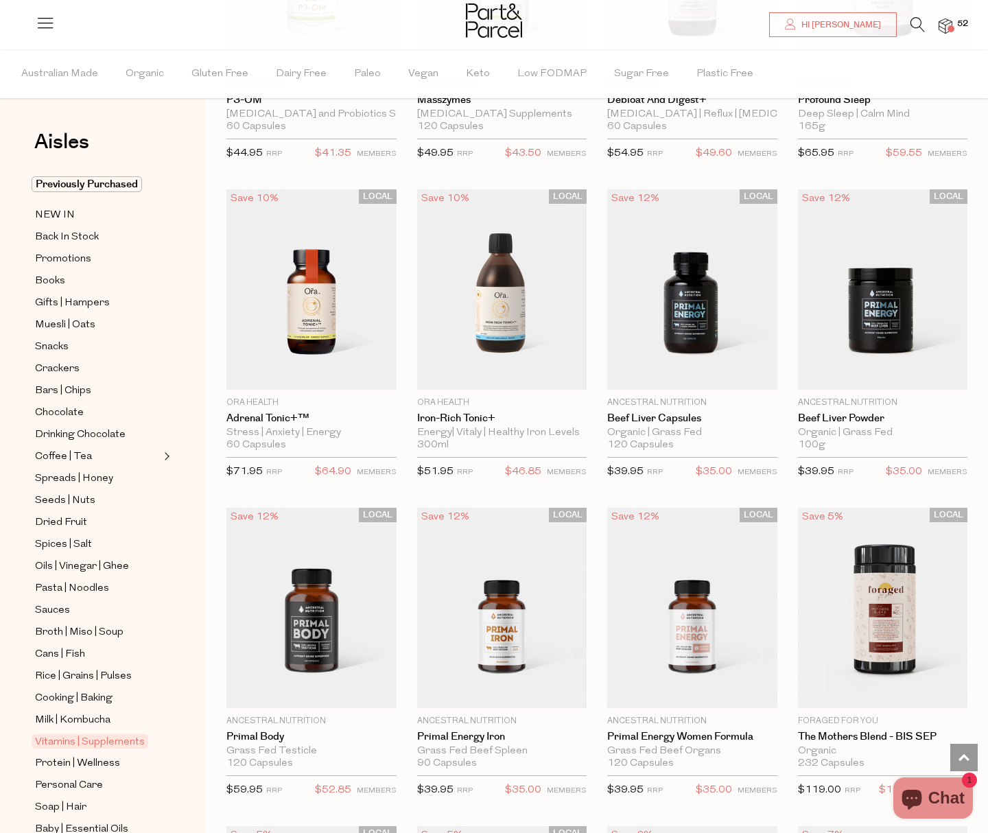
click at [947, 36] on div at bounding box center [494, 22] width 988 height 45
click at [947, 29] on span at bounding box center [950, 28] width 7 height 7
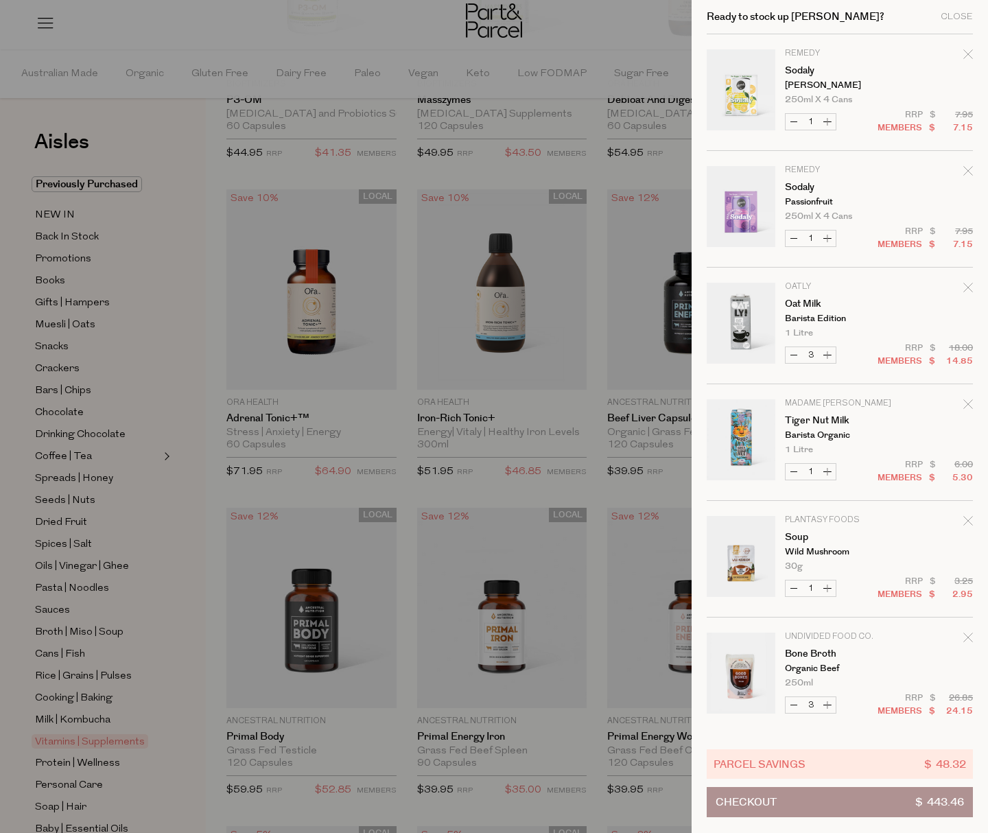
click at [948, 27] on div "Ready to stock up [PERSON_NAME]? Close" at bounding box center [840, 17] width 266 height 34
click at [956, 18] on div "Close" at bounding box center [956, 16] width 32 height 9
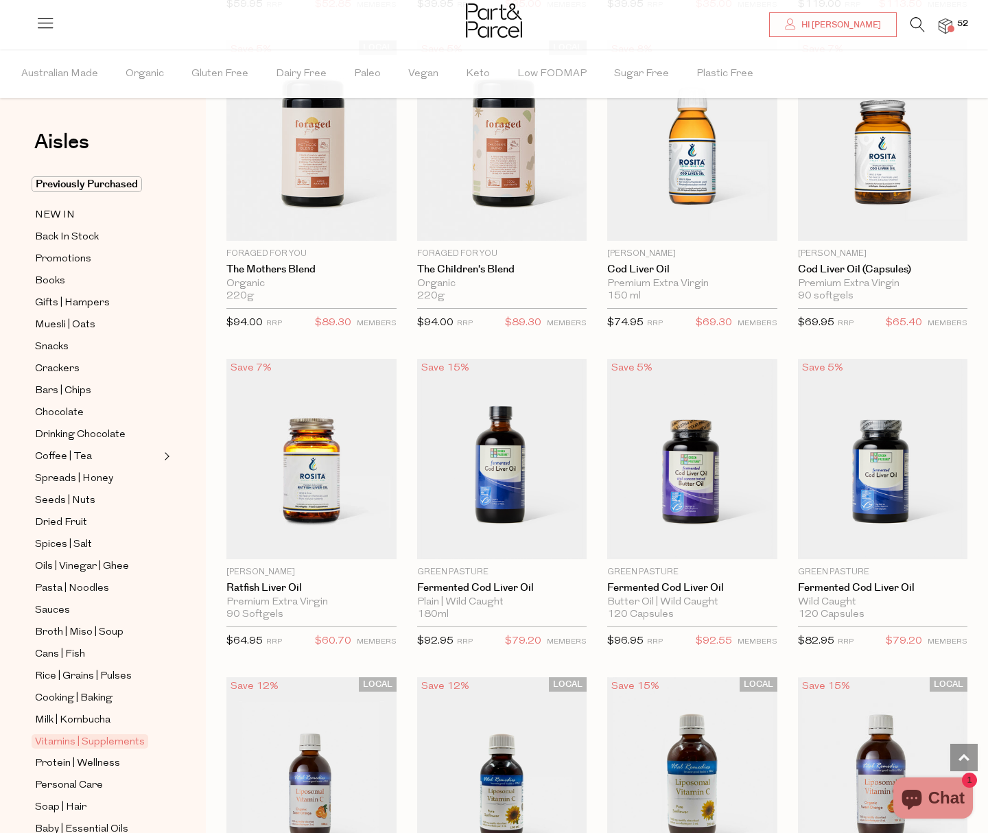
scroll to position [3056, 0]
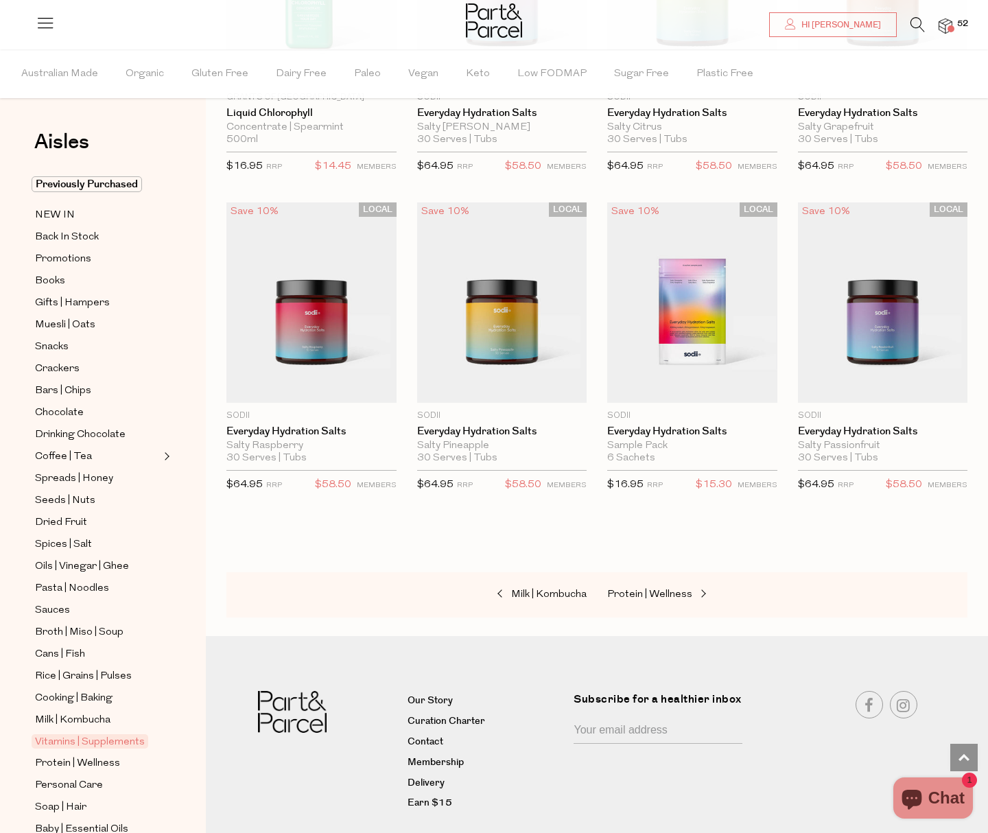
scroll to position [4148, 0]
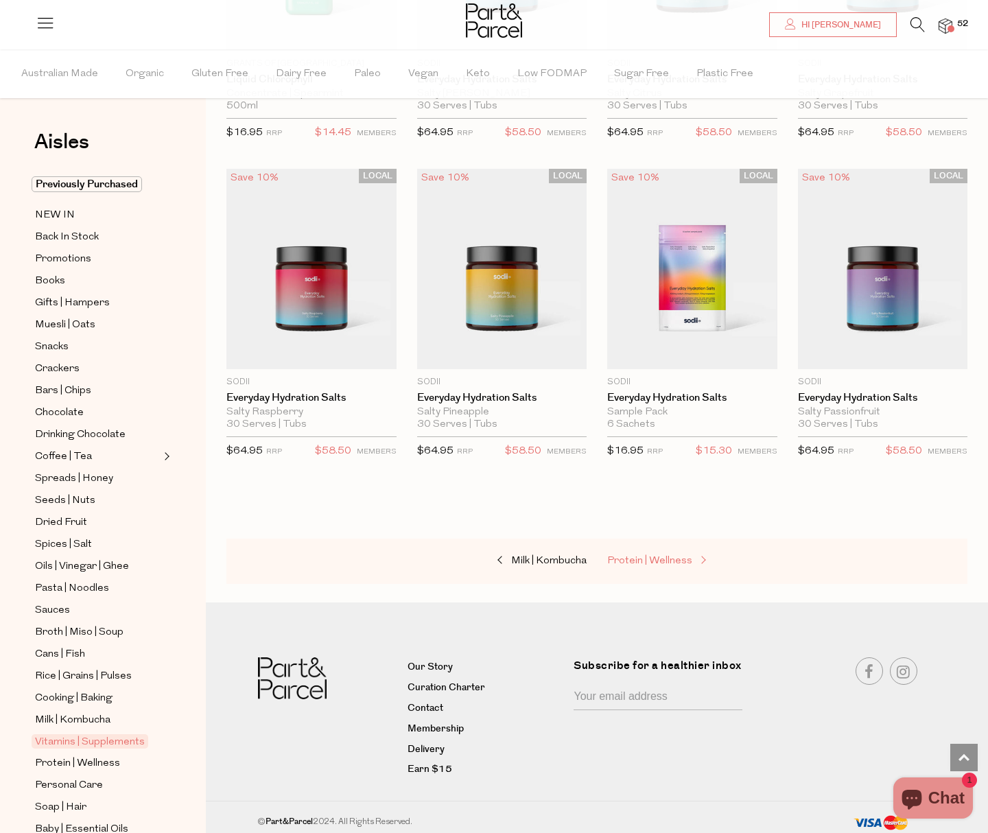
click at [630, 556] on span "Protein | Wellness" at bounding box center [649, 561] width 85 height 10
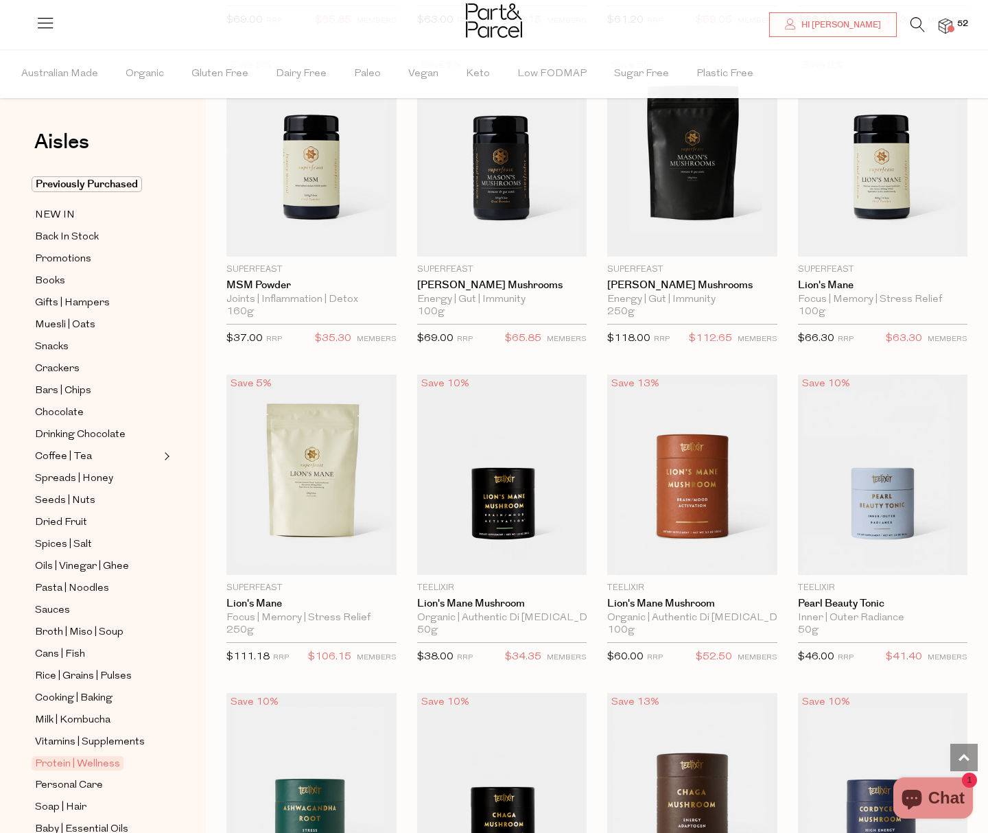
scroll to position [2875, 0]
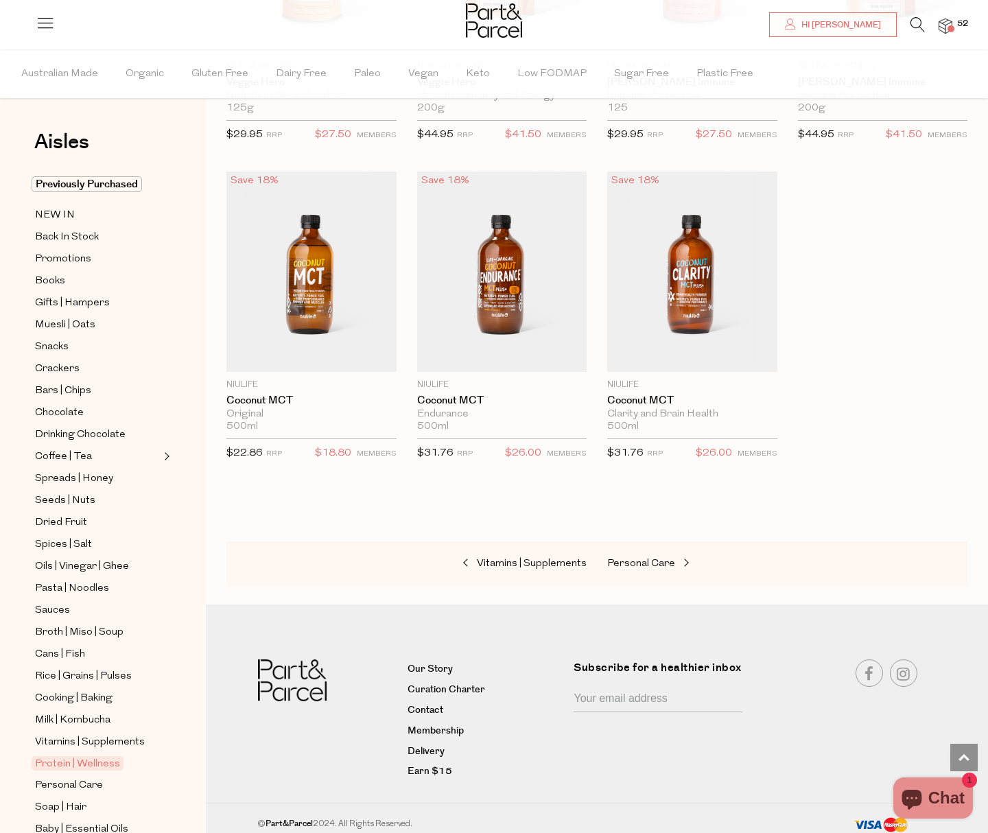
scroll to position [6055, 0]
click at [651, 556] on link "Personal Care" at bounding box center [675, 565] width 137 height 18
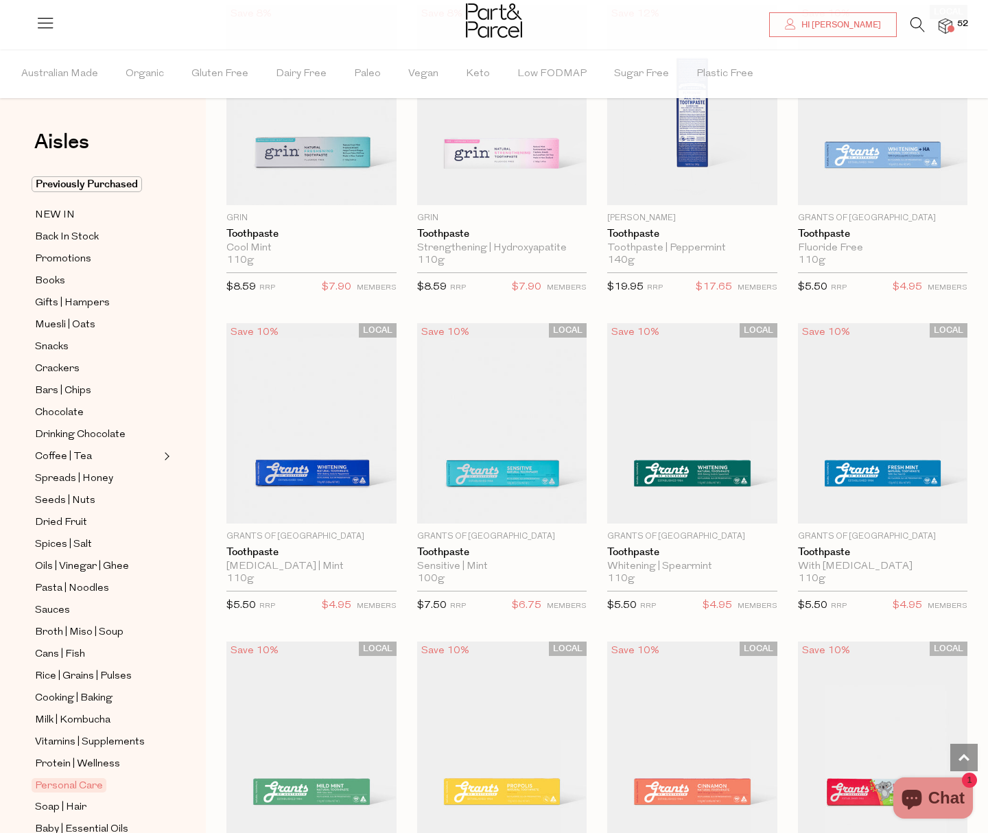
scroll to position [1463, 0]
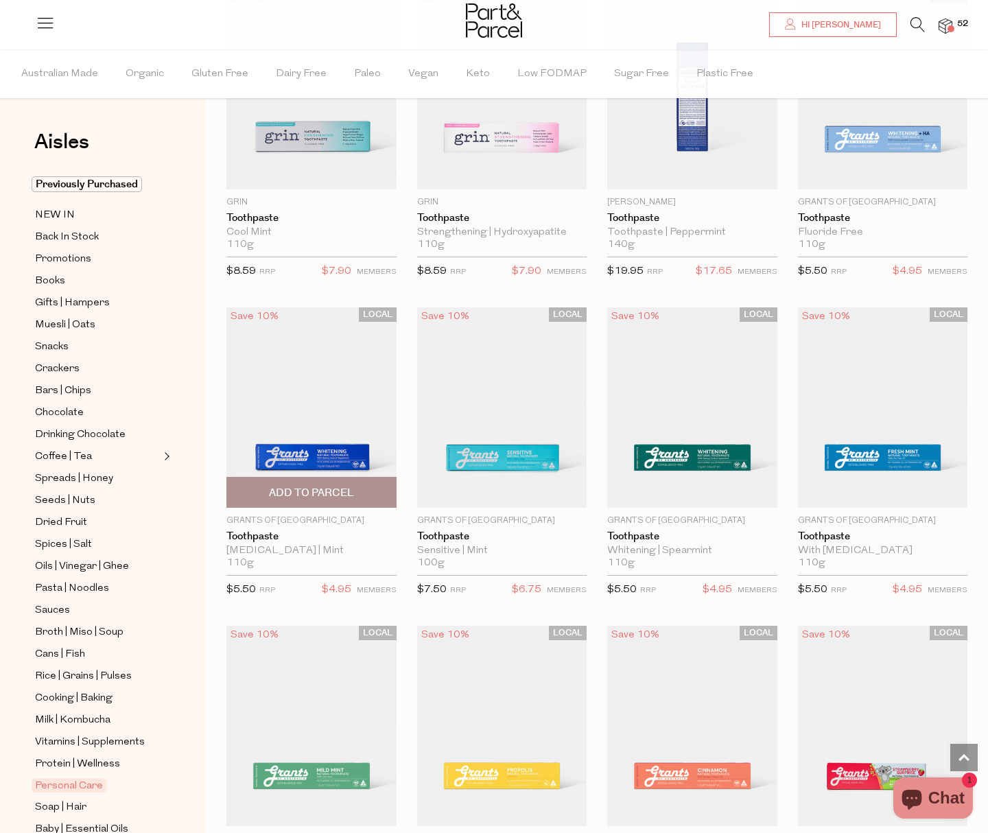
click at [329, 492] on span "Add To Parcel" at bounding box center [311, 493] width 85 height 14
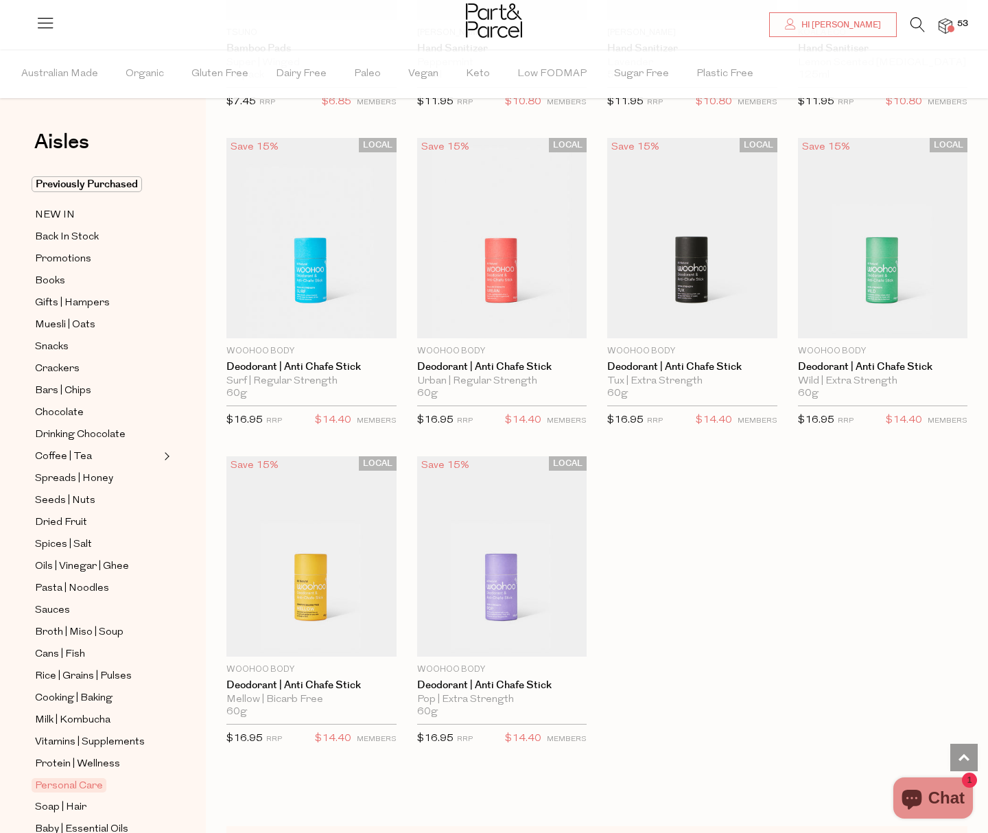
scroll to position [3561, 0]
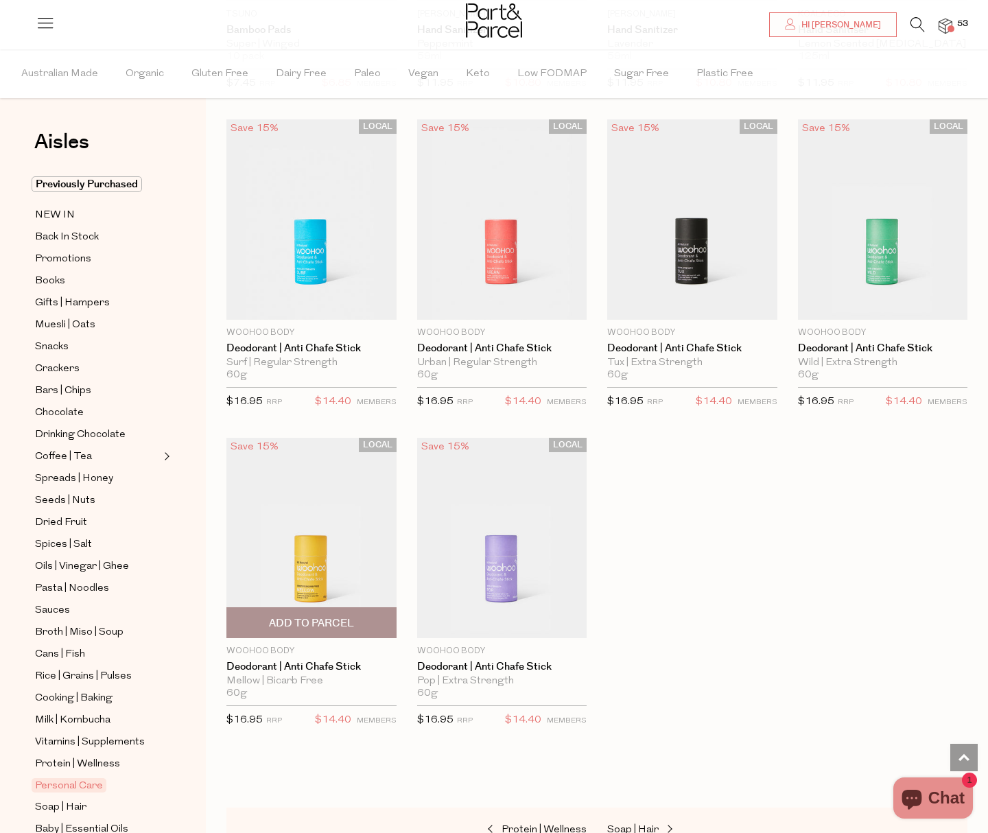
click at [313, 611] on span "Add To Parcel" at bounding box center [311, 622] width 162 height 29
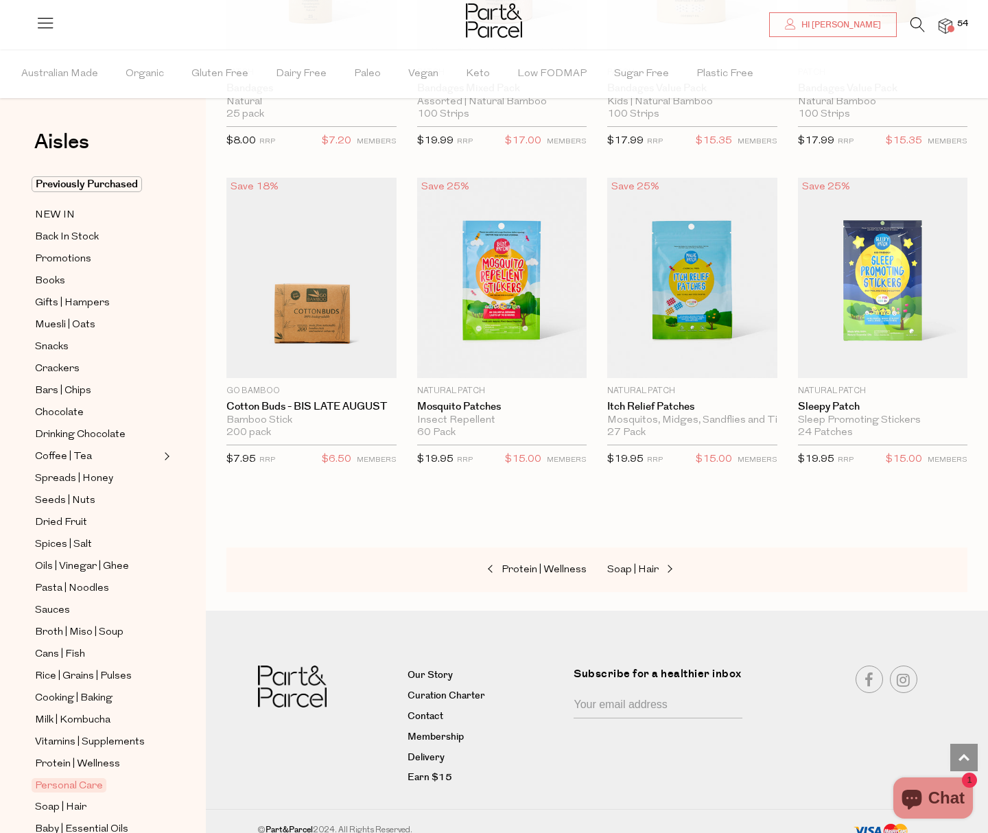
scroll to position [6373, 0]
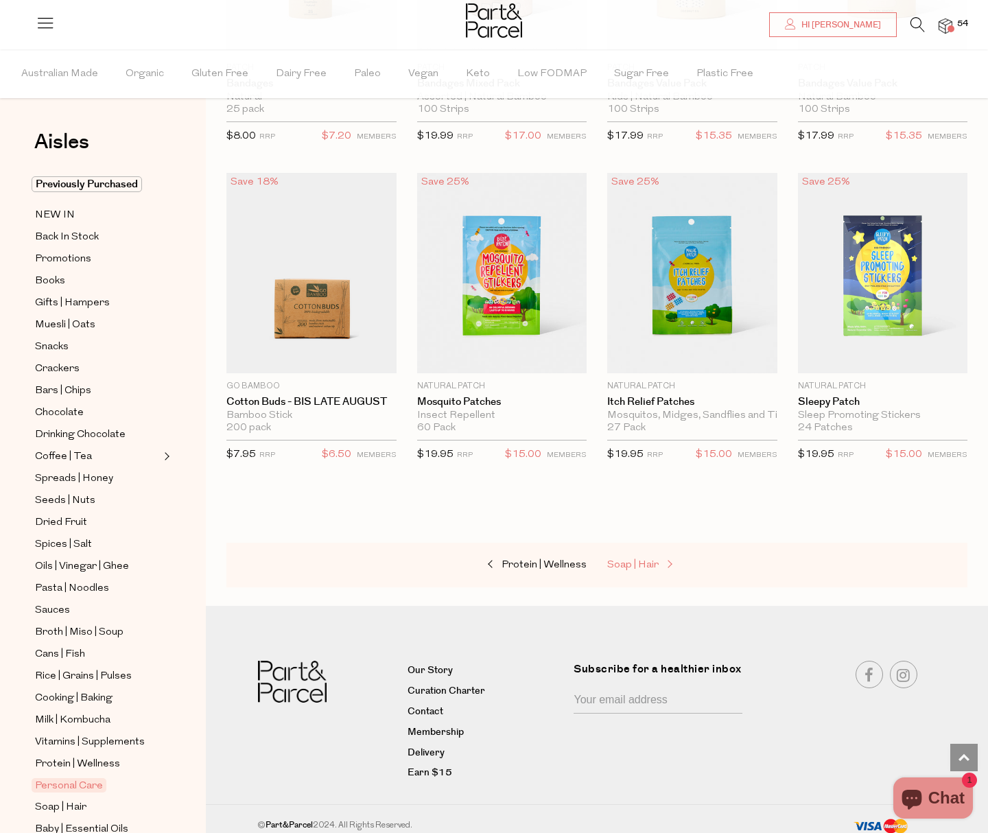
click at [654, 560] on span "Soap | Hair" at bounding box center [632, 565] width 51 height 10
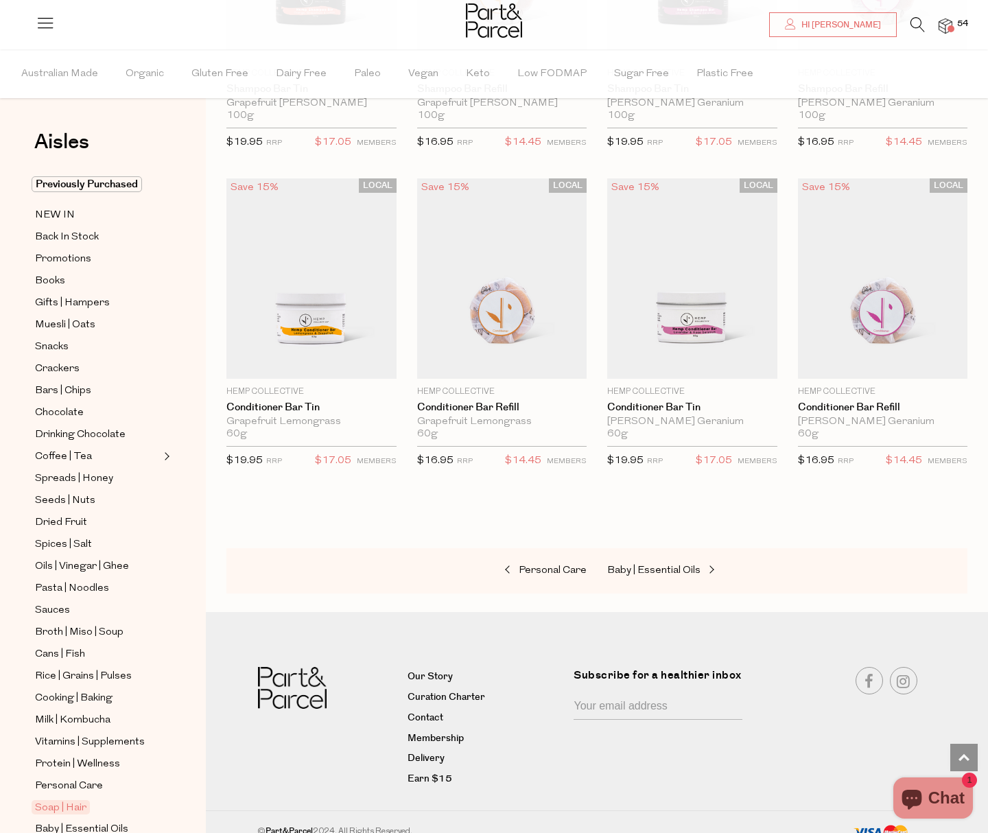
scroll to position [3503, 0]
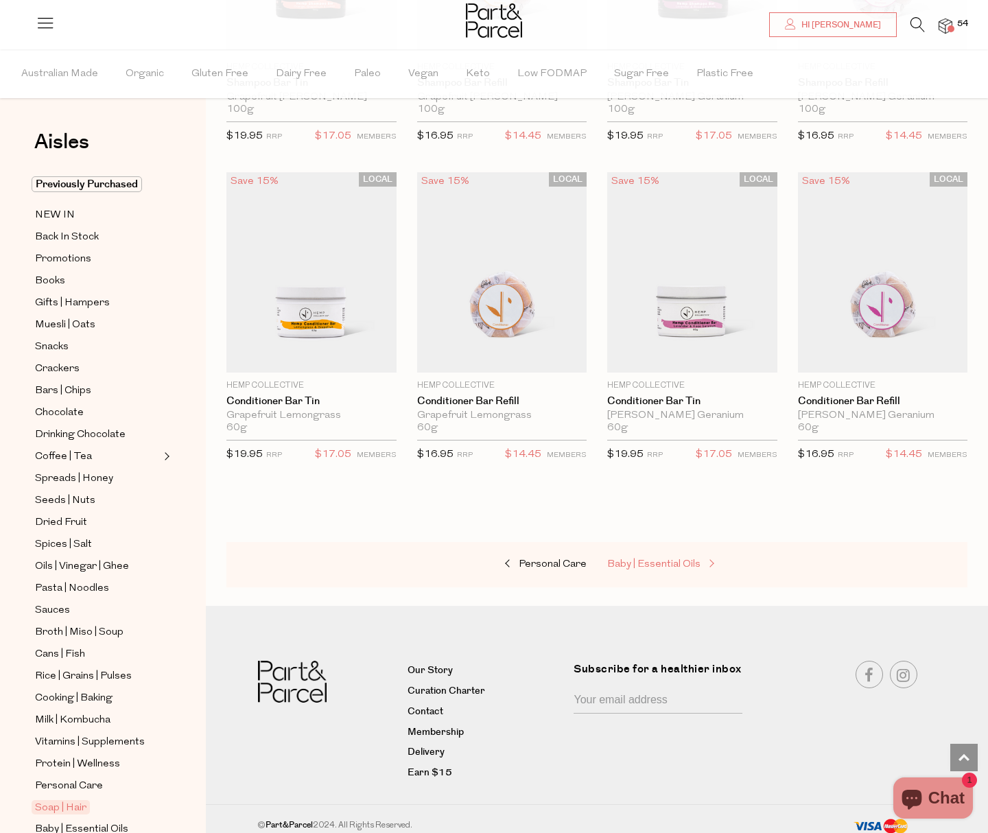
click at [655, 563] on span "Baby | Essential Oils" at bounding box center [653, 564] width 93 height 10
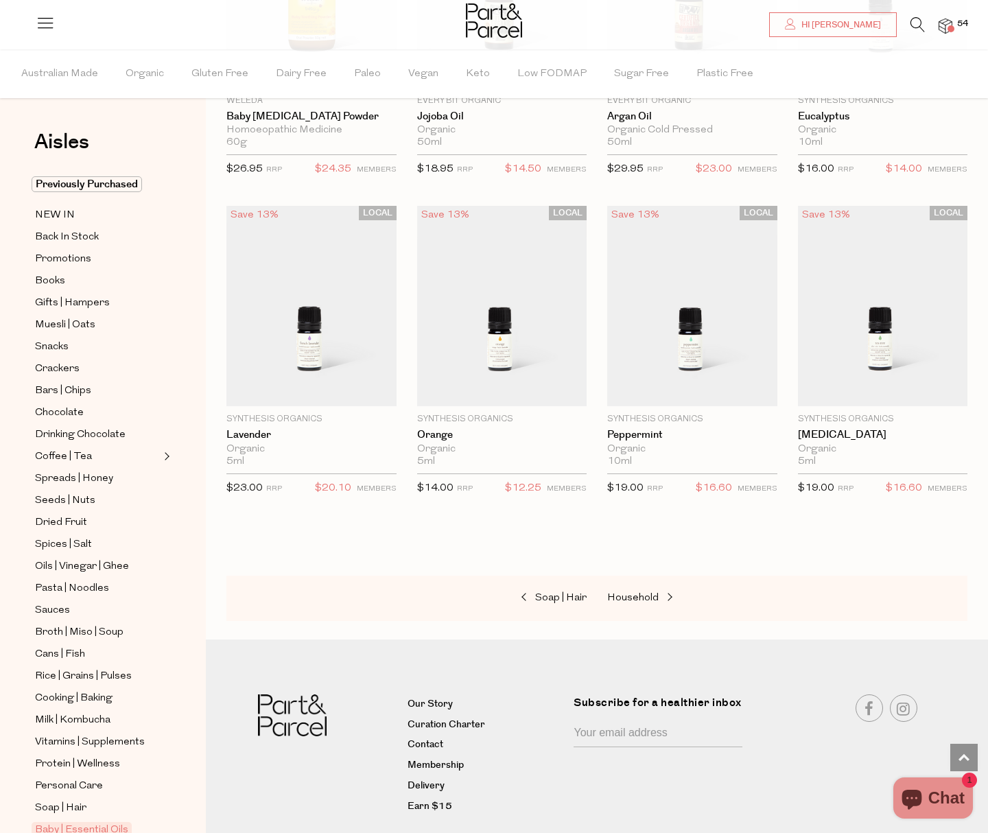
scroll to position [933, 0]
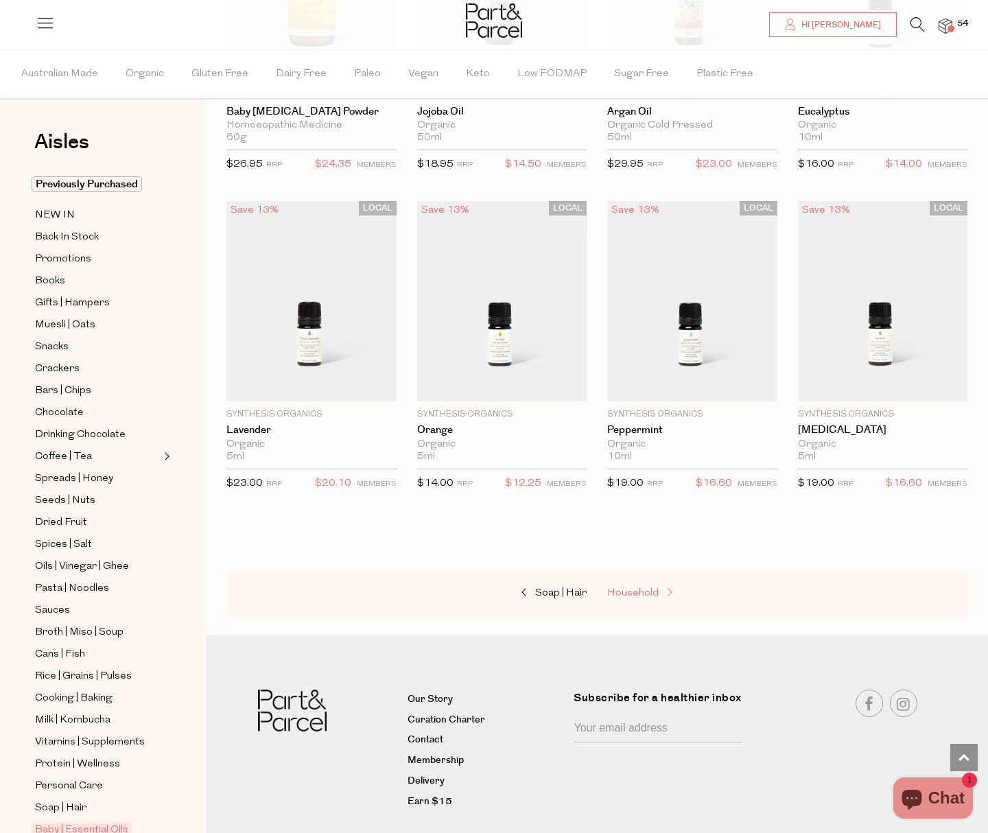
click at [620, 597] on link "Household" at bounding box center [675, 593] width 137 height 18
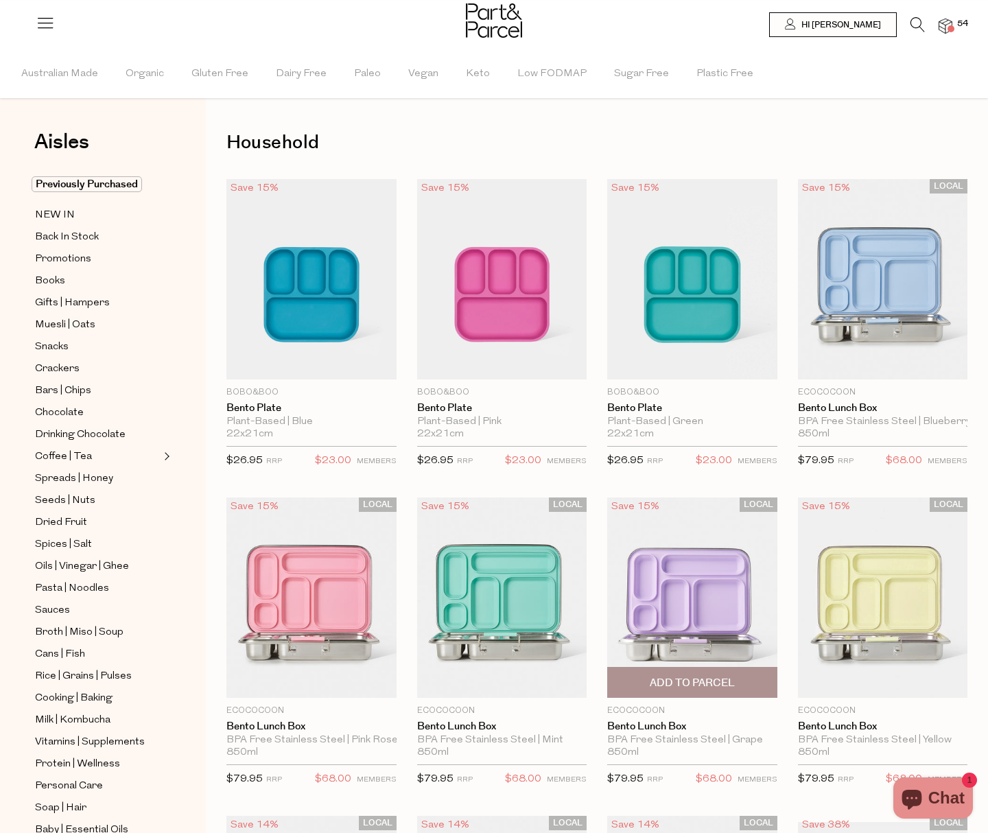
type input "2"
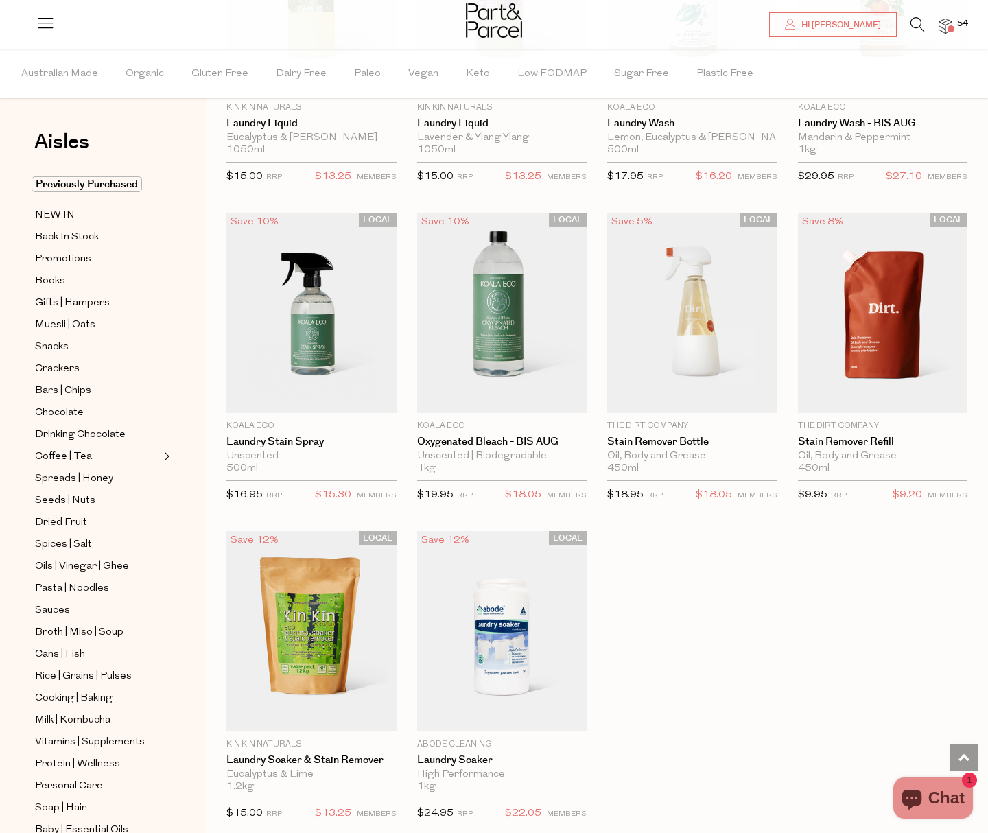
scroll to position [3466, 0]
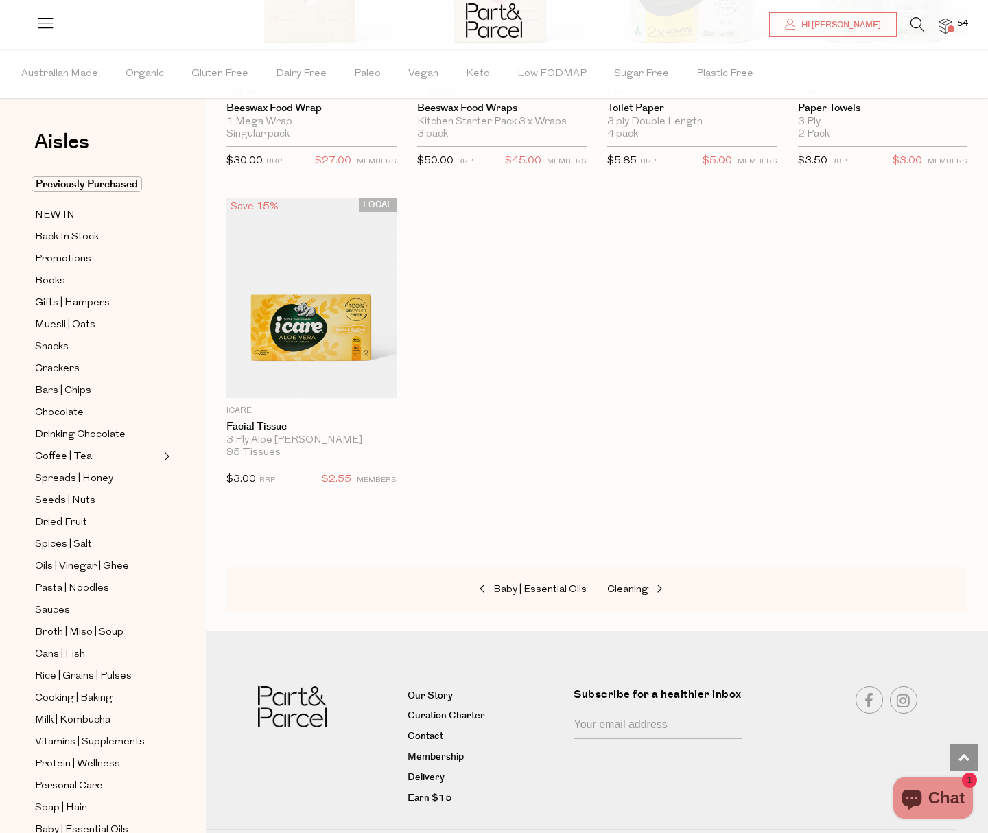
scroll to position [6359, 0]
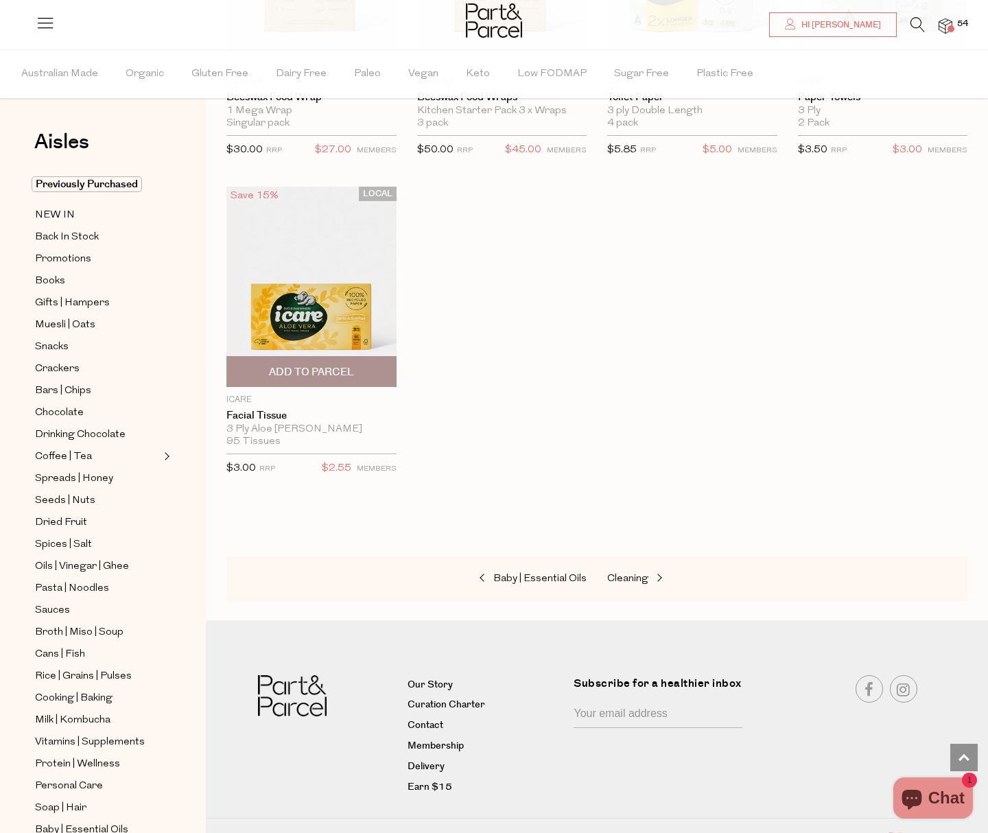
click at [338, 365] on span "Add To Parcel" at bounding box center [311, 372] width 85 height 14
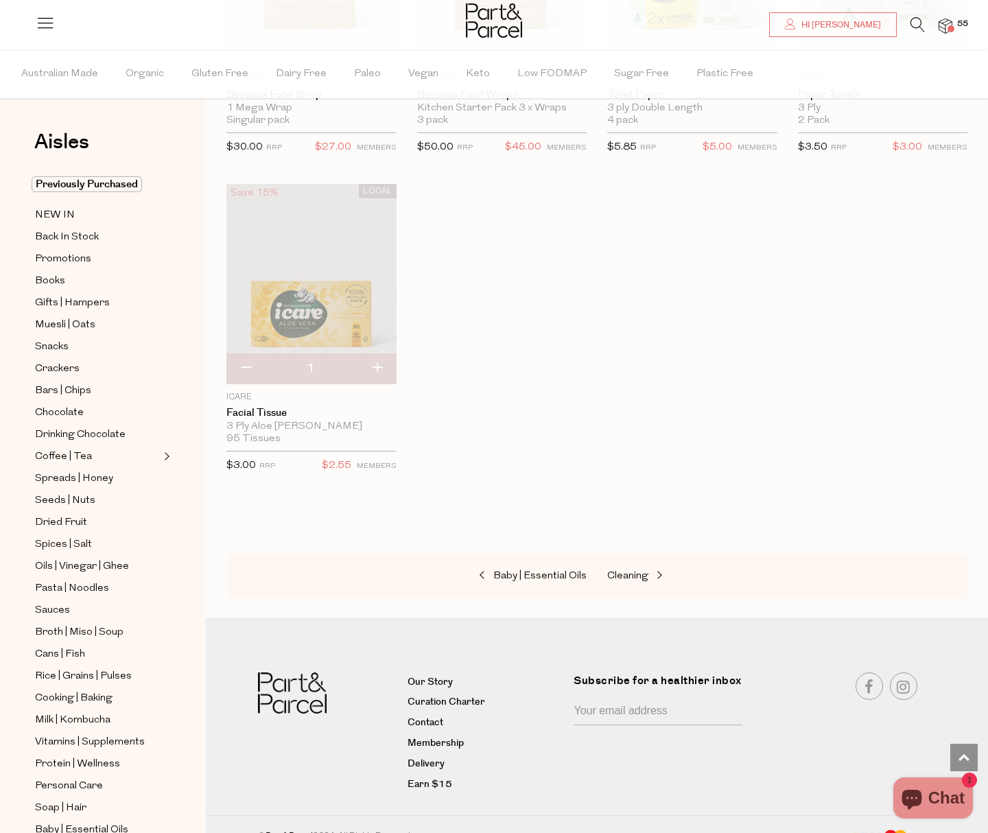
click at [373, 359] on button "button" at bounding box center [376, 368] width 39 height 30
type input "2"
click at [378, 360] on button "button" at bounding box center [376, 368] width 39 height 30
type input "3"
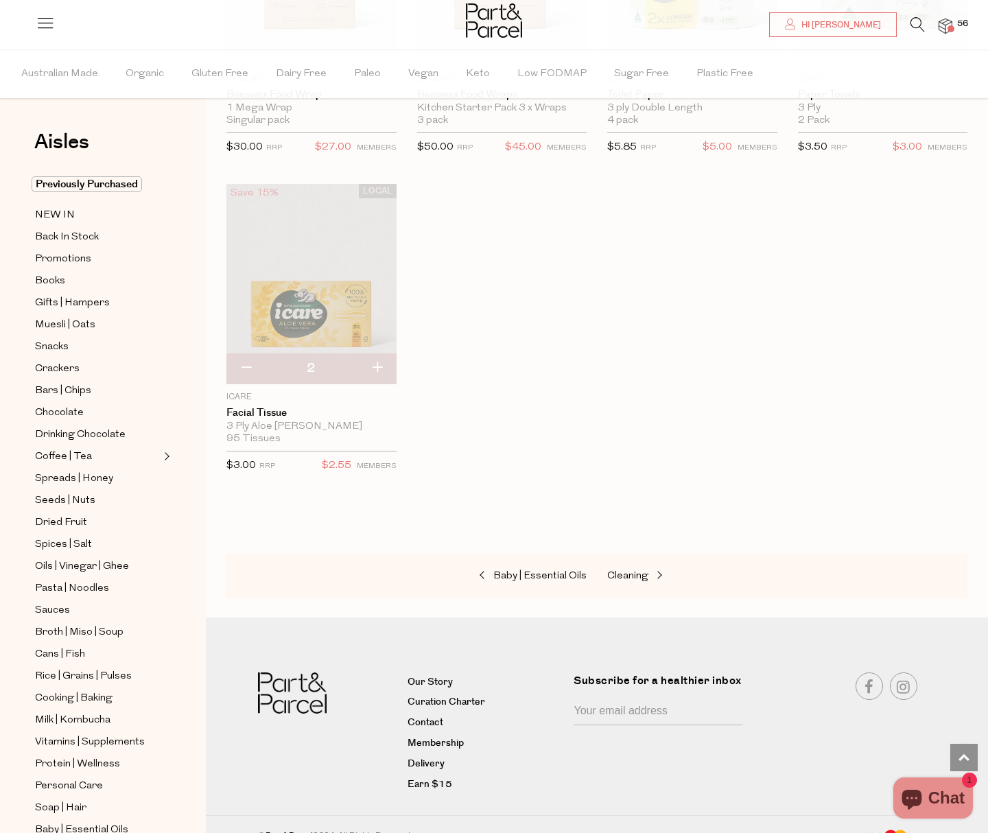
type input "3"
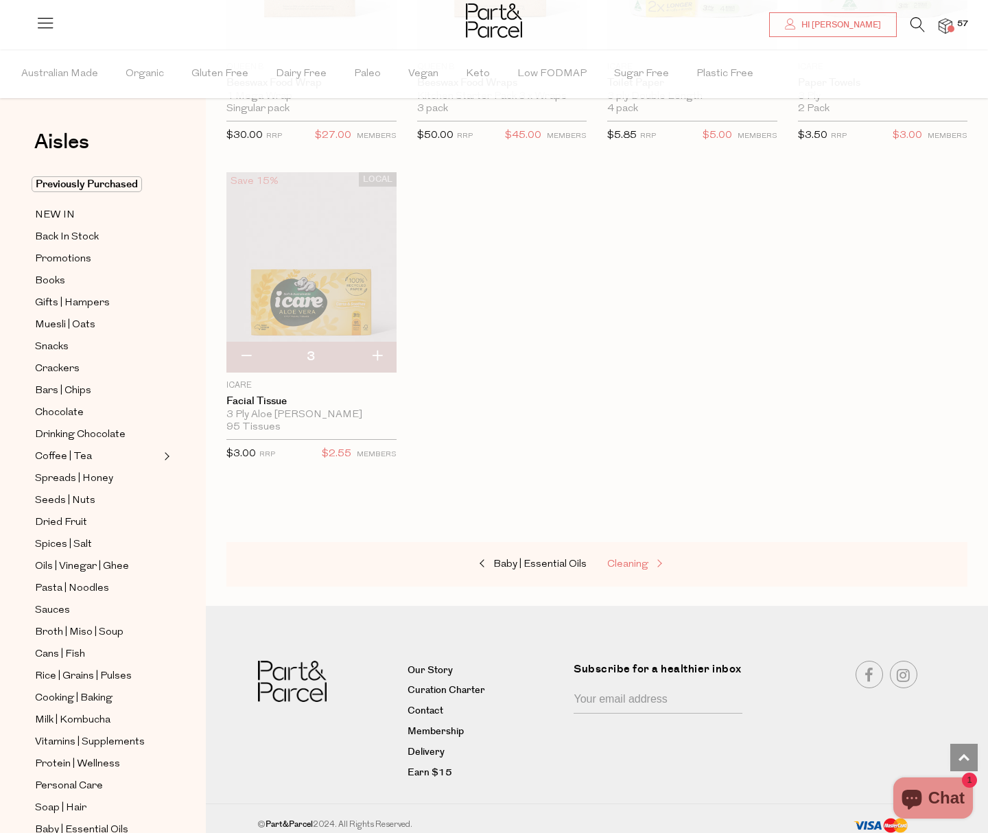
click at [626, 559] on span "Cleaning" at bounding box center [627, 564] width 41 height 10
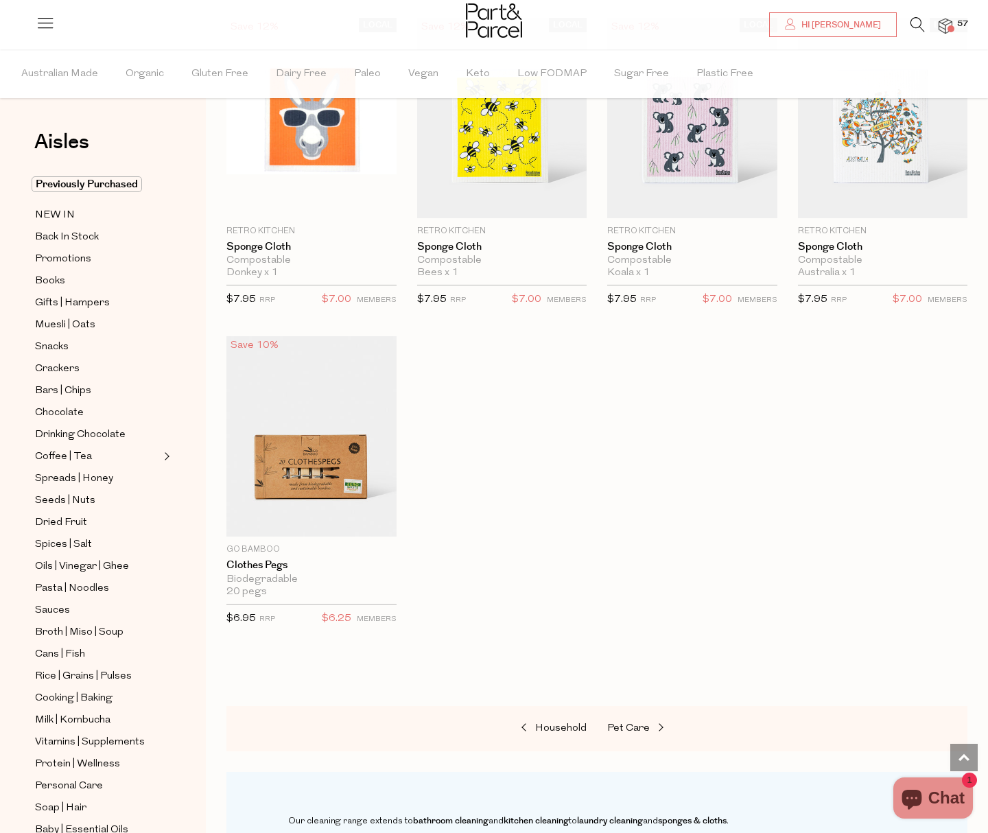
scroll to position [850, 0]
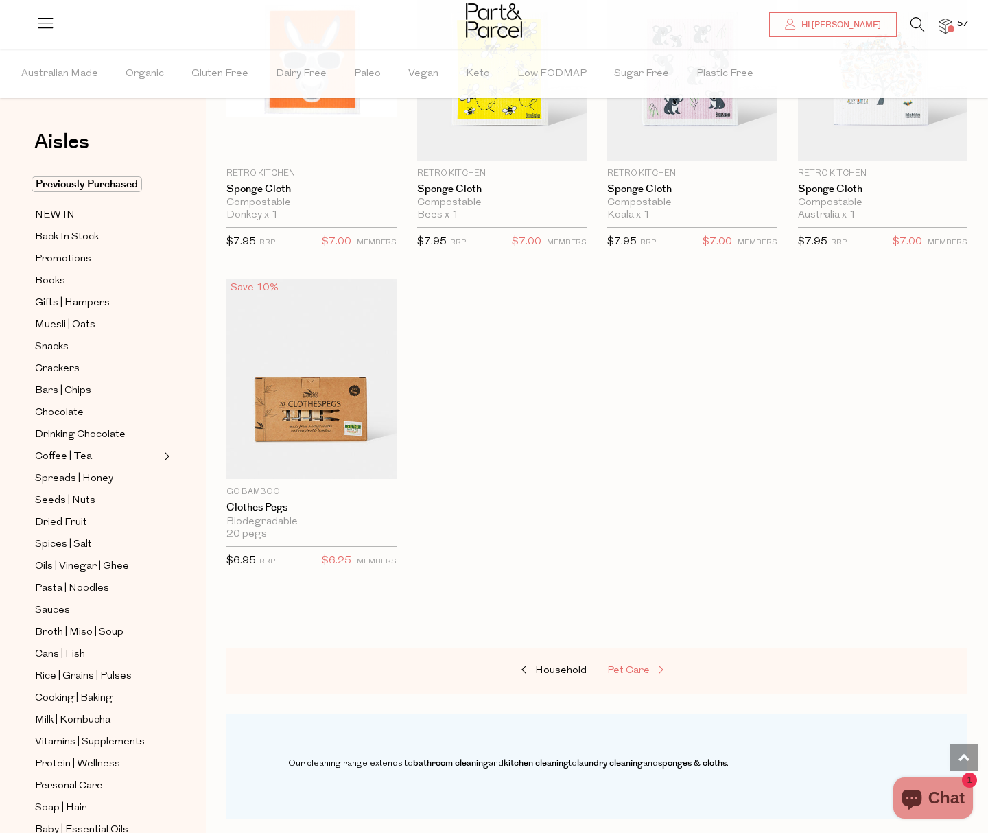
click at [627, 670] on span "Pet Care" at bounding box center [628, 670] width 43 height 10
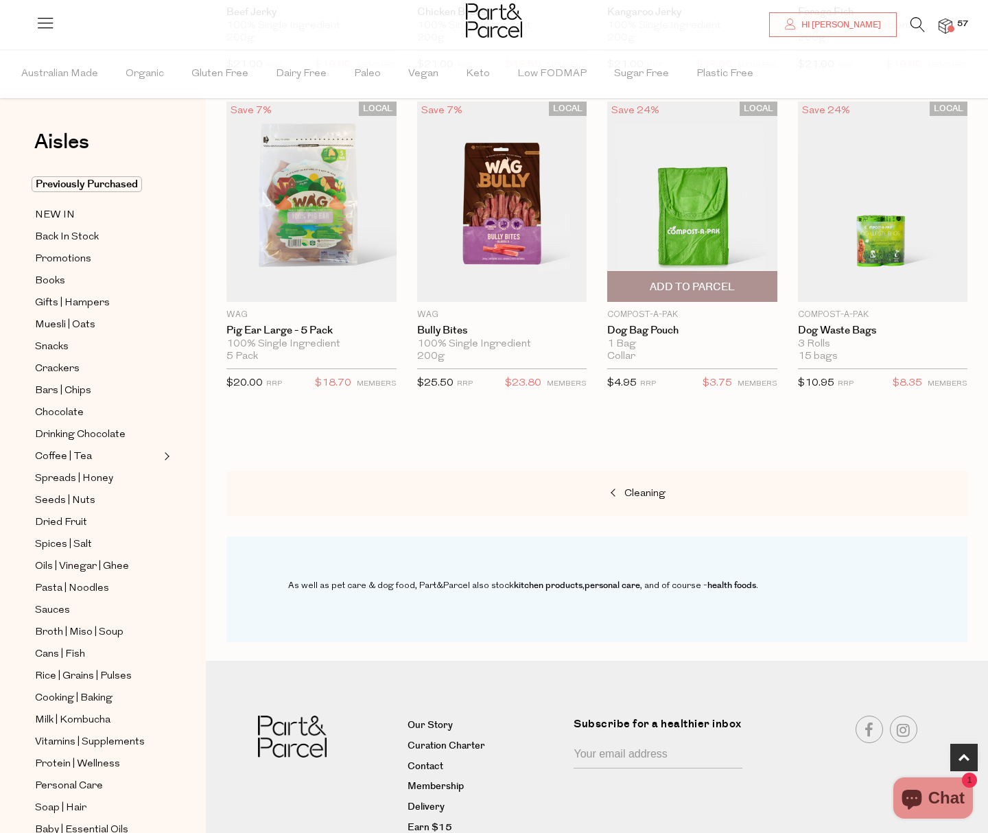
scroll to position [458, 0]
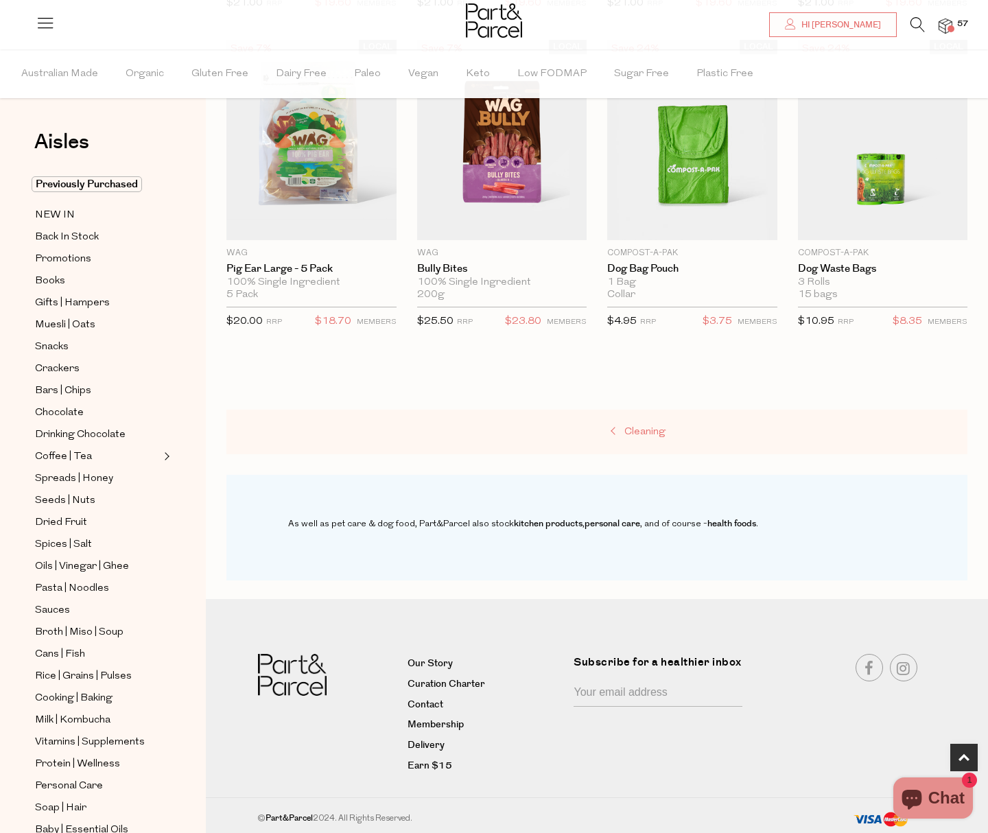
click at [652, 429] on span "Cleaning" at bounding box center [644, 432] width 41 height 10
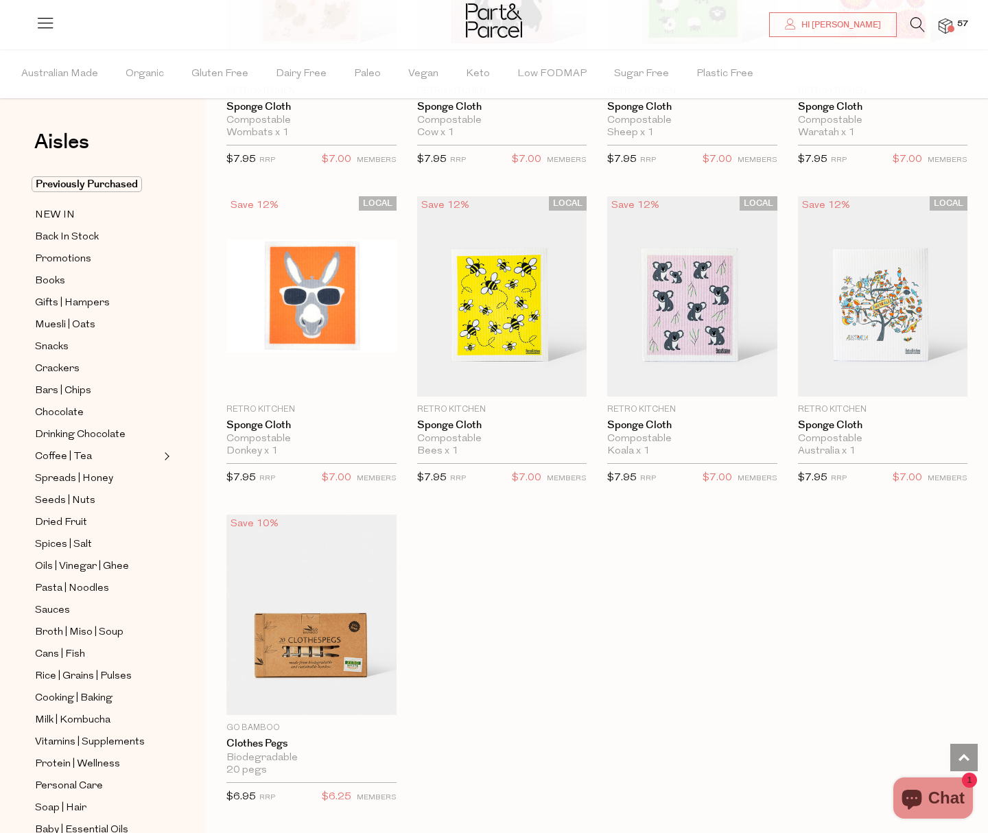
scroll to position [1093, 0]
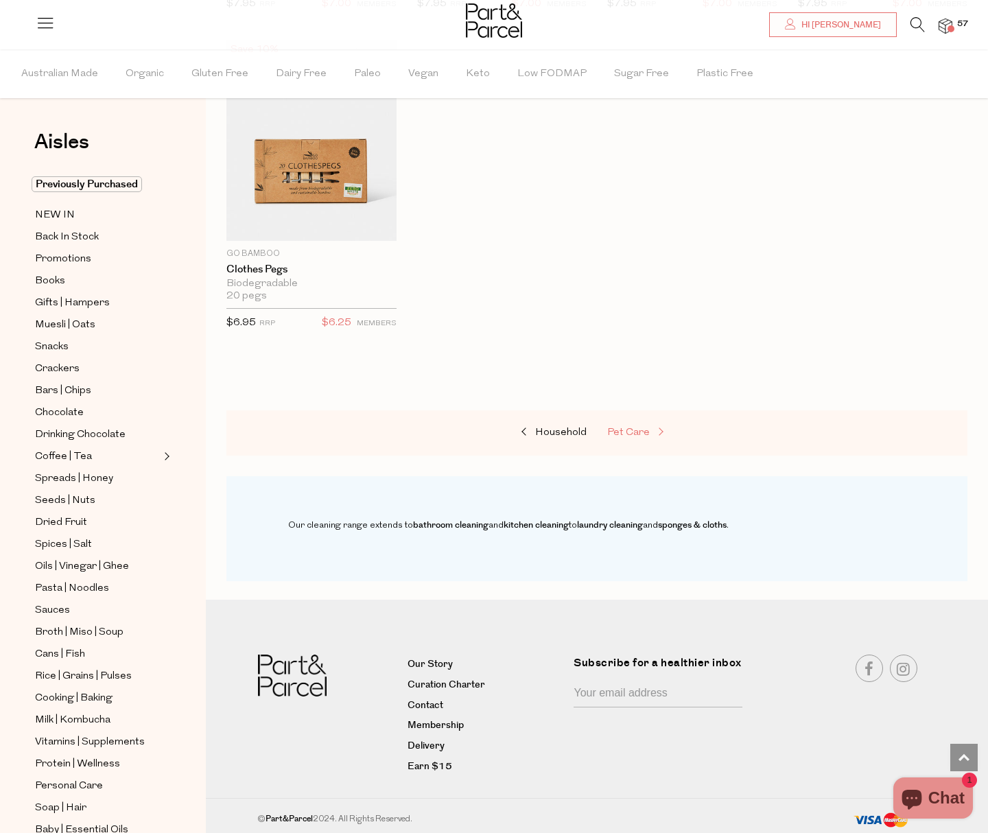
click at [639, 430] on span "Pet Care" at bounding box center [628, 432] width 43 height 10
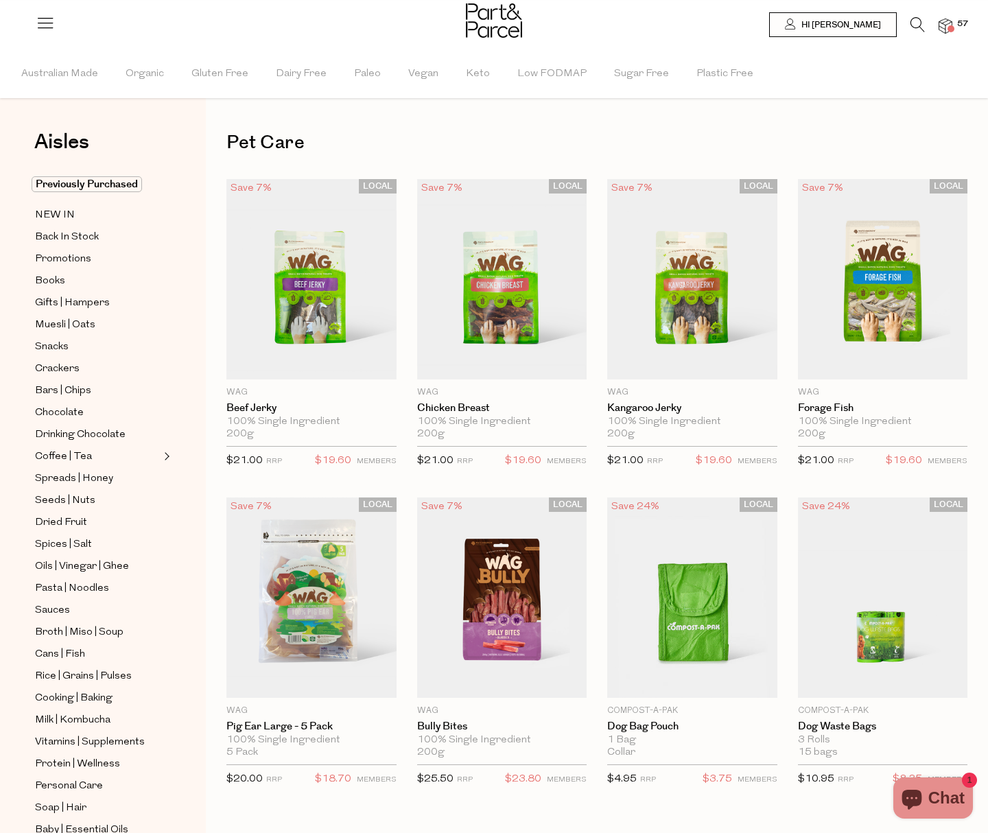
click at [956, 23] on span "57" at bounding box center [962, 24] width 18 height 12
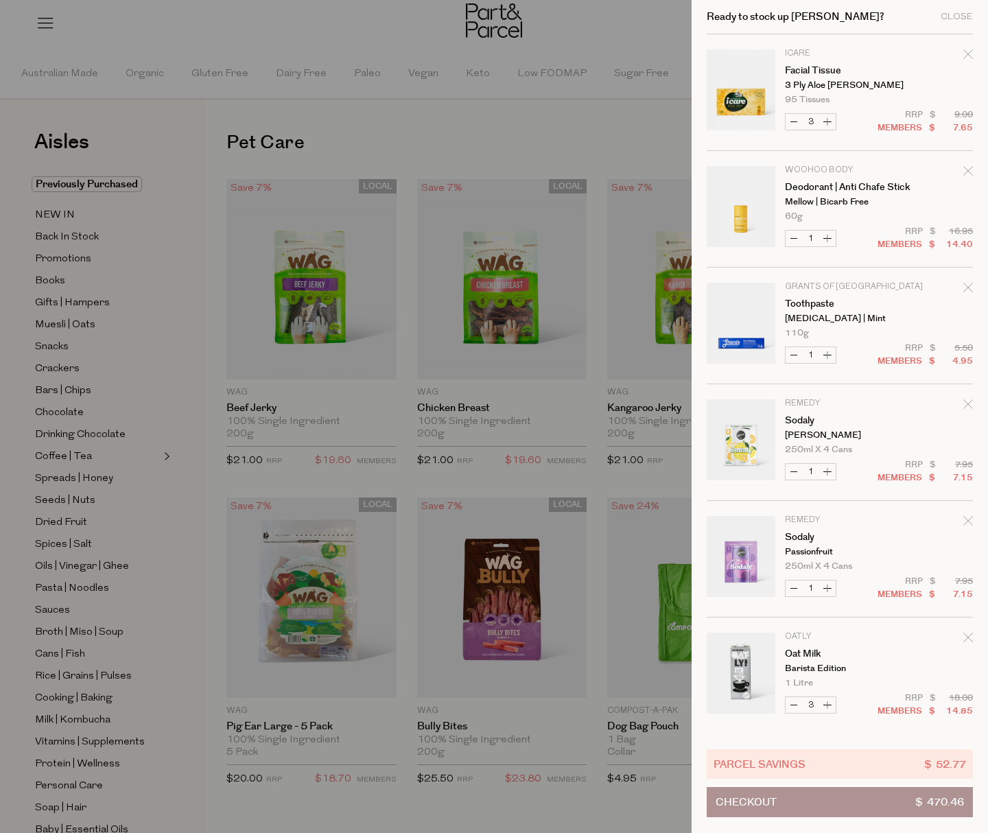
click at [889, 802] on button "Checkout $ 470.46" at bounding box center [840, 802] width 266 height 30
